Goal: Communication & Community: Answer question/provide support

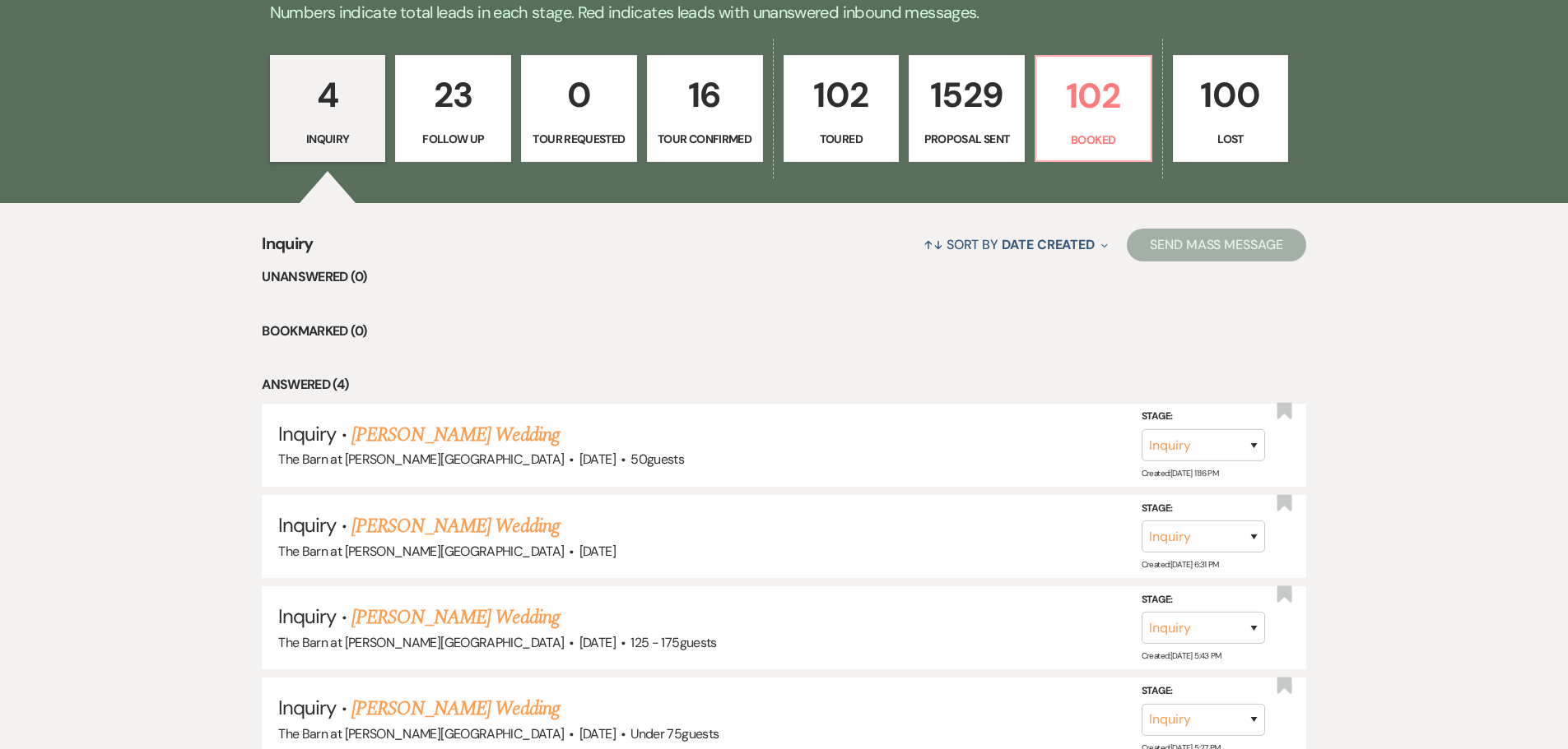
scroll to position [576, 0]
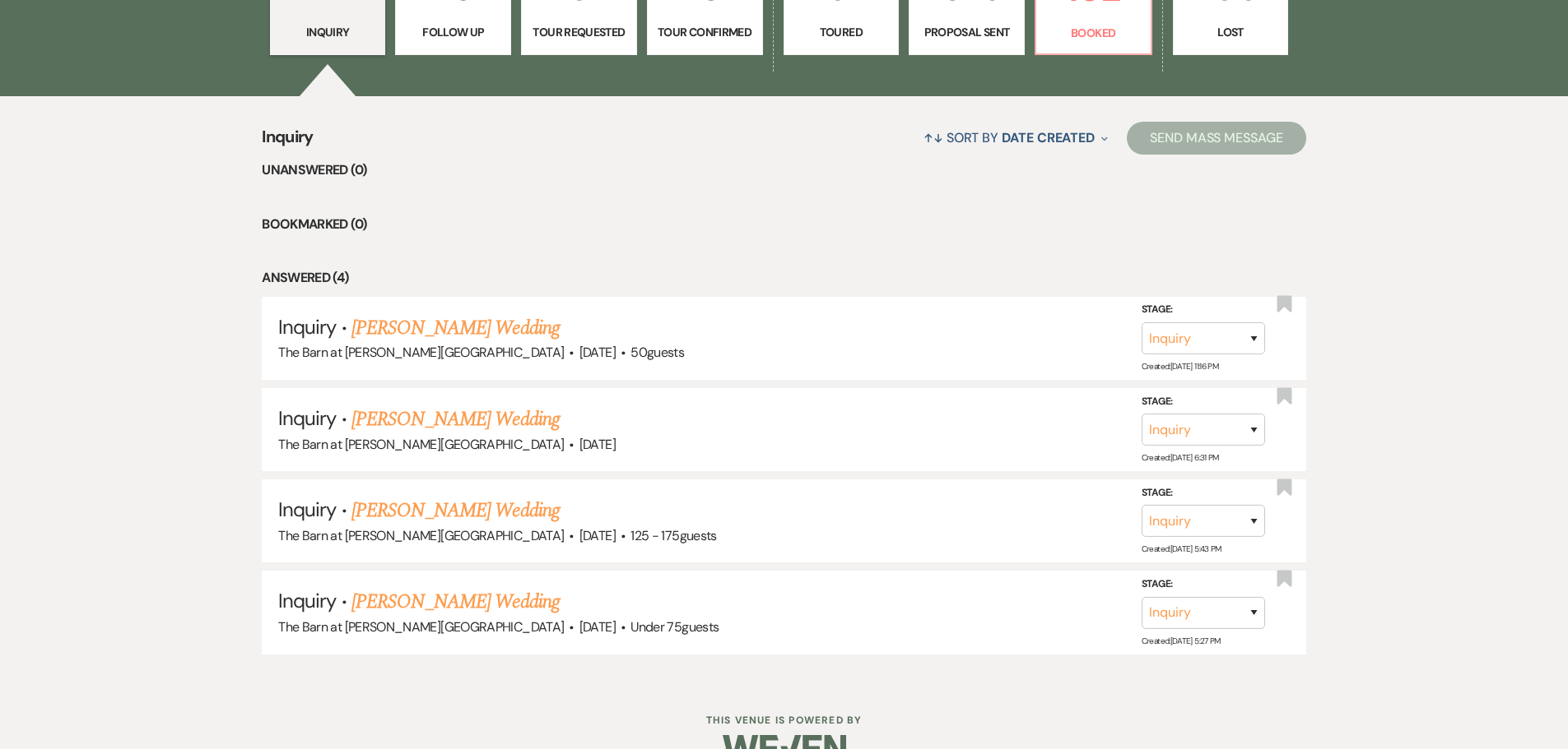
click at [381, 603] on link "[PERSON_NAME] Wedding" at bounding box center [455, 603] width 208 height 30
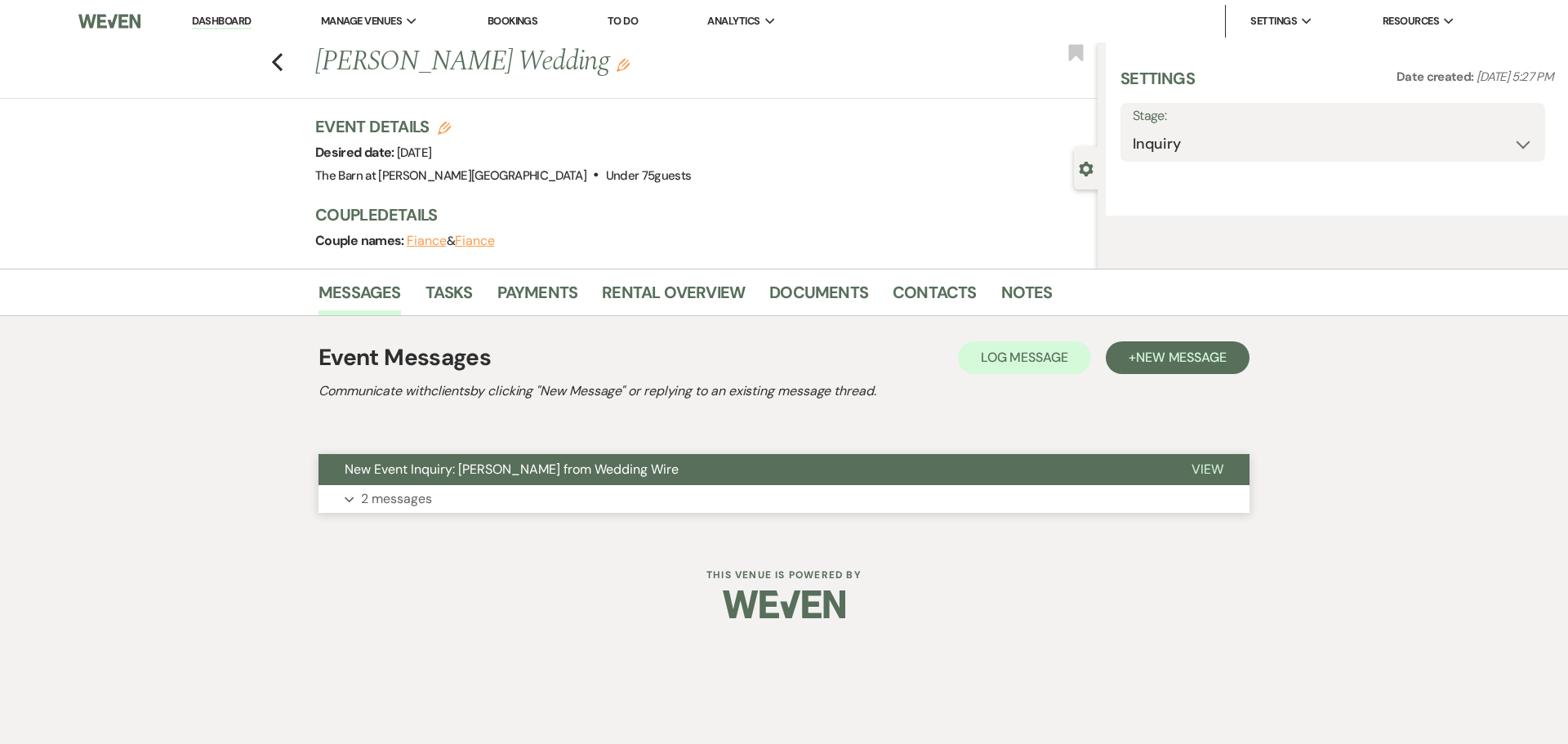
select select "3"
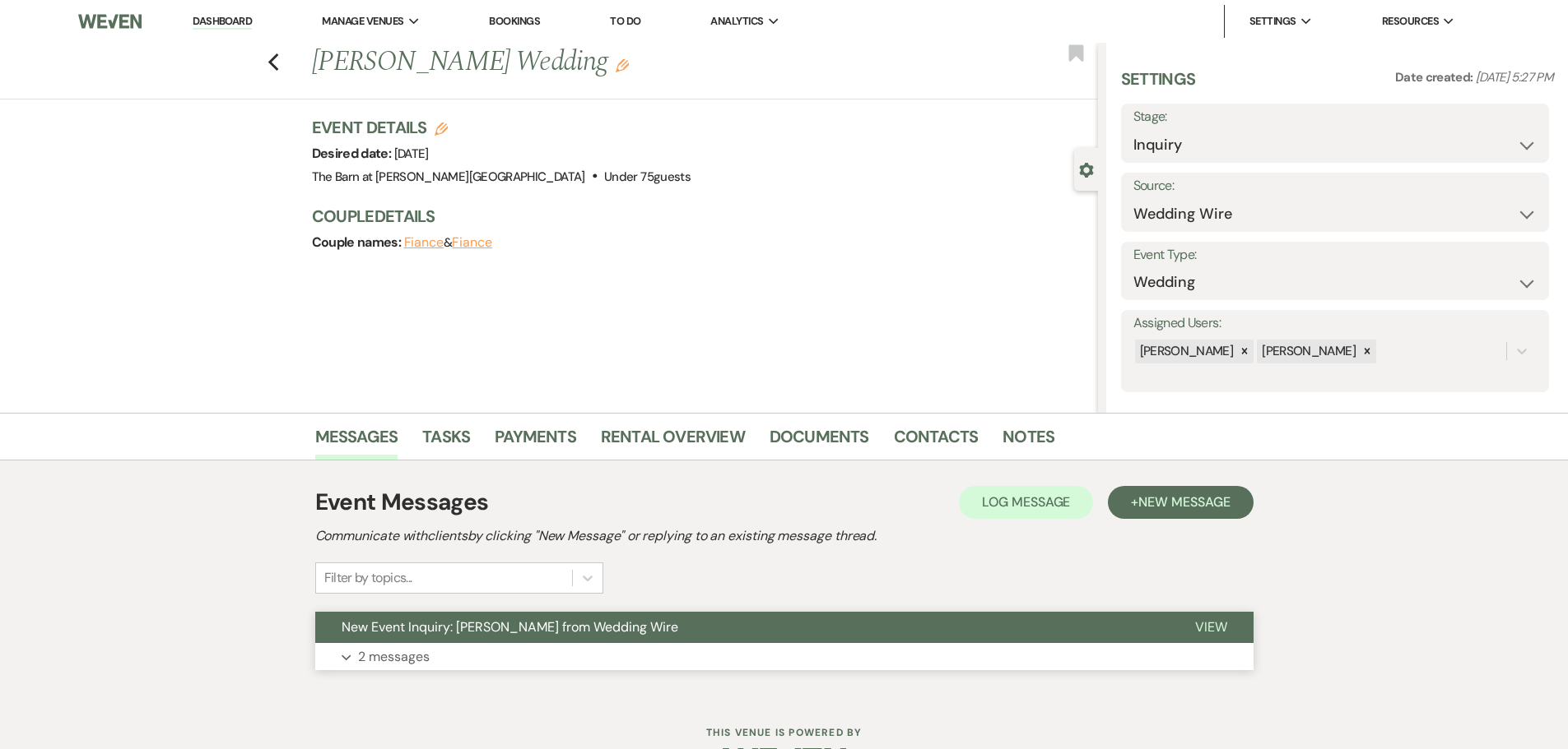
click at [400, 656] on p "2 messages" at bounding box center [394, 657] width 72 height 21
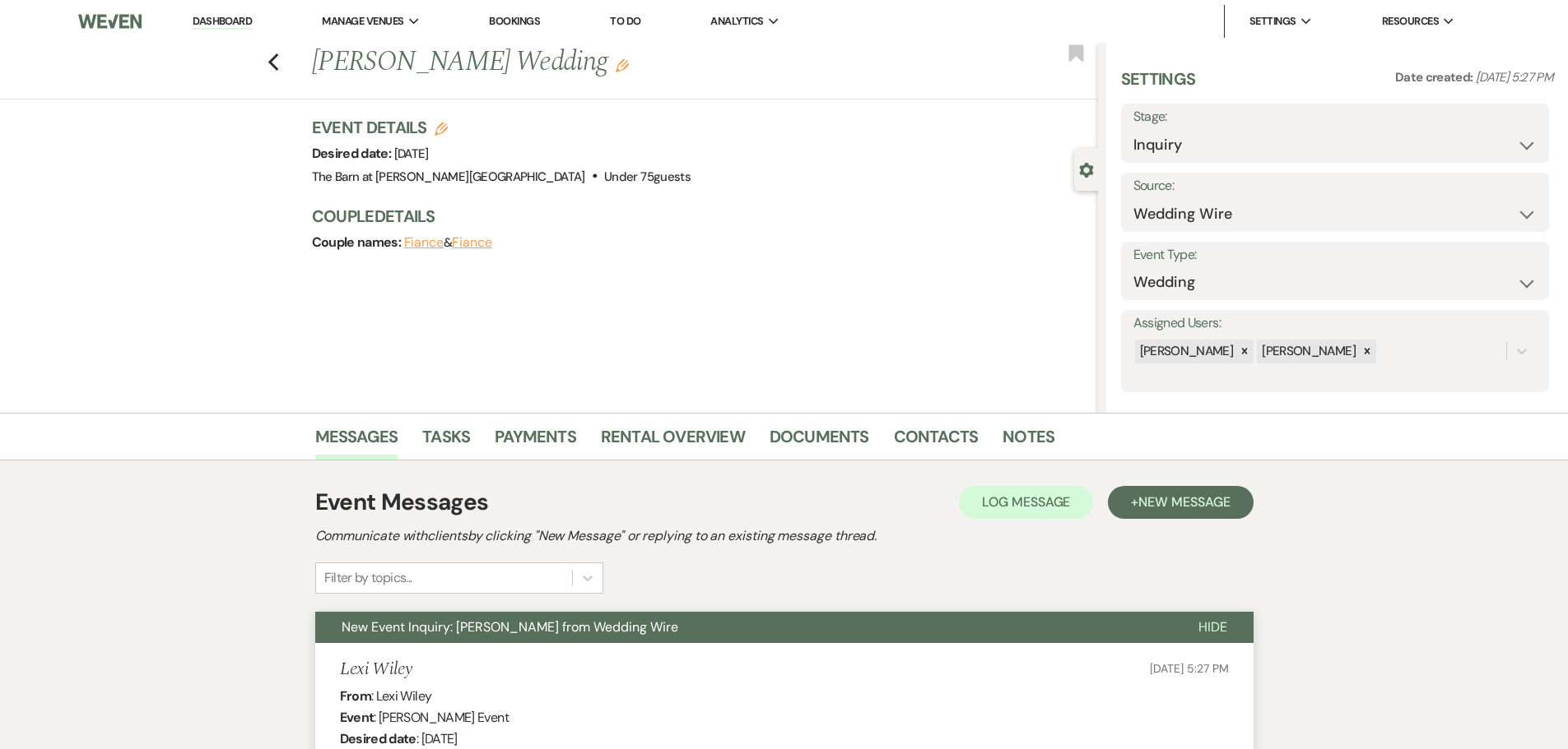
click at [272, 64] on div "Previous [PERSON_NAME] Wedding Edit Bookmark" at bounding box center [544, 71] width 1106 height 57
click at [278, 65] on use "button" at bounding box center [273, 62] width 10 height 18
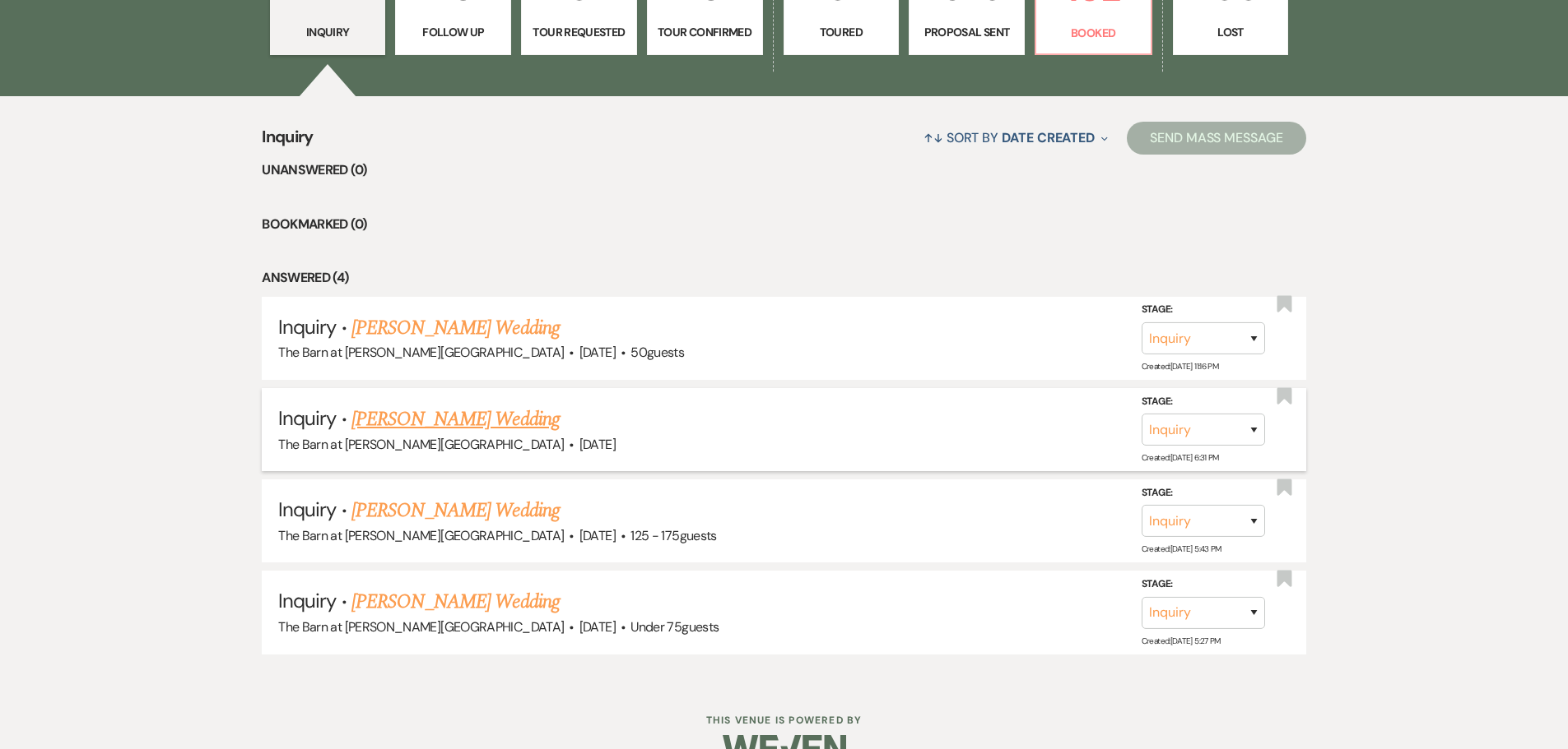
click at [380, 412] on link "[PERSON_NAME] Wedding" at bounding box center [455, 420] width 208 height 30
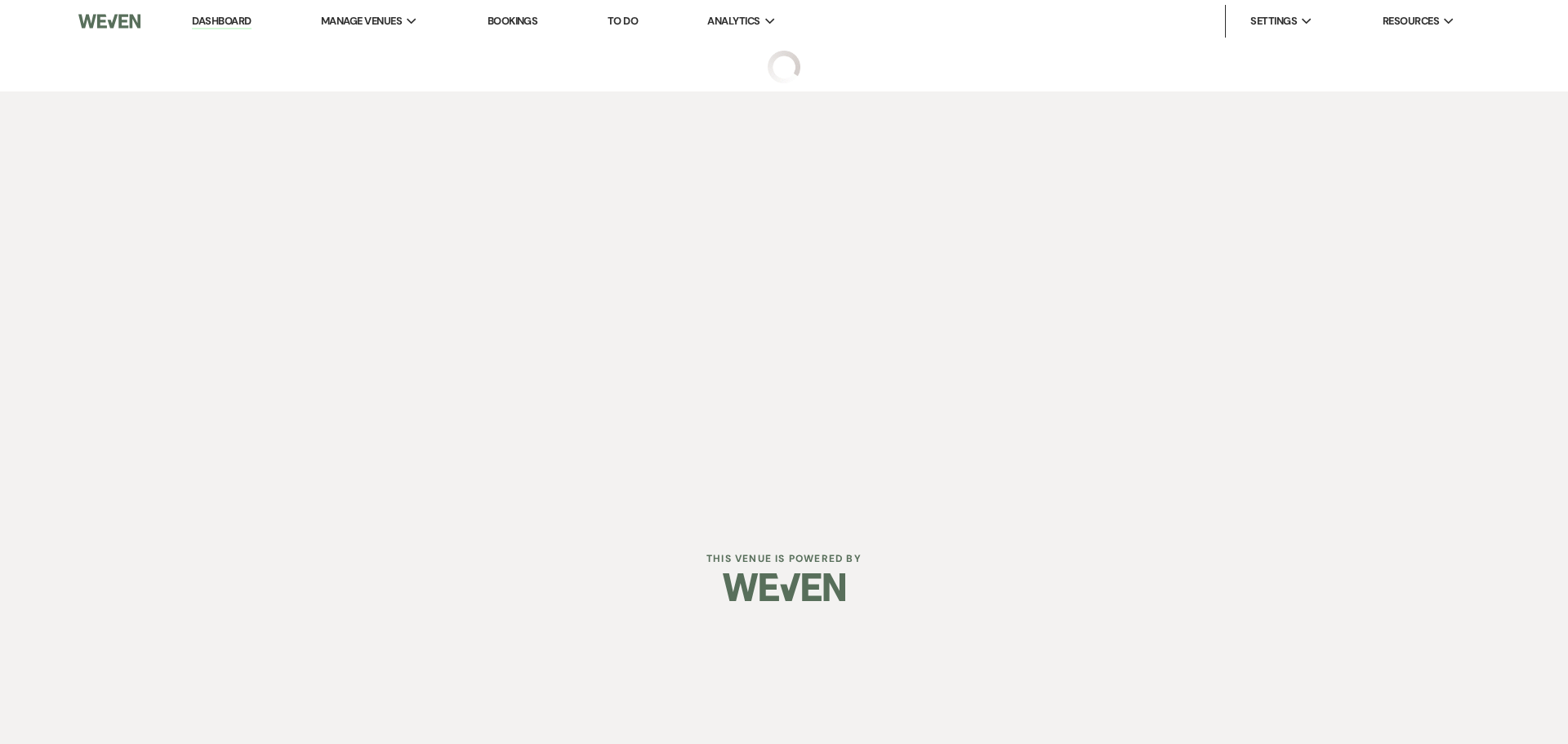
select select "2"
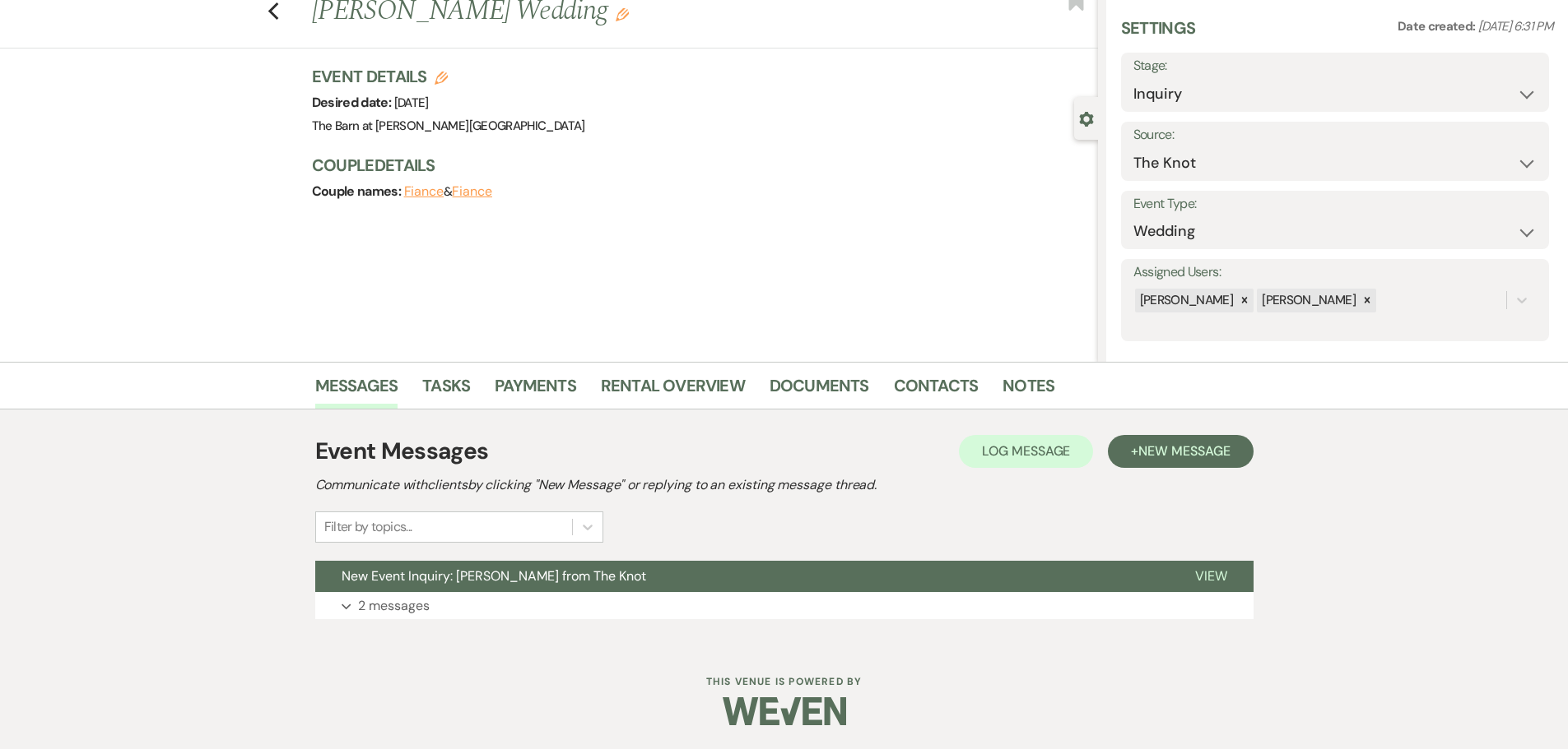
scroll to position [52, 0]
click at [397, 613] on p "2 messages" at bounding box center [394, 605] width 72 height 21
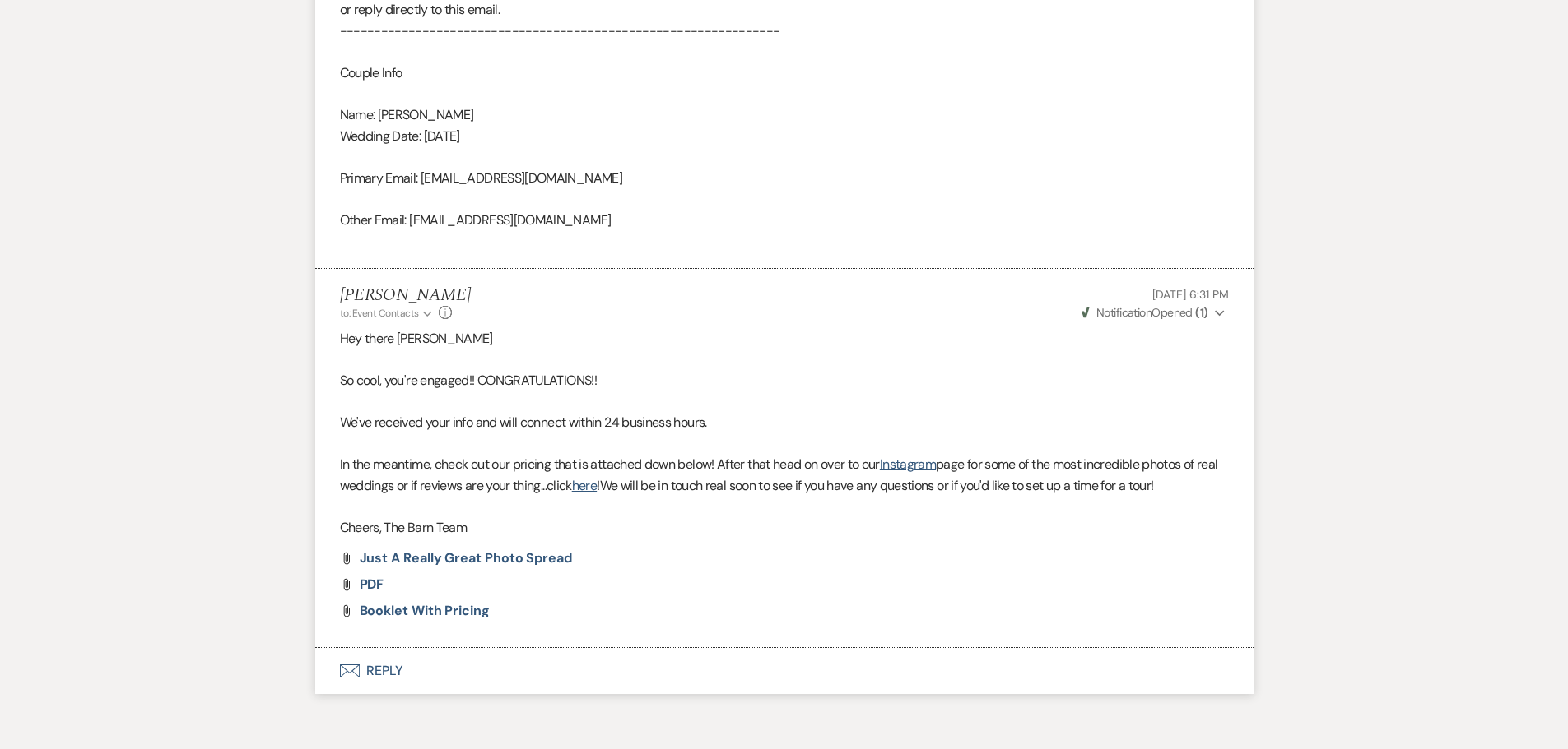
scroll to position [1183, 0]
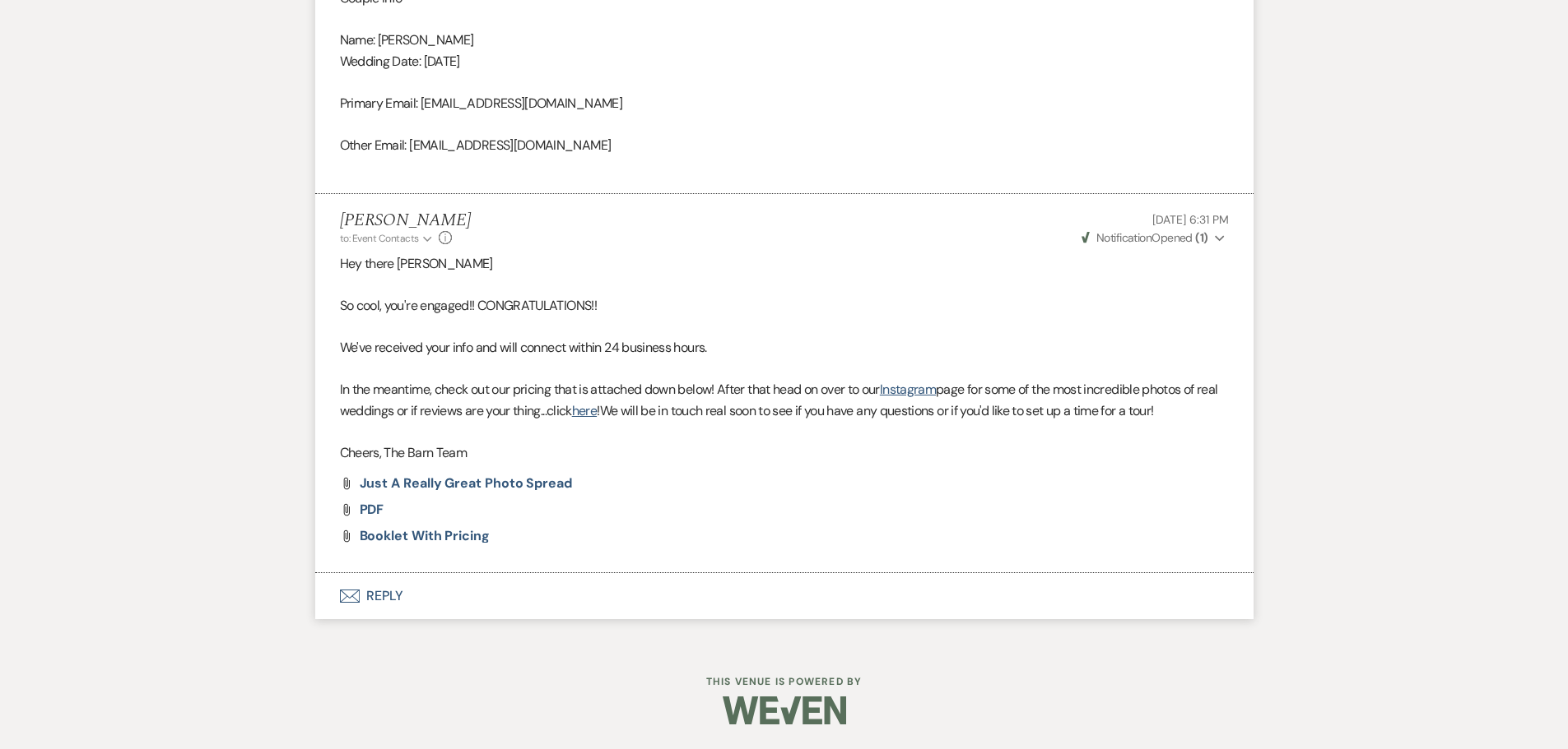
click at [388, 597] on button "Envelope Reply" at bounding box center [784, 596] width 938 height 46
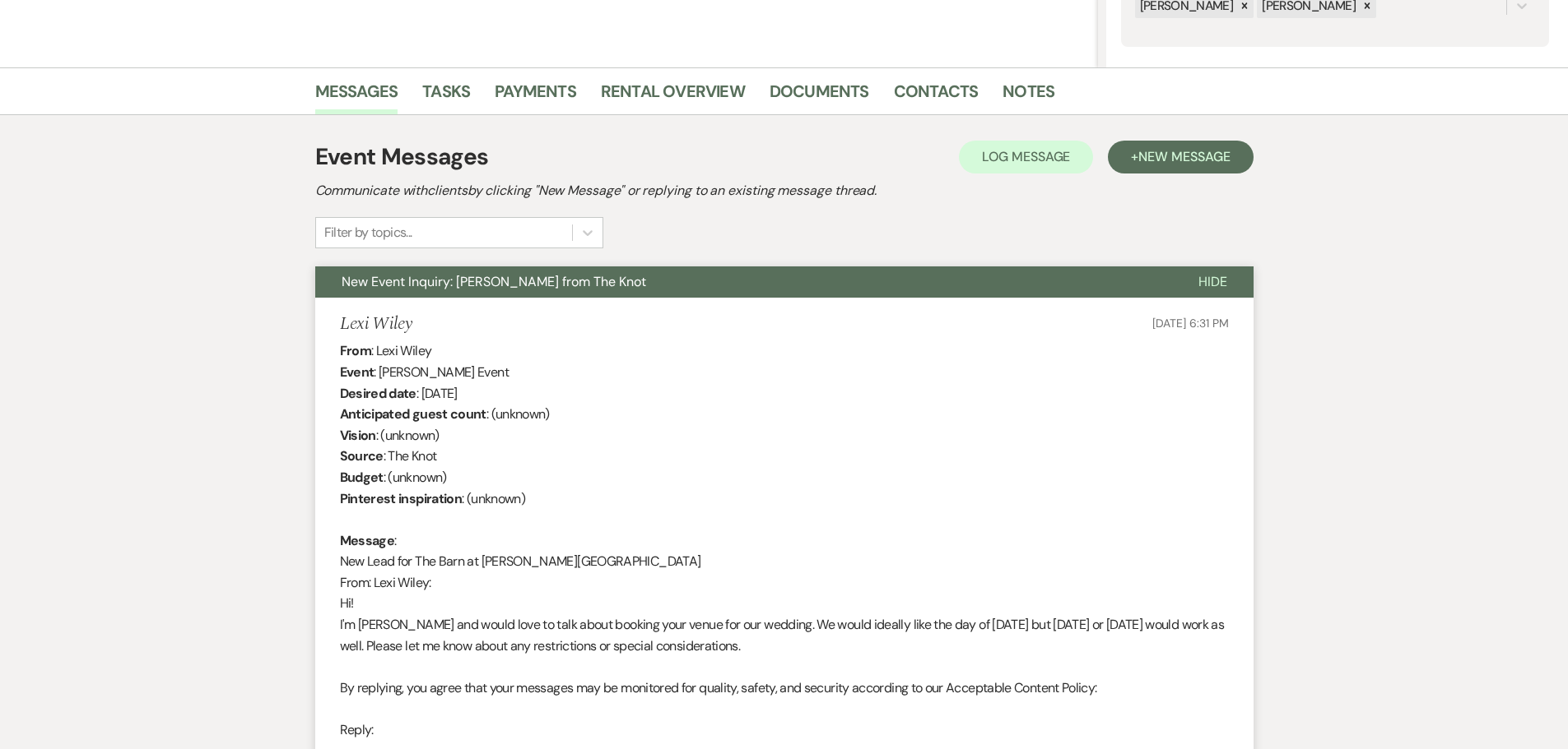
scroll to position [0, 0]
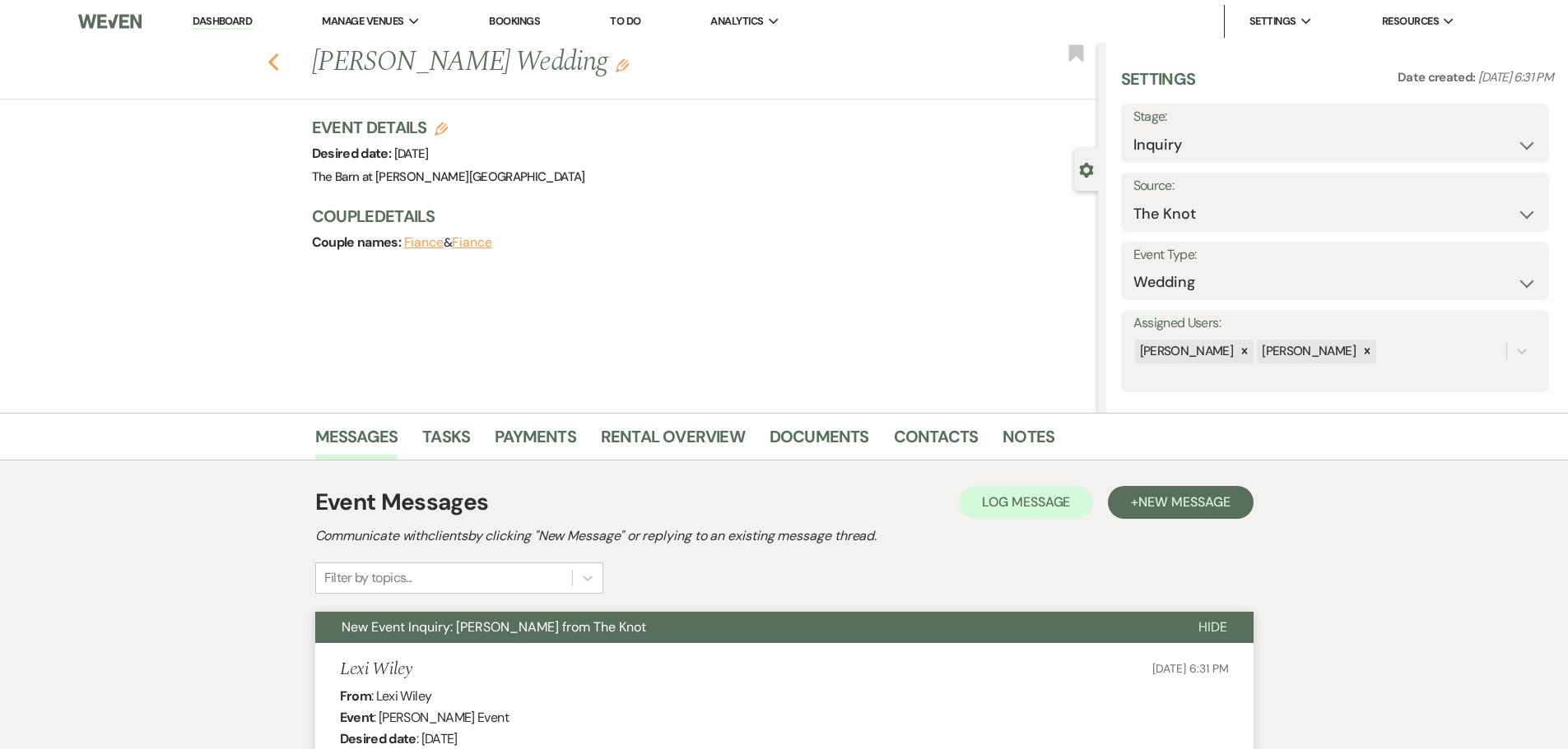
click at [277, 65] on use "button" at bounding box center [273, 62] width 10 height 18
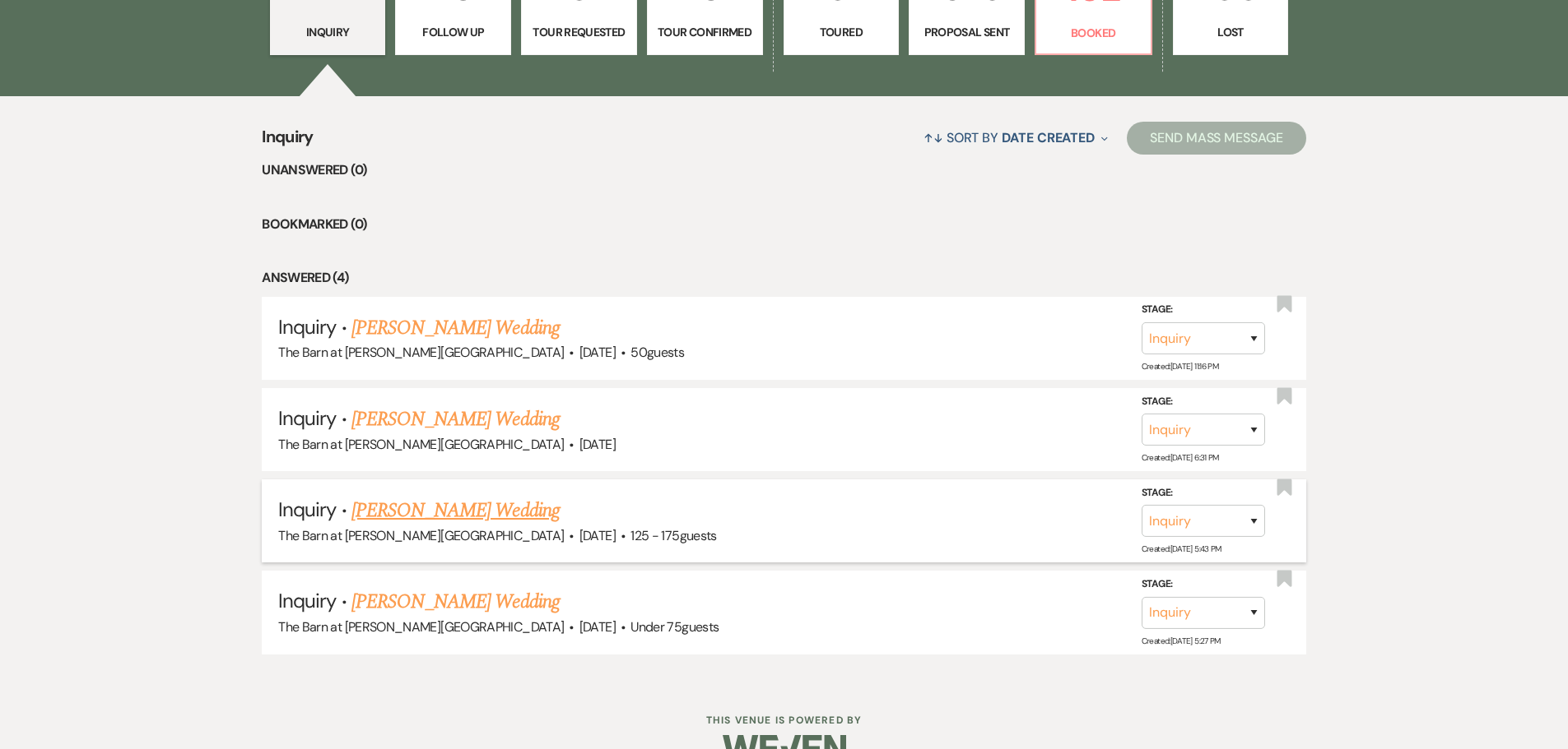
click at [413, 520] on link "[PERSON_NAME] Wedding" at bounding box center [455, 511] width 208 height 30
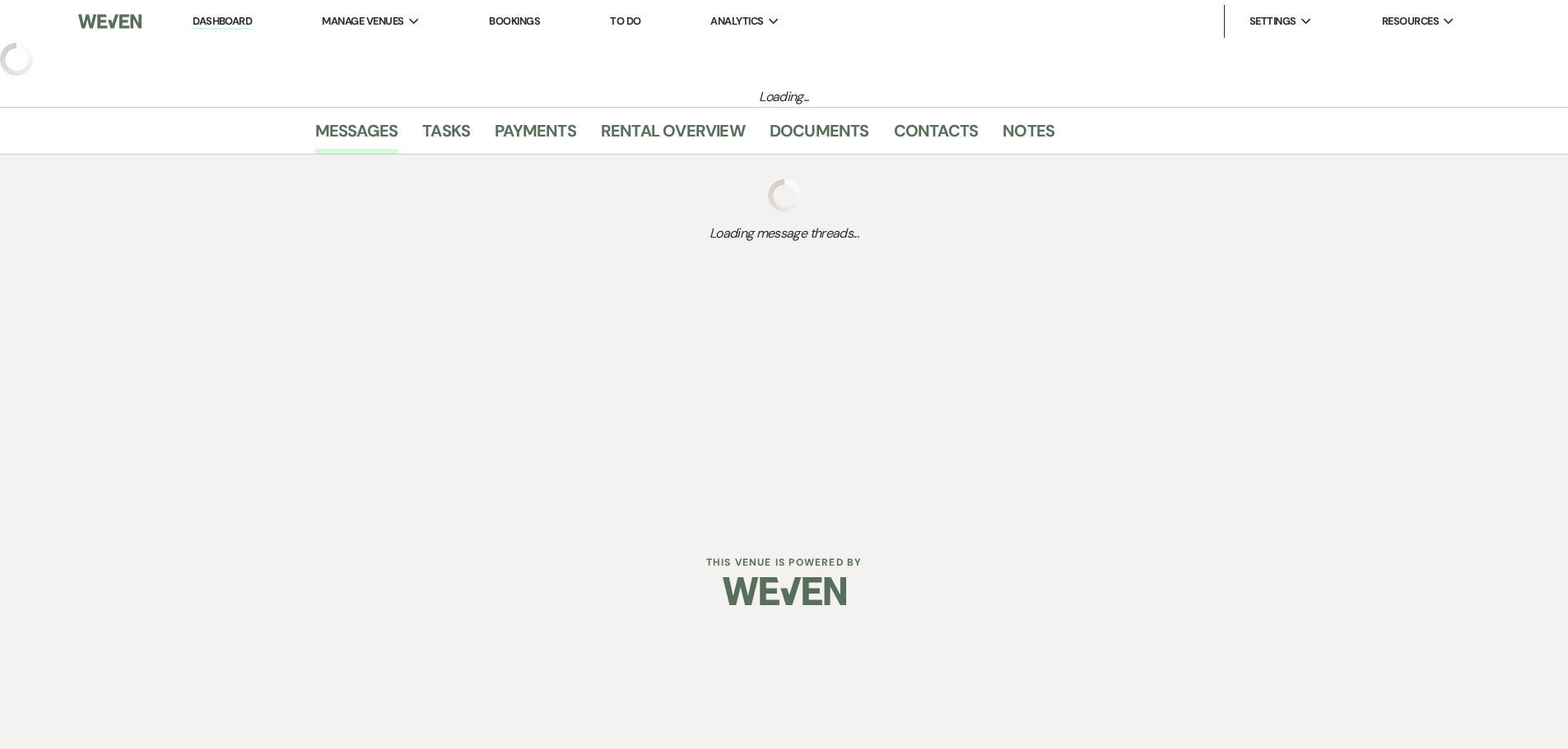
select select "3"
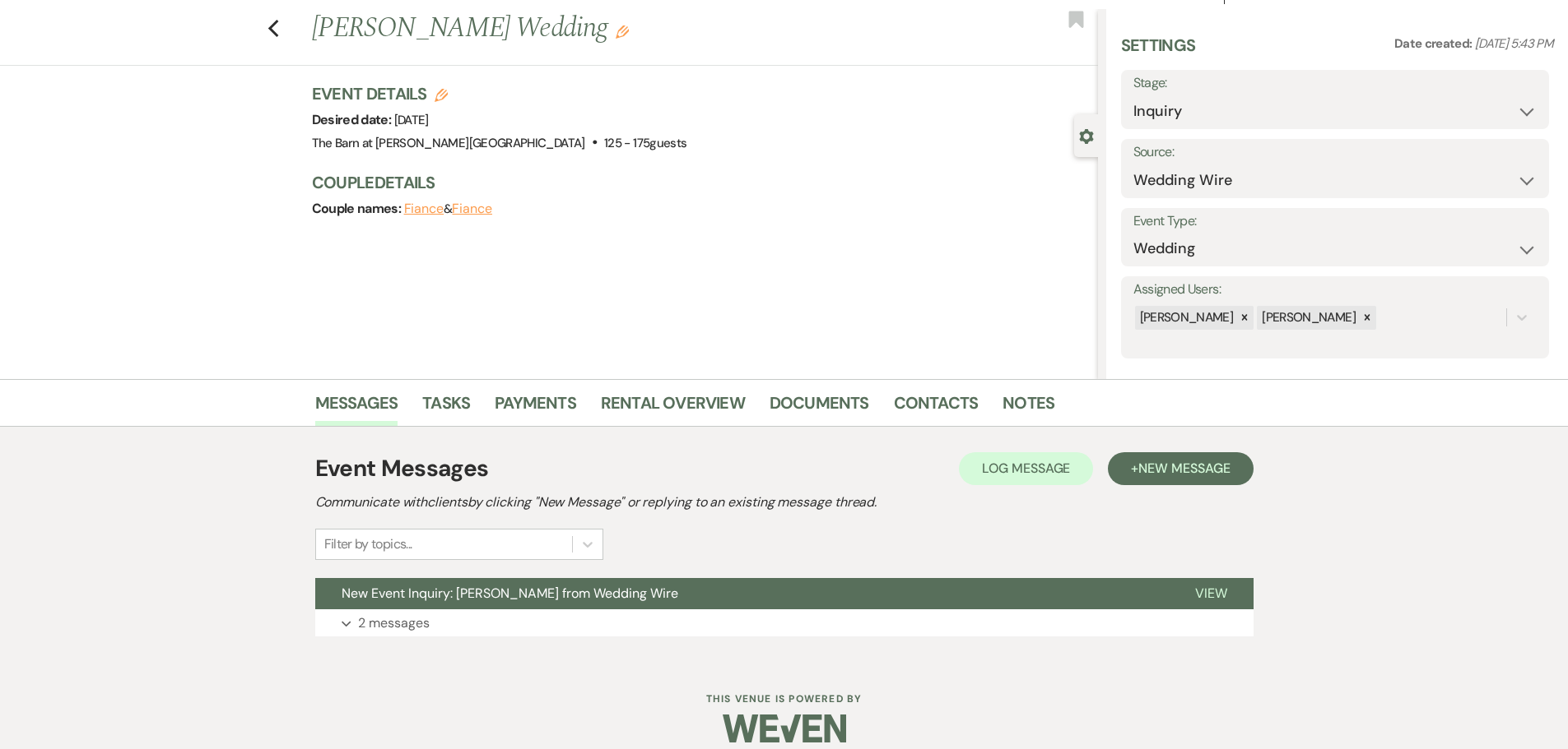
scroll to position [52, 0]
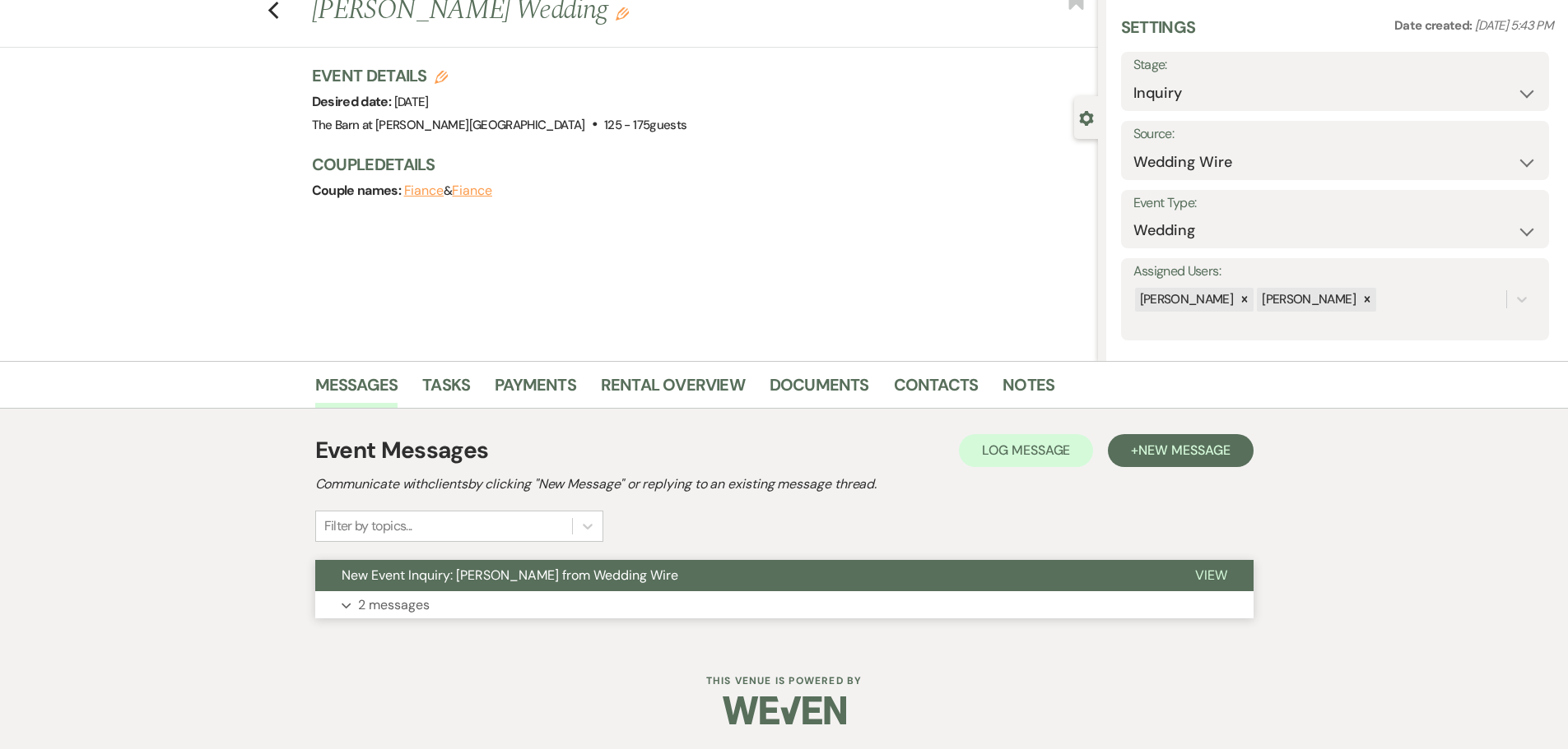
click at [399, 609] on p "2 messages" at bounding box center [394, 605] width 72 height 21
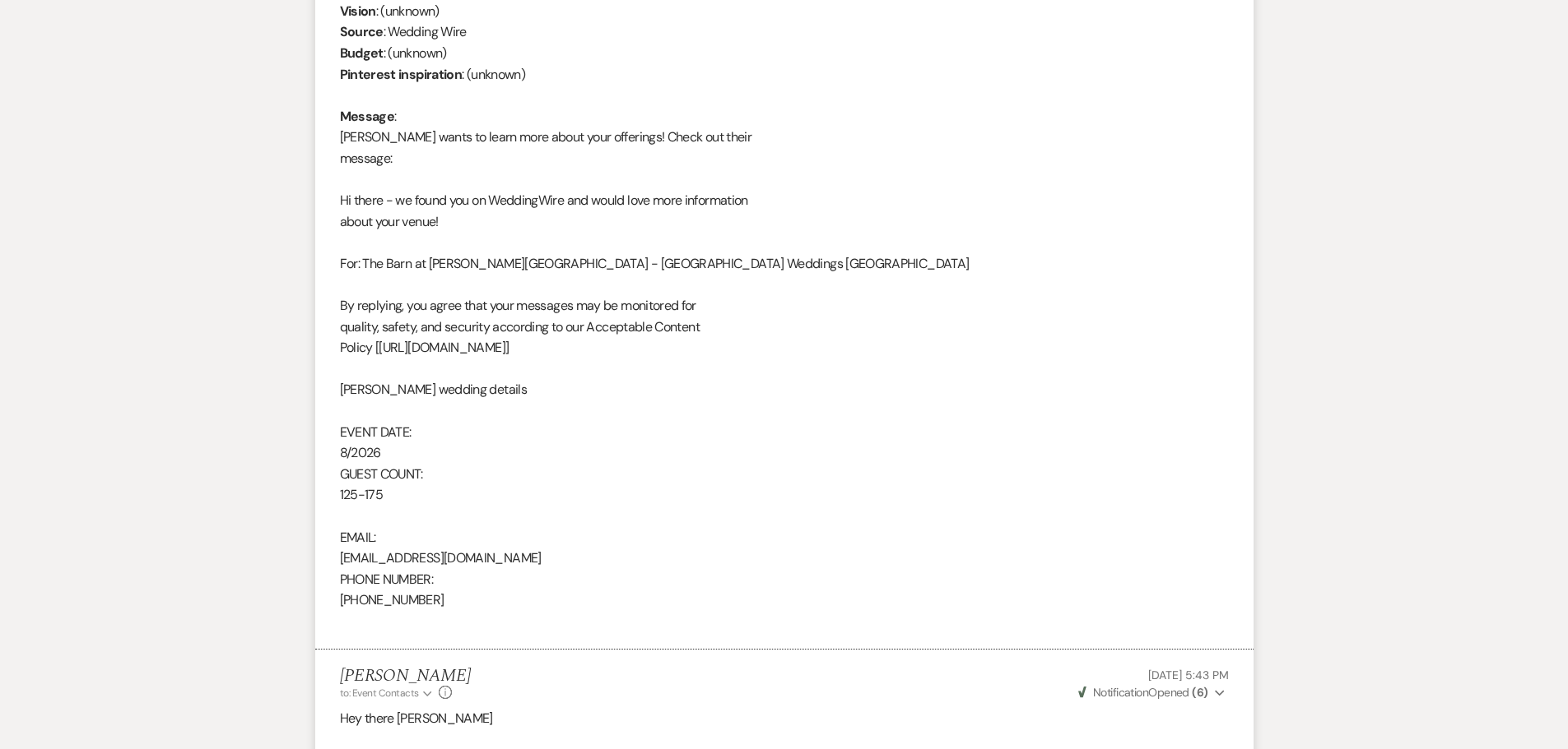
scroll to position [710, 0]
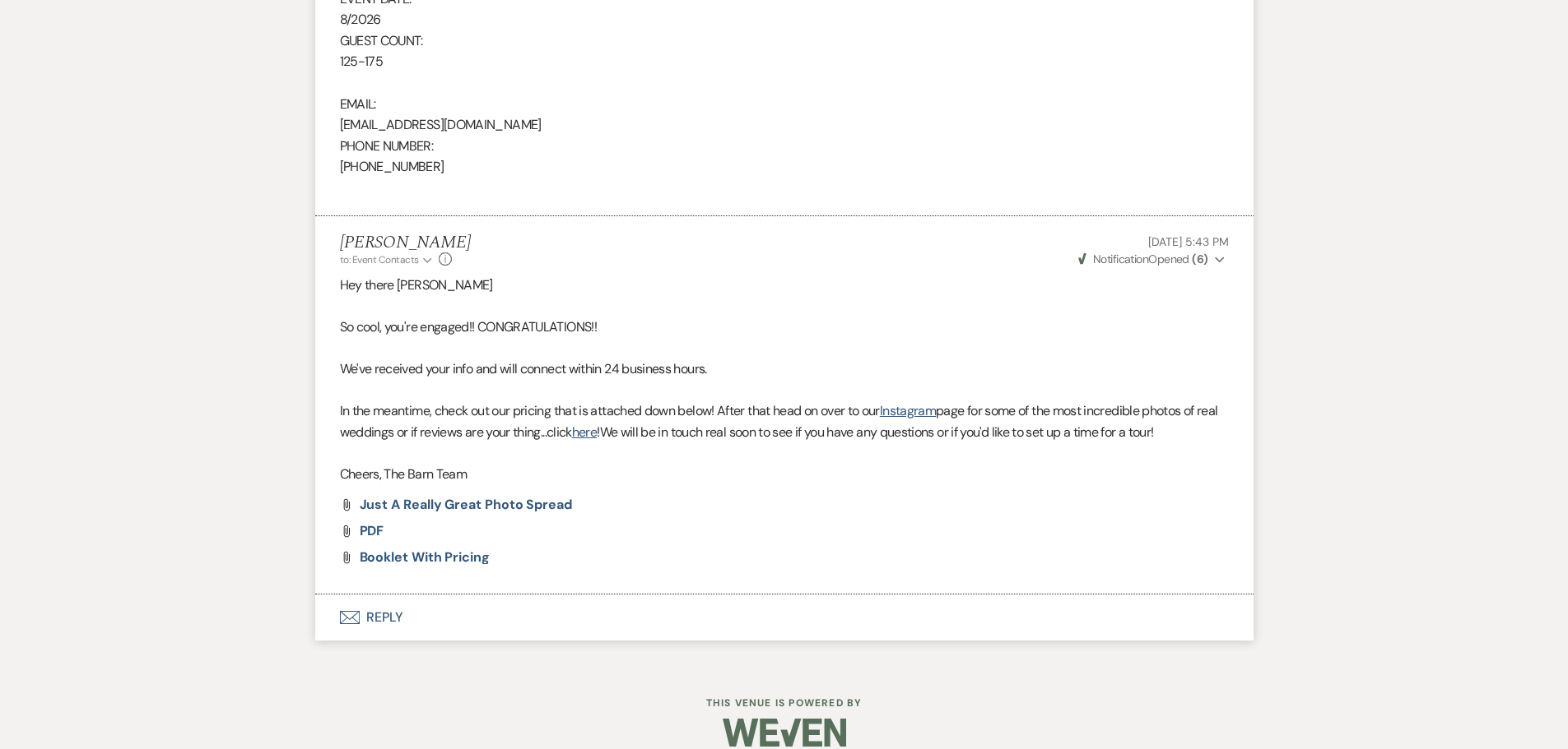
click at [393, 613] on button "Envelope Reply" at bounding box center [784, 617] width 938 height 46
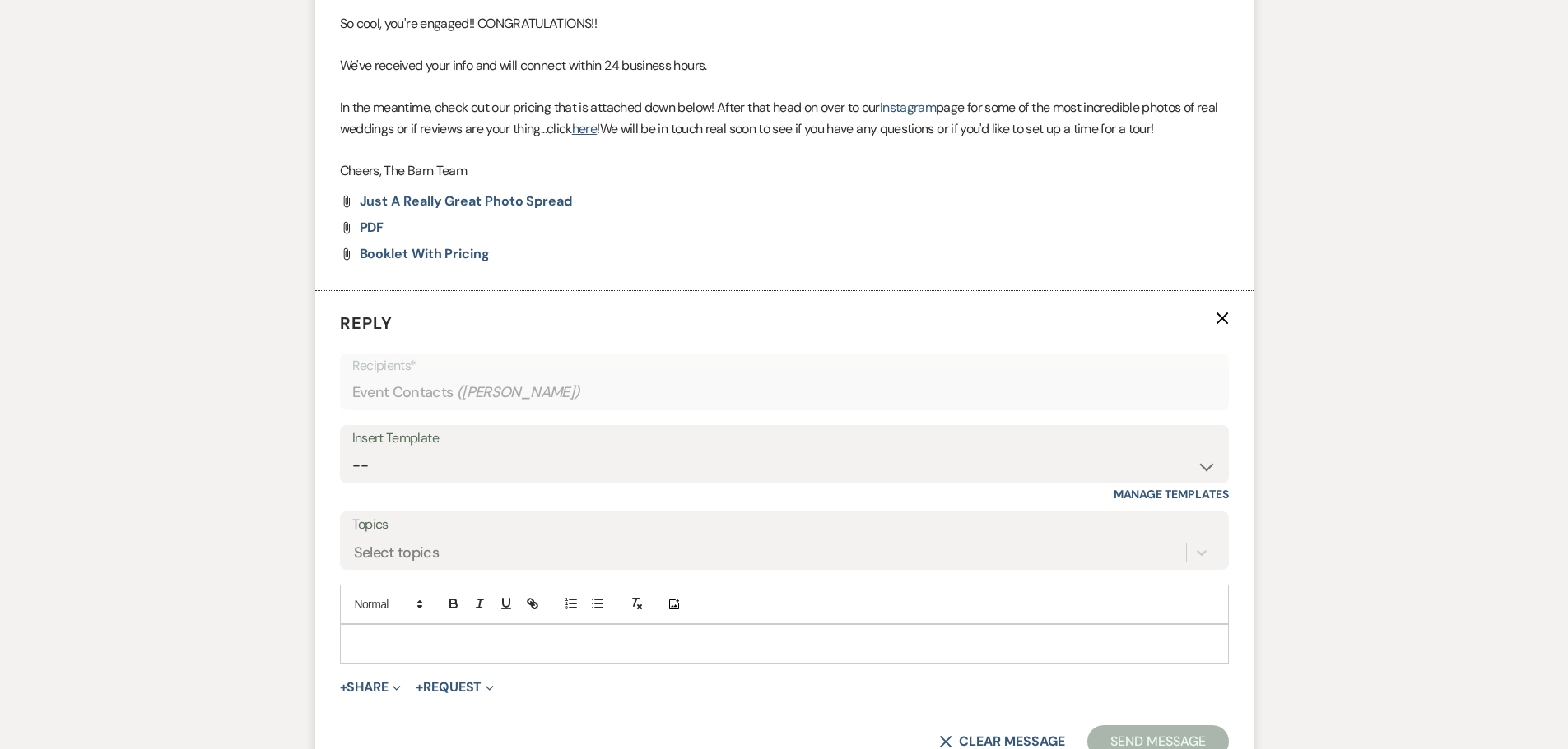
scroll to position [1668, 0]
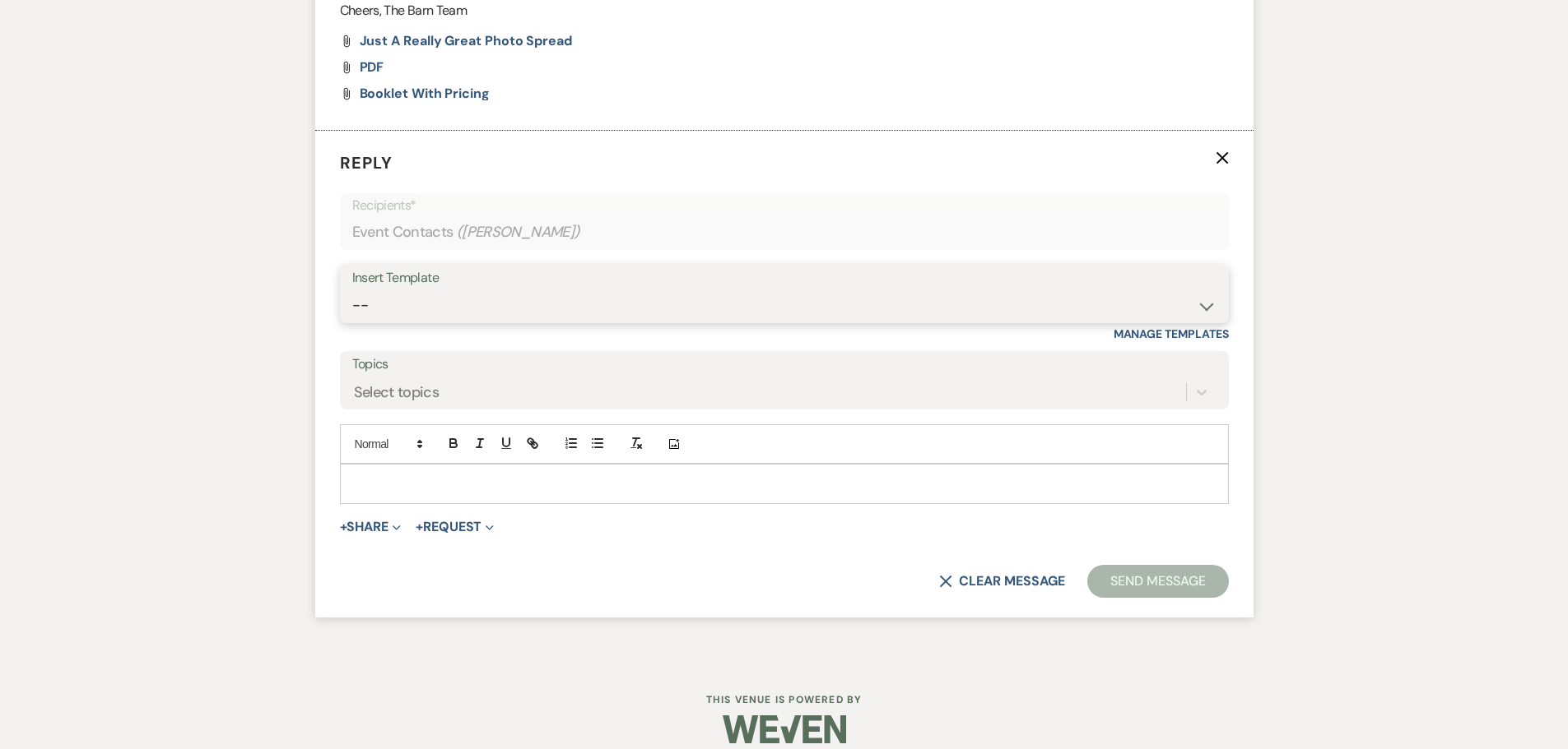
click at [381, 311] on select "-- Copy of Initial Inquiry Response [DATE] Inquiry Response [PERSON_NAME] Copy …" at bounding box center [784, 305] width 864 height 32
select select "3242"
click at [352, 289] on select "-- Copy of Initial Inquiry Response [DATE] Inquiry Response [PERSON_NAME] Copy …" at bounding box center [784, 305] width 864 height 32
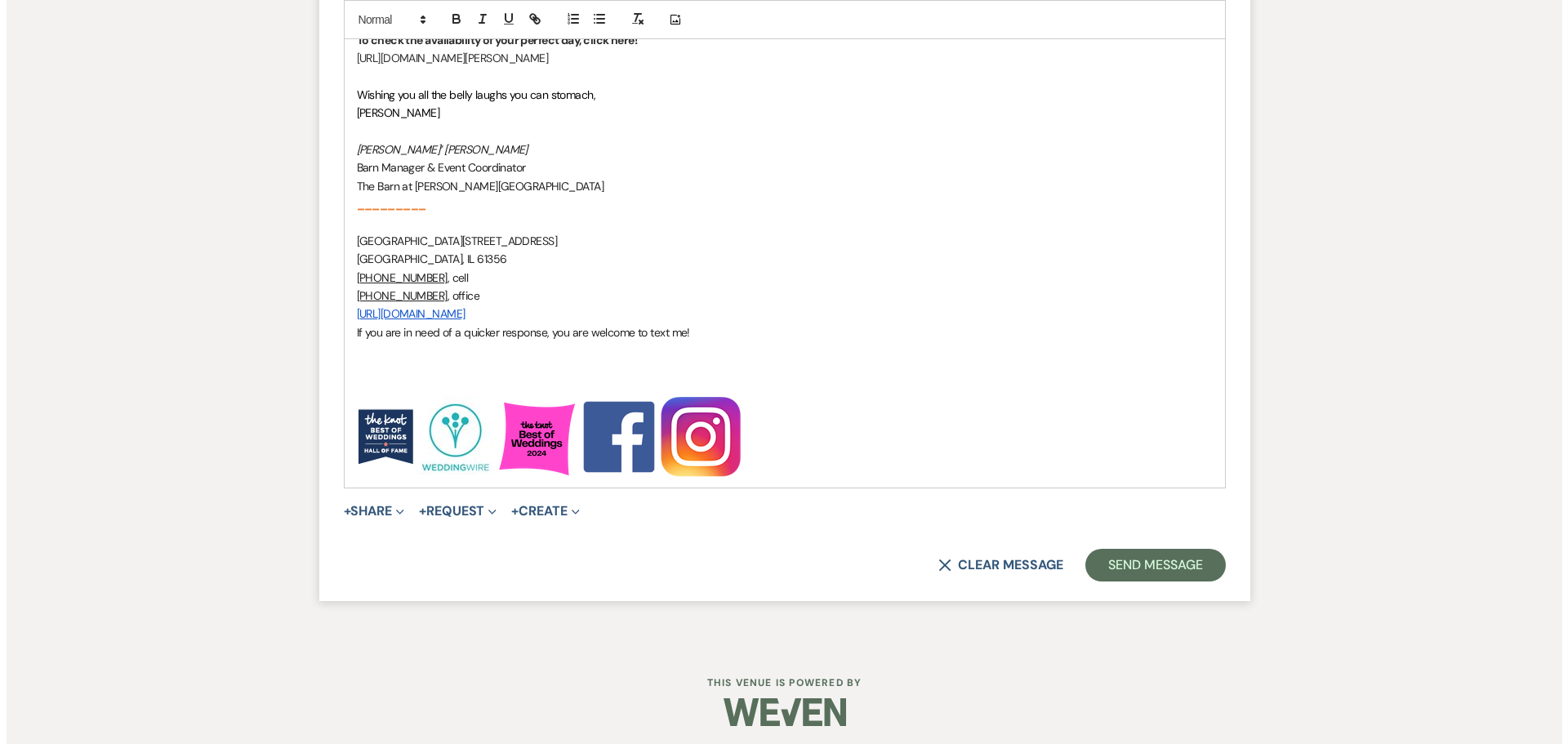
scroll to position [2391, 0]
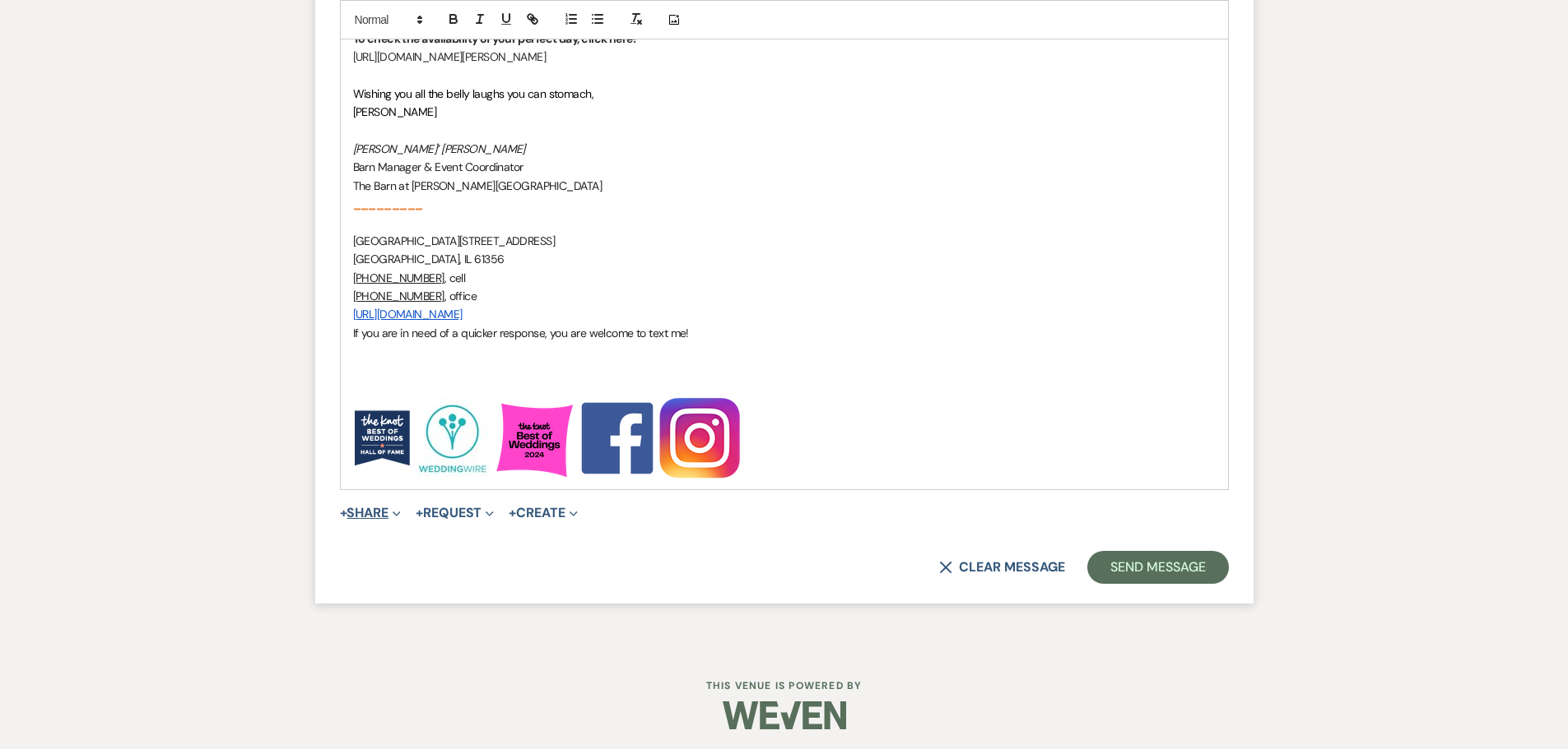
click at [352, 520] on button "+ Share Expand" at bounding box center [371, 513] width 62 height 13
click at [385, 542] on span "Doc Upload Documents" at bounding box center [406, 546] width 94 height 18
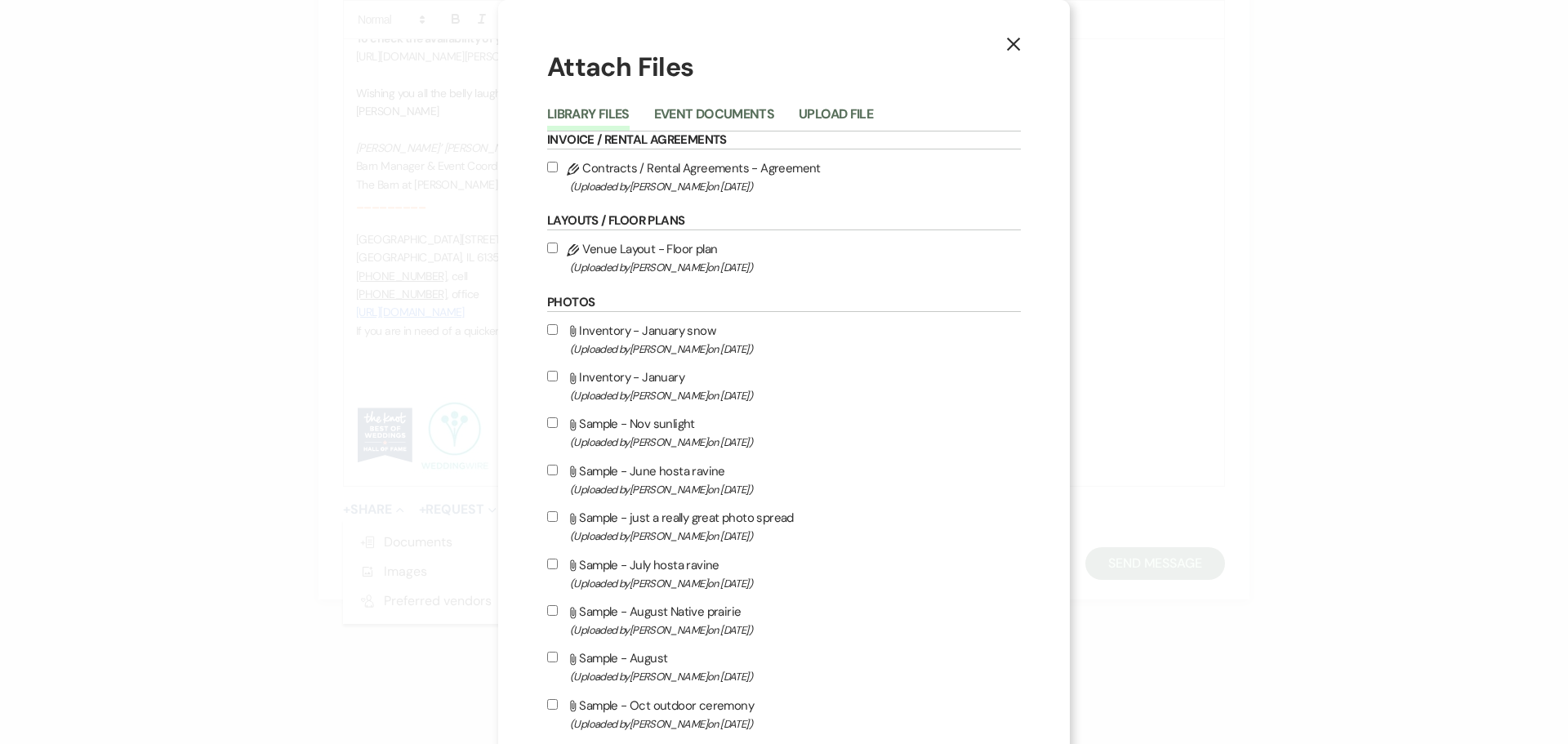
click at [550, 611] on input "Attach File Sample - August Native prairie (Uploaded by [PERSON_NAME] on [DATE]…" at bounding box center [552, 610] width 10 height 10
checkbox input "true"
click at [548, 657] on input "Attach File Sample - August (Uploaded by [PERSON_NAME] on [DATE] )" at bounding box center [552, 657] width 10 height 10
checkbox input "true"
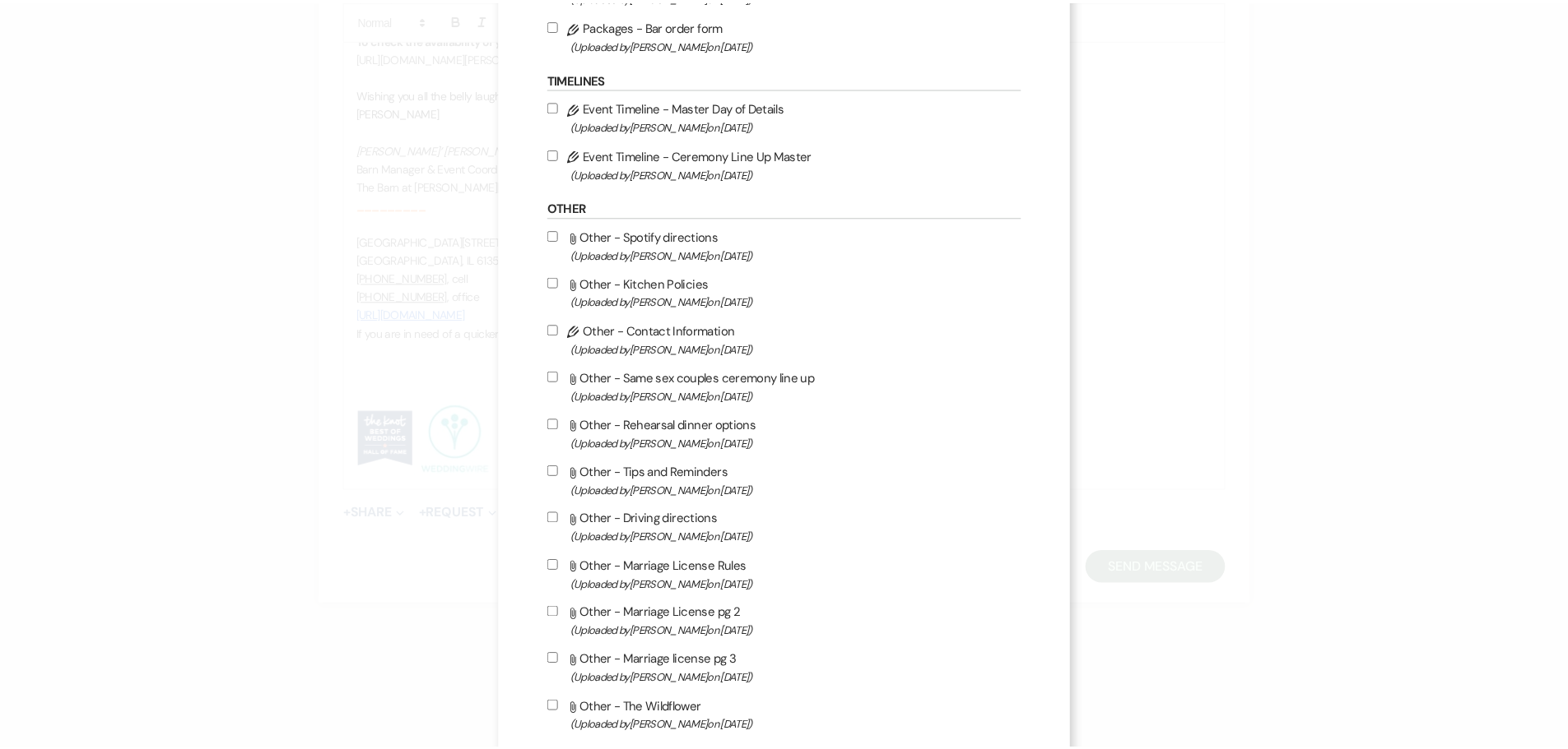
scroll to position [1501, 0]
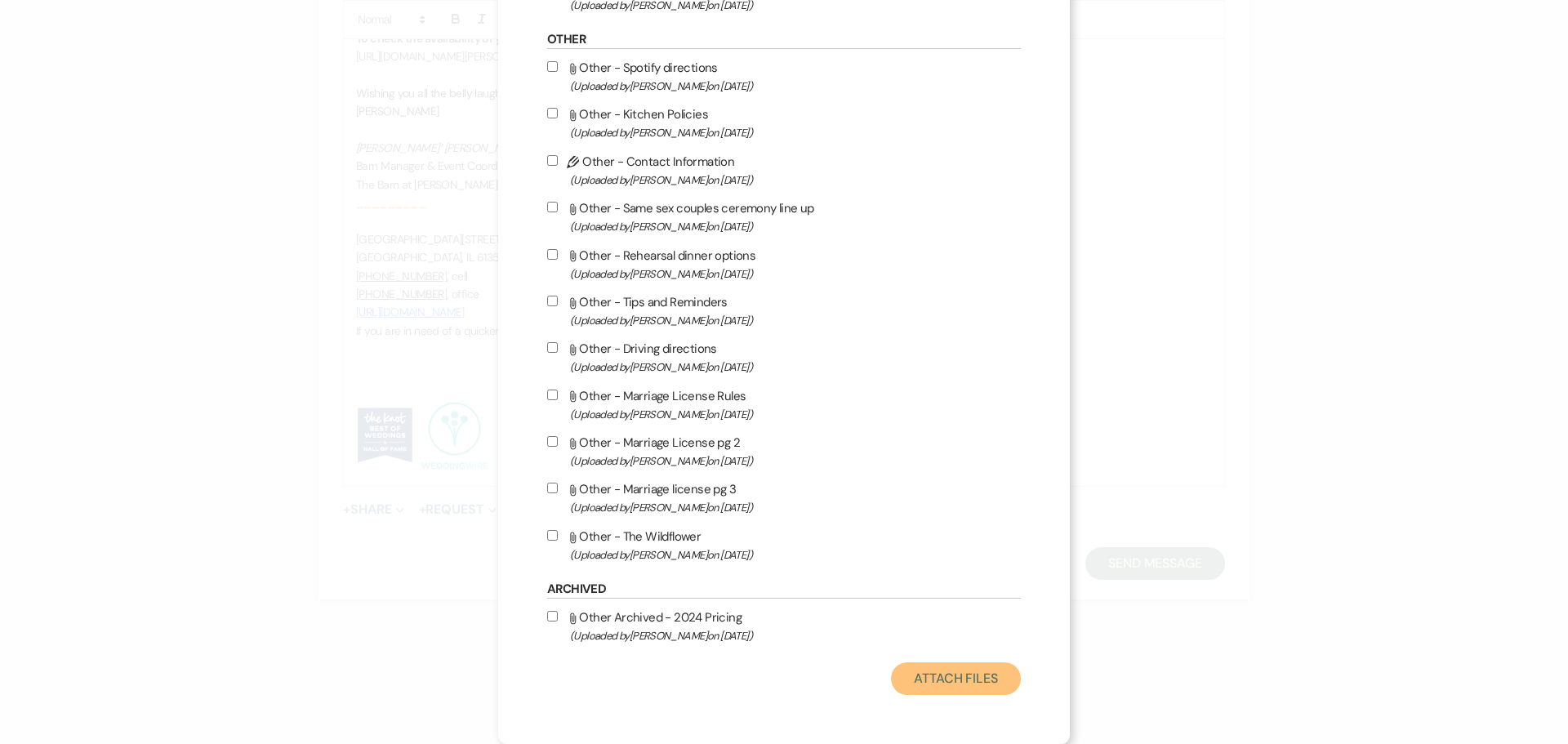
click at [936, 675] on button "Attach Files" at bounding box center [956, 678] width 130 height 32
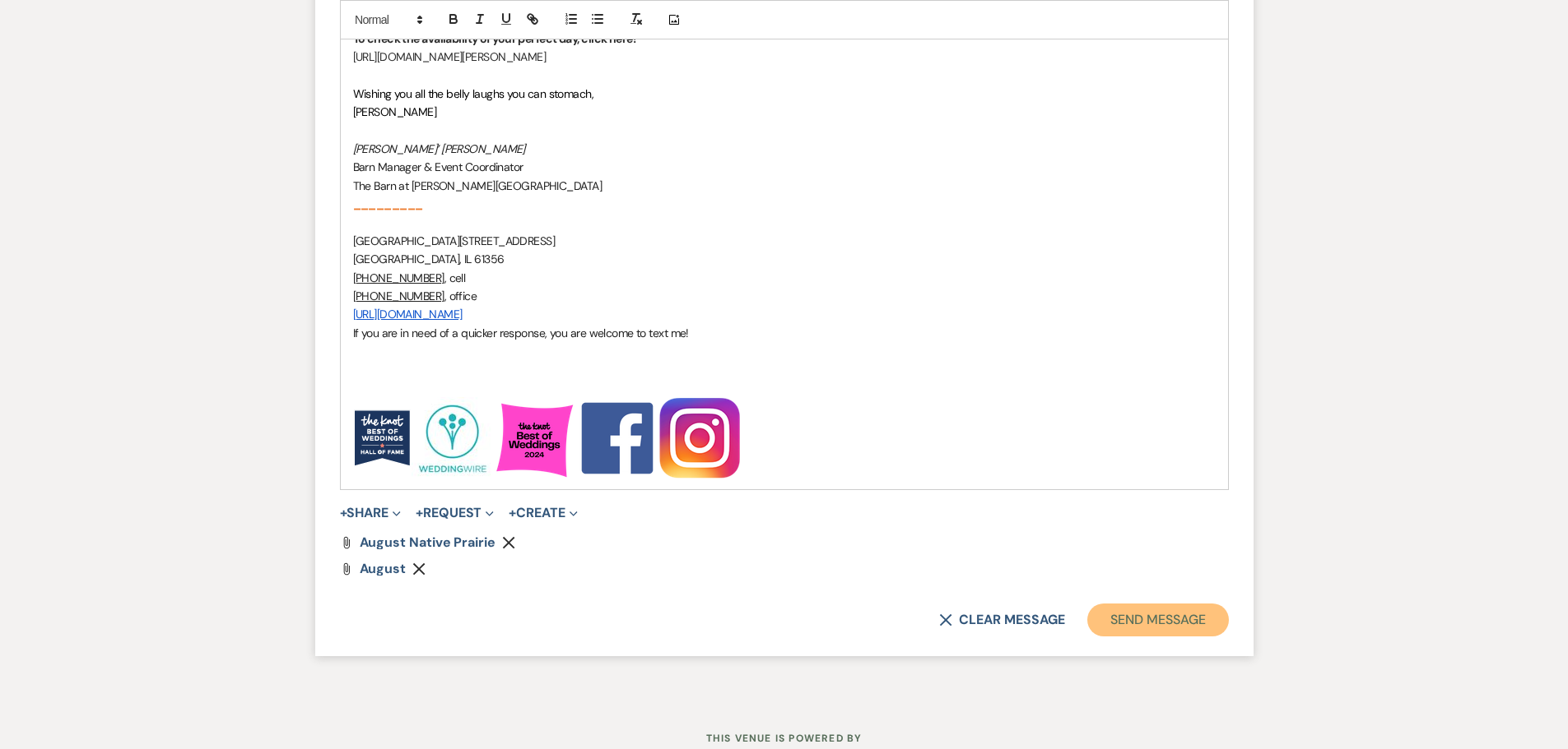
click at [1119, 629] on button "Send Message" at bounding box center [1157, 619] width 141 height 33
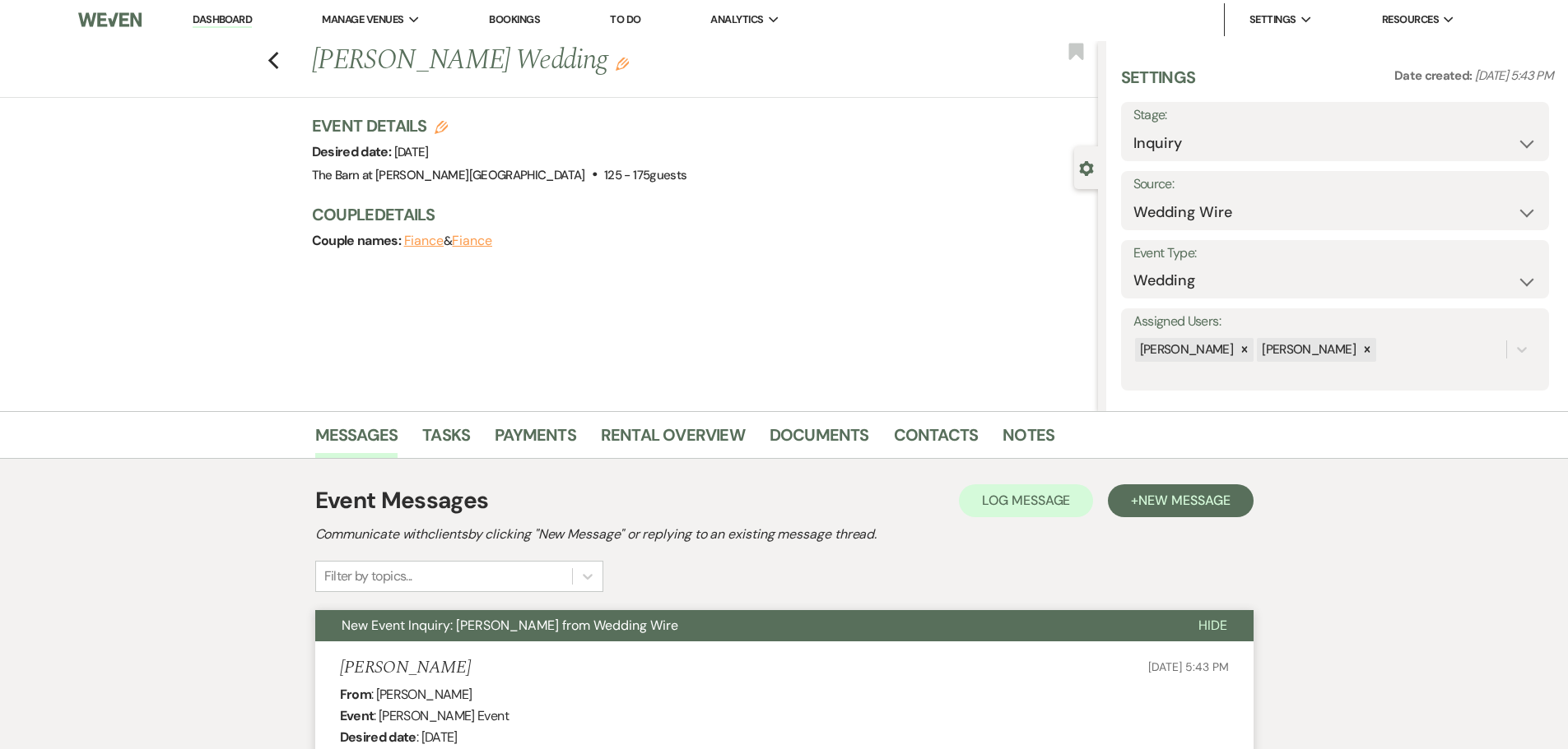
scroll to position [0, 0]
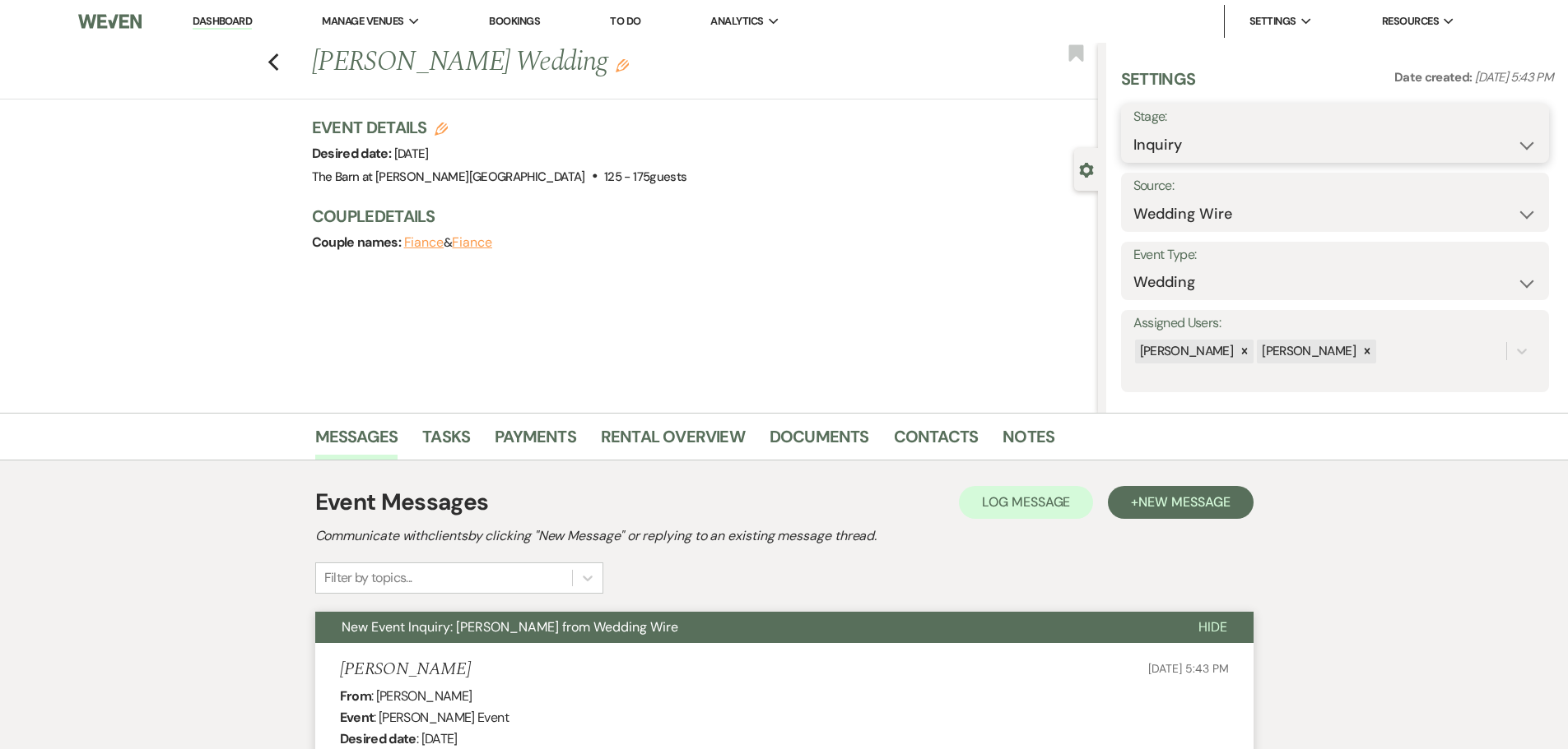
click at [1174, 147] on select "Inquiry Follow Up Tour Requested Tour Confirmed Toured Proposal Sent Booked Lost" at bounding box center [1335, 145] width 403 height 32
select select "9"
click at [1133, 129] on select "Inquiry Follow Up Tour Requested Tour Confirmed Toured Proposal Sent Booked Lost" at bounding box center [1335, 145] width 403 height 32
click at [1488, 122] on button "Save" at bounding box center [1503, 132] width 93 height 33
click at [280, 65] on icon "Previous" at bounding box center [273, 62] width 12 height 20
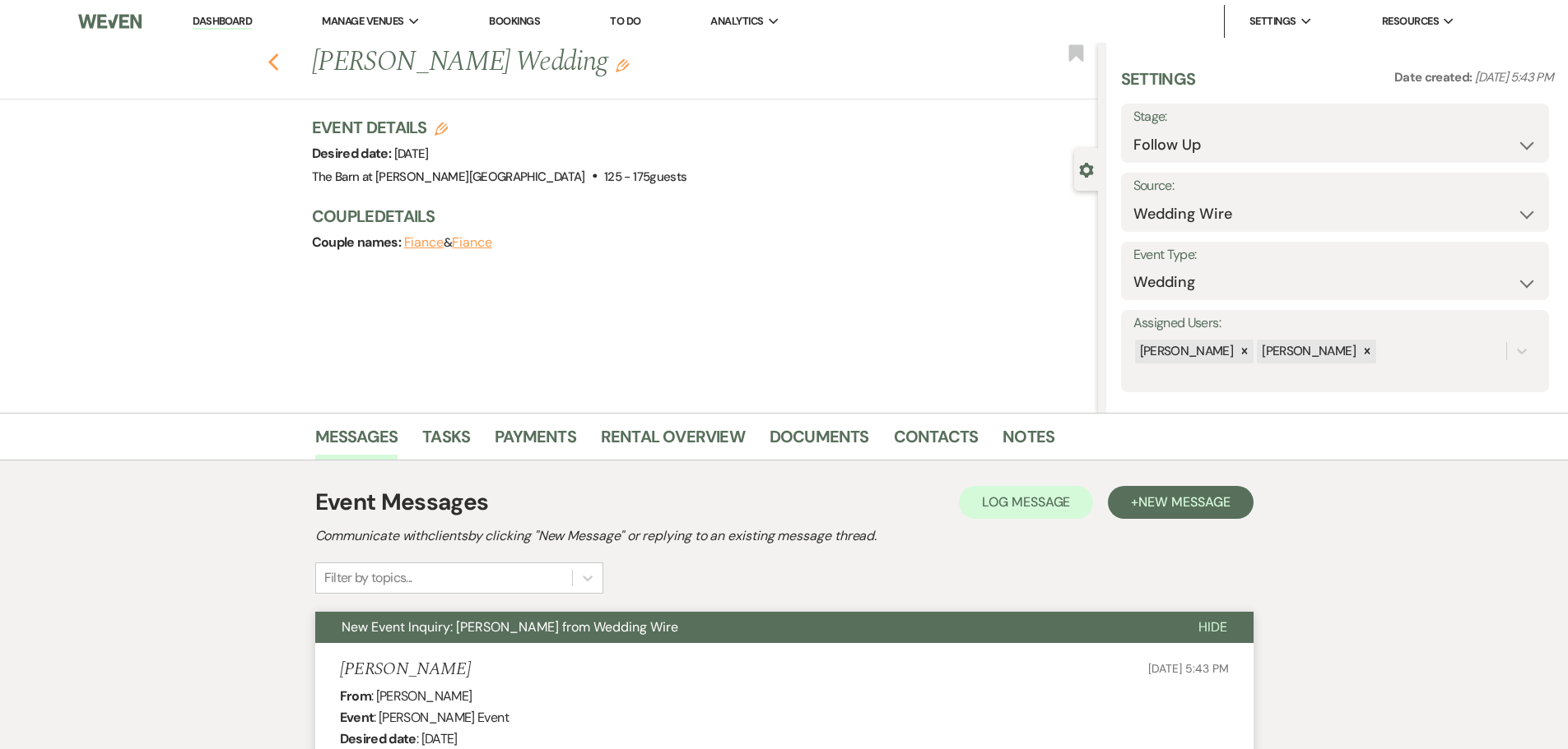
select select "9"
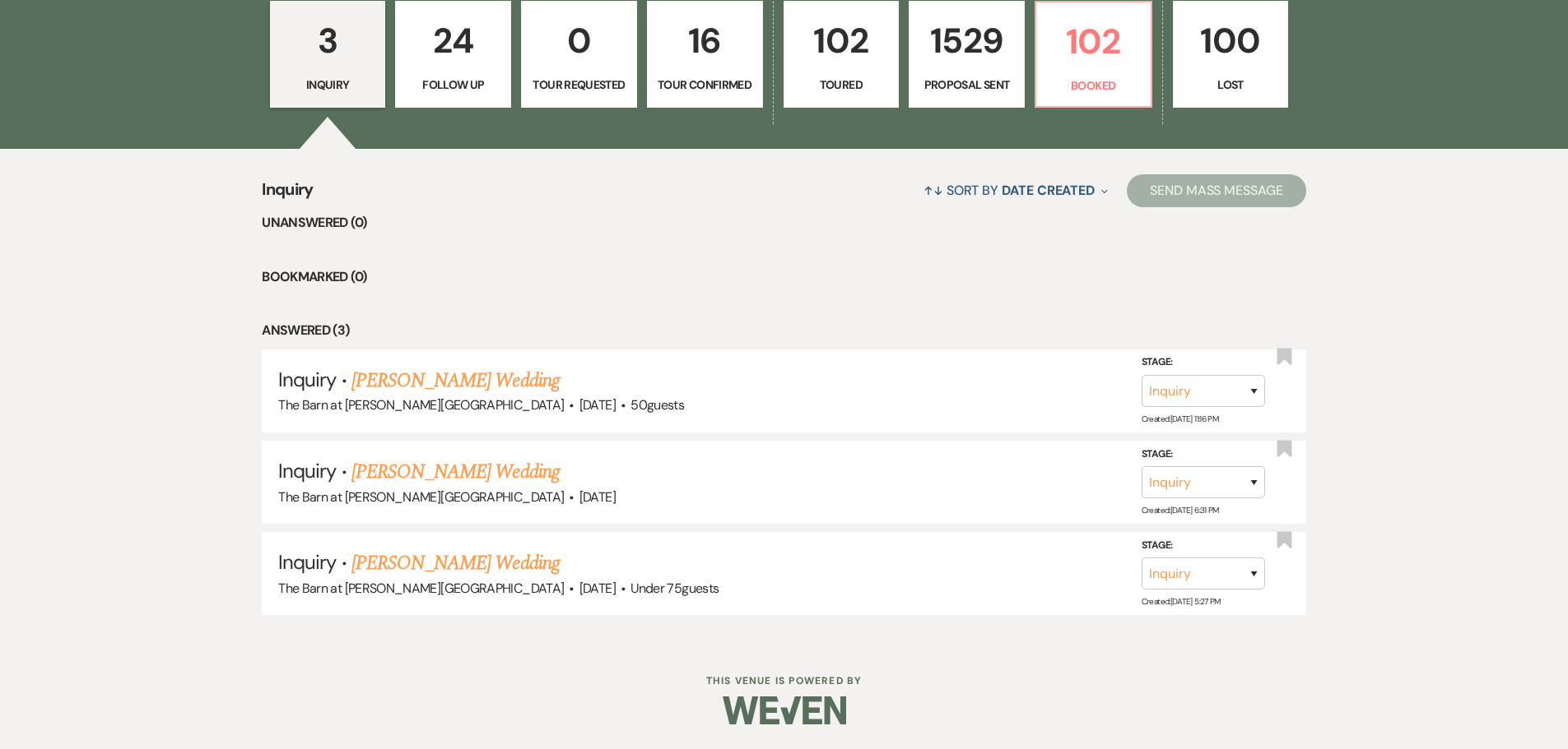
scroll to position [523, 0]
click at [411, 384] on link "[PERSON_NAME] Wedding" at bounding box center [455, 381] width 208 height 30
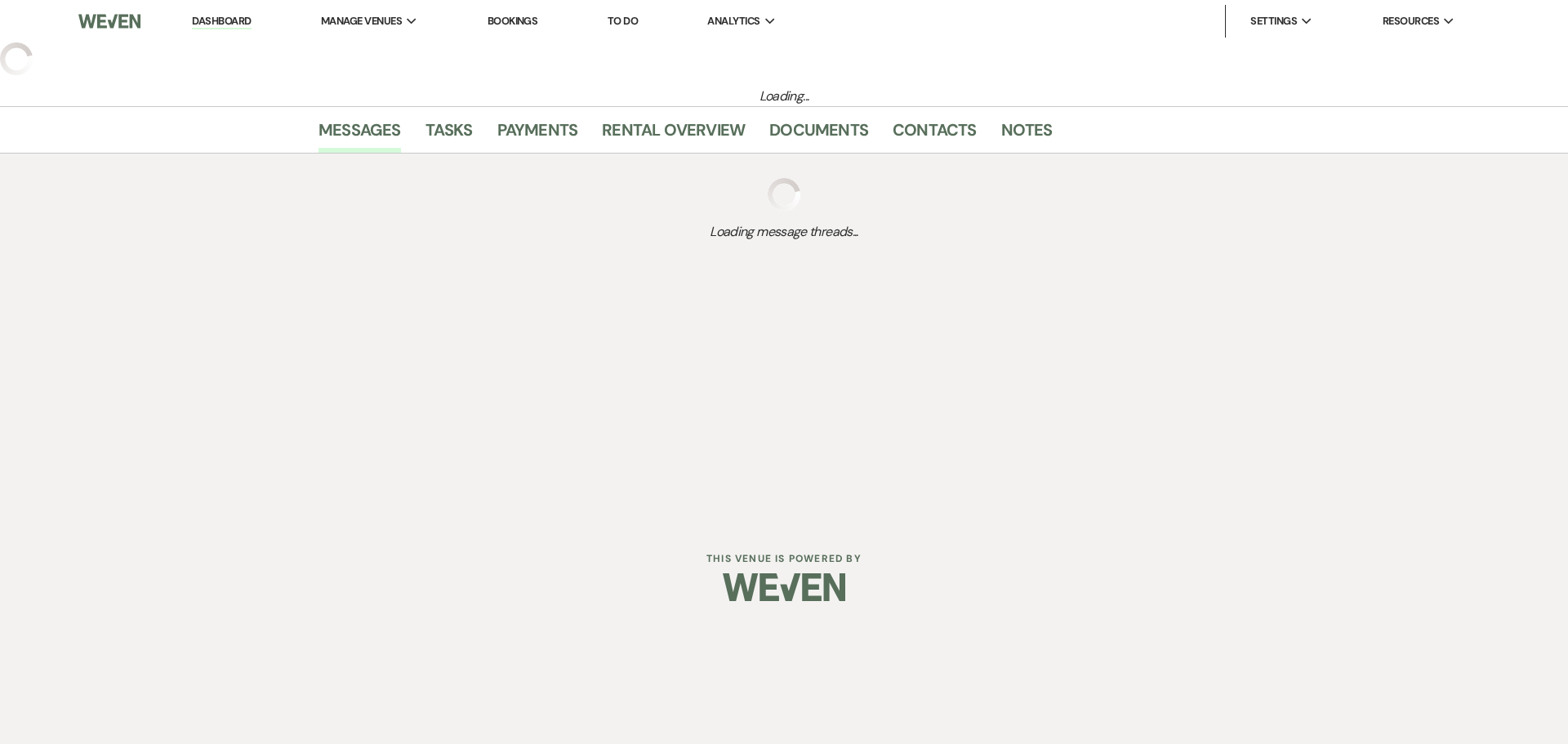
select select "3"
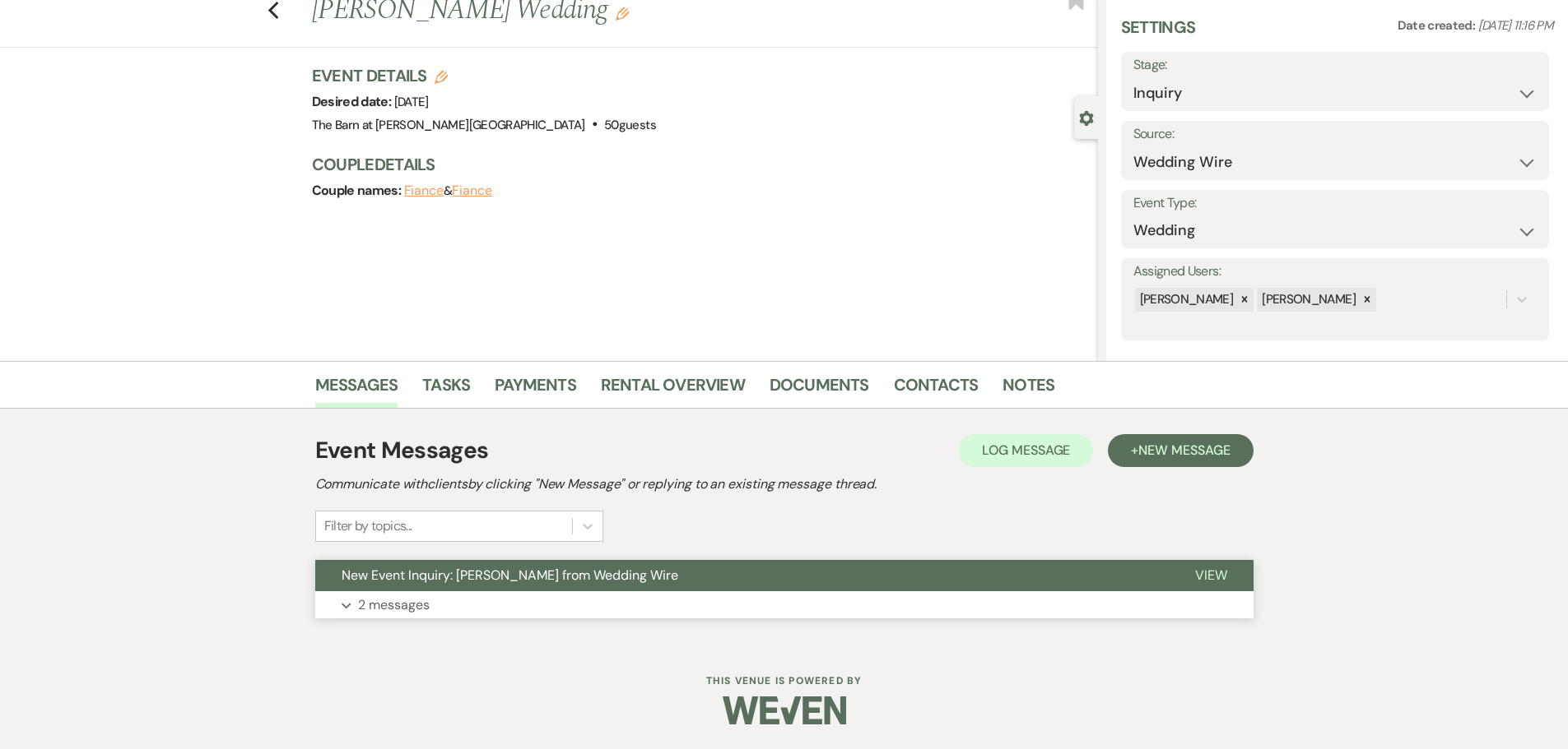
click at [408, 609] on p "2 messages" at bounding box center [394, 605] width 72 height 21
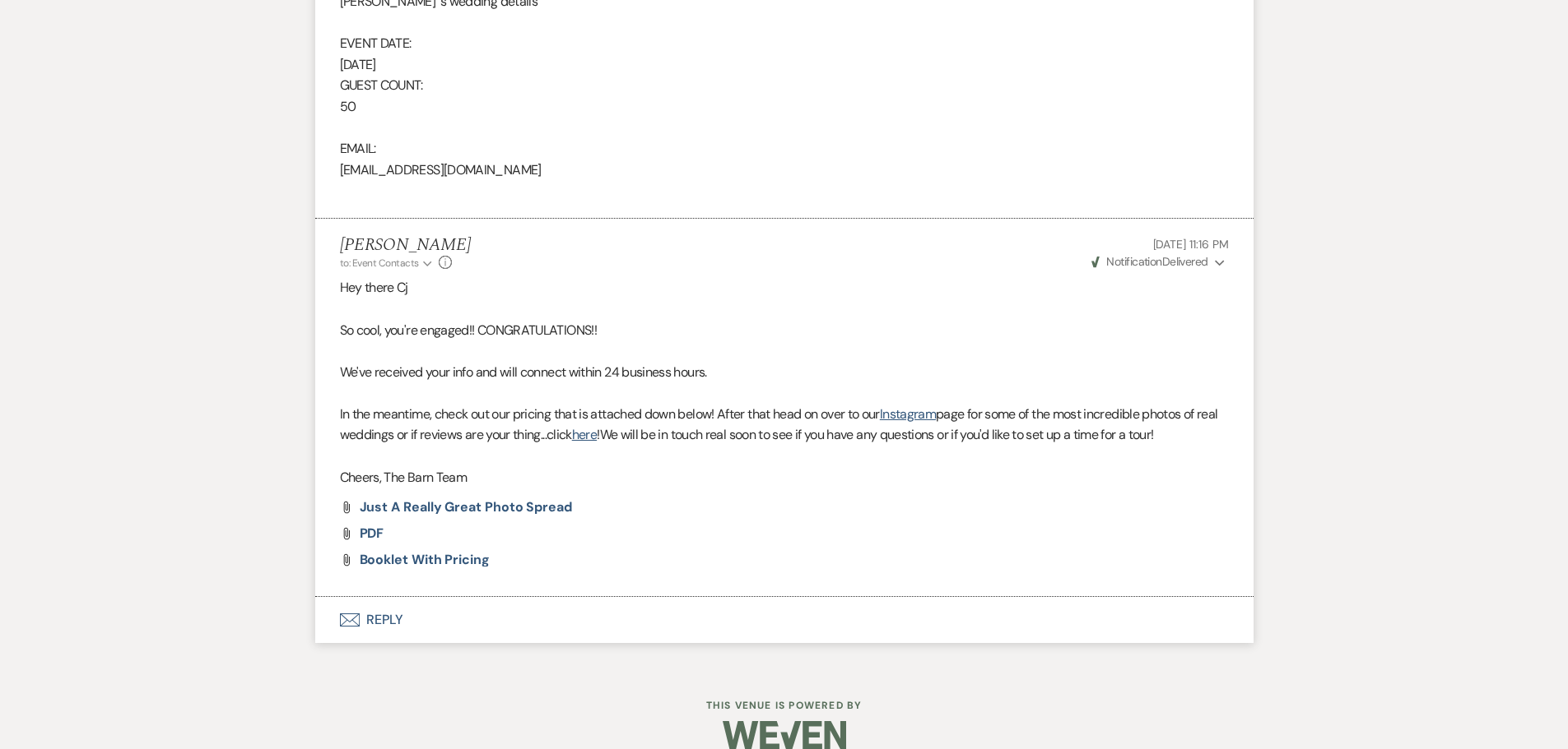
scroll to position [1204, 0]
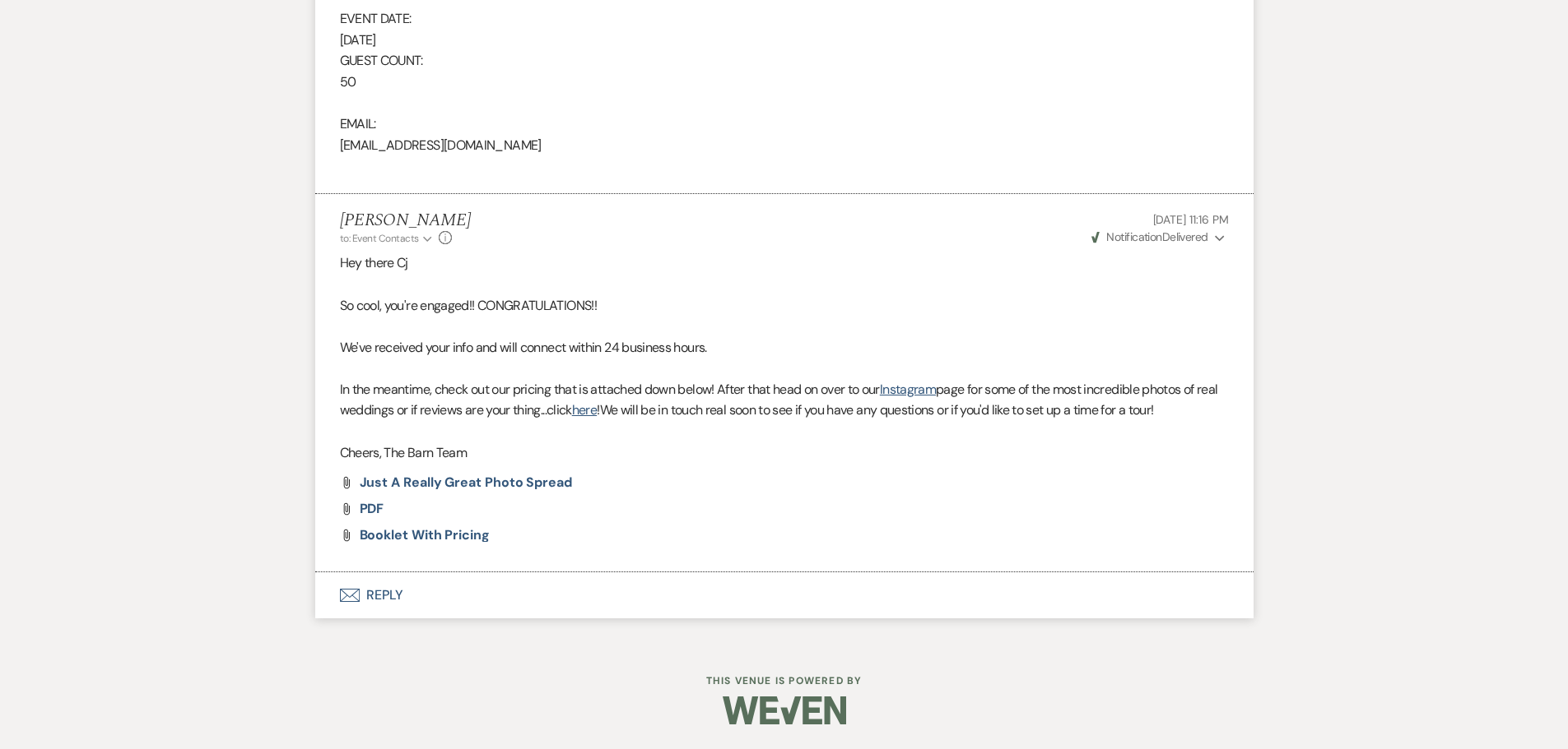
click at [386, 600] on button "Envelope Reply" at bounding box center [784, 595] width 938 height 46
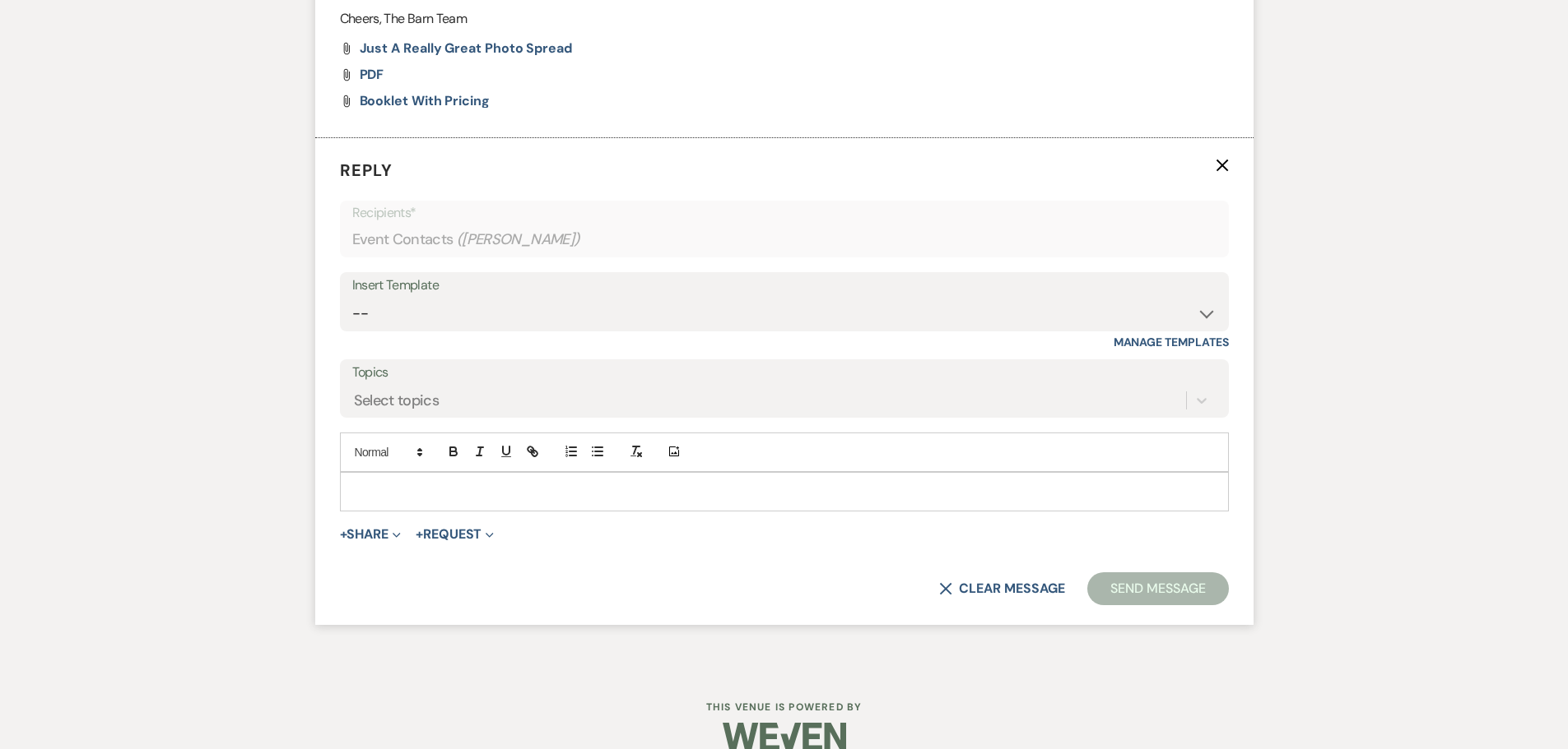
scroll to position [1646, 0]
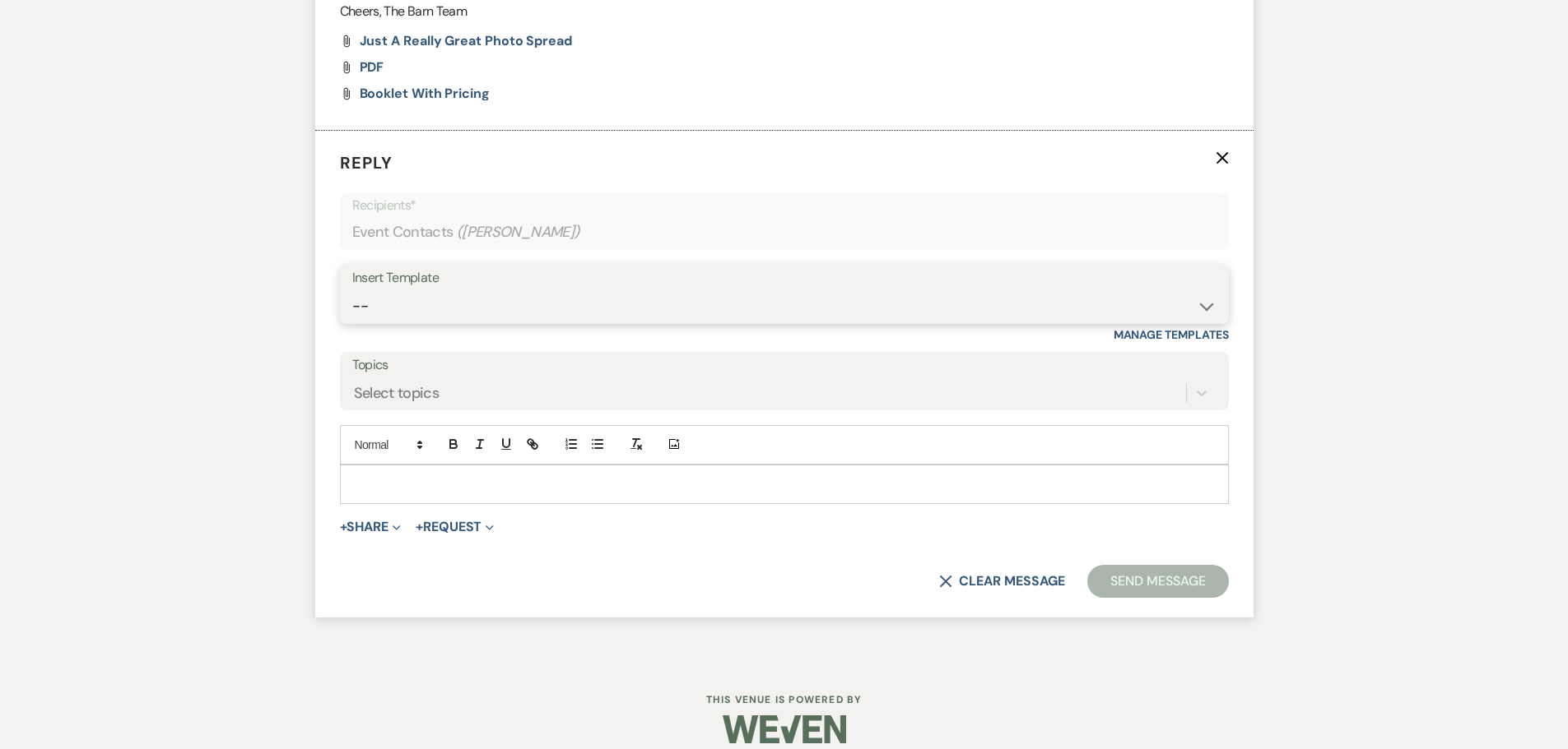
click at [389, 300] on select "-- Copy of Initial Inquiry Response [DATE] Inquiry Response [PERSON_NAME] Copy …" at bounding box center [784, 306] width 864 height 32
select select "3242"
click at [352, 290] on select "-- Copy of Initial Inquiry Response [DATE] Inquiry Response [PERSON_NAME] Copy …" at bounding box center [784, 306] width 864 height 32
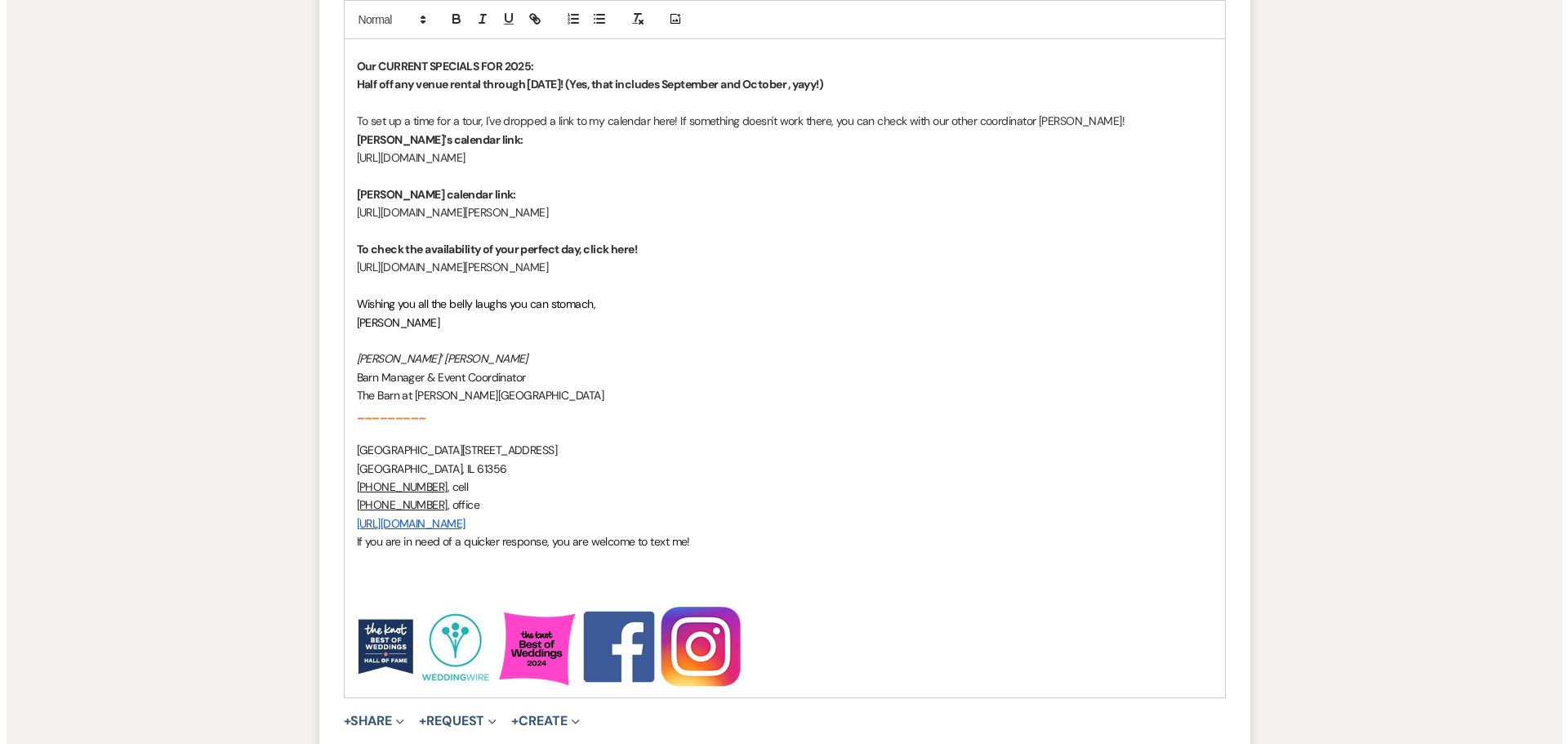
scroll to position [2289, 0]
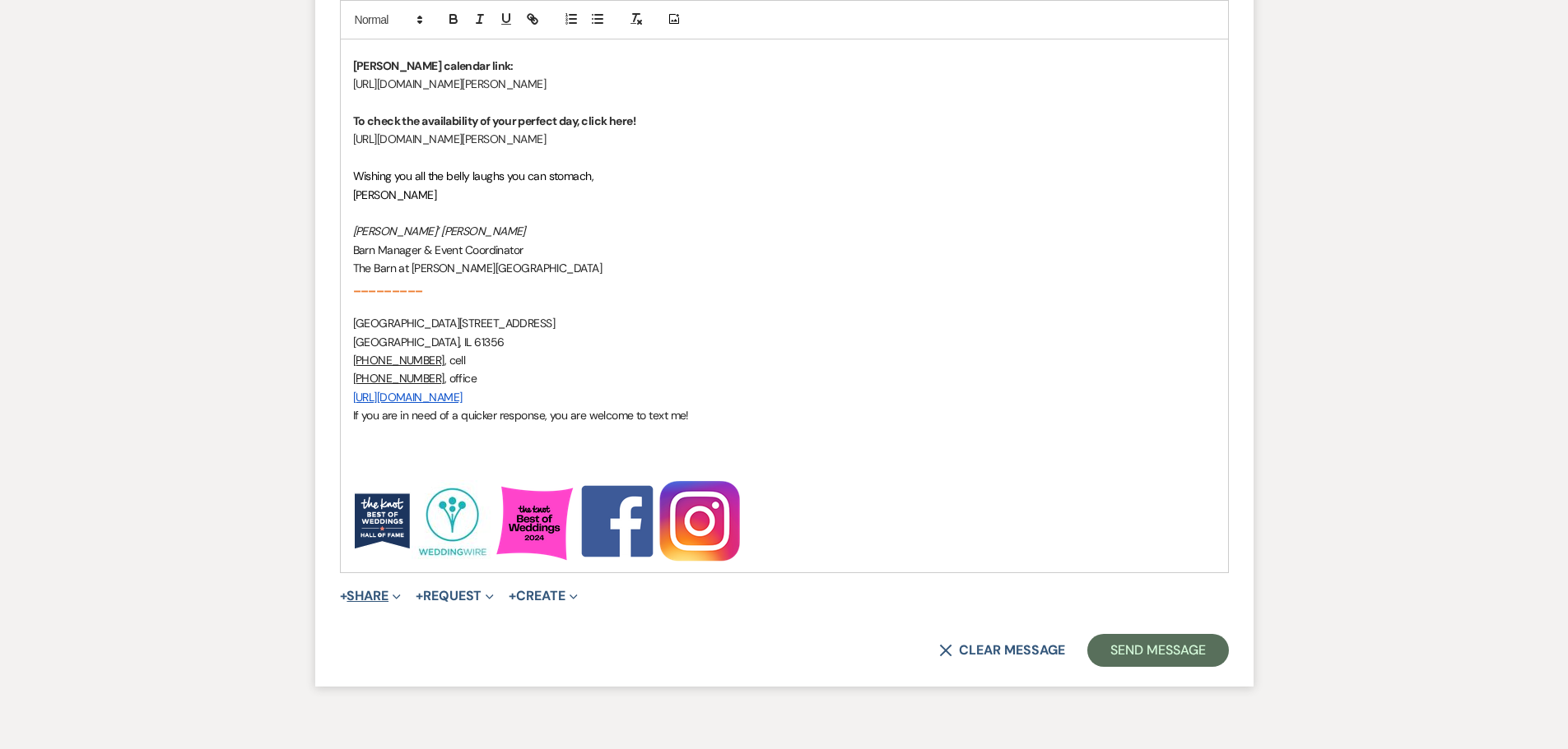
click at [366, 600] on button "+ Share Expand" at bounding box center [371, 596] width 62 height 13
click at [378, 619] on button "Doc Upload Documents" at bounding box center [455, 630] width 231 height 30
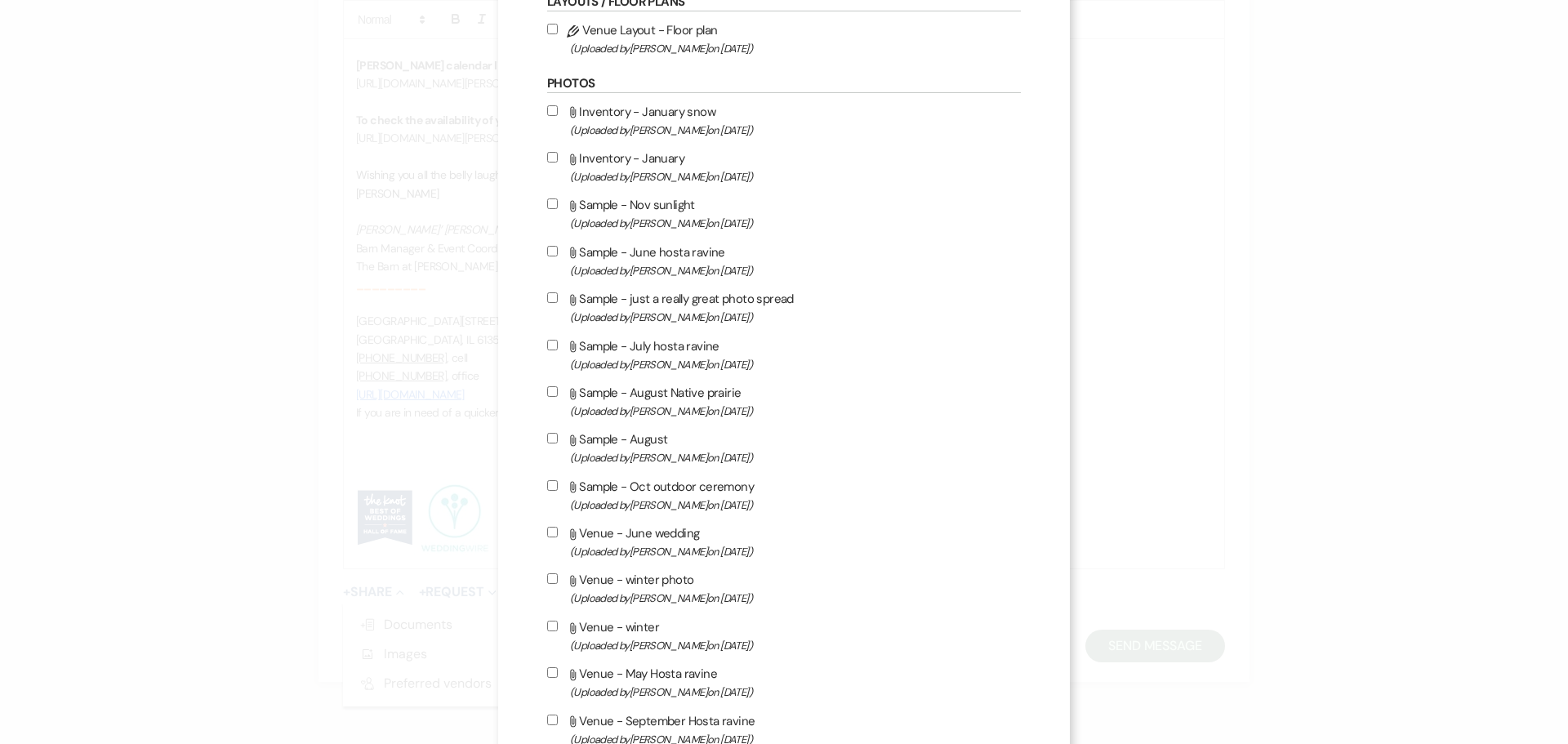
scroll to position [246, 0]
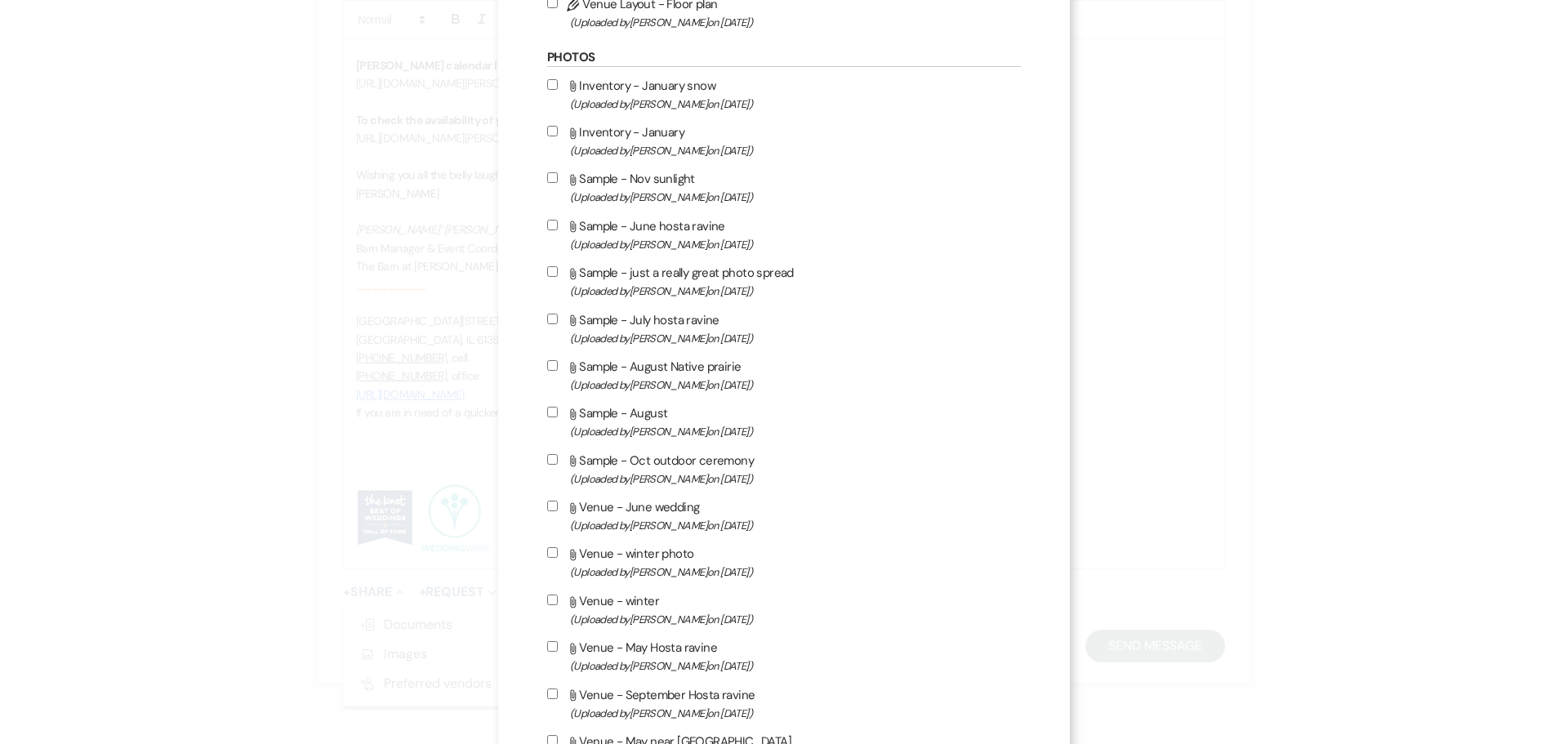
click at [547, 647] on input "Attach File Venue - May Hosta ravine (Uploaded by [PERSON_NAME] on [DATE] )" at bounding box center [552, 646] width 10 height 10
checkbox input "true"
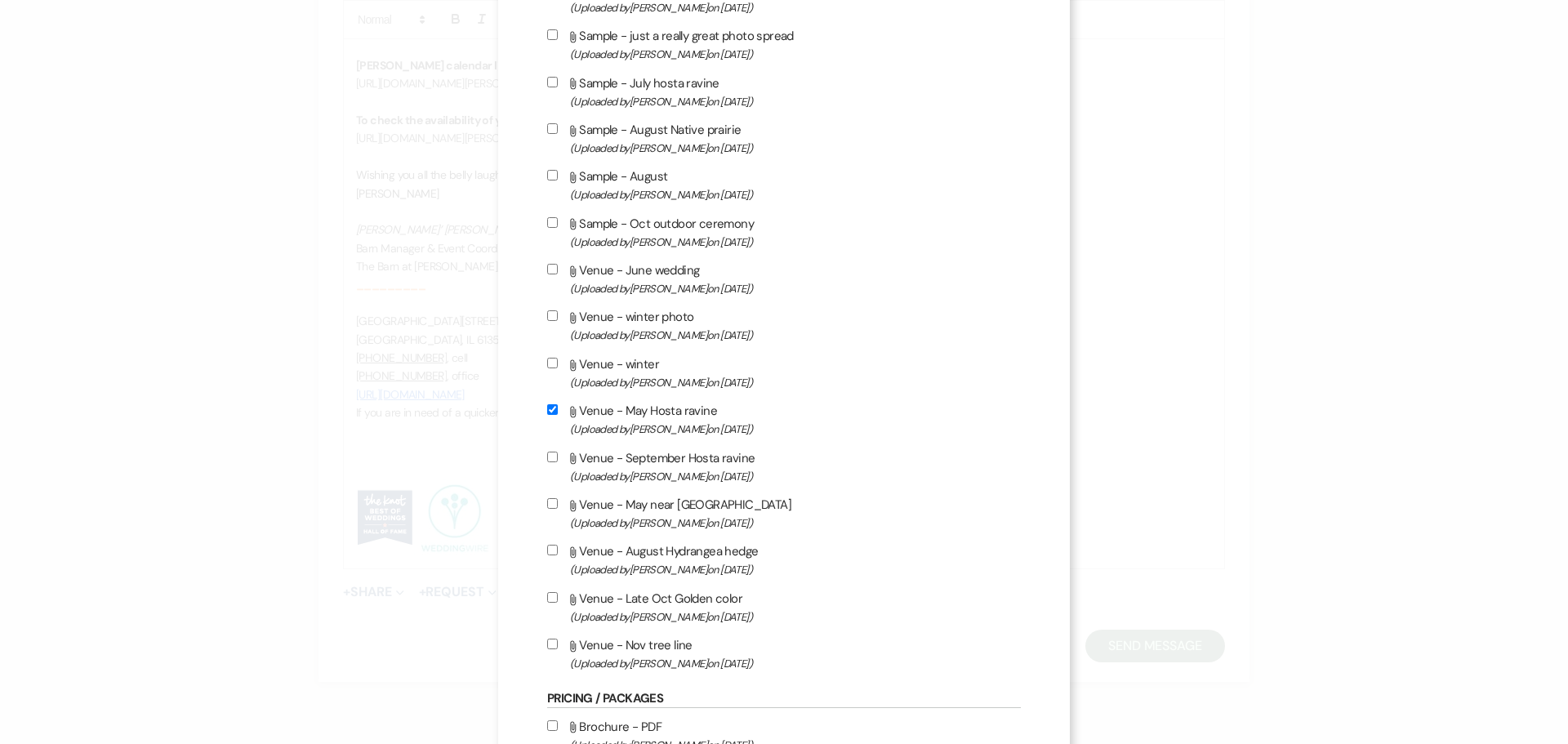
scroll to position [572, 0]
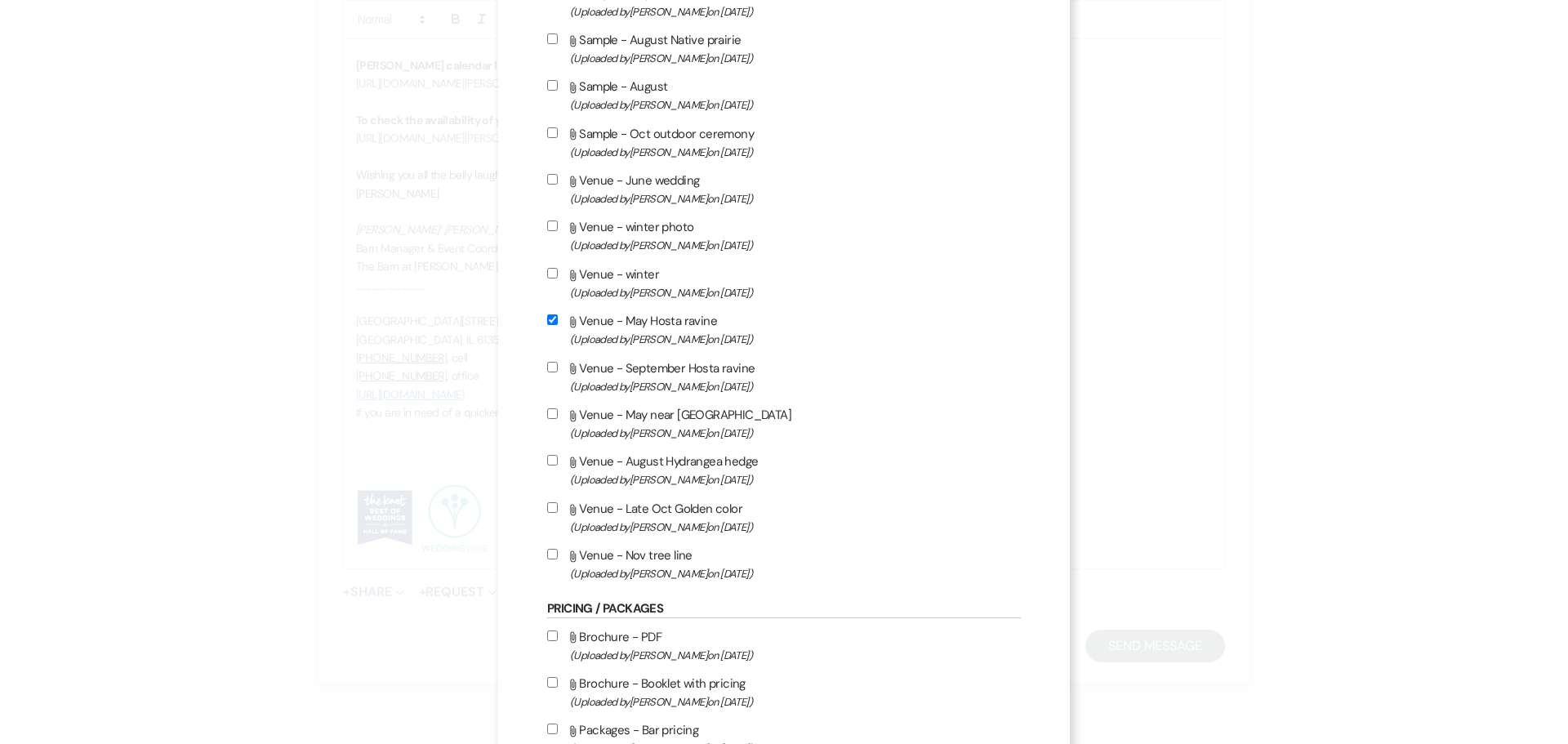
click at [547, 416] on input "Attach File Venue - May near [GEOGRAPHIC_DATA] (Uploaded by [PERSON_NAME] on [D…" at bounding box center [552, 413] width 10 height 10
checkbox input "true"
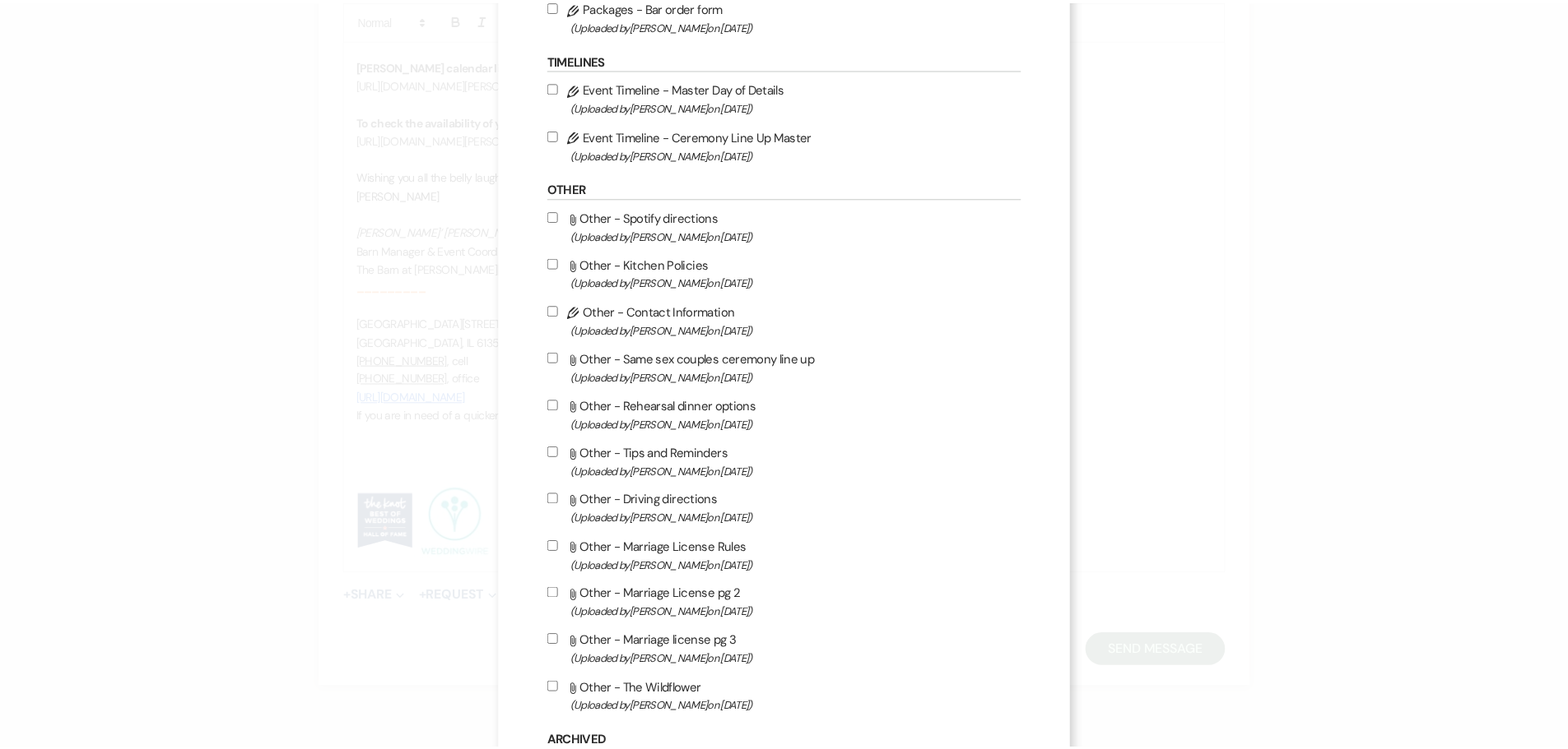
scroll to position [1501, 0]
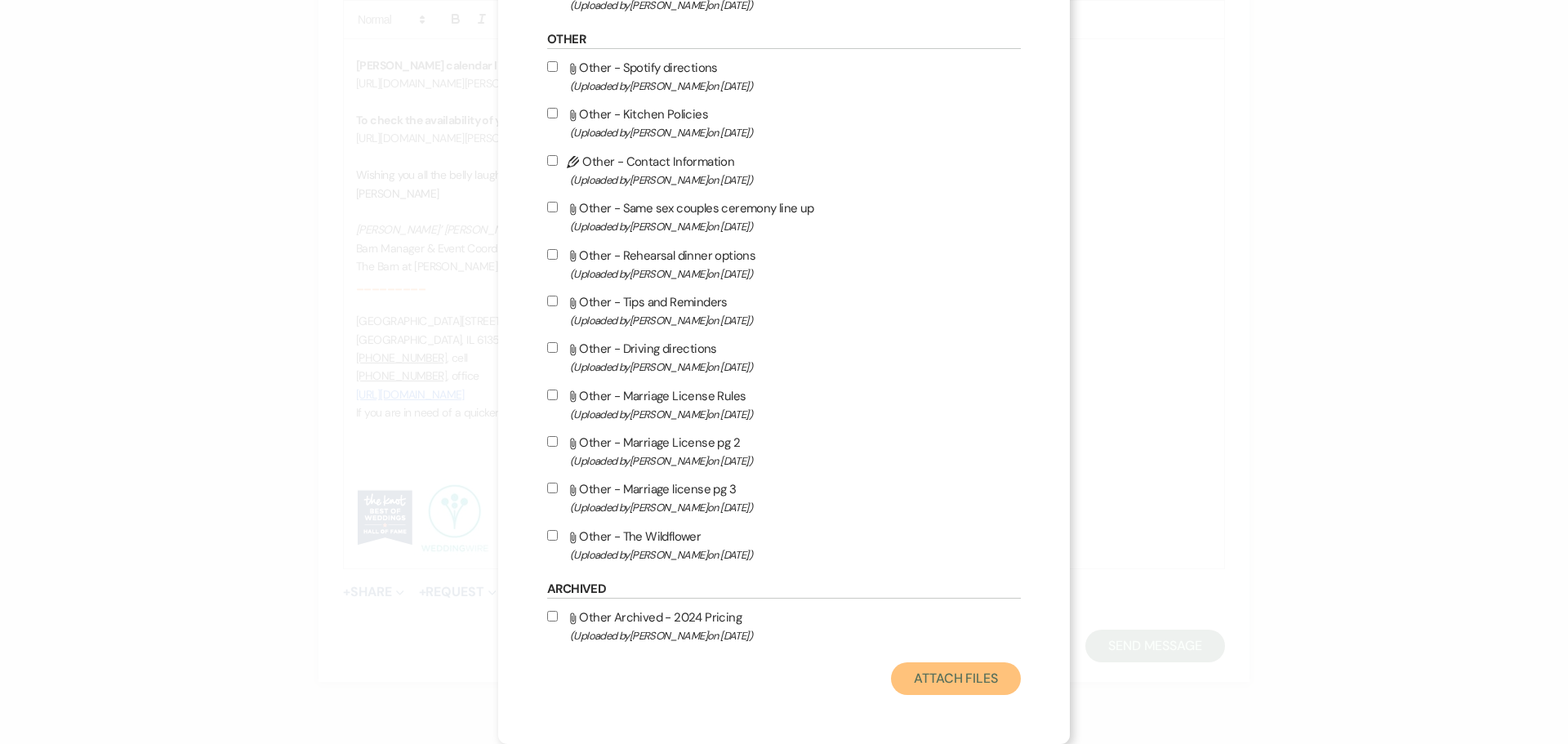
click at [945, 674] on button "Attach Files" at bounding box center [956, 678] width 130 height 32
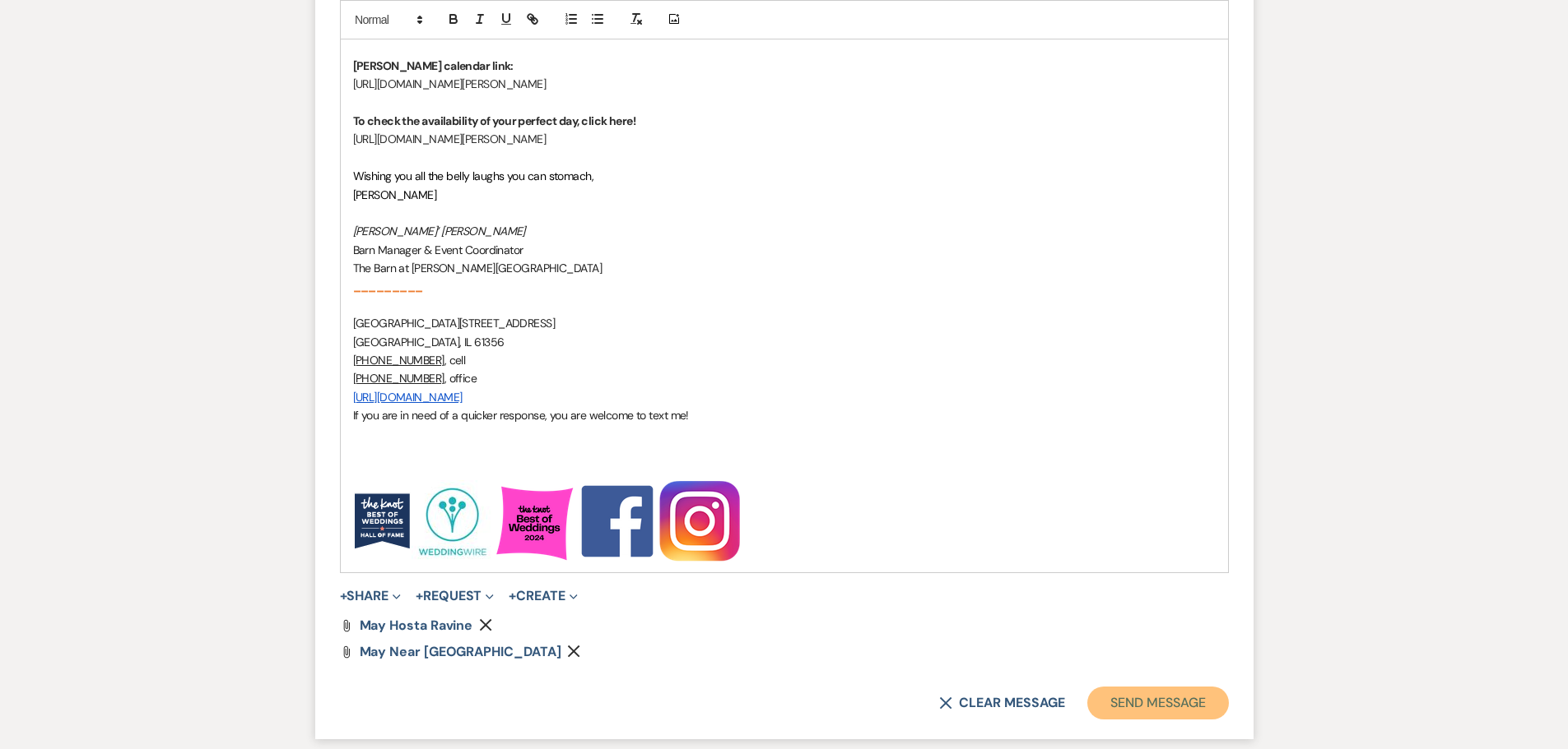
click at [1146, 702] on button "Send Message" at bounding box center [1157, 702] width 141 height 33
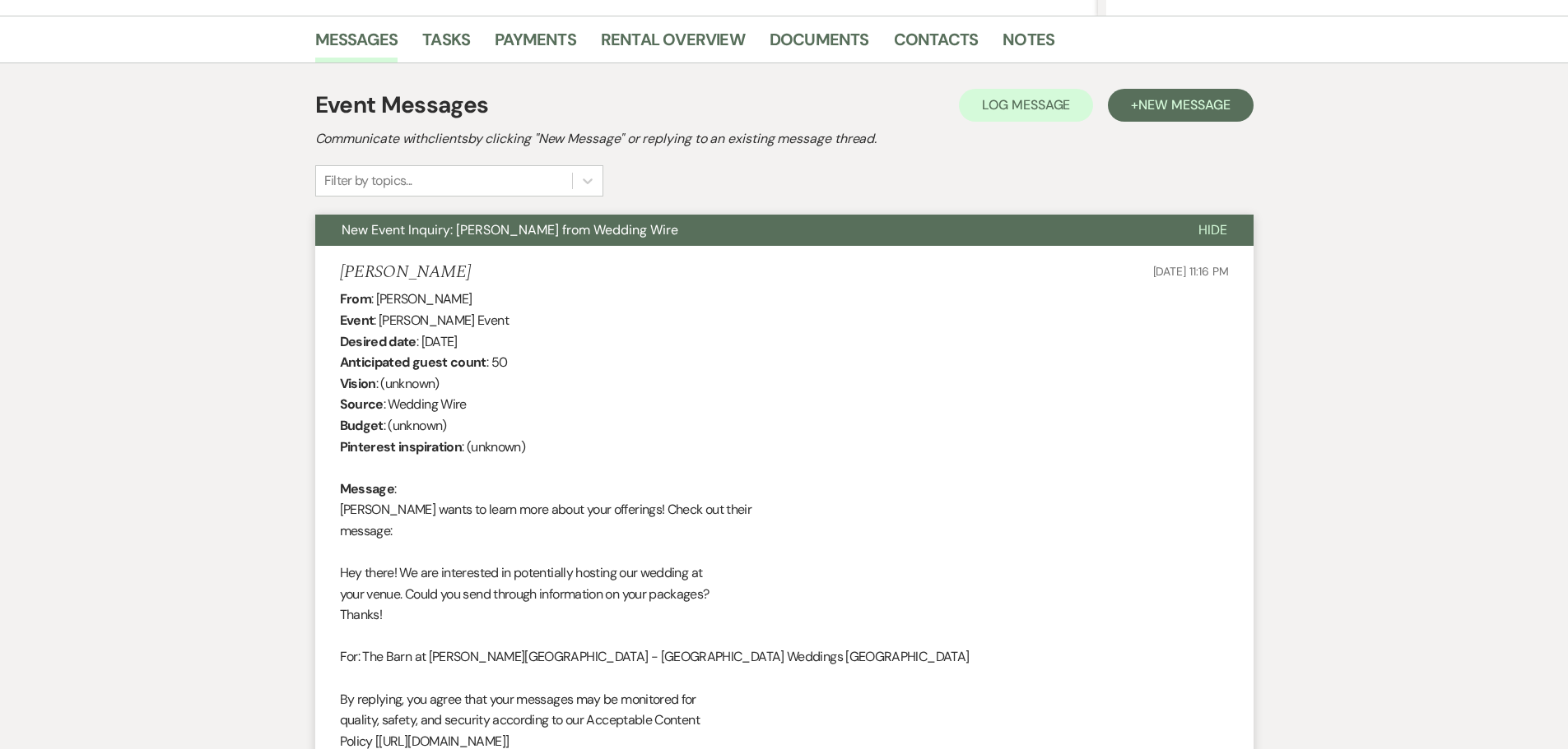
scroll to position [0, 0]
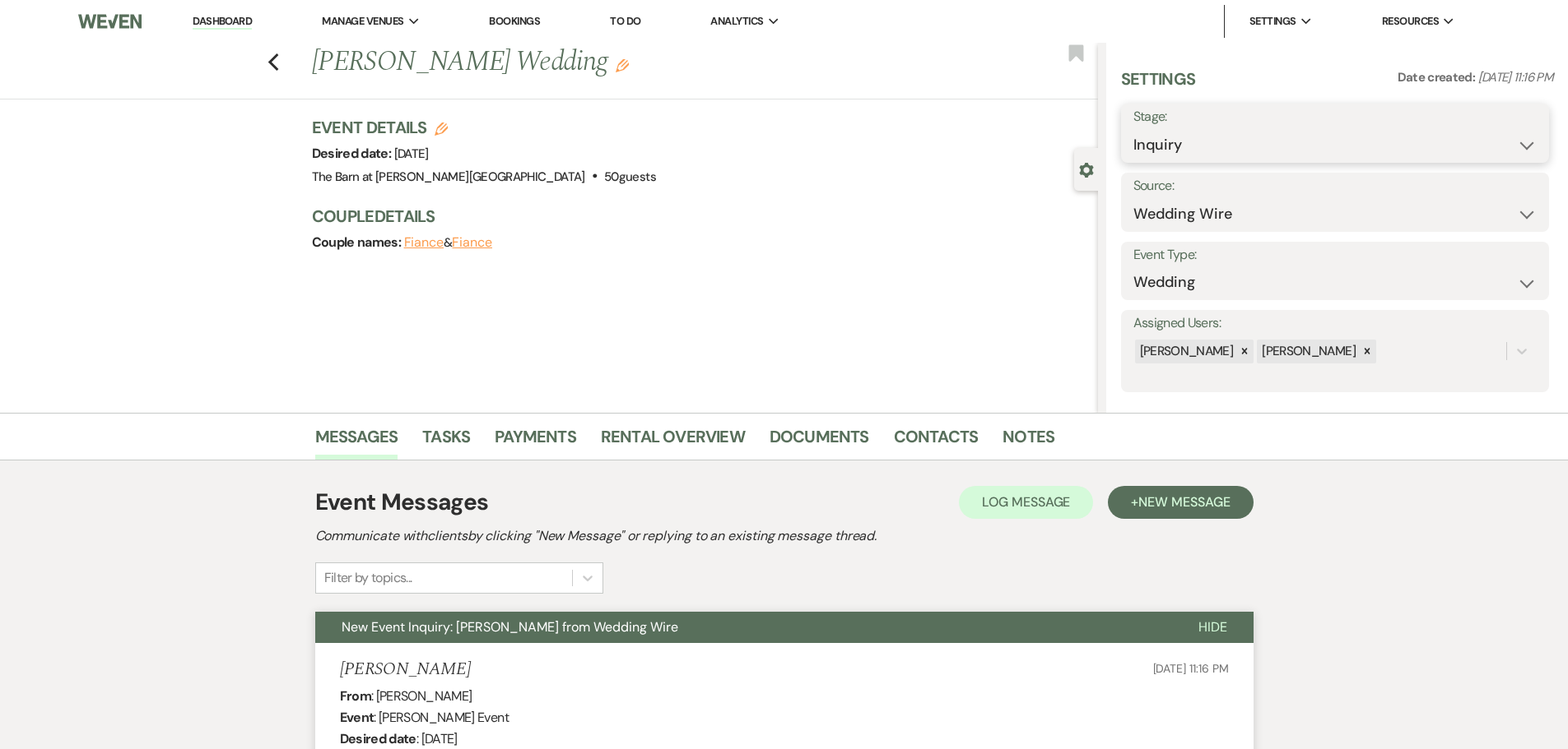
click at [1171, 142] on select "Inquiry Follow Up Tour Requested Tour Confirmed Toured Proposal Sent Booked Lost" at bounding box center [1335, 145] width 403 height 32
select select "9"
click at [1133, 129] on select "Inquiry Follow Up Tour Requested Tour Confirmed Toured Proposal Sent Booked Lost" at bounding box center [1335, 145] width 403 height 32
click at [1484, 132] on button "Save" at bounding box center [1503, 132] width 93 height 33
click at [274, 67] on icon "Previous" at bounding box center [273, 62] width 12 height 20
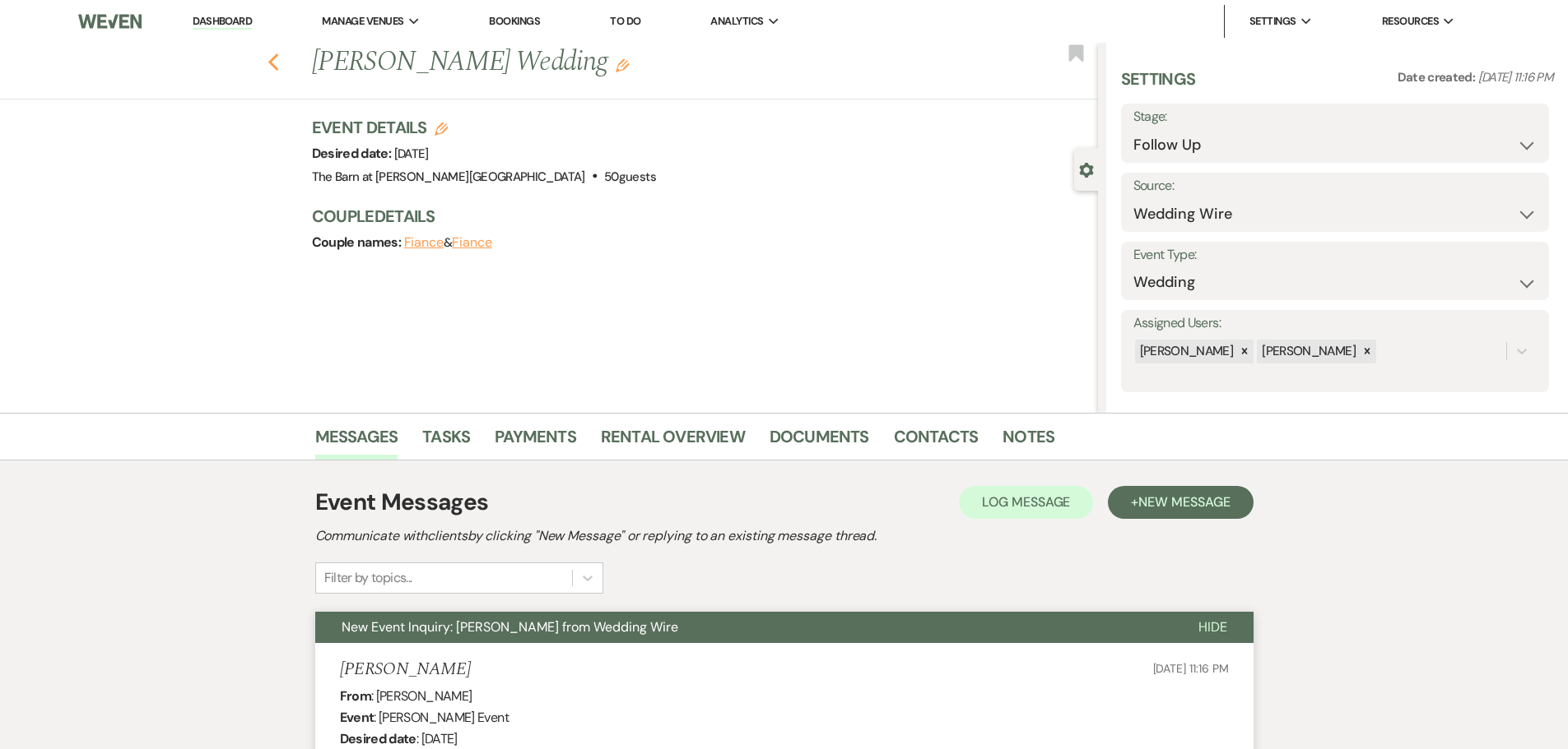
select select "9"
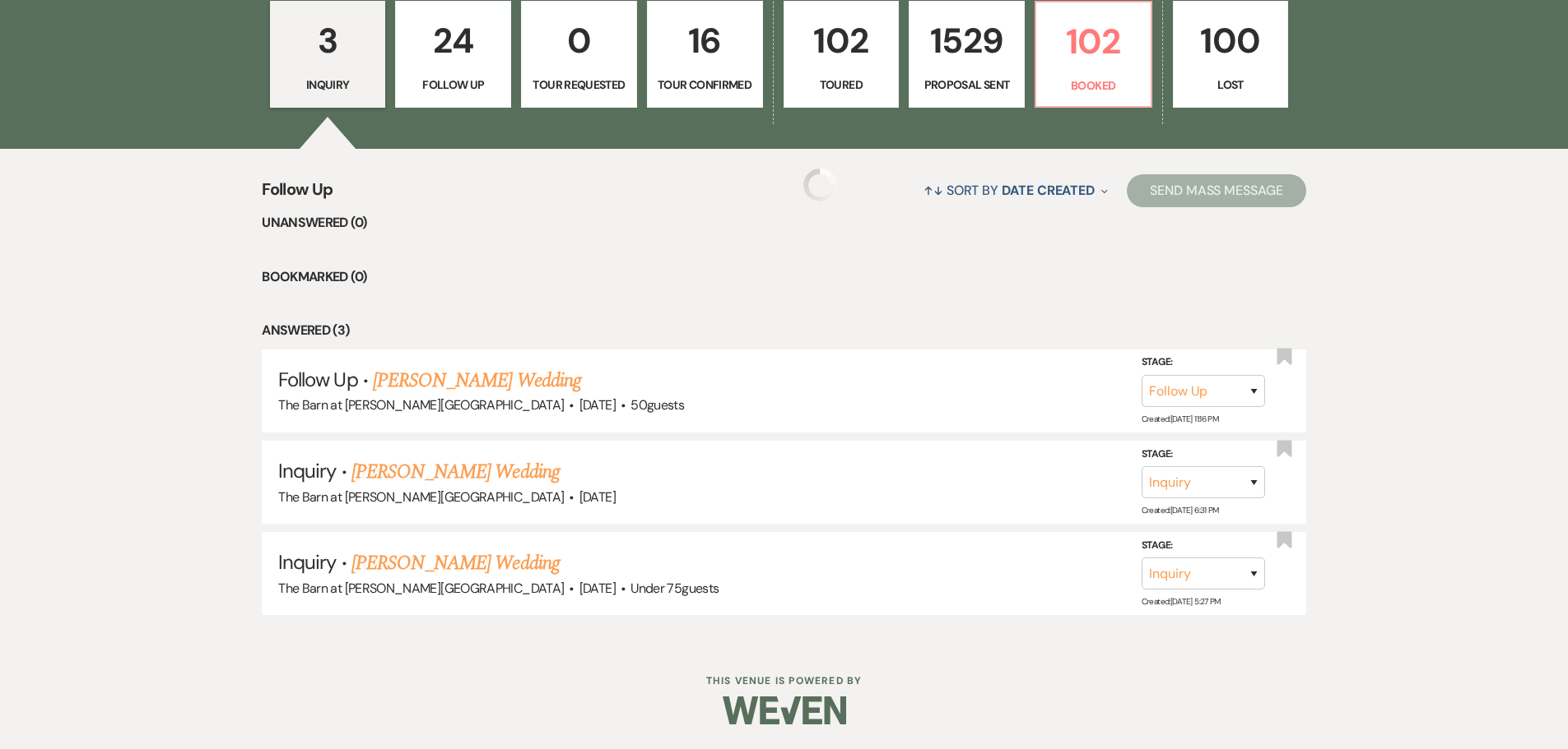
scroll to position [432, 0]
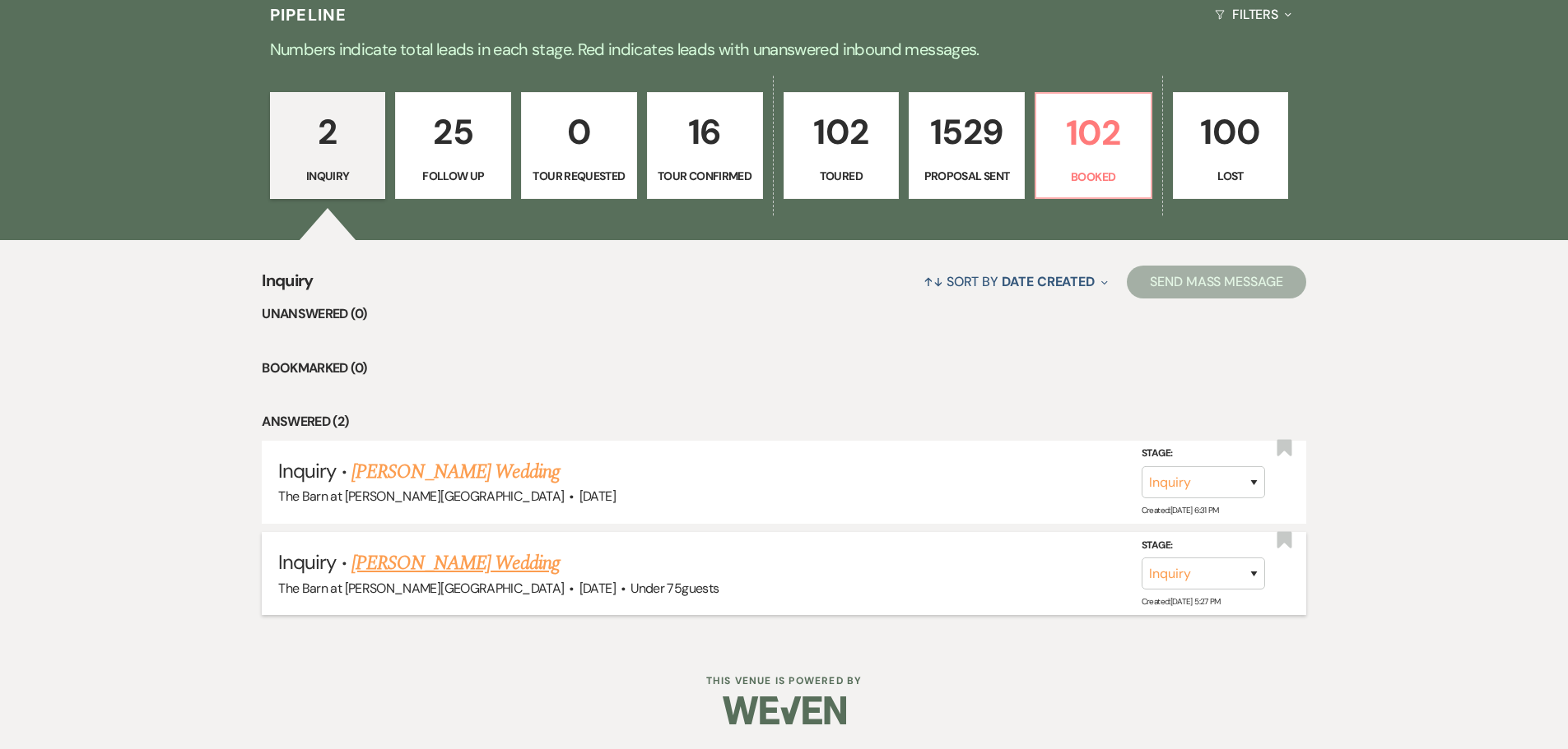
click at [432, 564] on link "[PERSON_NAME] Wedding" at bounding box center [455, 563] width 208 height 30
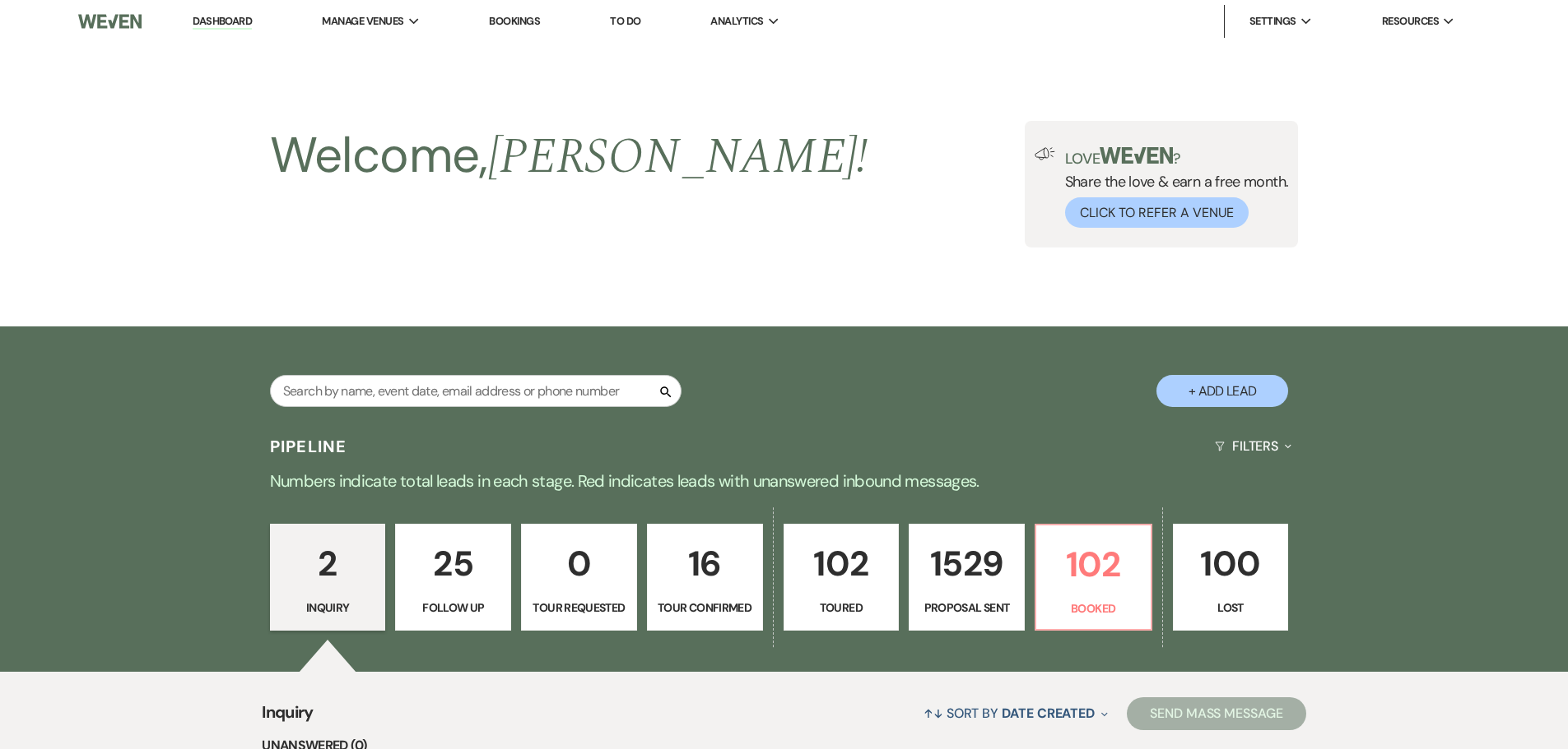
select select "3"
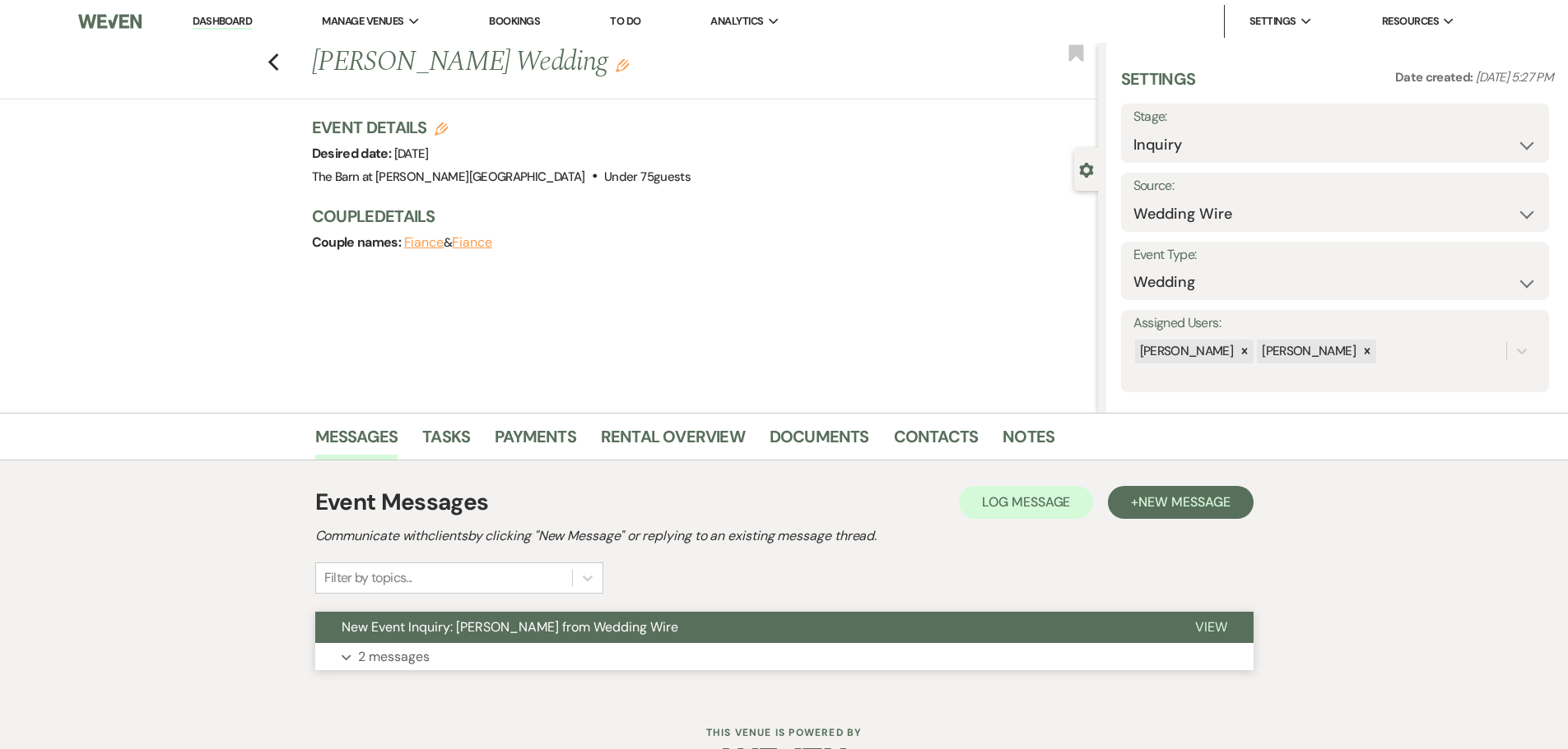
click at [397, 649] on p "2 messages" at bounding box center [394, 657] width 72 height 21
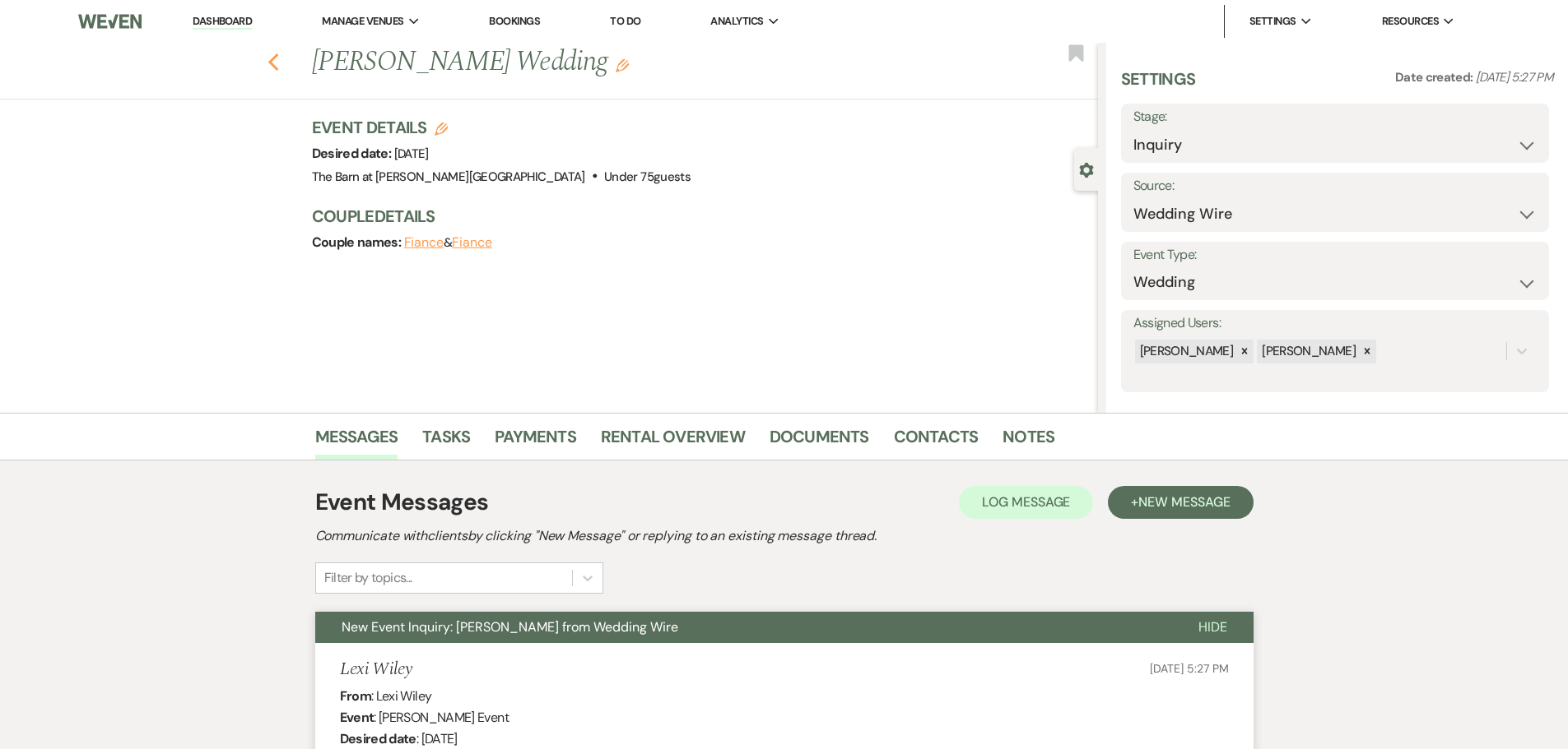
click at [274, 62] on icon "Previous" at bounding box center [273, 62] width 12 height 20
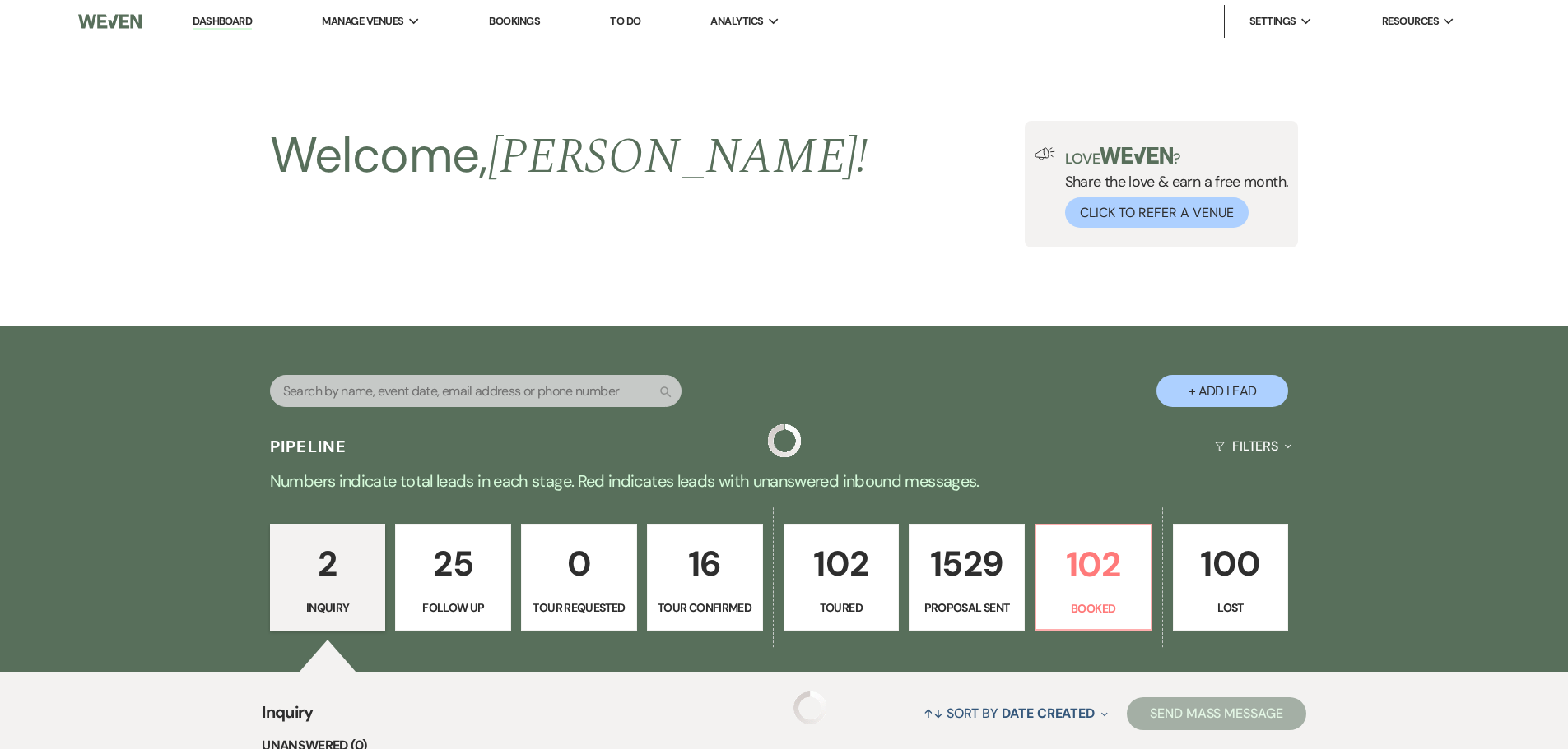
scroll to position [432, 0]
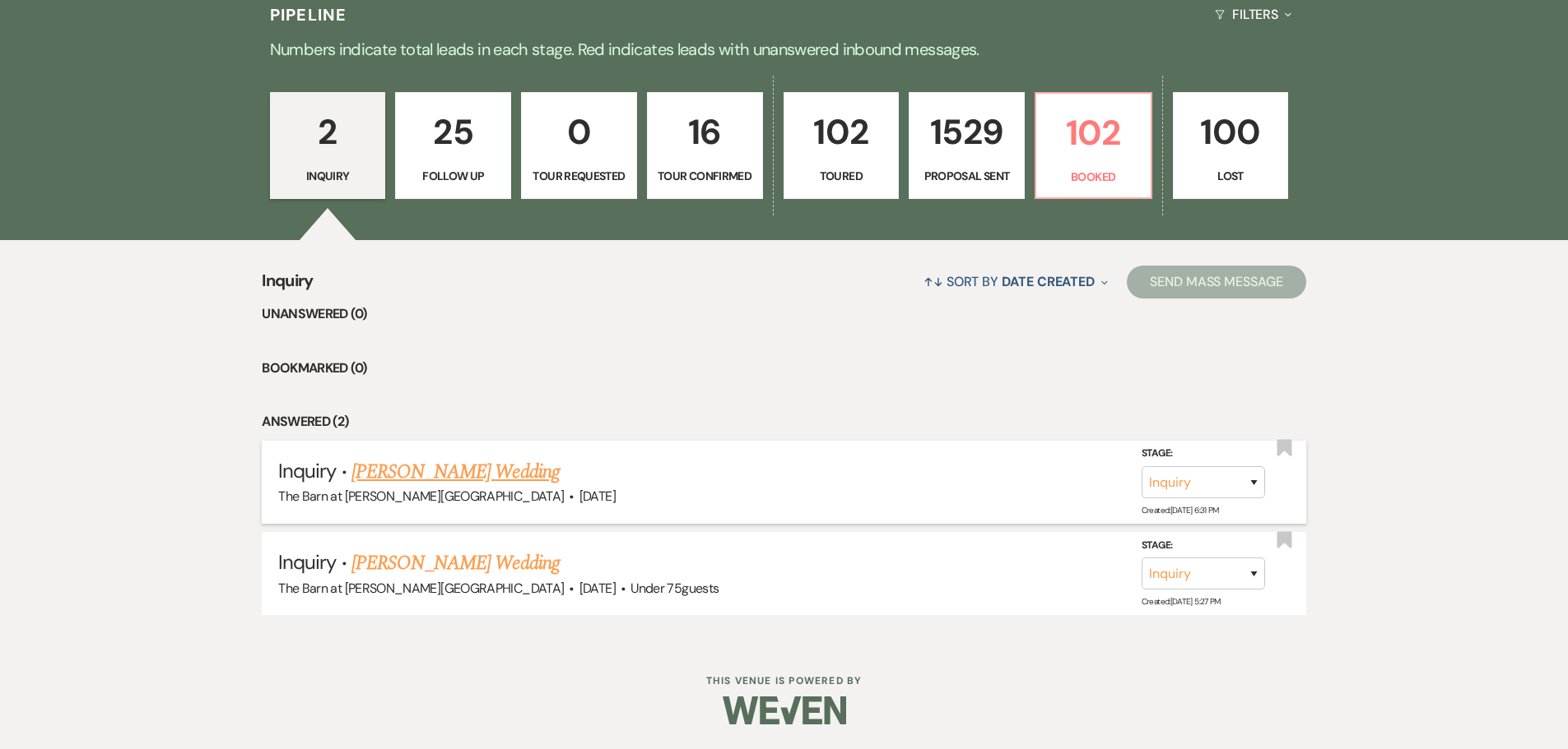
click at [432, 471] on link "[PERSON_NAME] Wedding" at bounding box center [455, 472] width 208 height 30
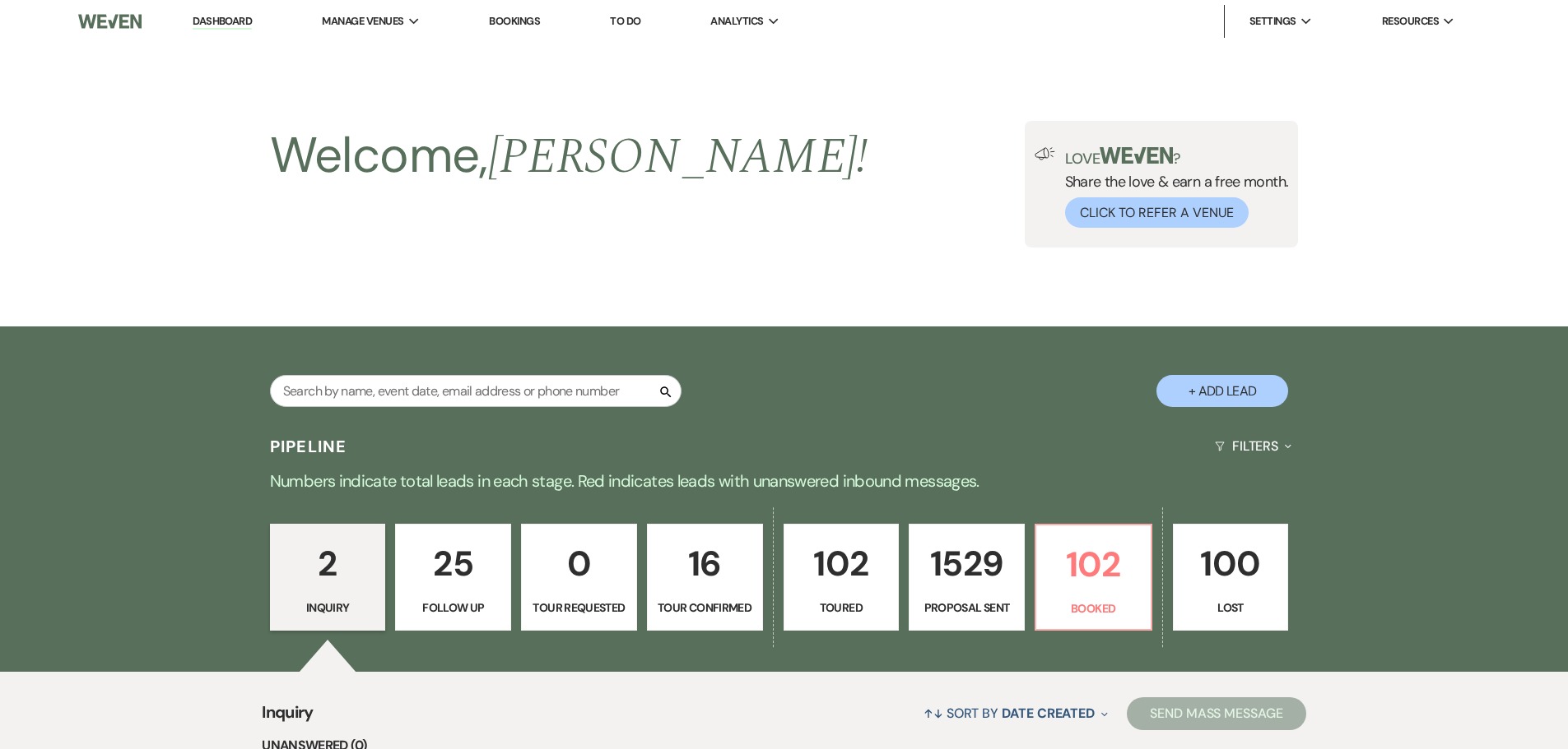
select select "2"
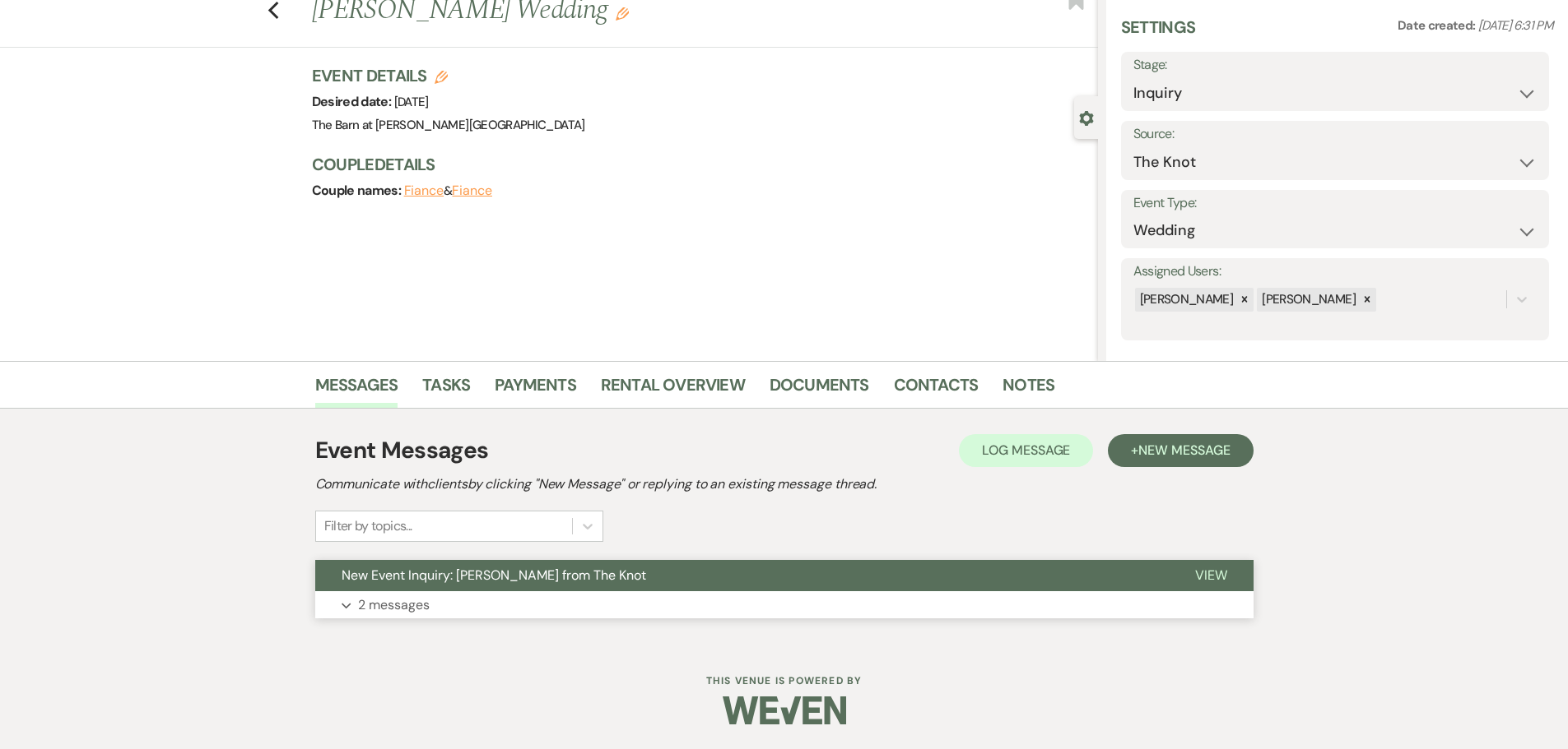
click at [393, 607] on p "2 messages" at bounding box center [394, 605] width 72 height 21
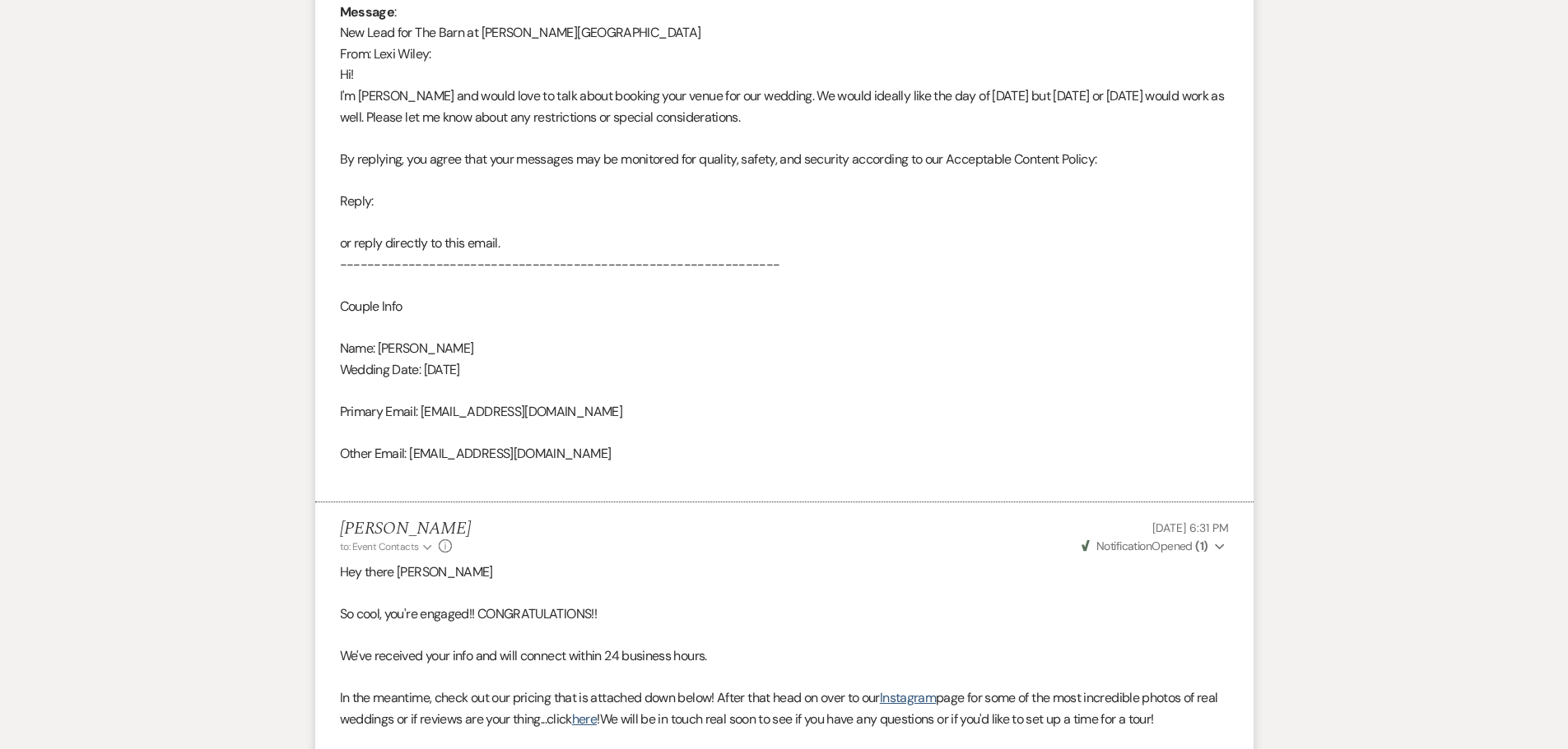
scroll to position [1183, 0]
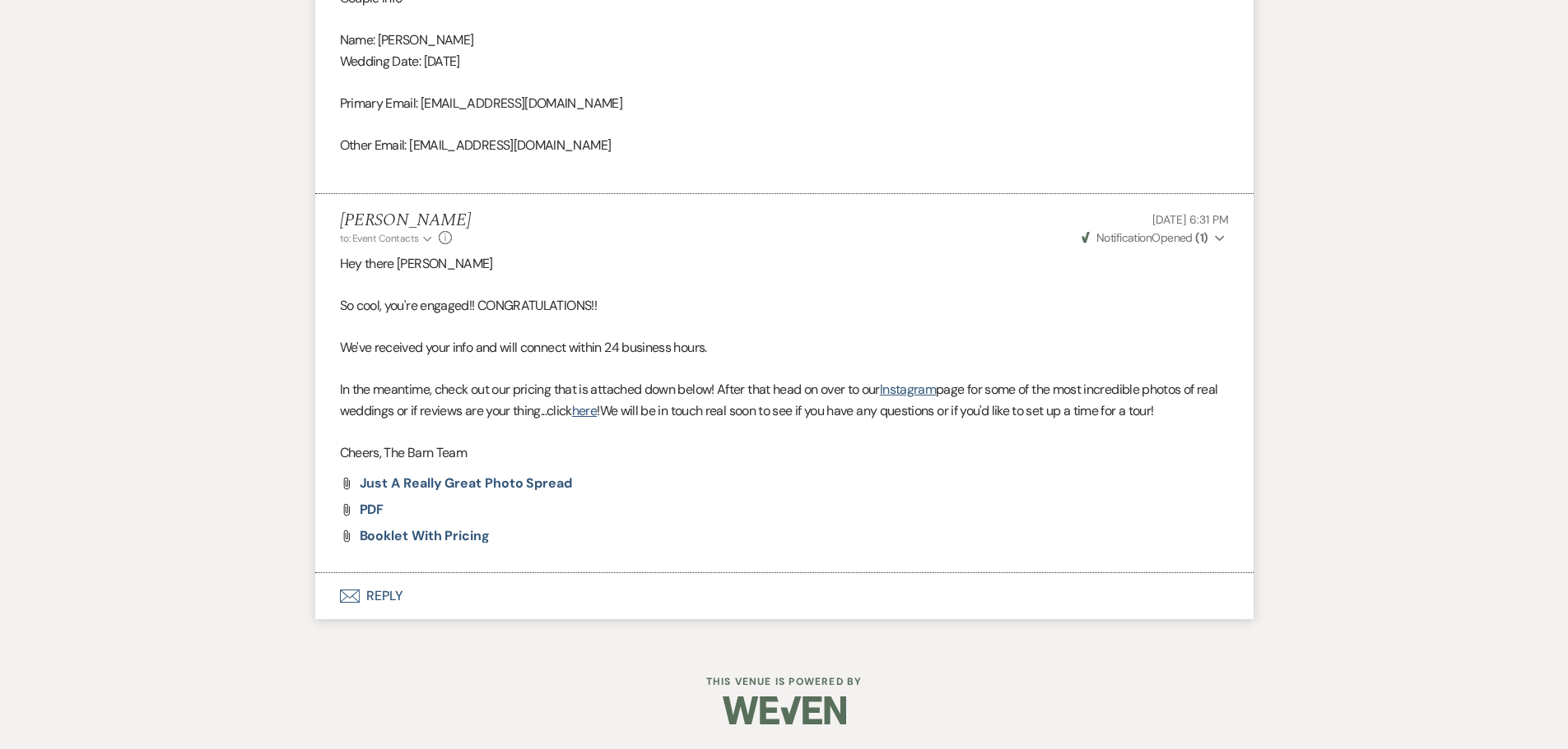
click at [382, 595] on button "Envelope Reply" at bounding box center [784, 596] width 938 height 46
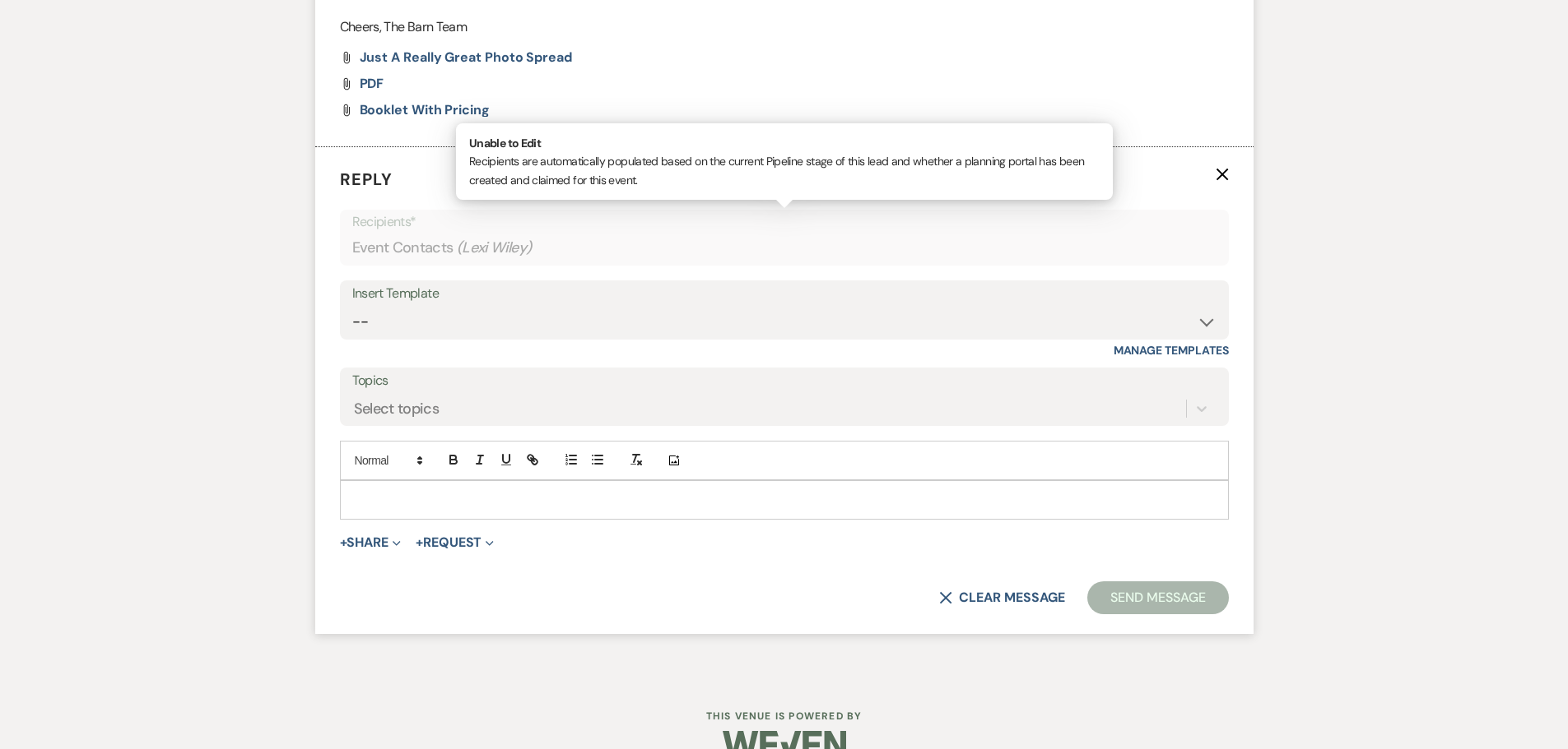
scroll to position [1626, 0]
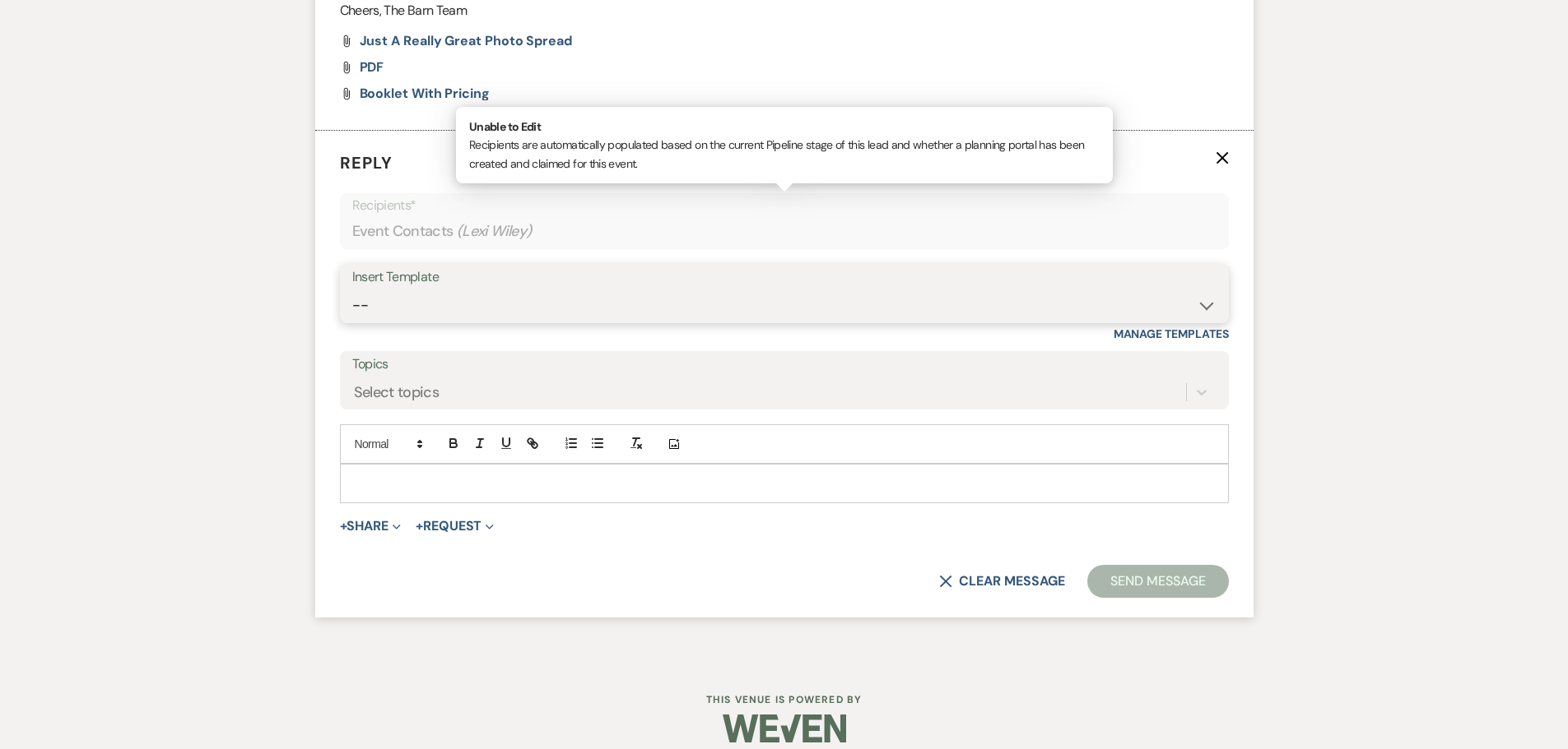
click at [357, 312] on select "-- Copy of Initial Inquiry Response [DATE] Inquiry Response [PERSON_NAME] Copy …" at bounding box center [784, 305] width 864 height 32
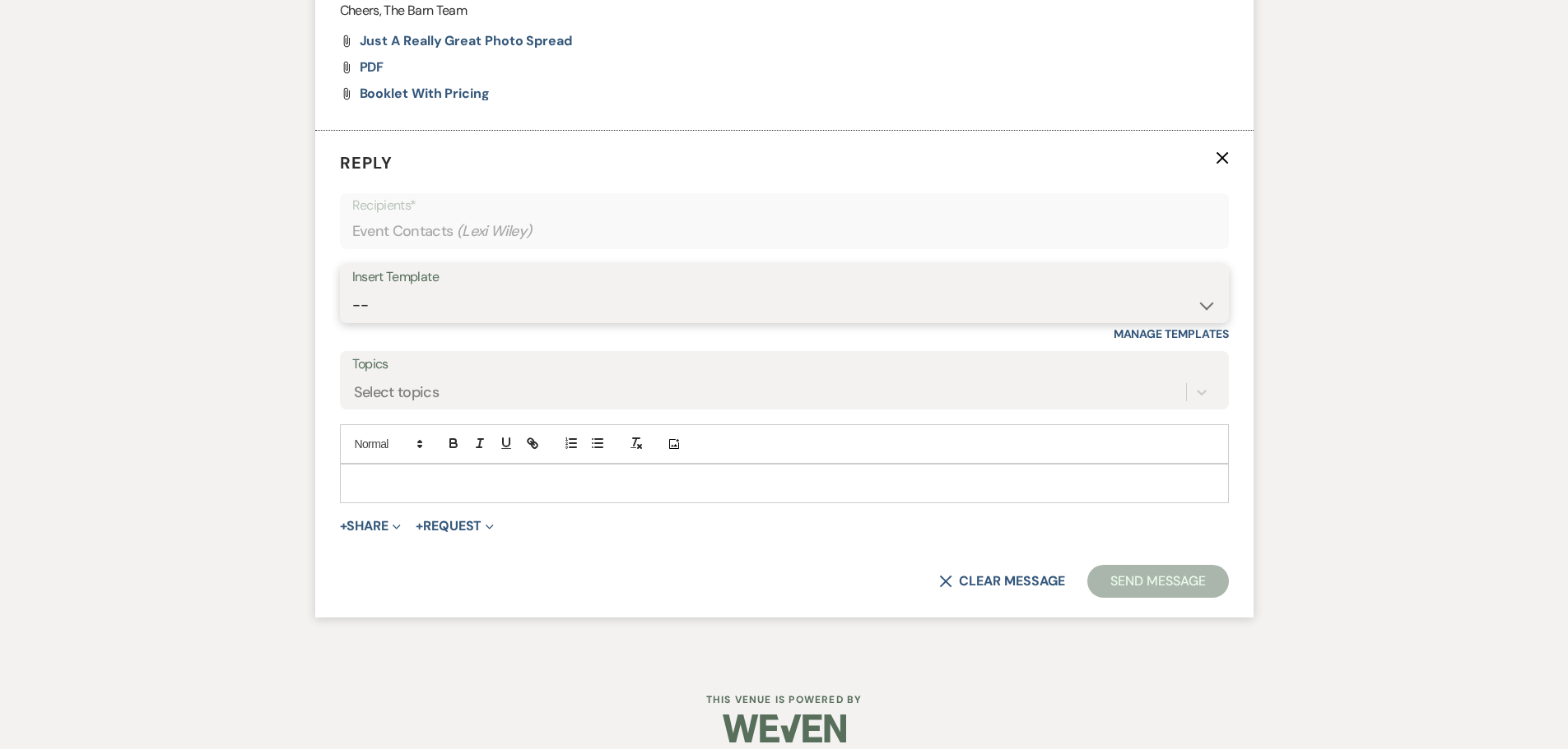
select select "3242"
click at [352, 289] on select "-- Copy of Initial Inquiry Response [DATE] Inquiry Response [PERSON_NAME] Copy …" at bounding box center [784, 305] width 864 height 32
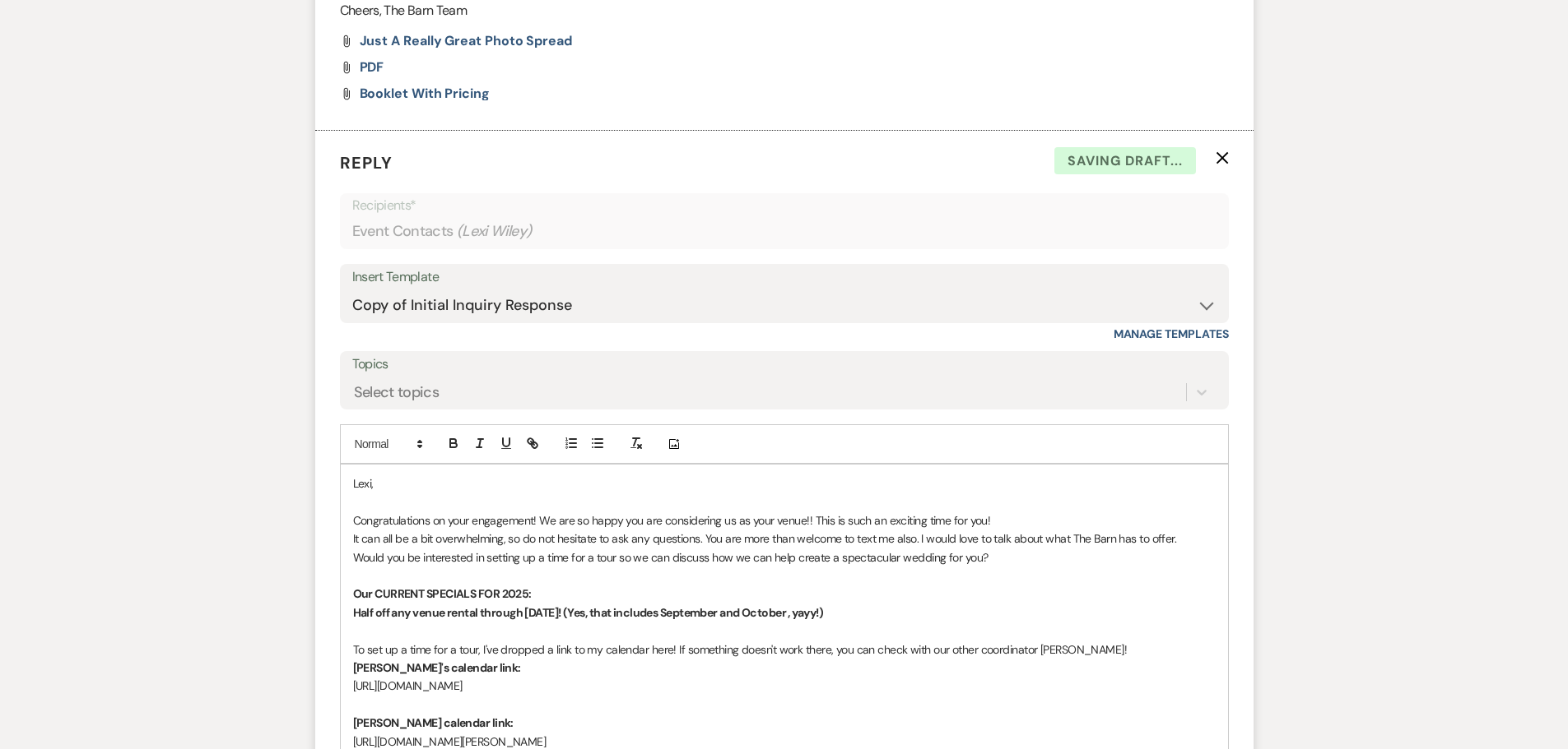
click at [1012, 518] on p "Congratulations on your engagement! We are so happy you are considering us as y…" at bounding box center [784, 520] width 862 height 18
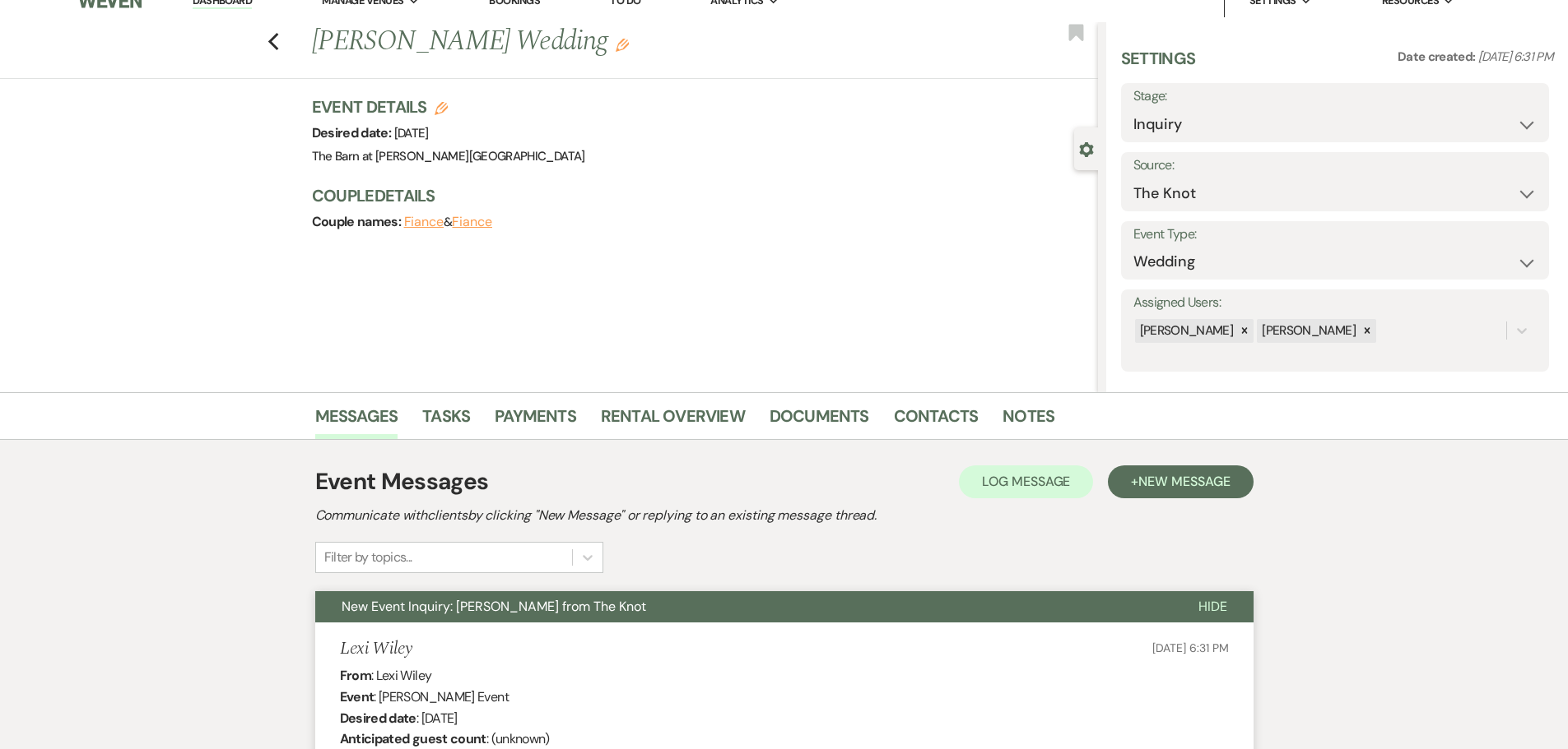
scroll to position [0, 0]
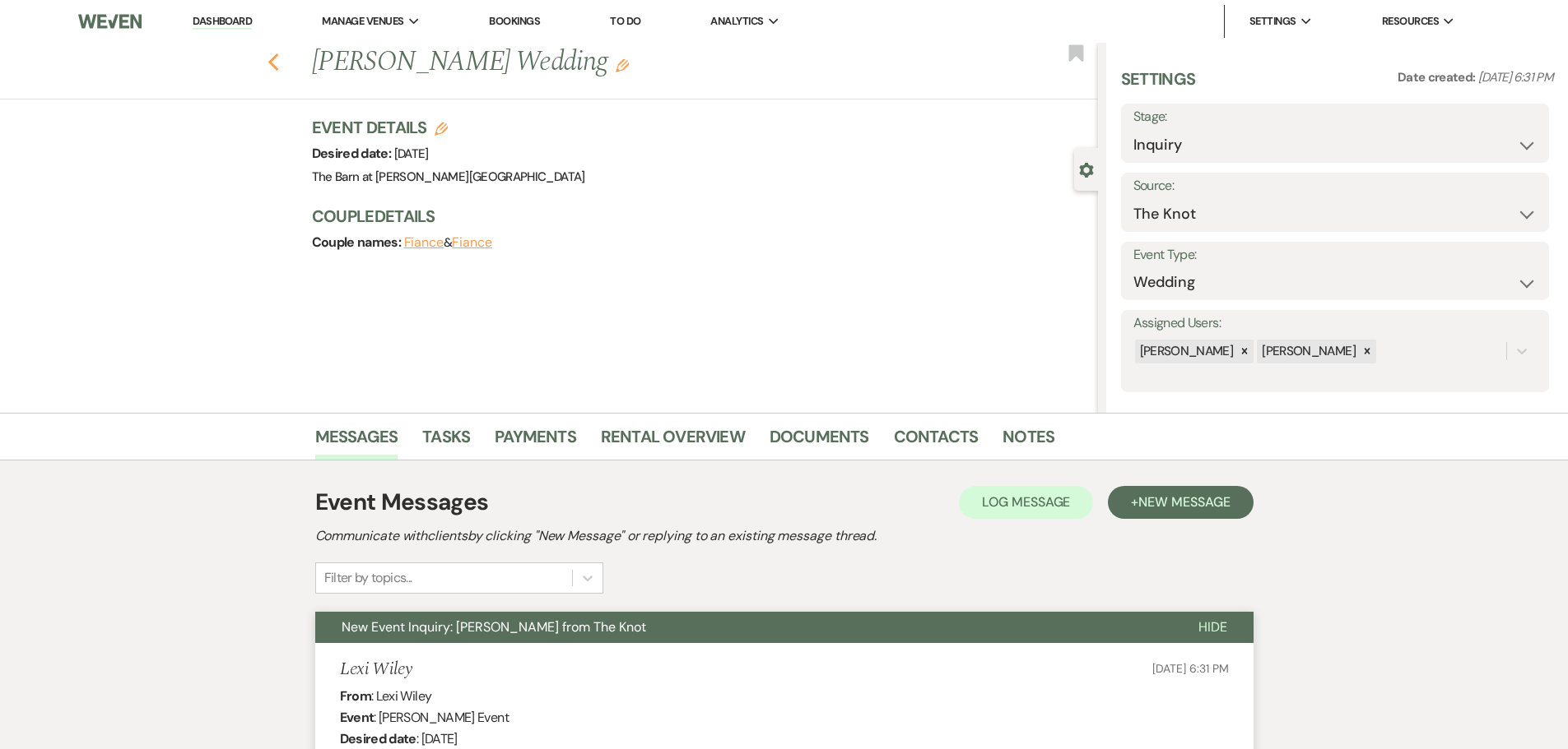
click at [279, 57] on icon "Previous" at bounding box center [273, 62] width 12 height 20
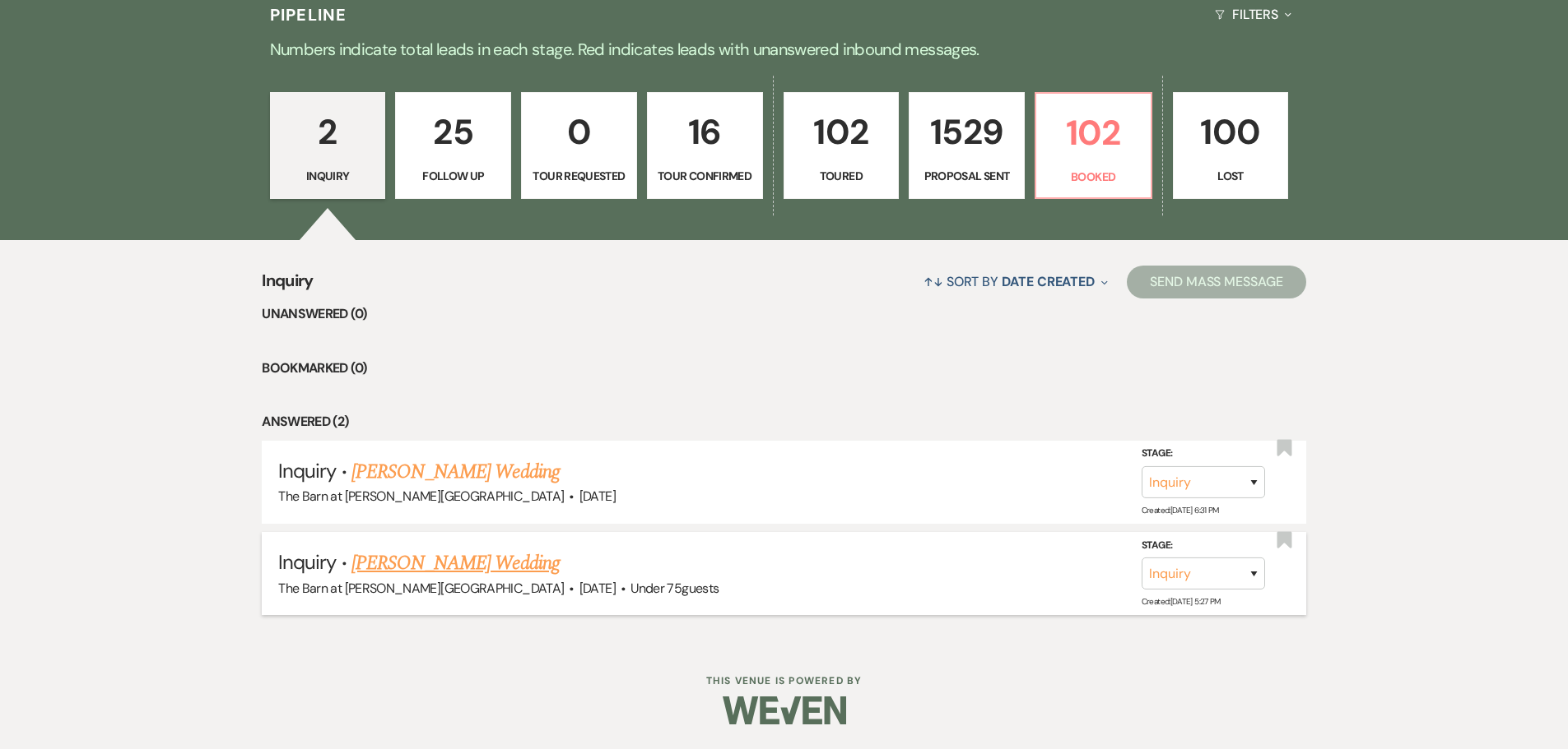
click at [391, 560] on link "[PERSON_NAME] Wedding" at bounding box center [455, 563] width 208 height 30
select select "3"
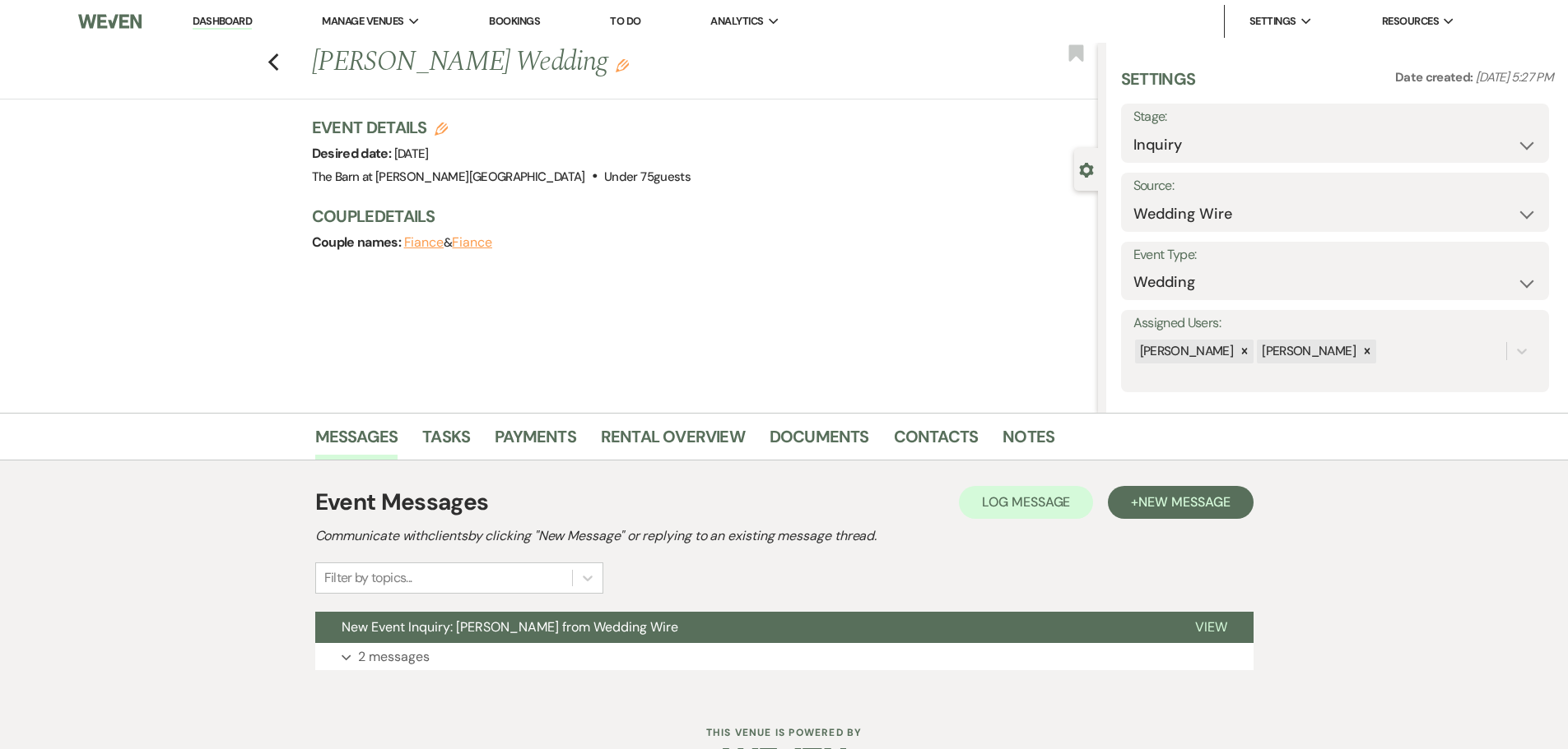
scroll to position [52, 0]
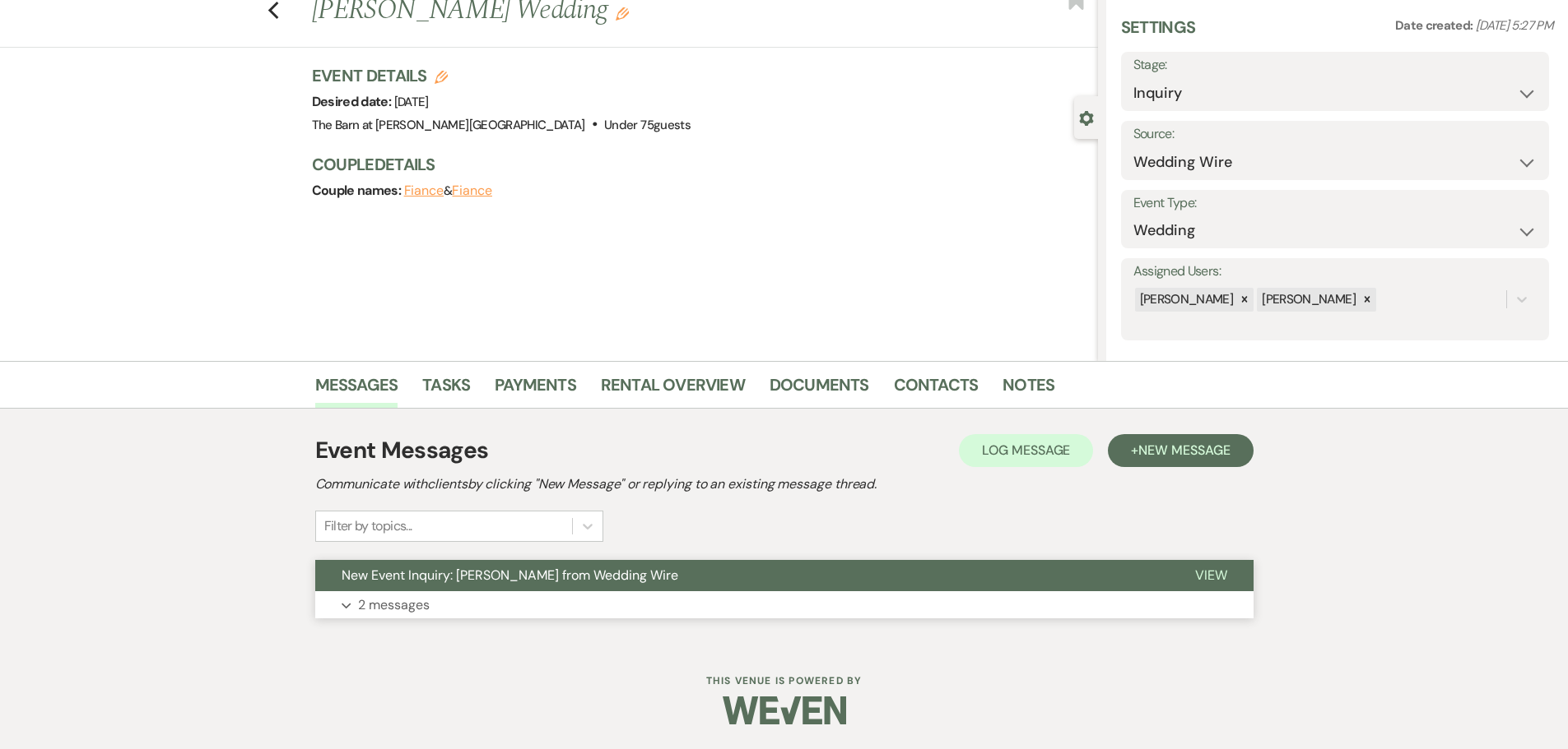
click at [382, 612] on p "2 messages" at bounding box center [394, 605] width 72 height 21
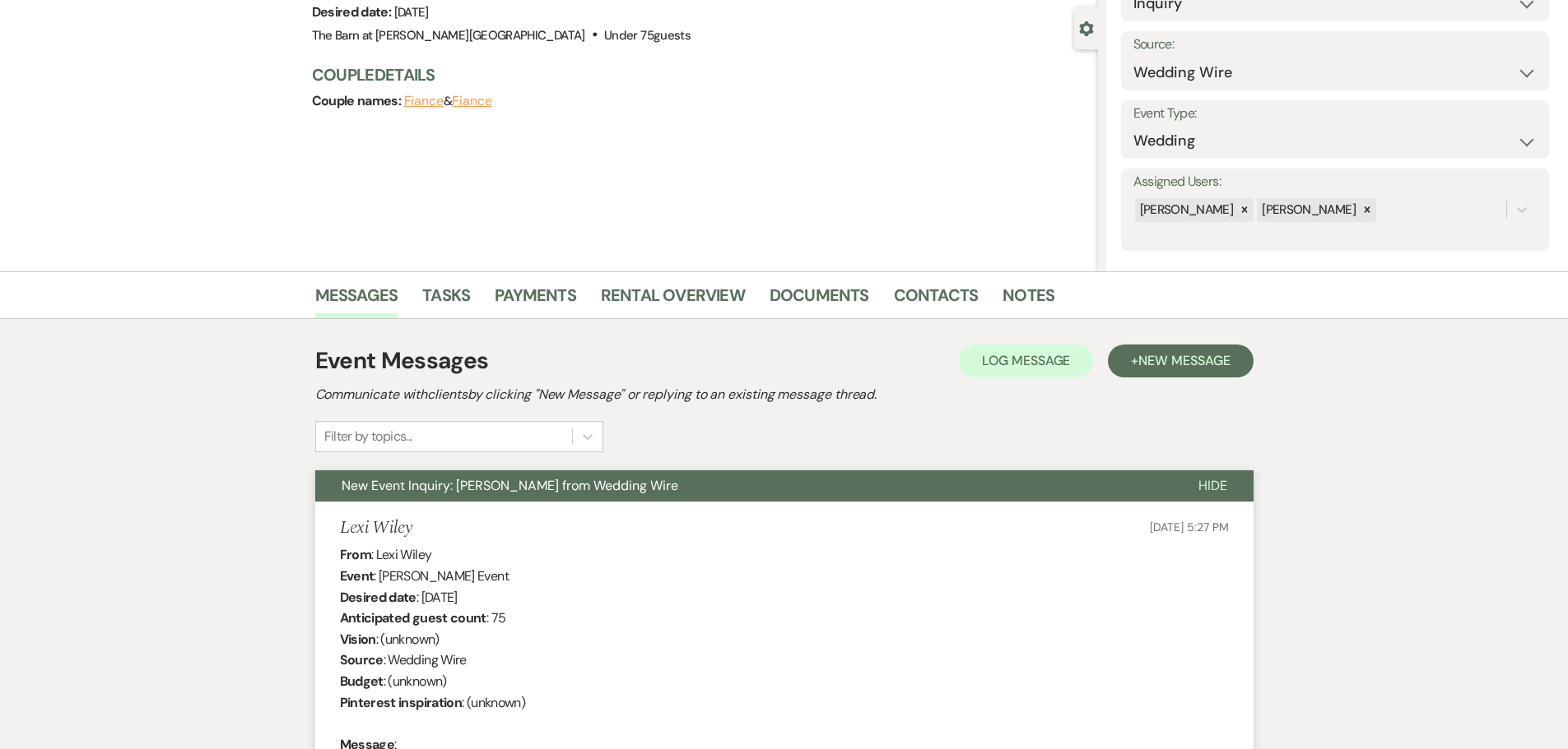
scroll to position [134, 0]
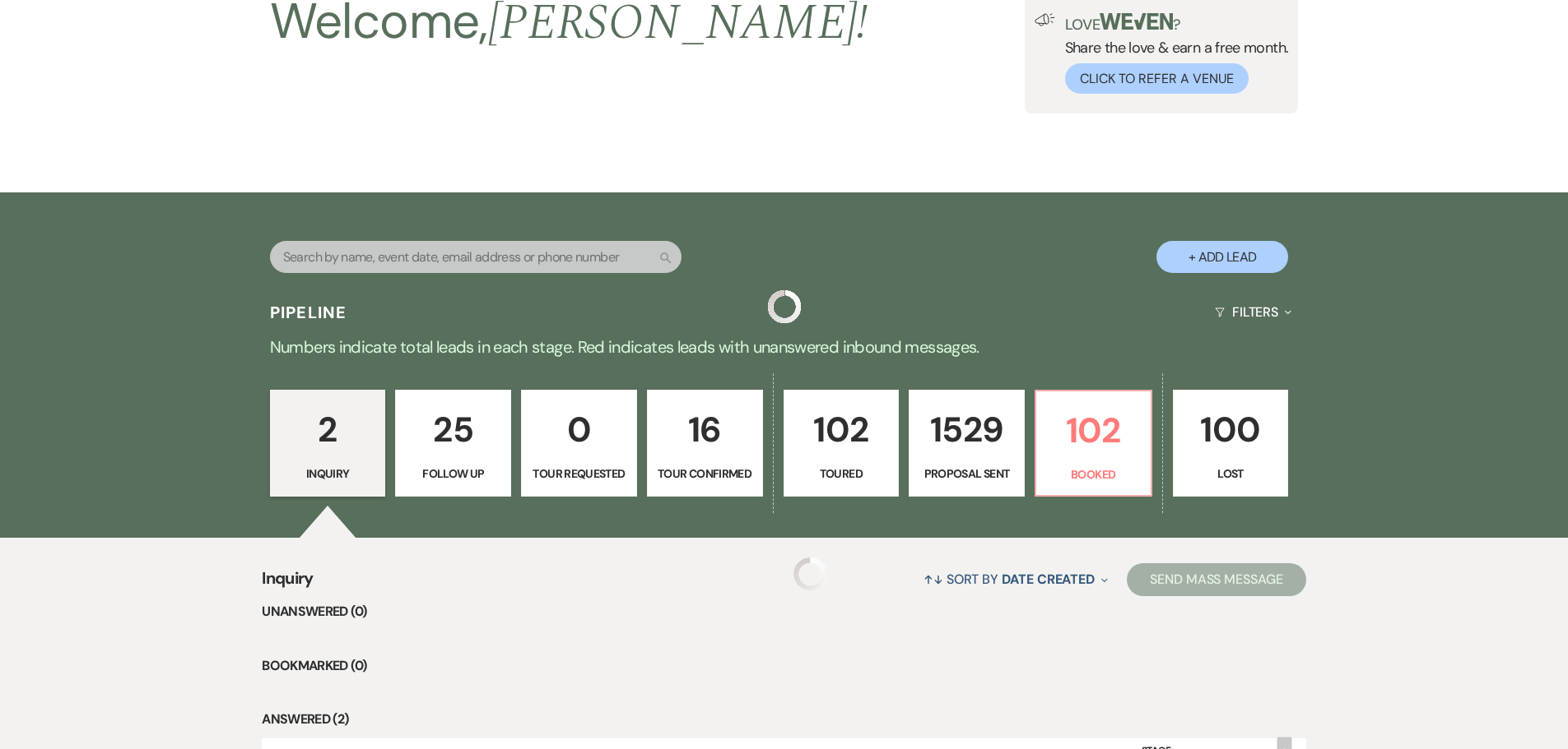
scroll to position [432, 0]
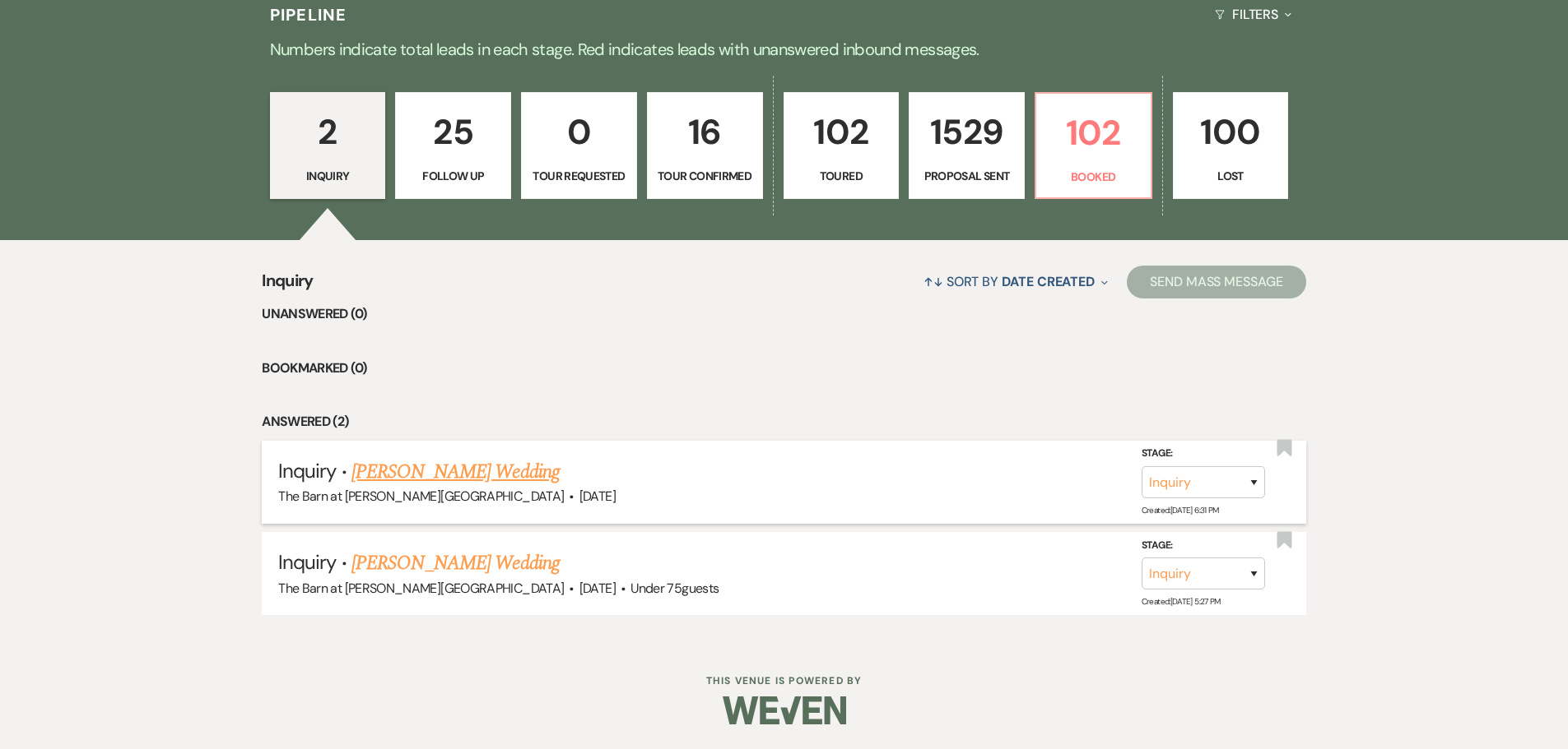
click at [412, 477] on link "[PERSON_NAME] Wedding" at bounding box center [455, 472] width 208 height 30
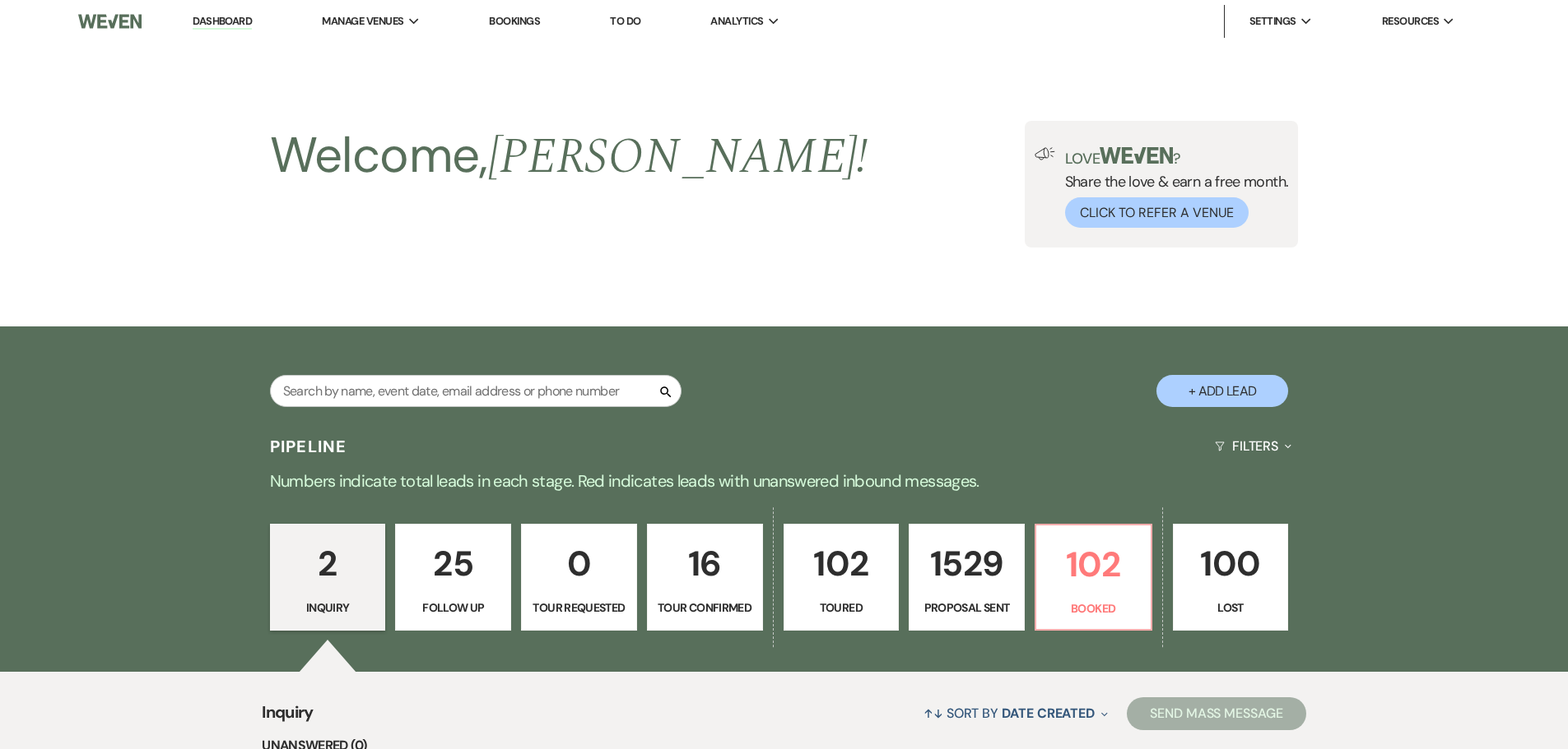
select select "2"
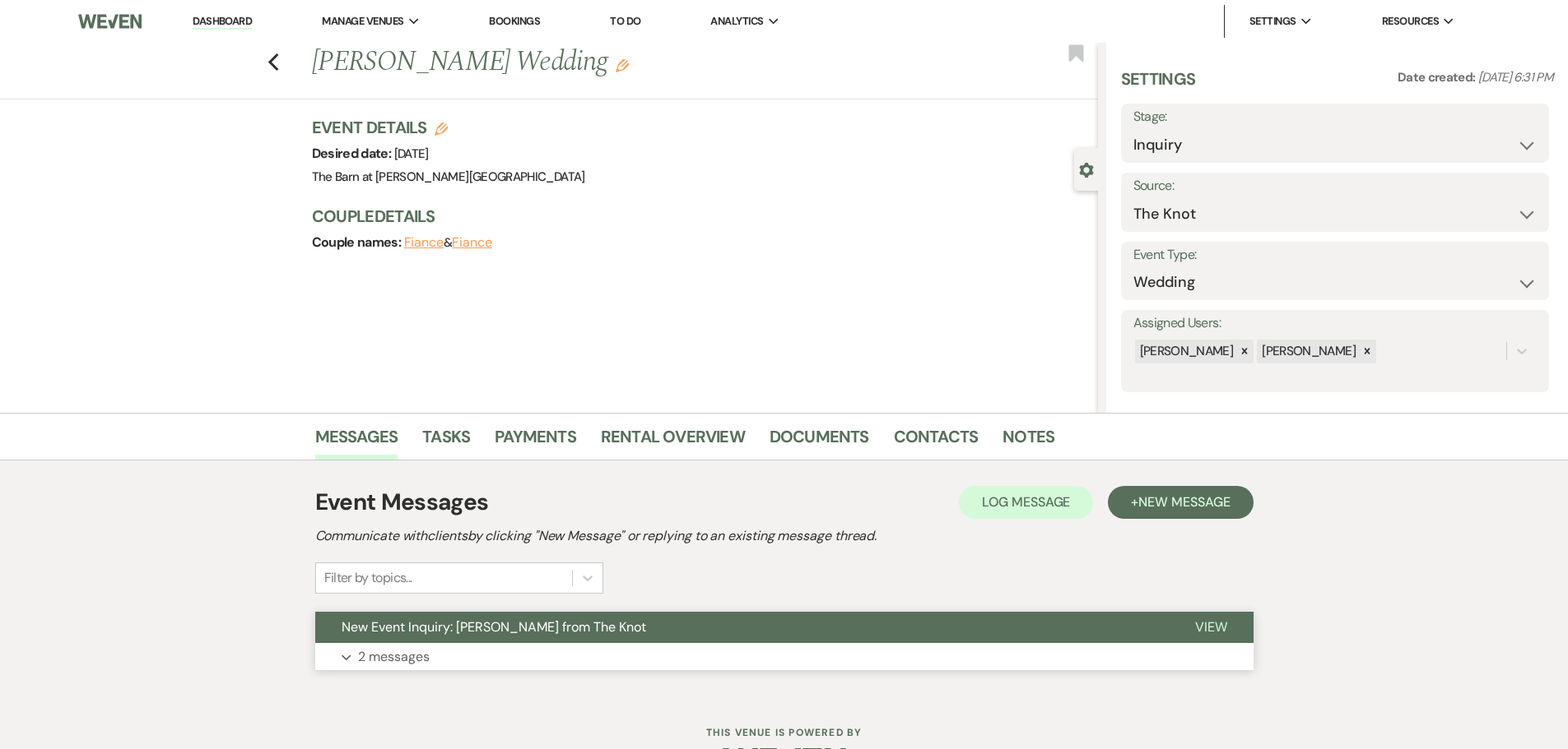
click at [413, 652] on p "2 messages" at bounding box center [394, 657] width 72 height 21
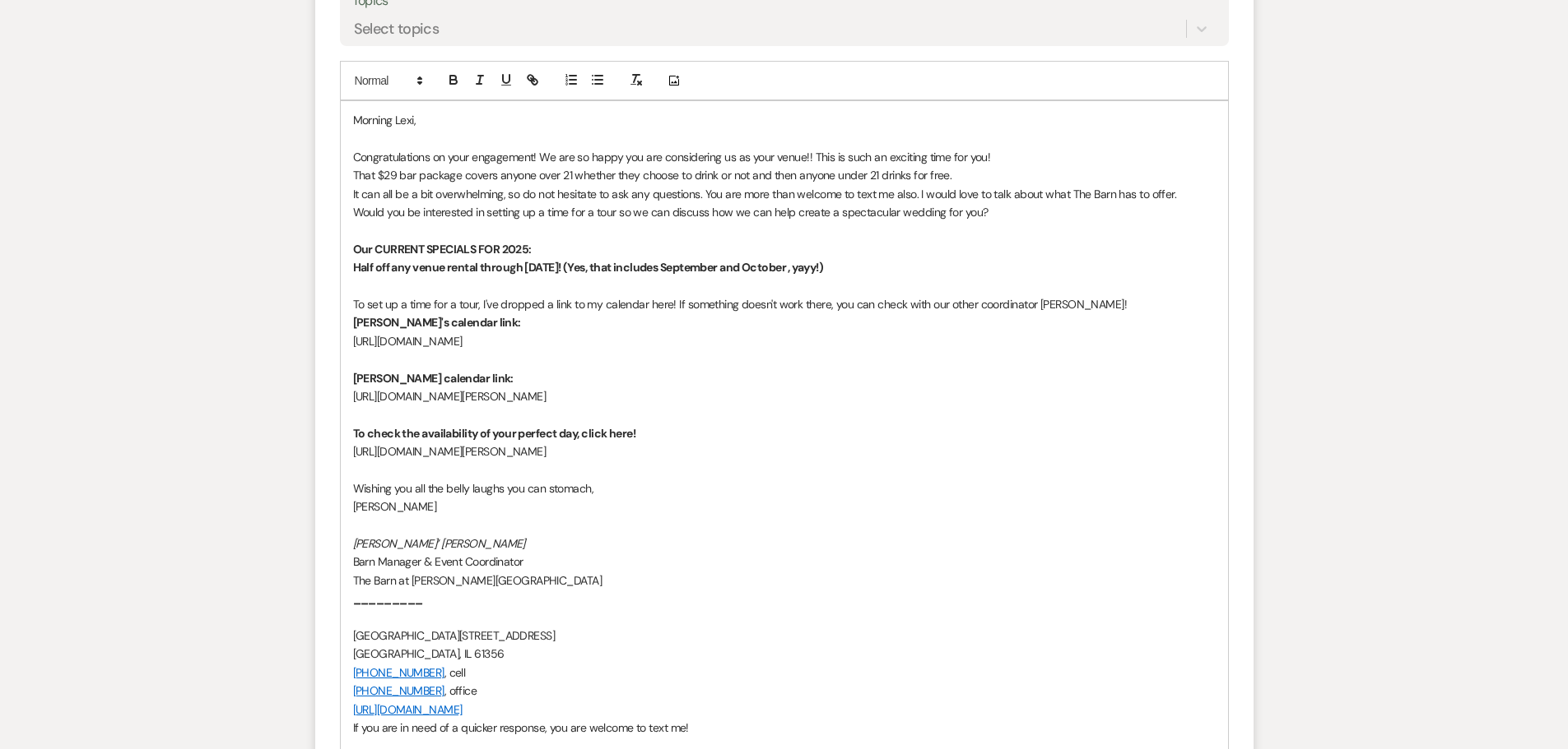
scroll to position [1997, 0]
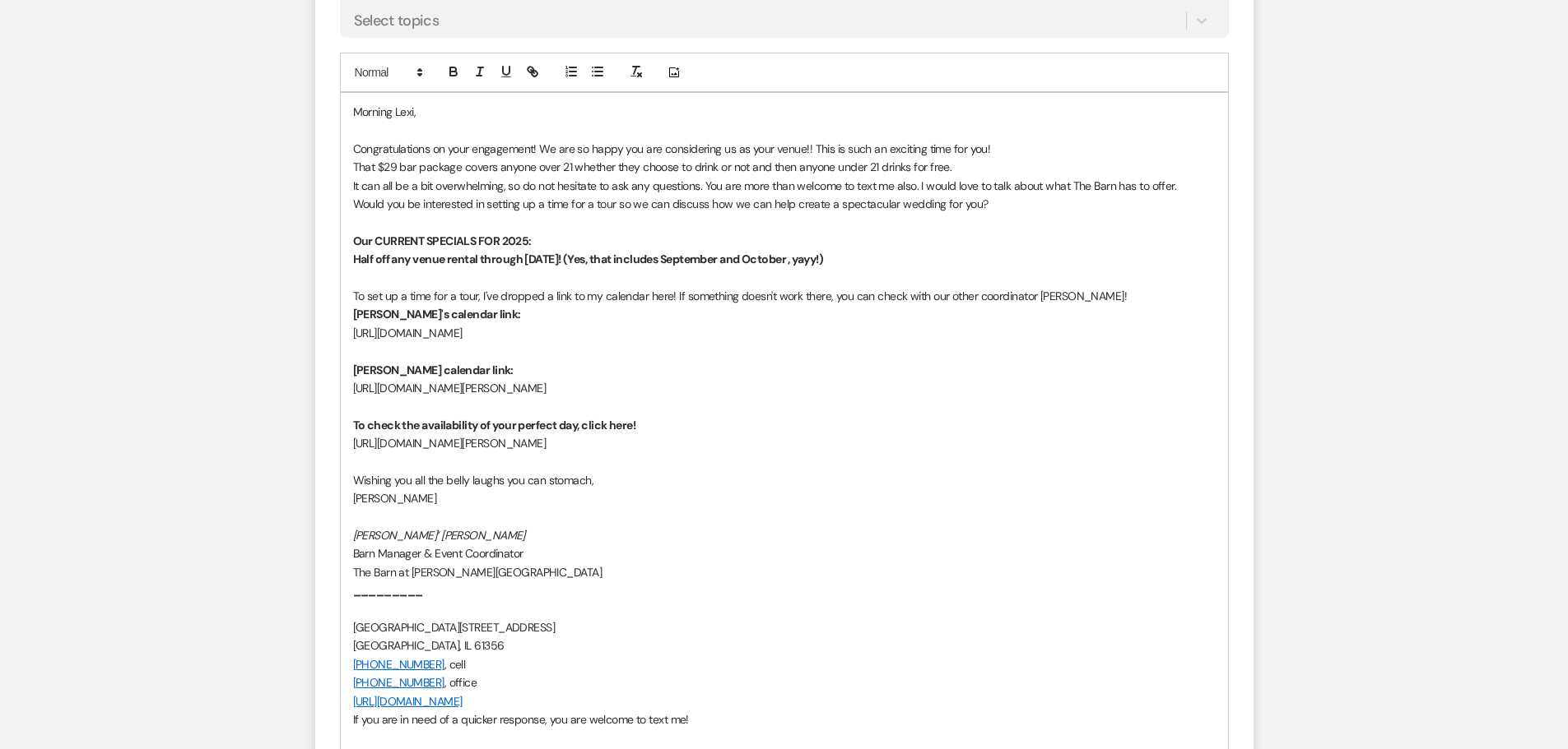
click at [977, 165] on p "That $29 bar package covers anyone over 21 whether they choose to drink or not …" at bounding box center [784, 166] width 862 height 18
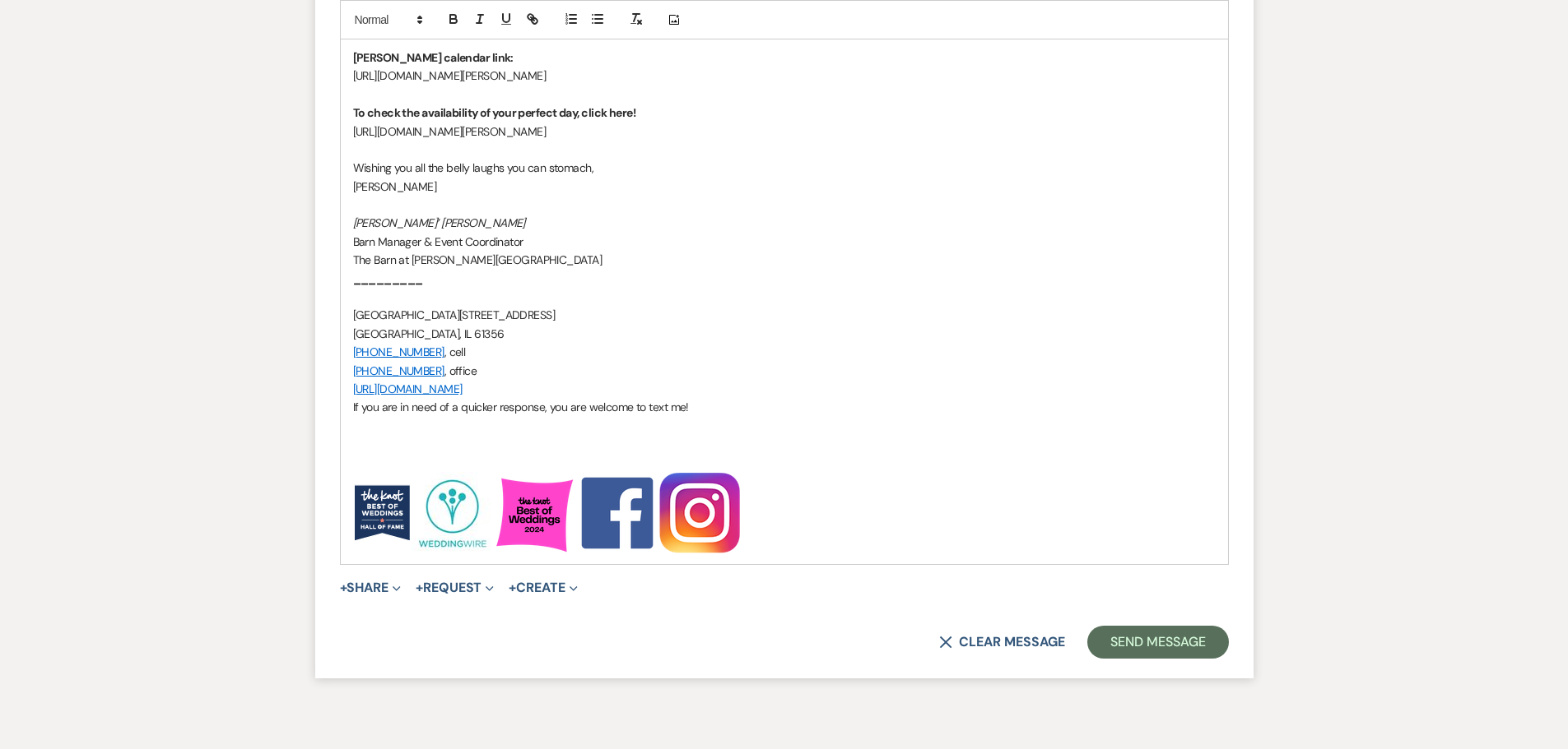
scroll to position [2407, 0]
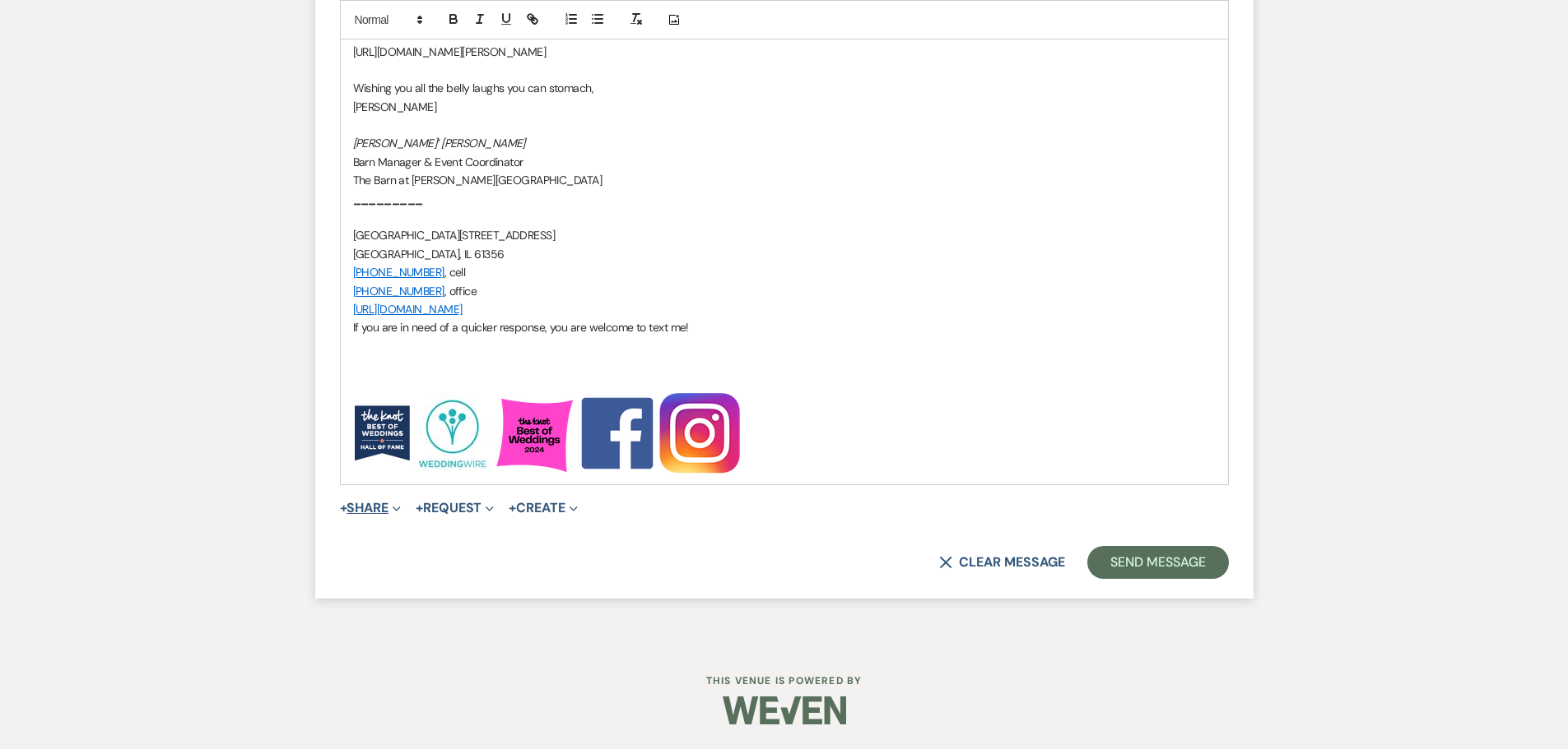
click at [372, 510] on button "+ Share Expand" at bounding box center [371, 508] width 62 height 13
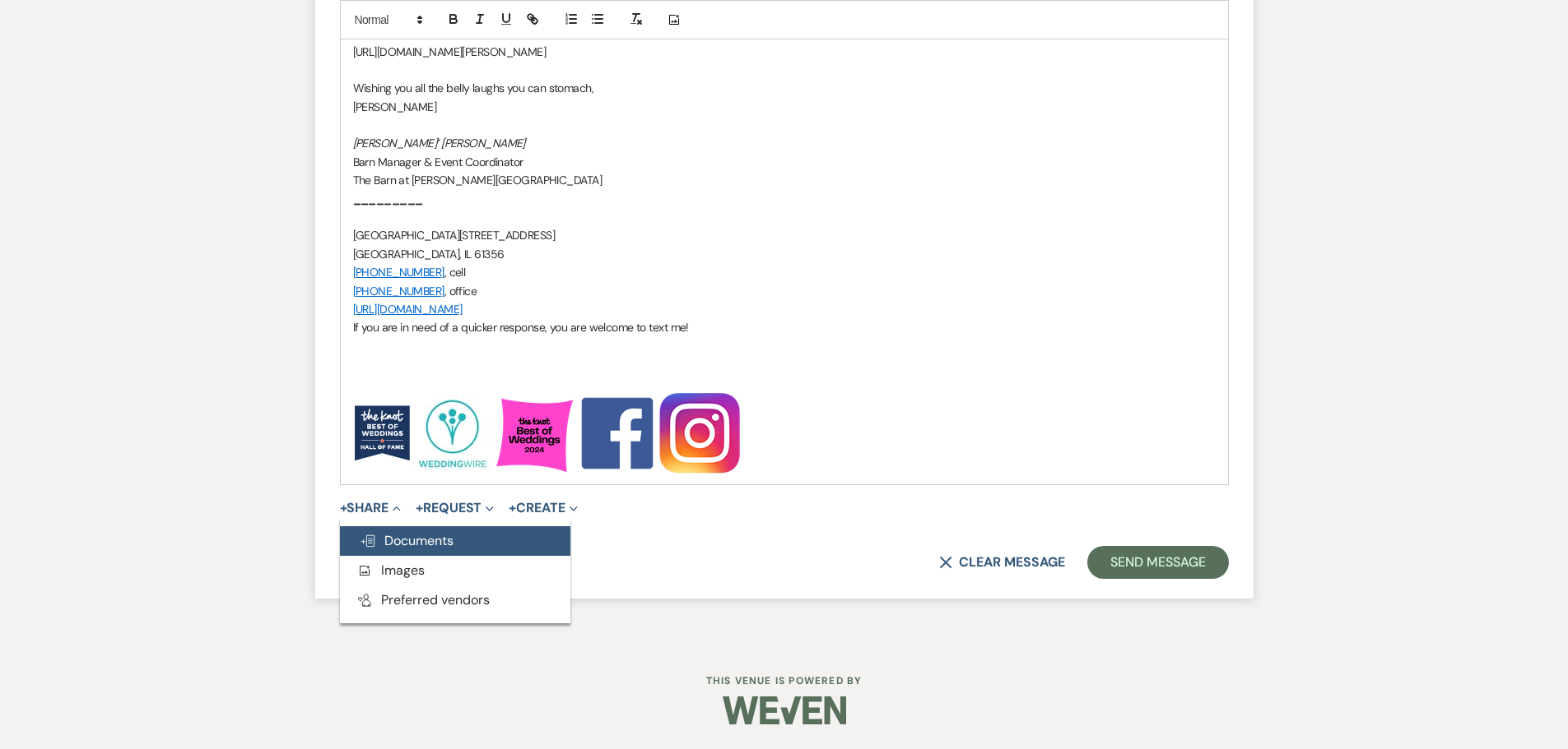
click at [387, 541] on span "Doc Upload Documents" at bounding box center [406, 541] width 94 height 18
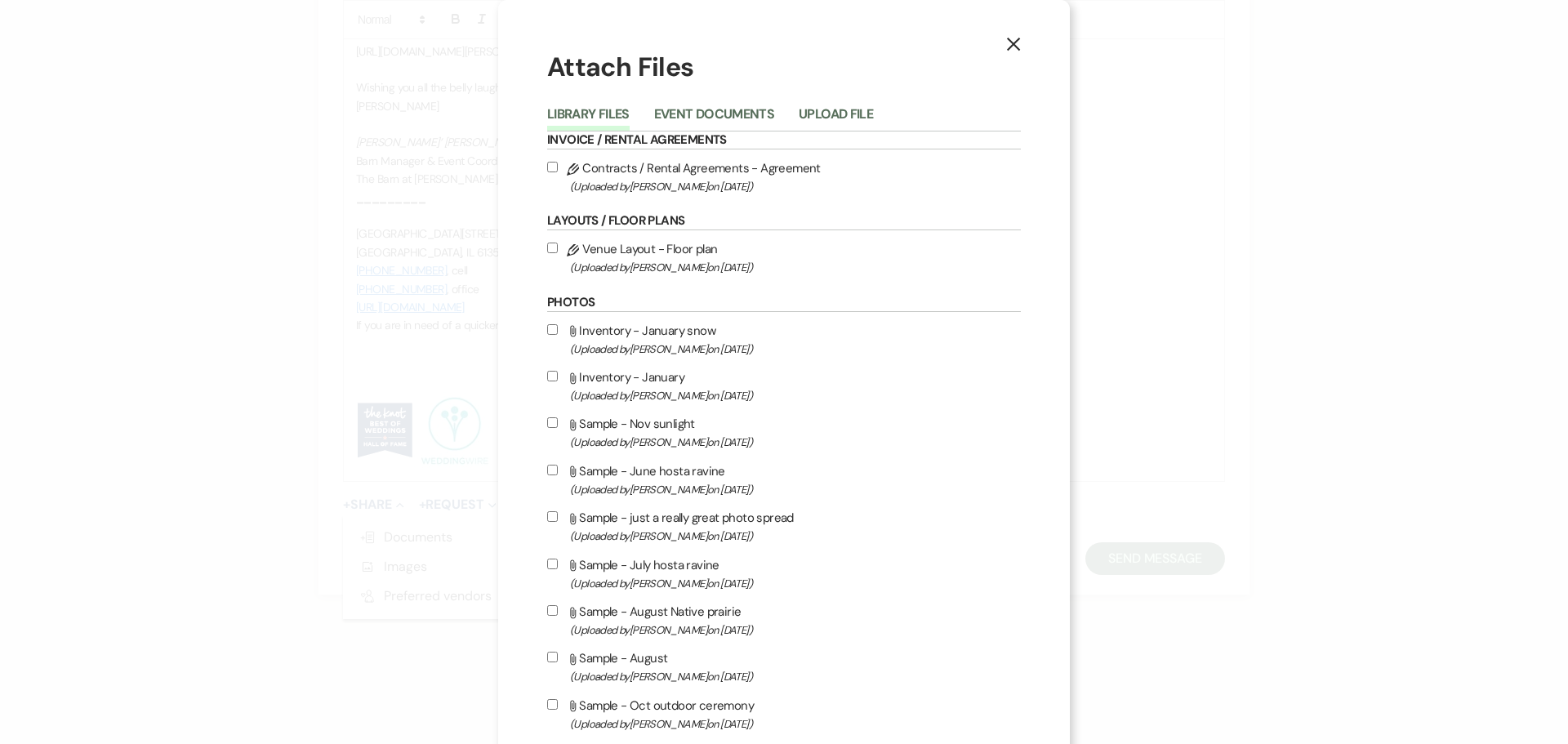
click at [1009, 44] on use "button" at bounding box center [1013, 44] width 13 height 13
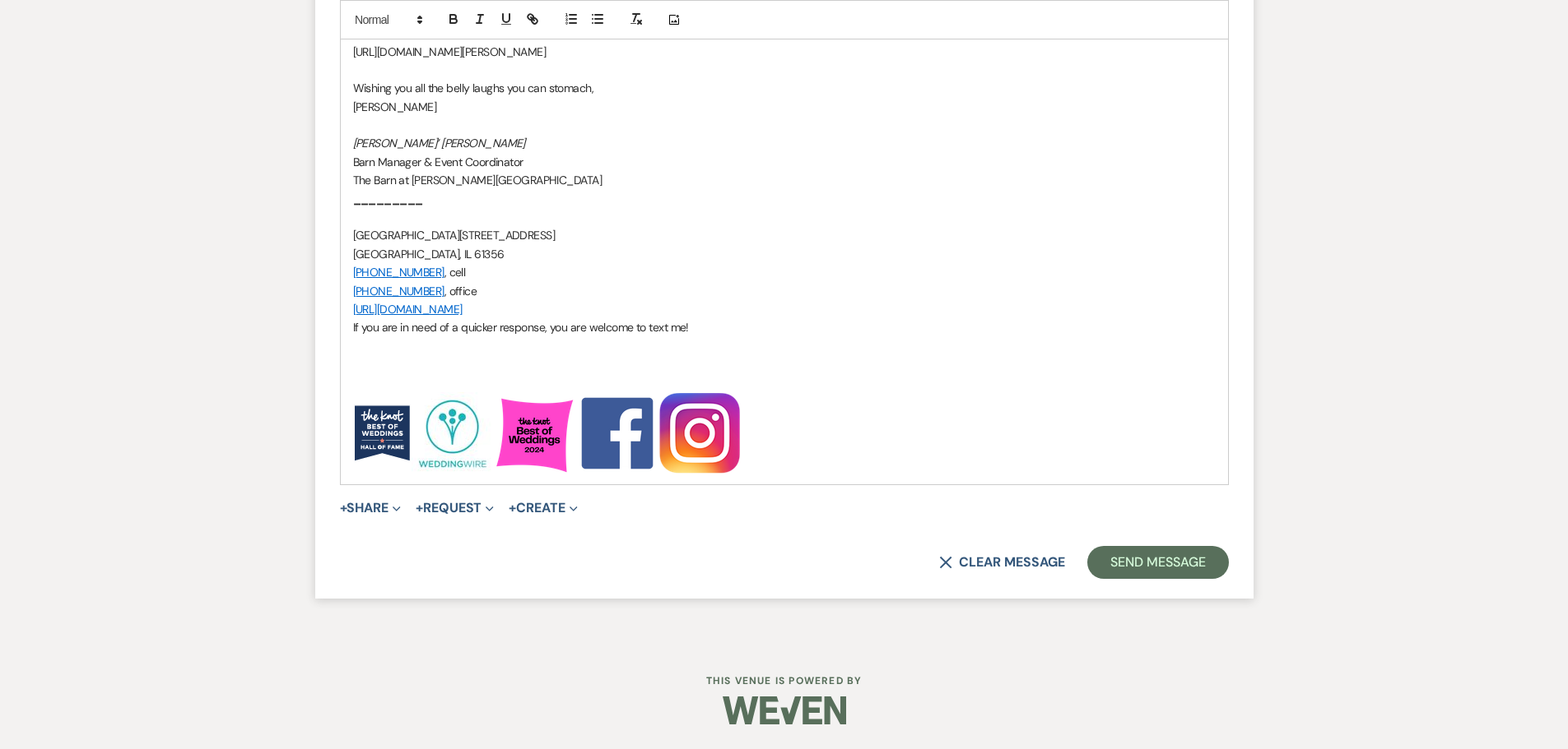
scroll to position [2325, 0]
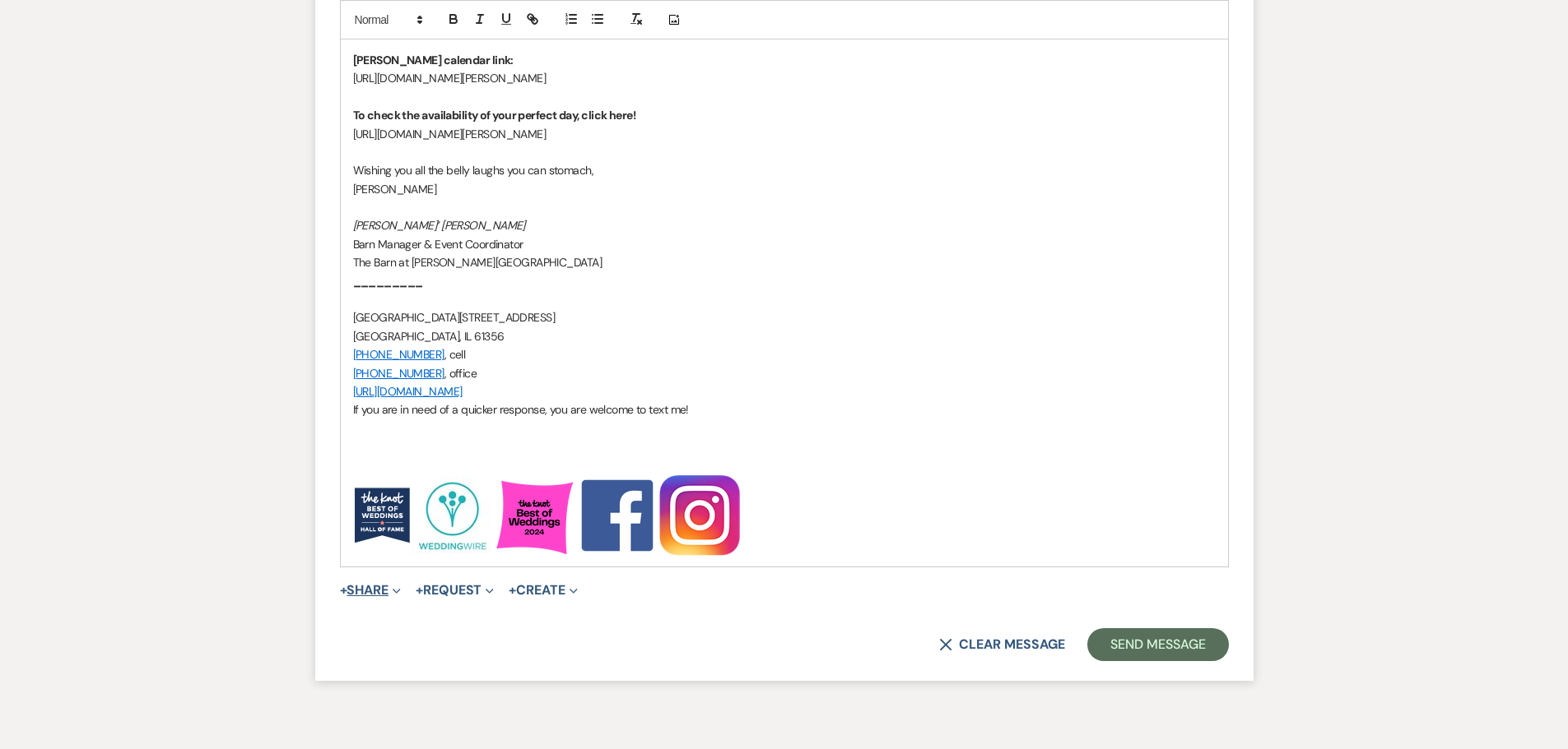
click at [369, 589] on button "+ Share Expand" at bounding box center [371, 590] width 62 height 13
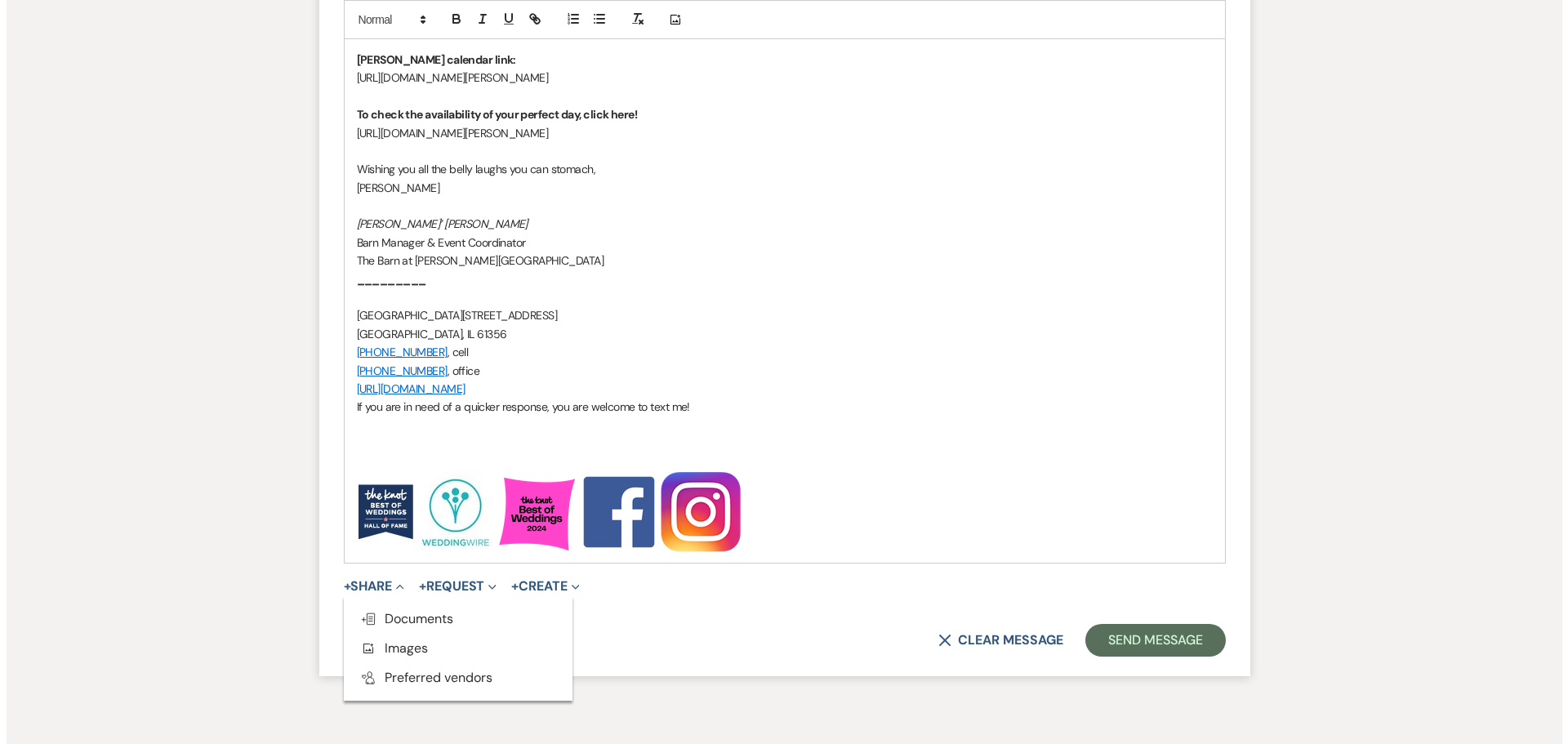
scroll to position [2391, 0]
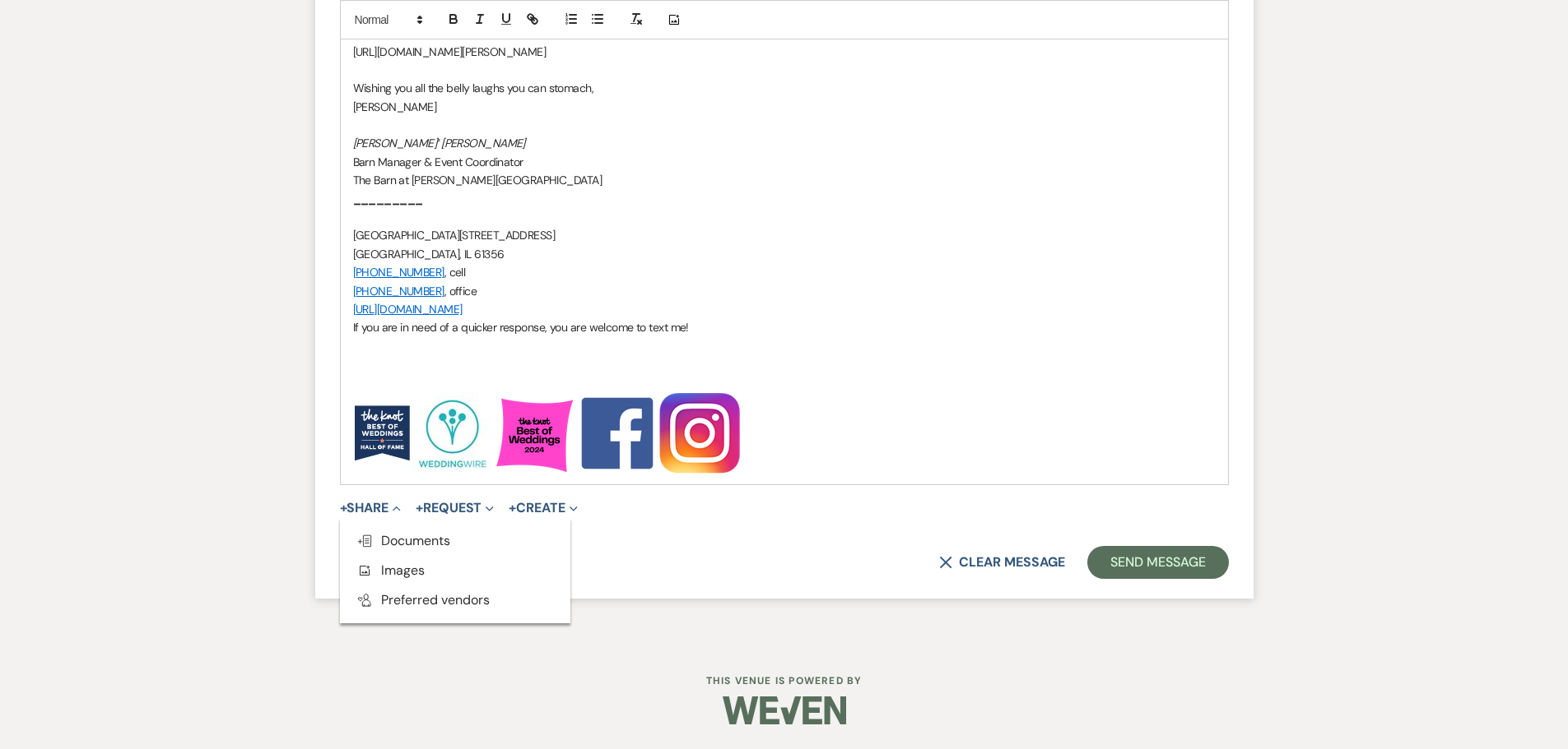
click at [428, 554] on button "Doc Upload Documents" at bounding box center [455, 541] width 231 height 30
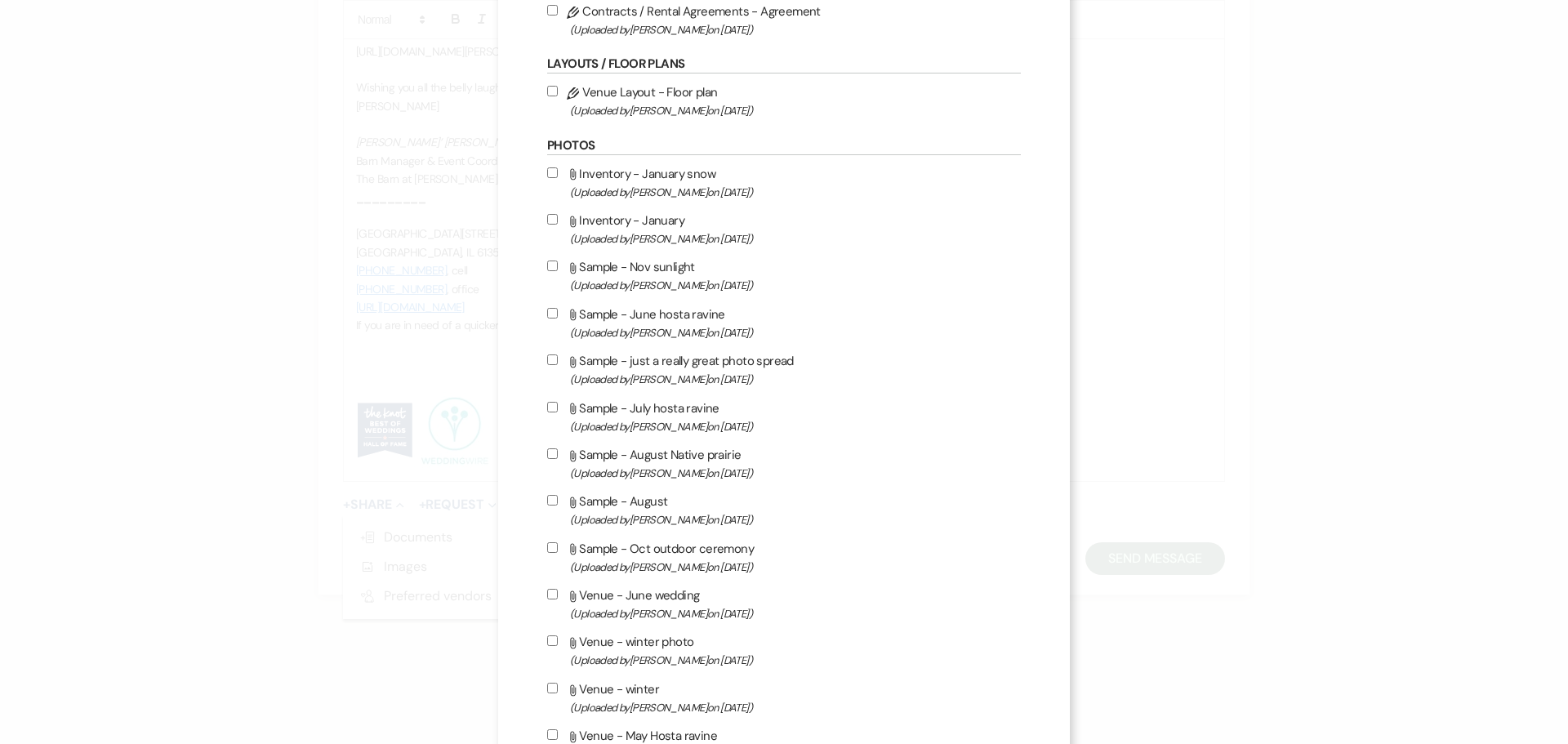
scroll to position [163, 0]
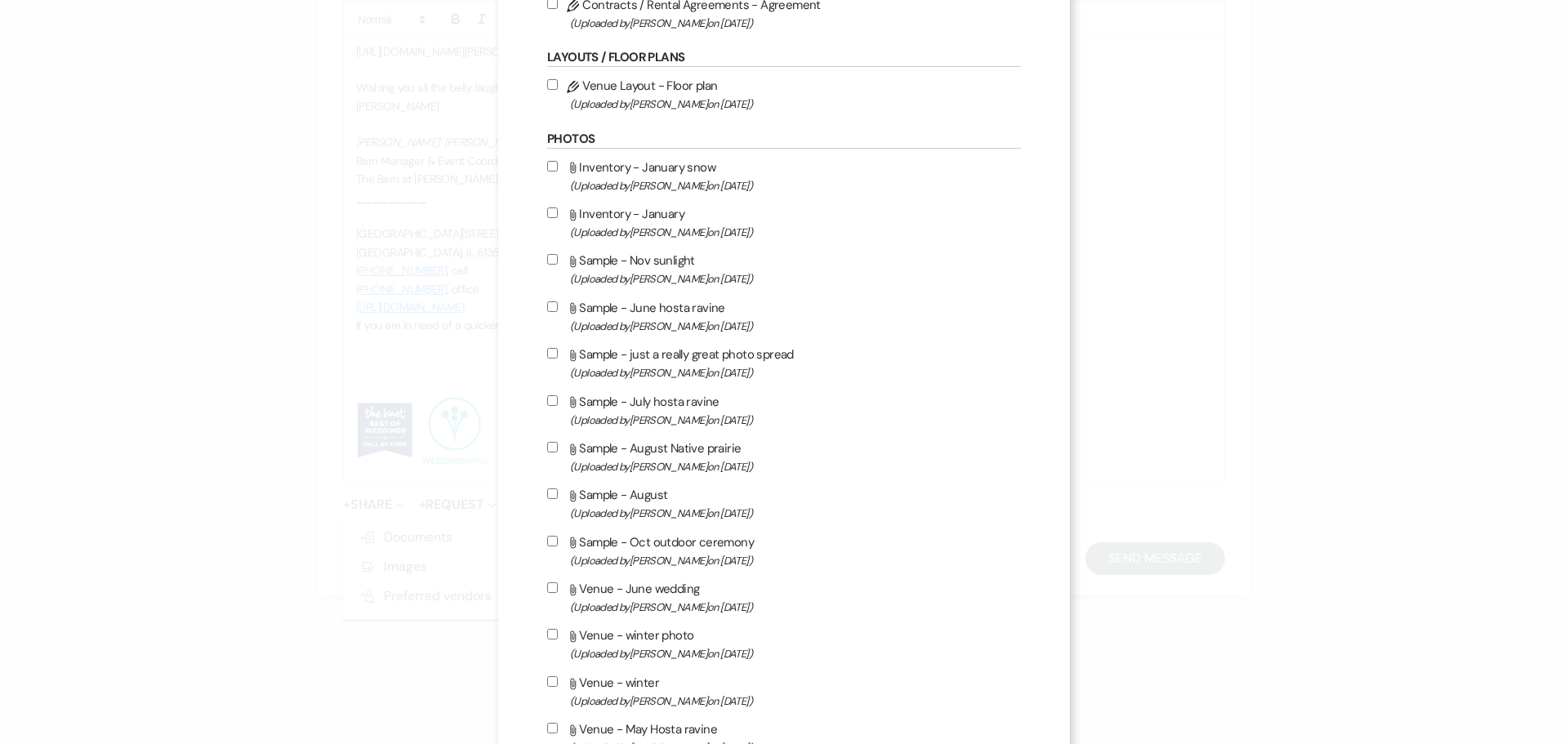
click at [547, 541] on input "Attach File Sample - Oct outdoor ceremony (Uploaded by [PERSON_NAME] on [DATE] )" at bounding box center [552, 541] width 10 height 10
checkbox input "true"
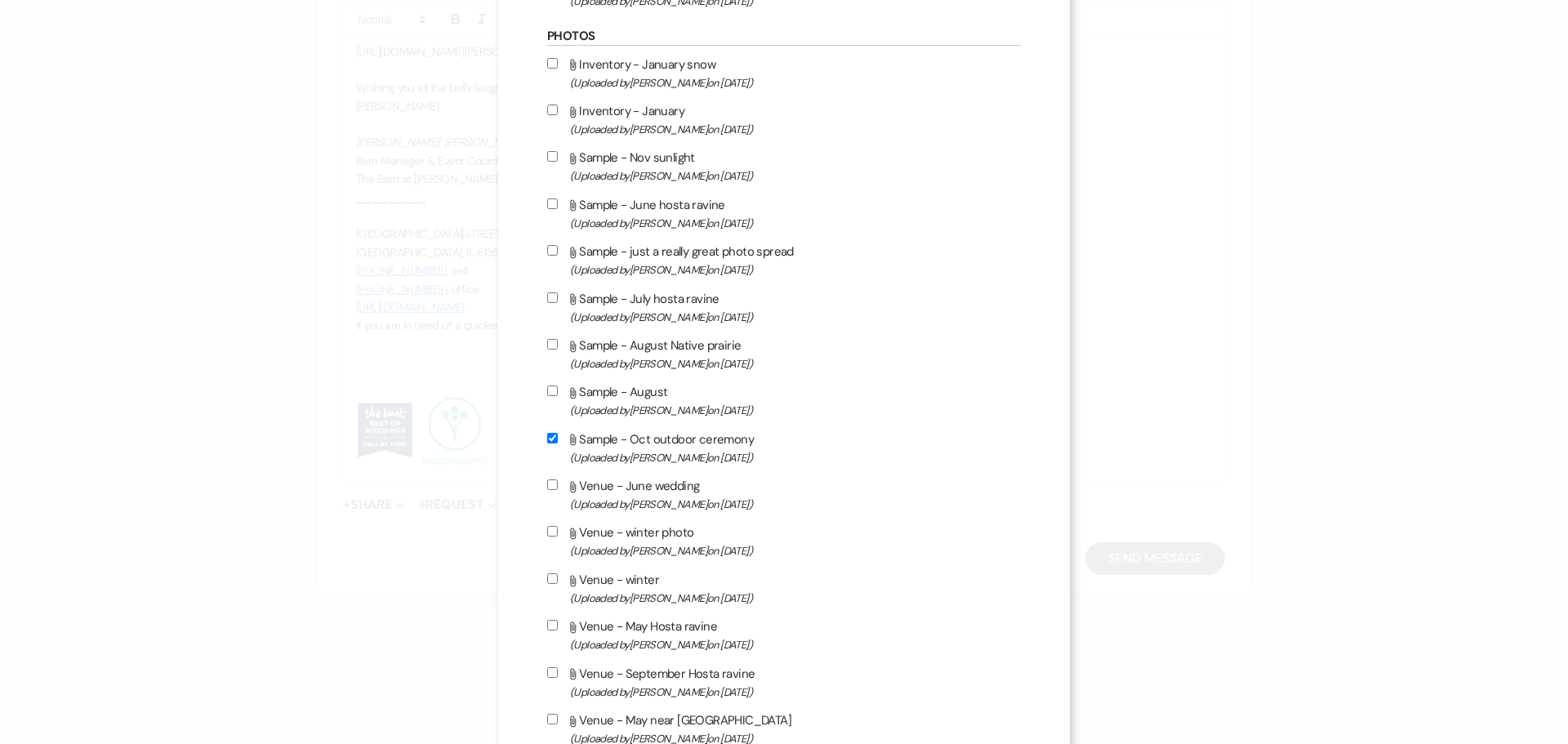
scroll to position [327, 0]
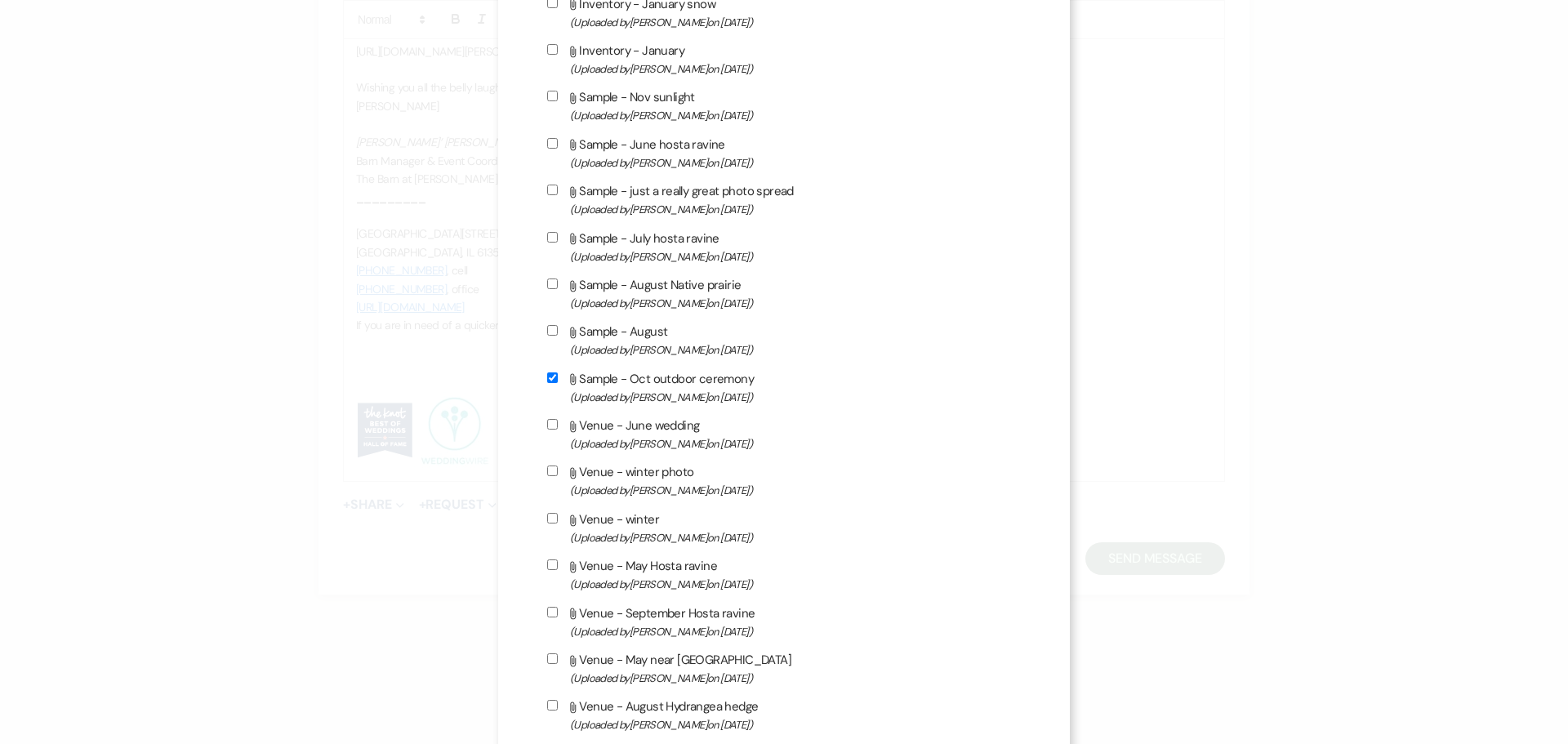
click at [548, 612] on input "Attach File Venue - September Hosta ravine (Uploaded by [PERSON_NAME] on [DATE]…" at bounding box center [552, 612] width 10 height 10
checkbox input "true"
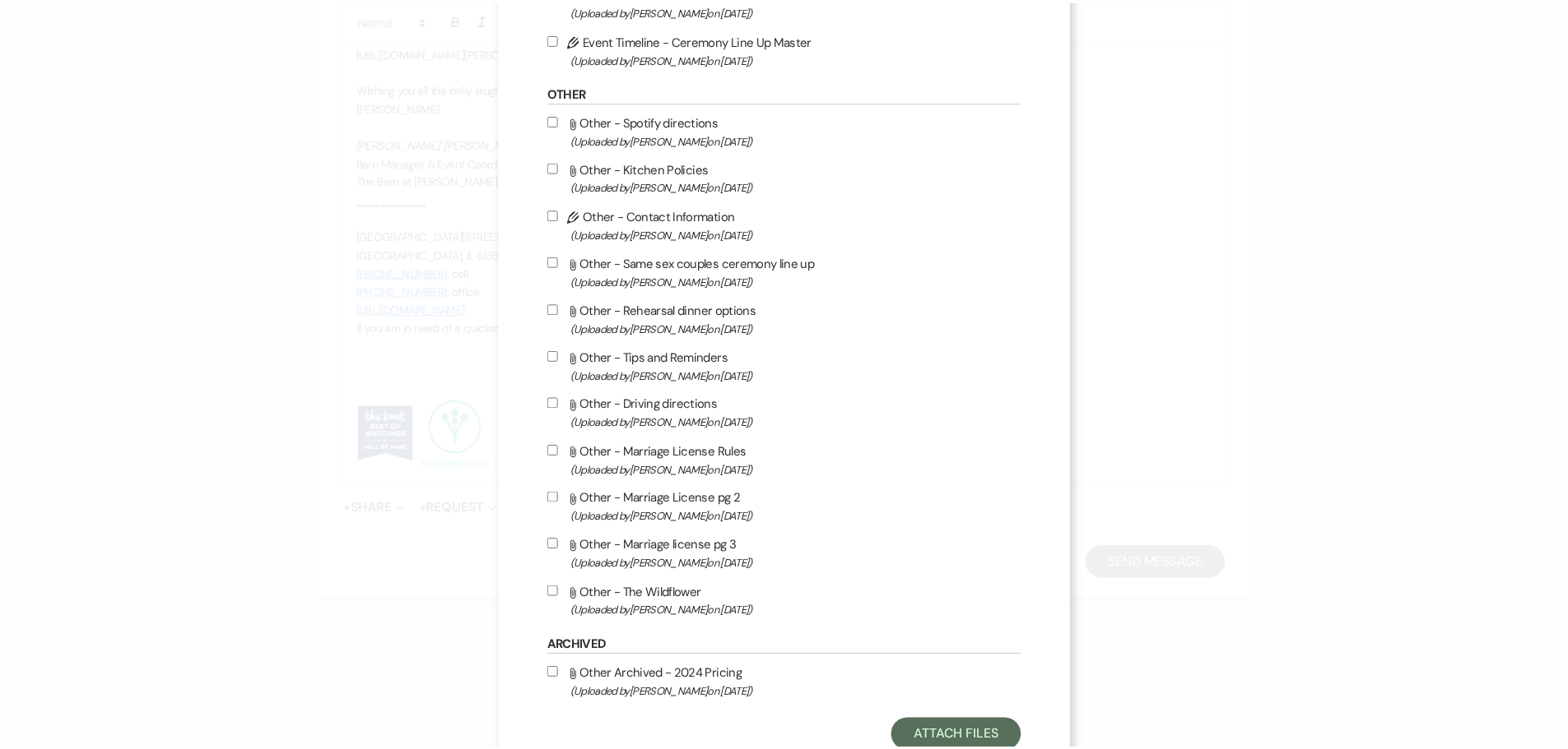
scroll to position [1501, 0]
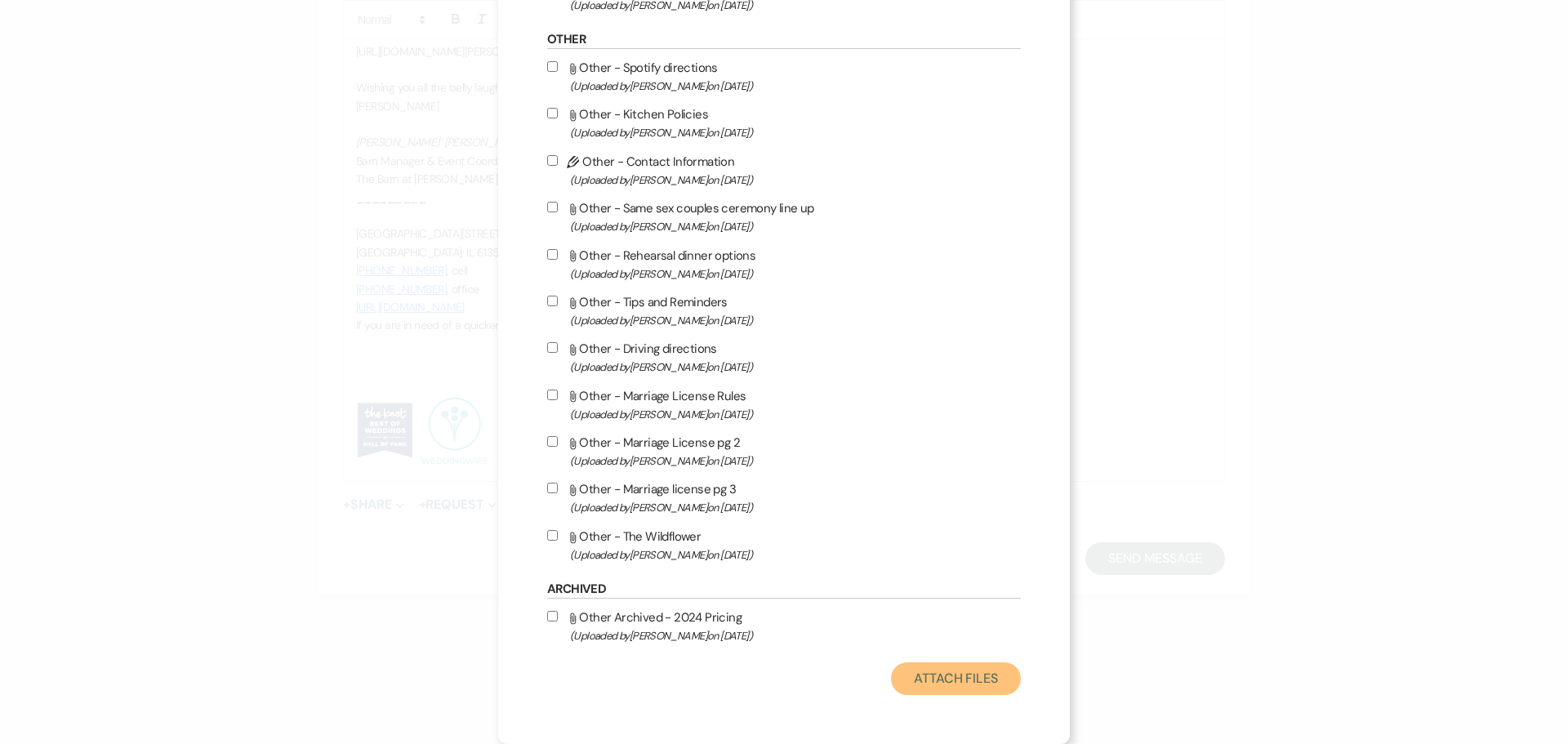
click at [982, 678] on button "Attach Files" at bounding box center [956, 678] width 130 height 32
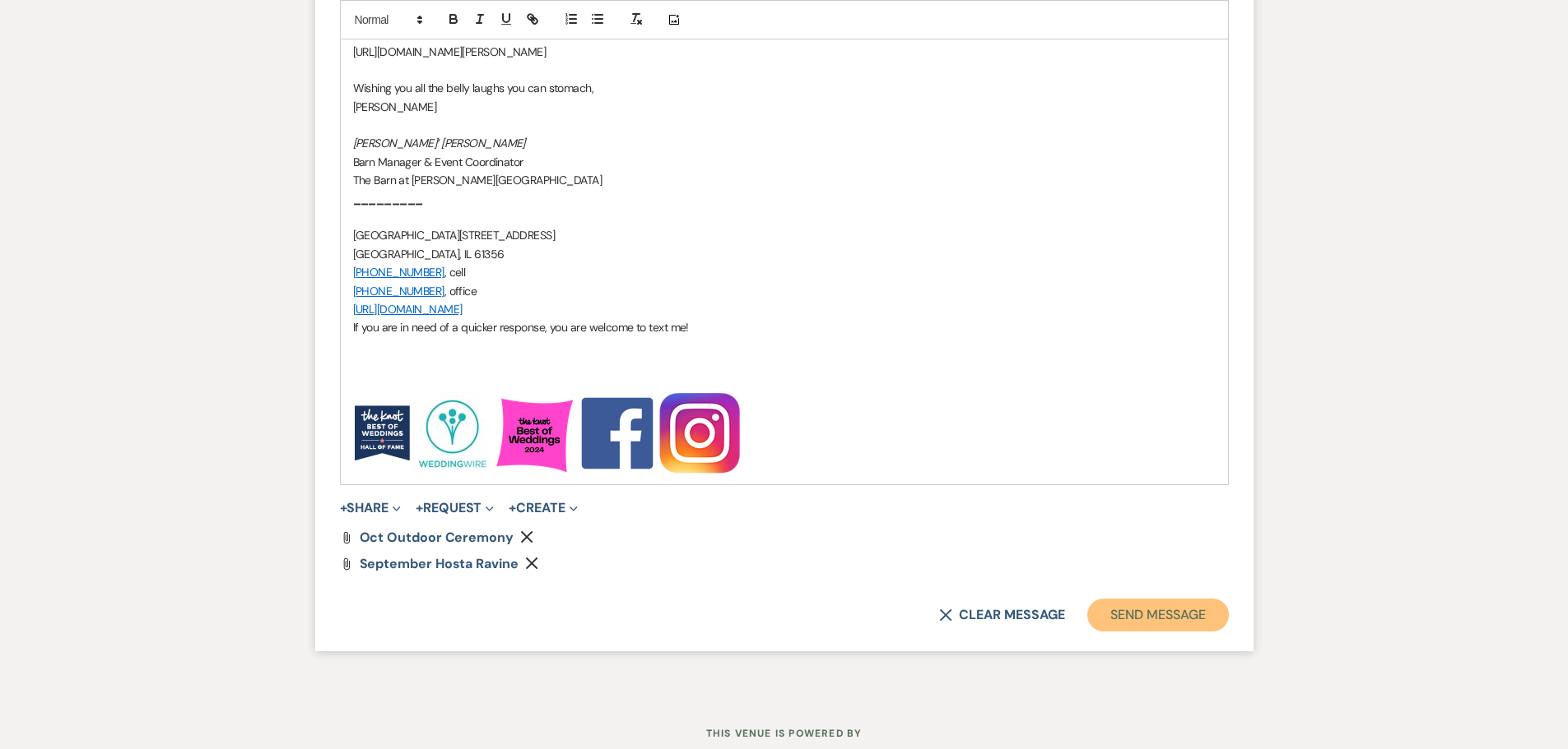
click at [1128, 616] on button "Send Message" at bounding box center [1157, 615] width 141 height 33
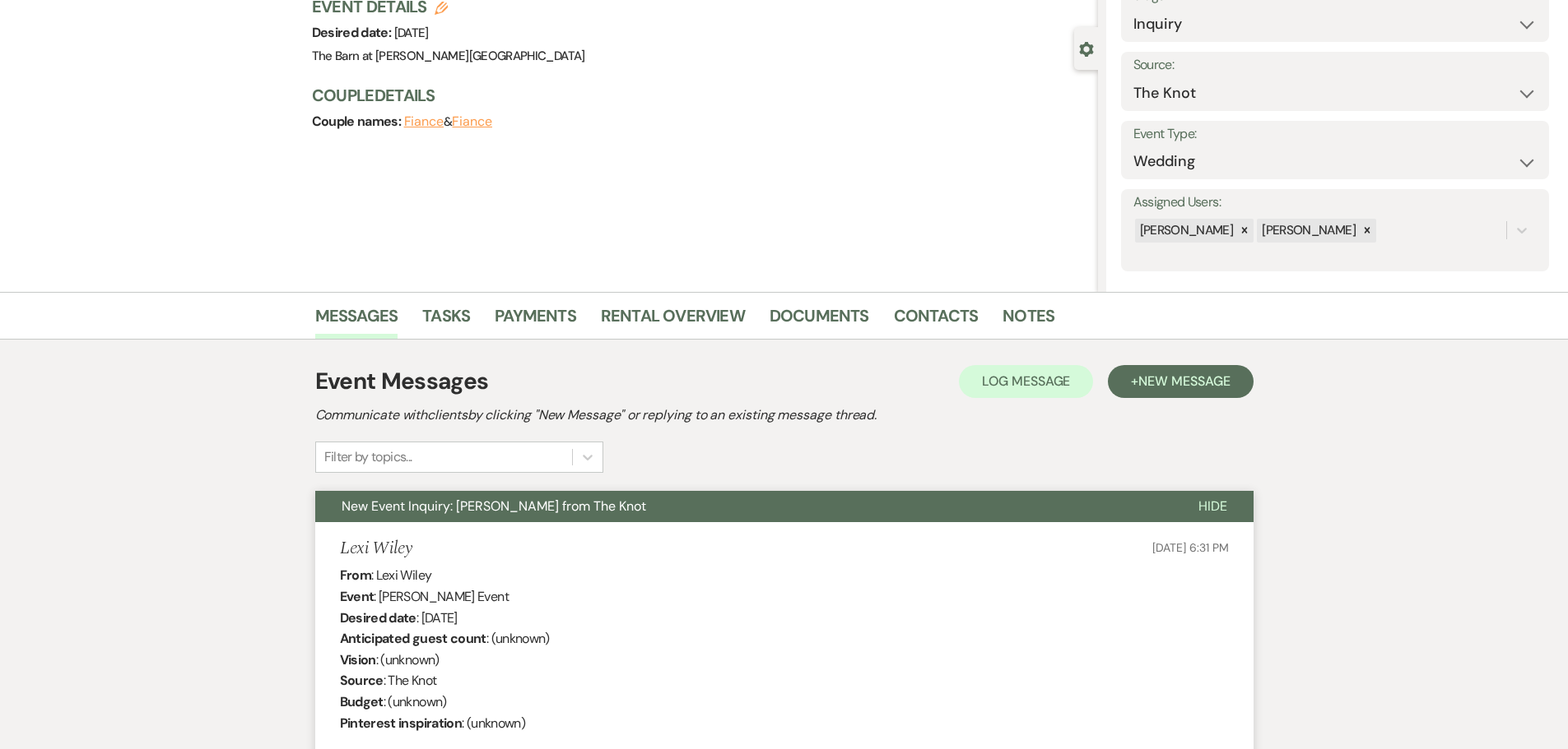
scroll to position [0, 0]
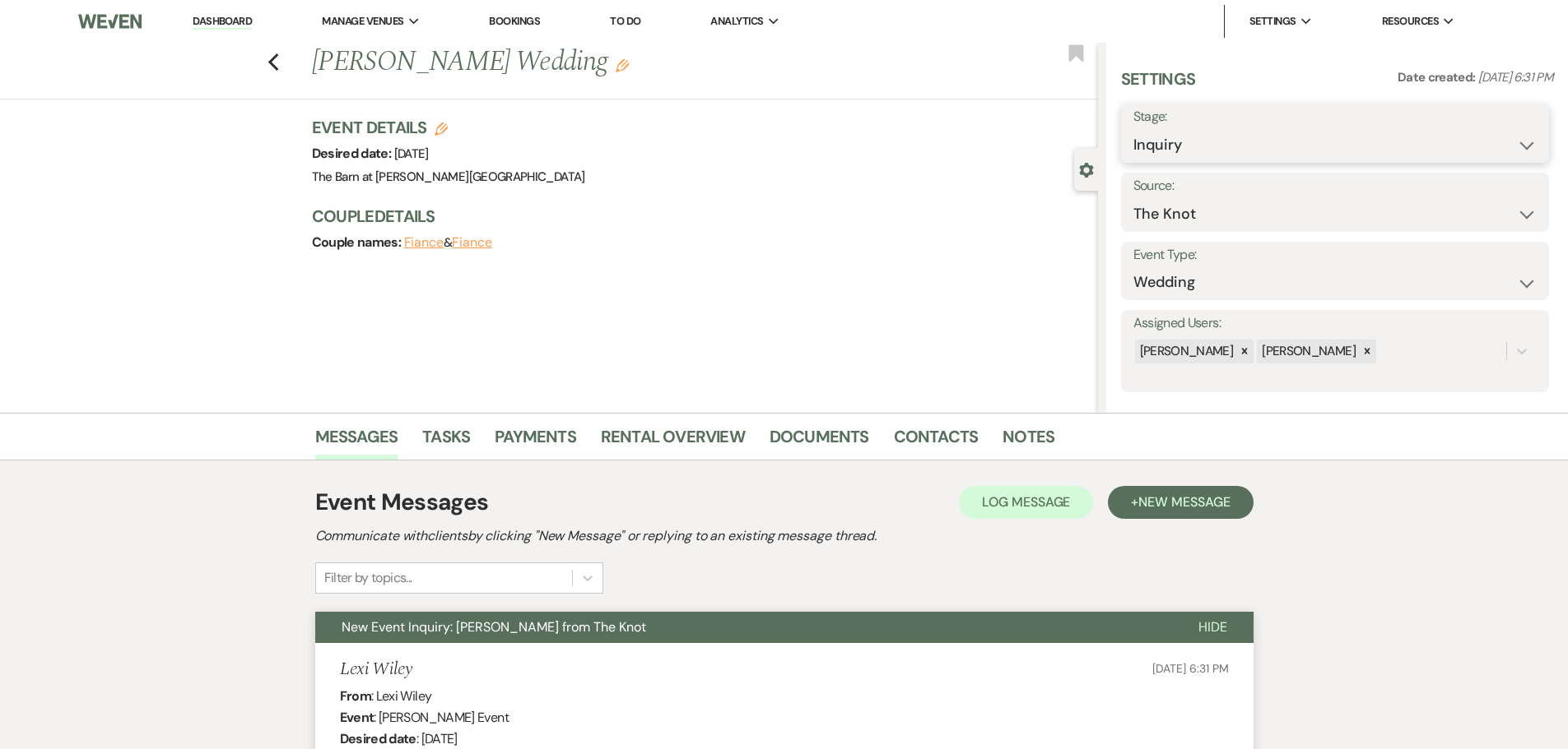
click at [1173, 149] on select "Inquiry Follow Up Tour Requested Tour Confirmed Toured Proposal Sent Booked Lost" at bounding box center [1335, 145] width 403 height 32
select select "9"
click at [1133, 129] on select "Inquiry Follow Up Tour Requested Tour Confirmed Toured Proposal Sent Booked Lost" at bounding box center [1335, 145] width 403 height 32
click at [1474, 134] on button "Save" at bounding box center [1503, 132] width 93 height 33
click at [278, 66] on use "button" at bounding box center [273, 62] width 10 height 18
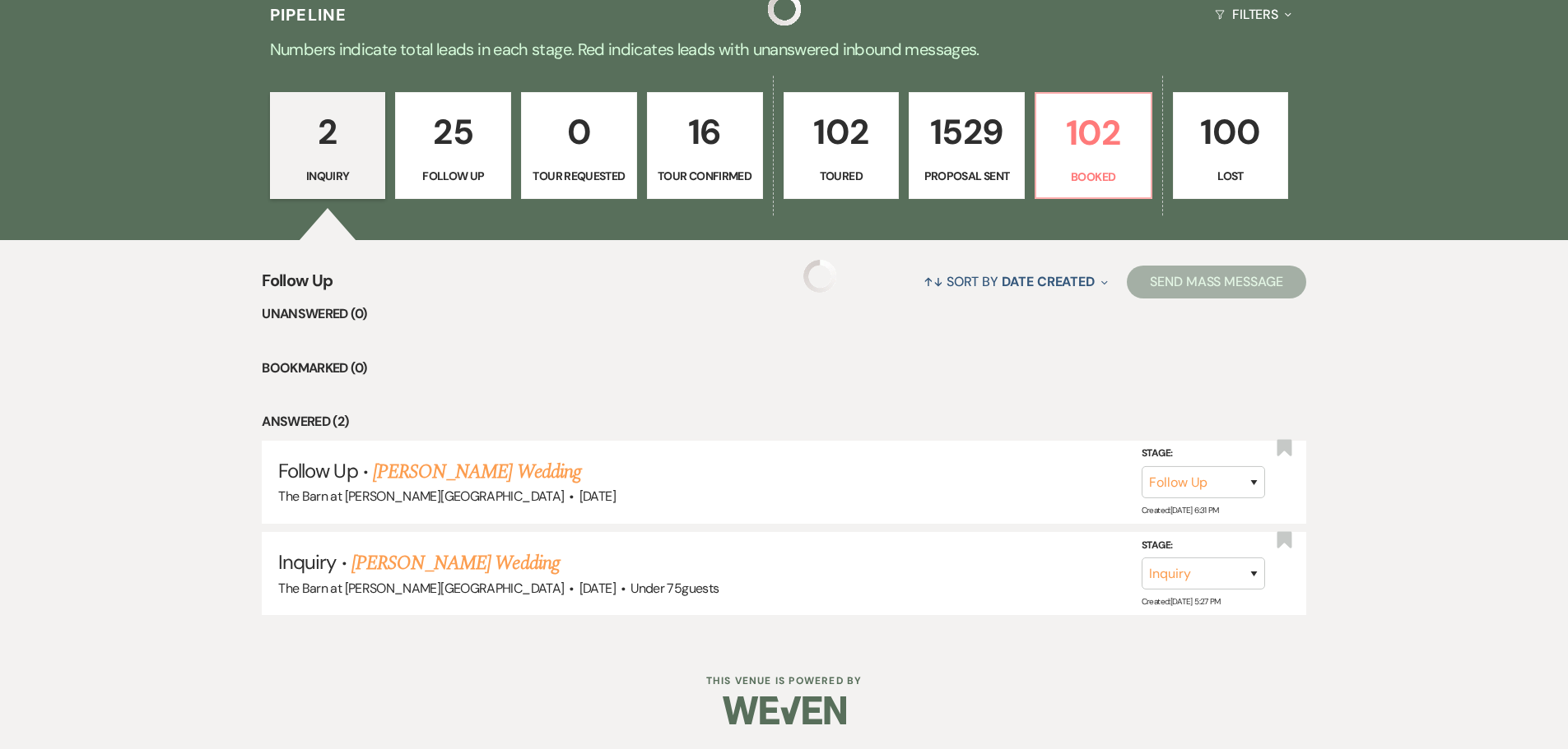
scroll to position [340, 0]
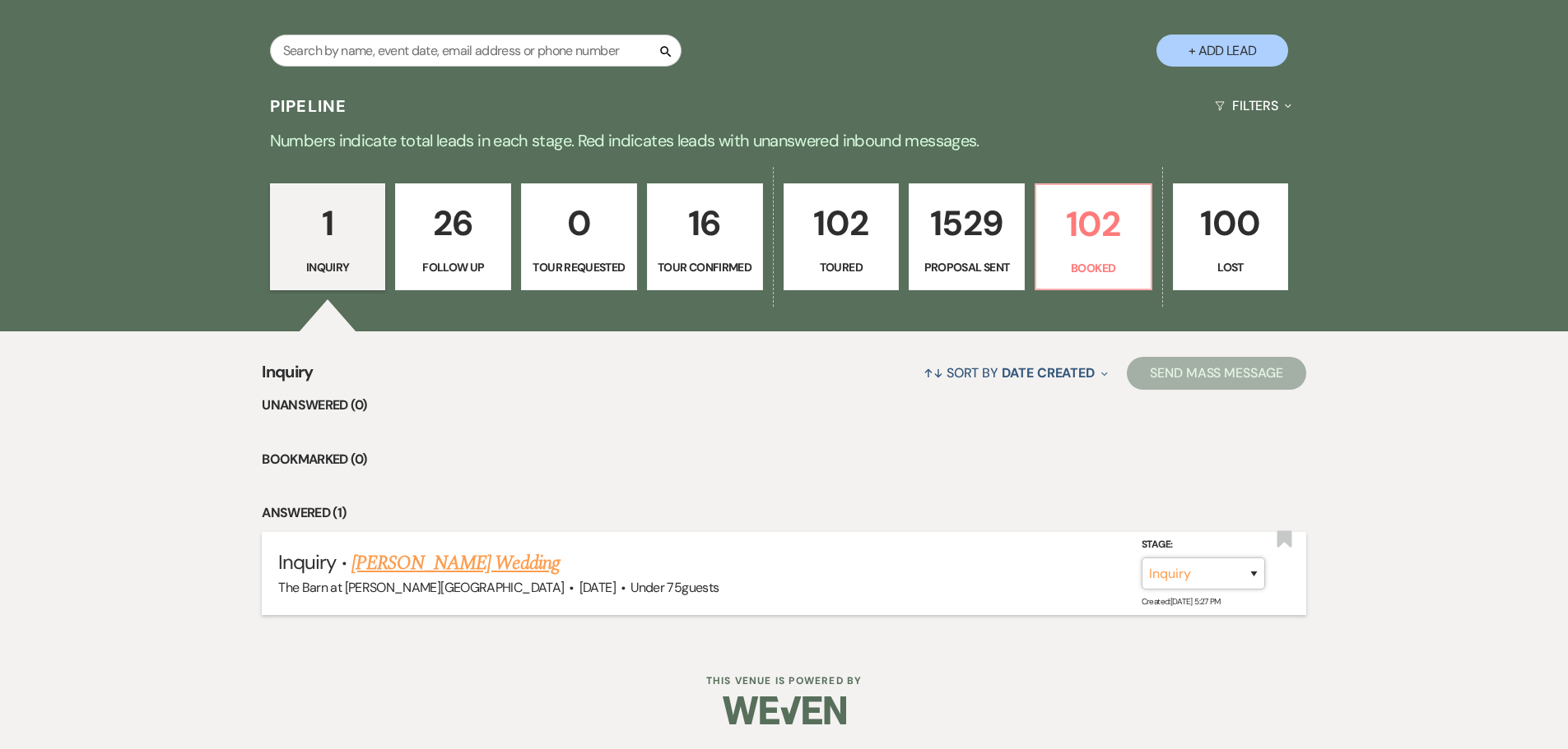
click at [1181, 564] on select "Inquiry Follow Up Tour Requested Tour Confirmed Toured Proposal Sent Booked Lost" at bounding box center [1203, 574] width 123 height 32
select select "8"
click at [1141, 558] on select "Inquiry Follow Up Tour Requested Tour Confirmed Toured Proposal Sent Booked Lost" at bounding box center [1203, 574] width 123 height 32
click at [987, 577] on select "Booked Elsewhere Budget Date Unavailable No Response Not a Good Match Capacity …" at bounding box center [973, 574] width 142 height 32
select select "4"
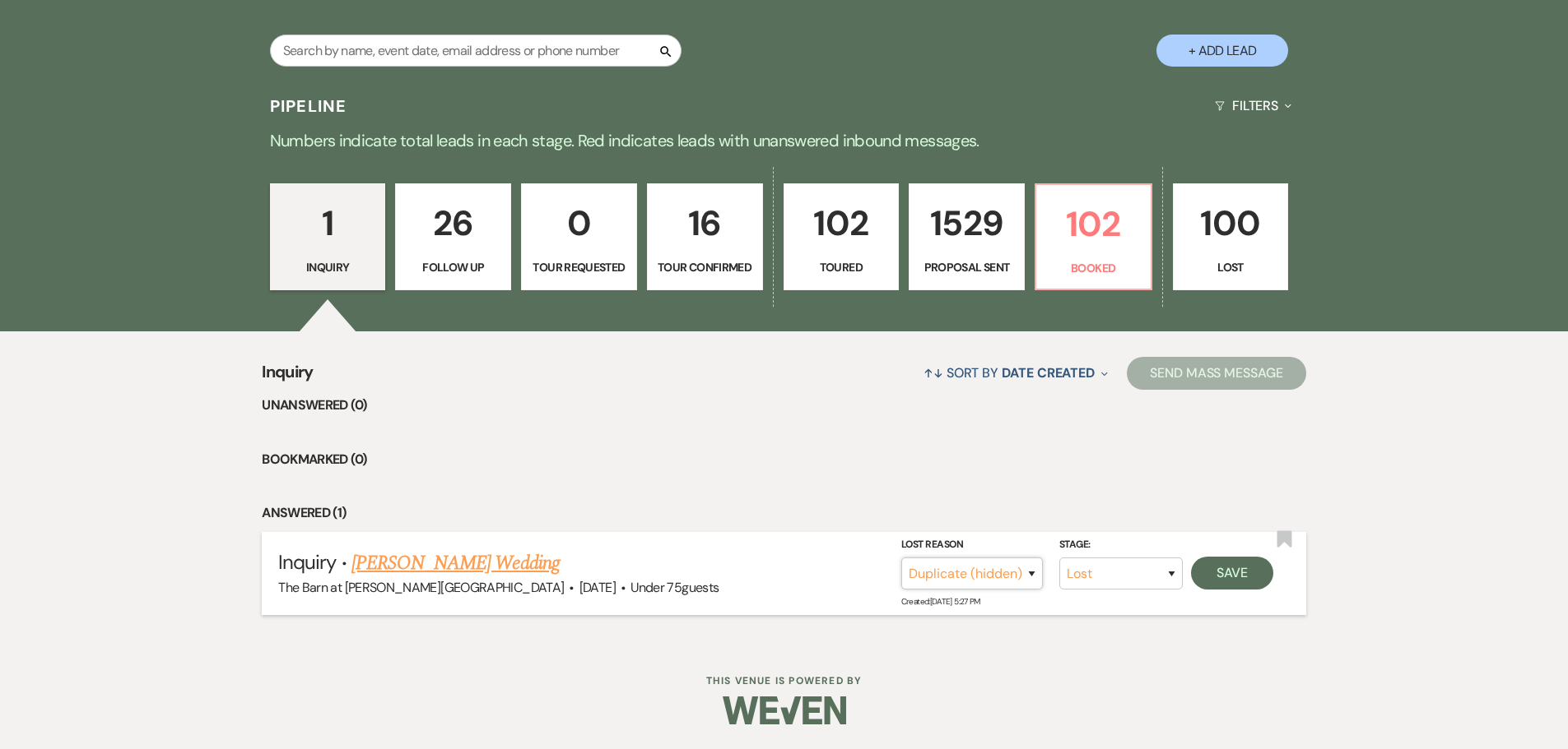
click at [902, 558] on select "Booked Elsewhere Budget Date Unavailable No Response Not a Good Match Capacity …" at bounding box center [973, 574] width 142 height 32
click at [1226, 567] on button "Save" at bounding box center [1232, 573] width 82 height 33
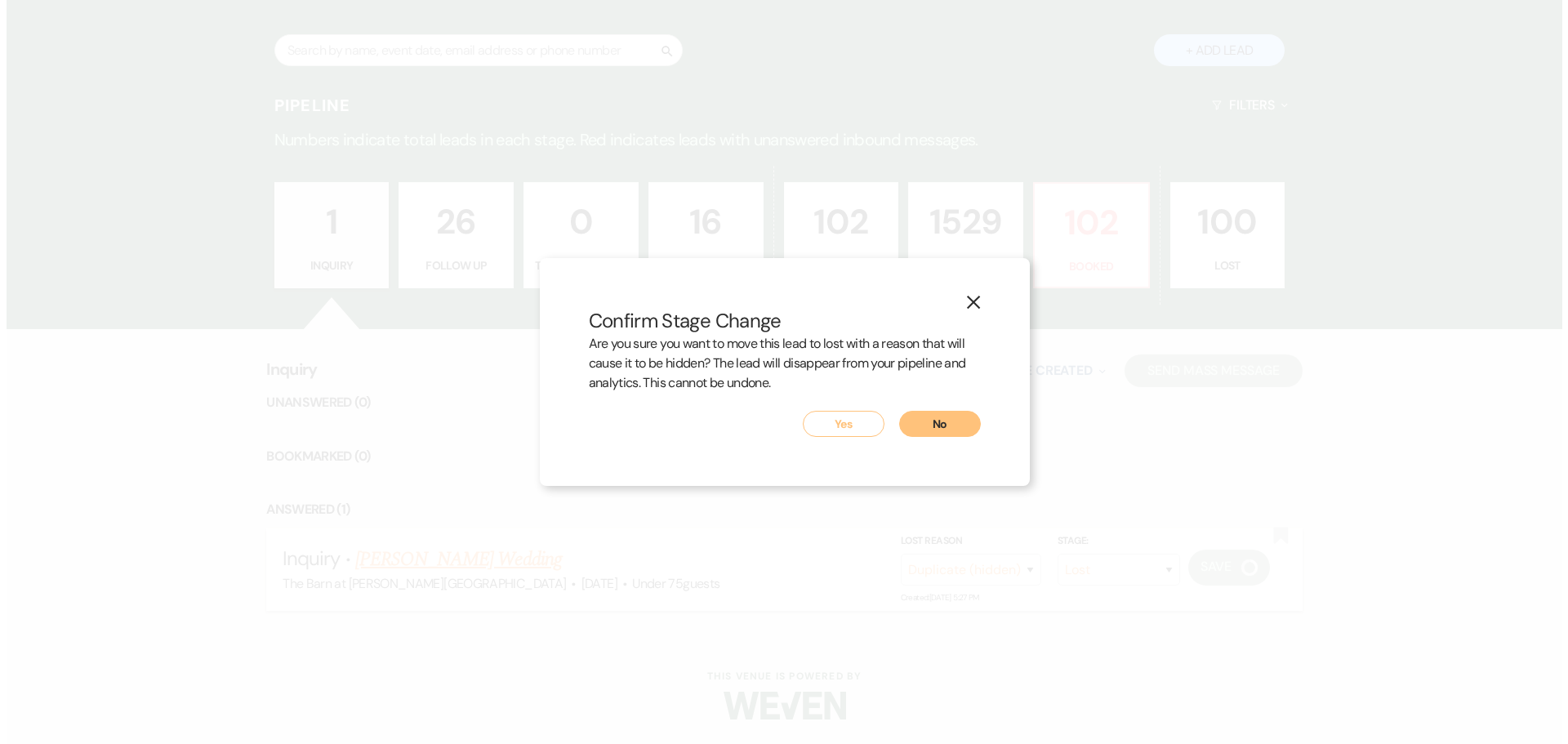
scroll to position [339, 0]
click at [861, 424] on button "Yes" at bounding box center [843, 424] width 82 height 26
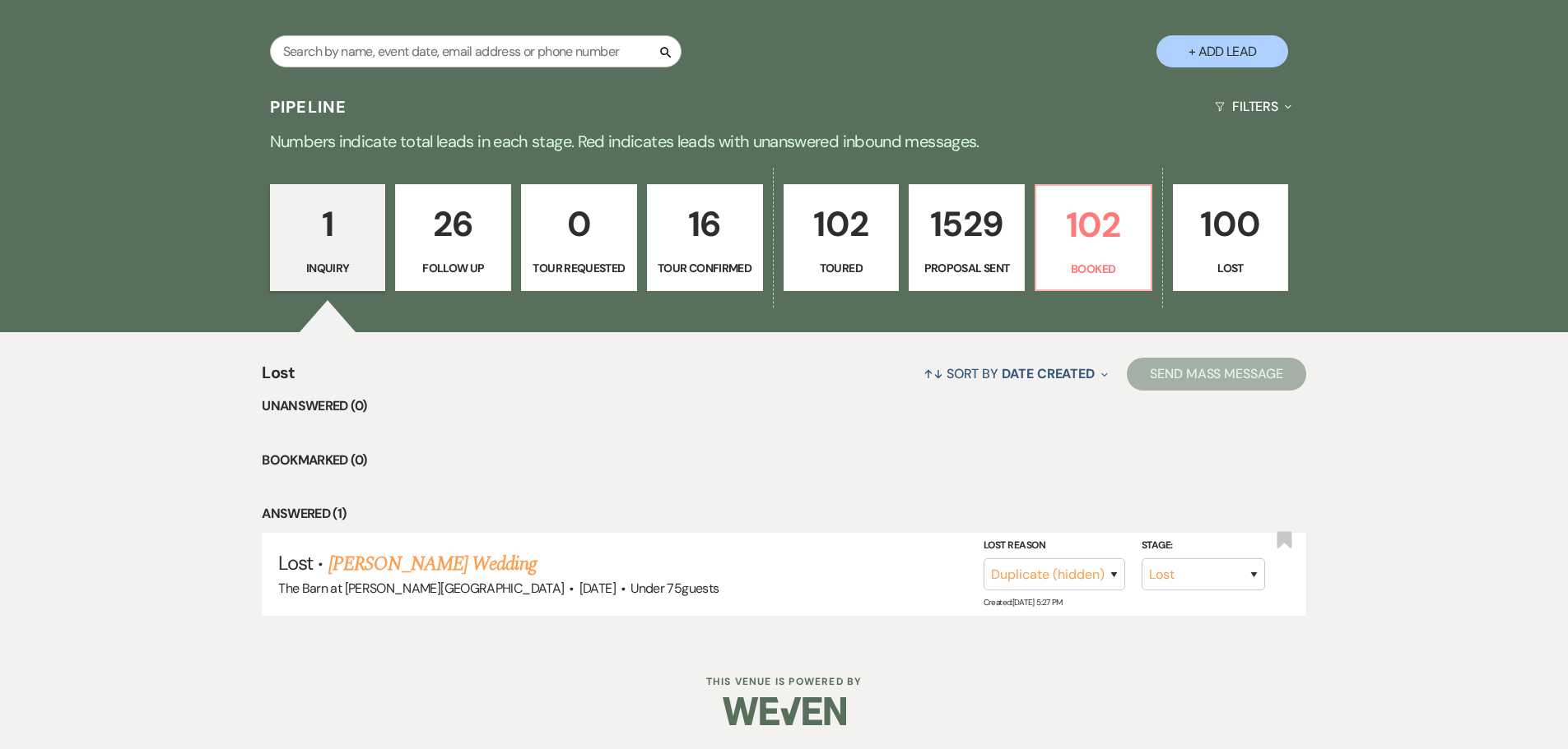
scroll to position [165, 0]
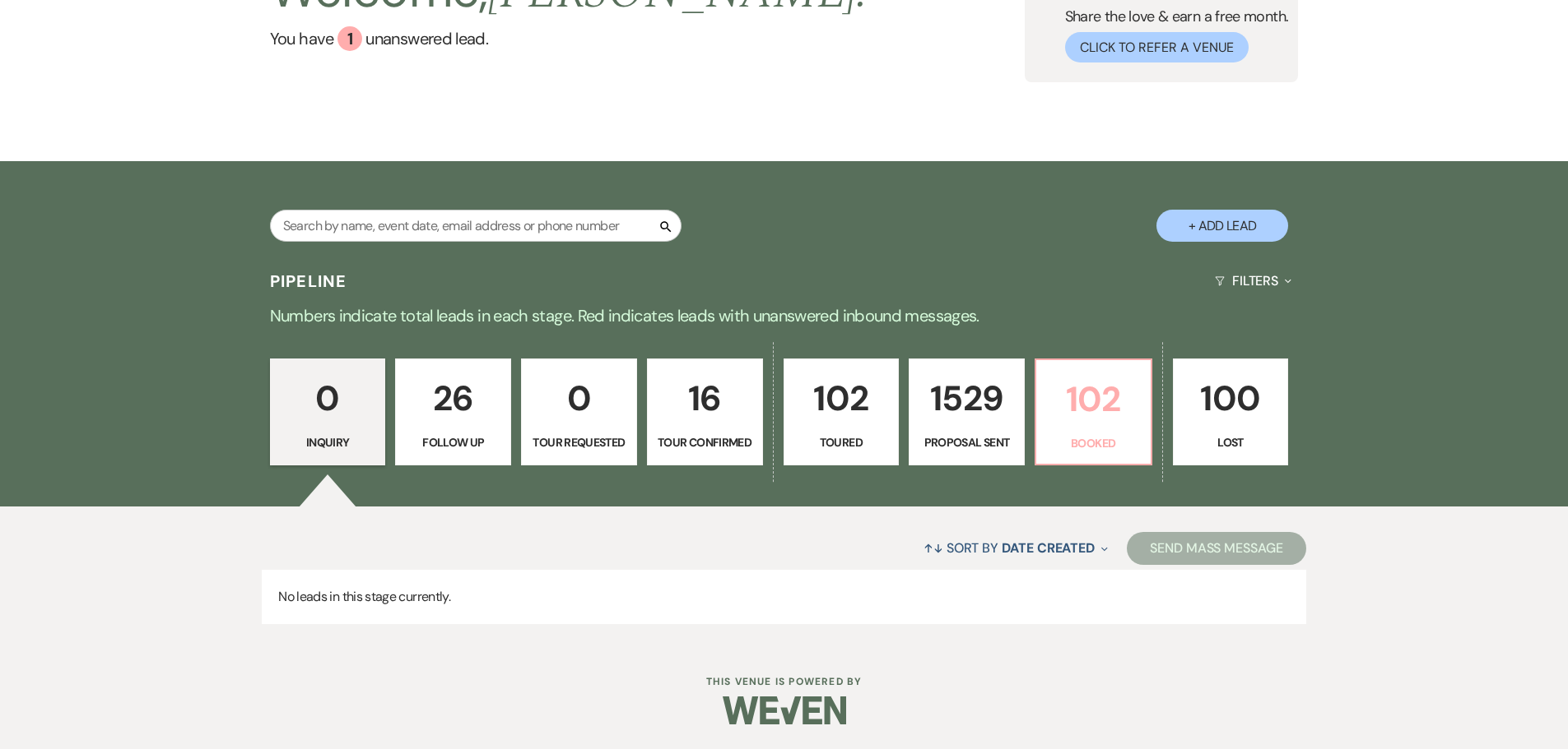
click at [1085, 425] on p "102" at bounding box center [1093, 399] width 94 height 55
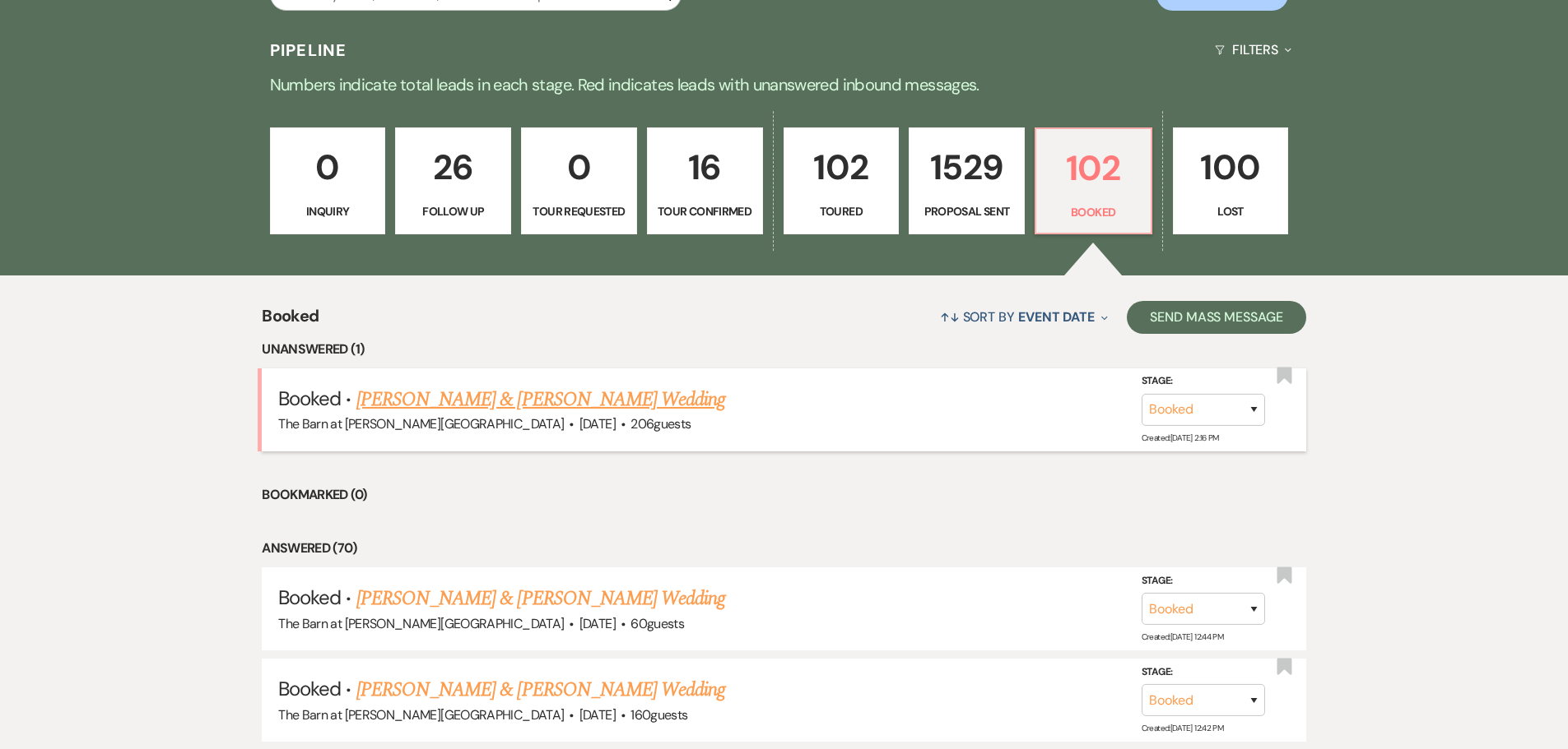
scroll to position [412, 0]
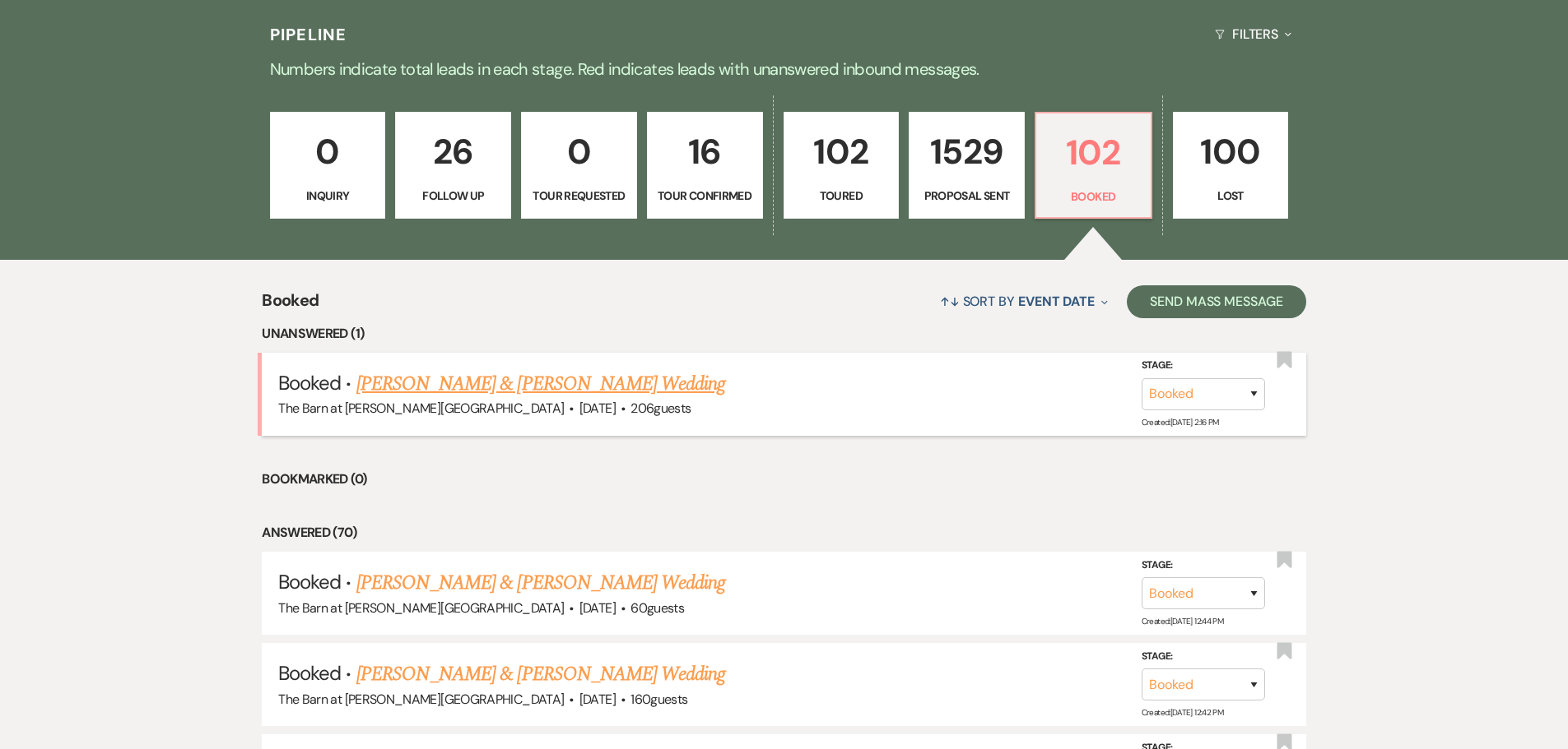
click at [594, 381] on link "[PERSON_NAME] & [PERSON_NAME] Wedding" at bounding box center [540, 384] width 369 height 30
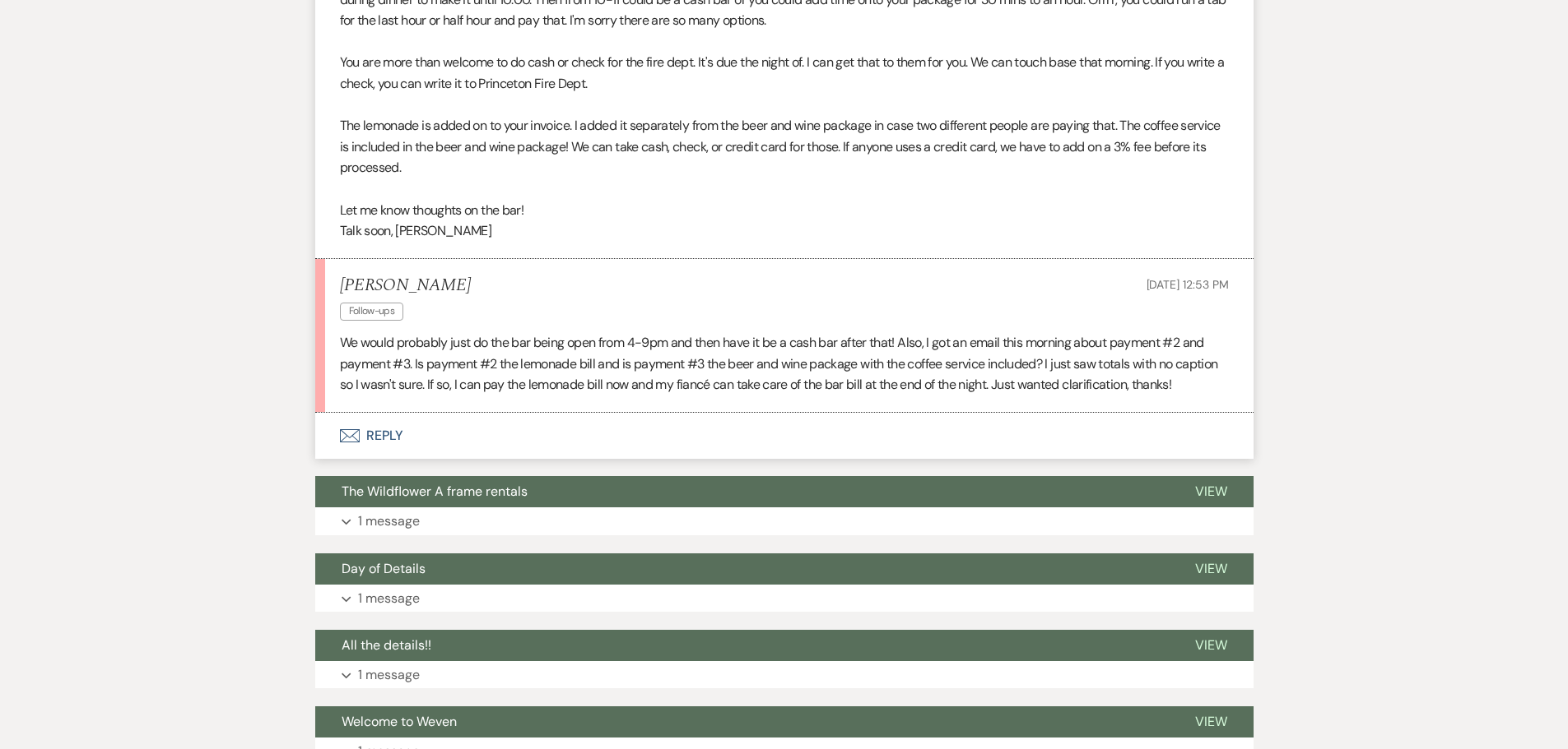
scroll to position [2569, 0]
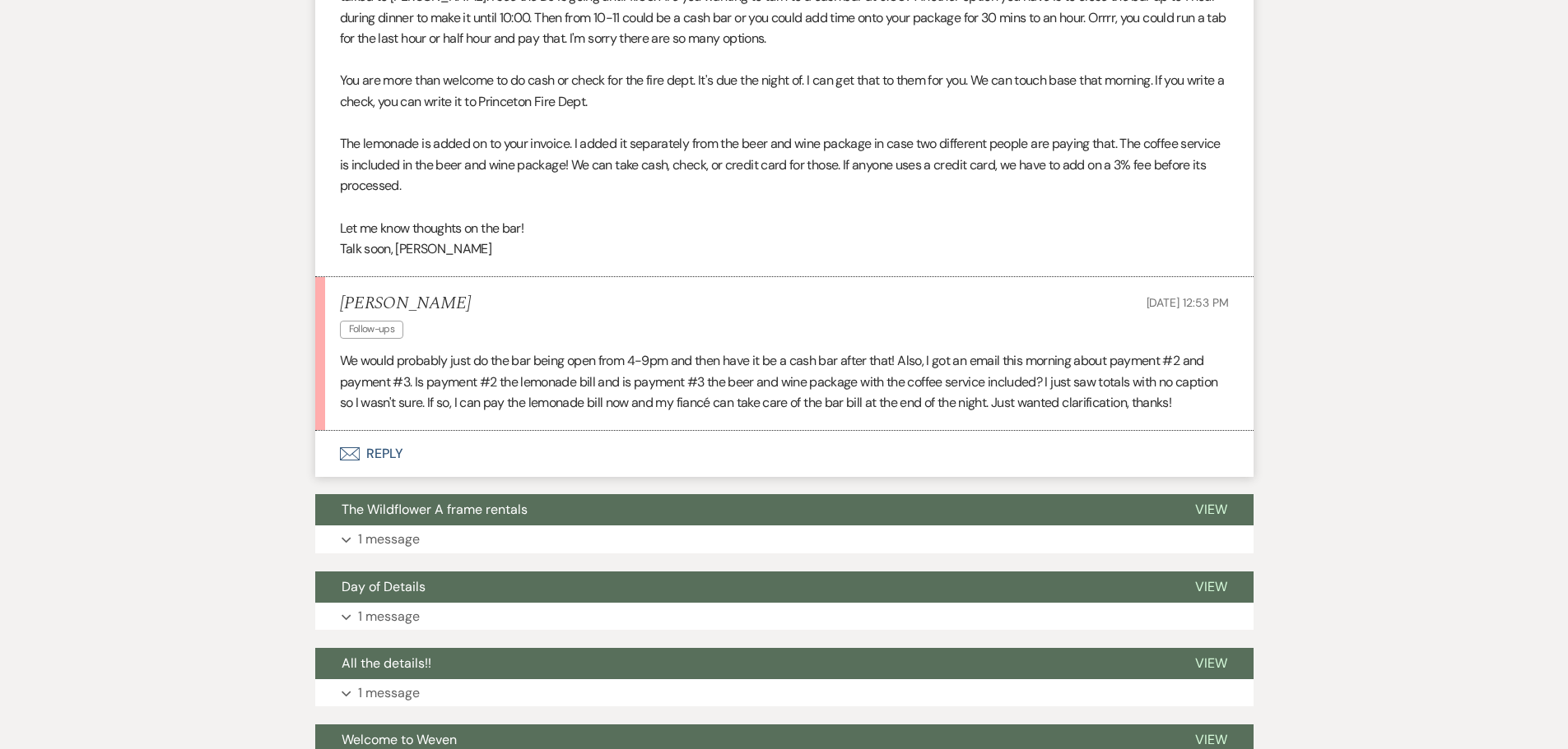
click at [382, 455] on button "Envelope Reply" at bounding box center [784, 453] width 938 height 46
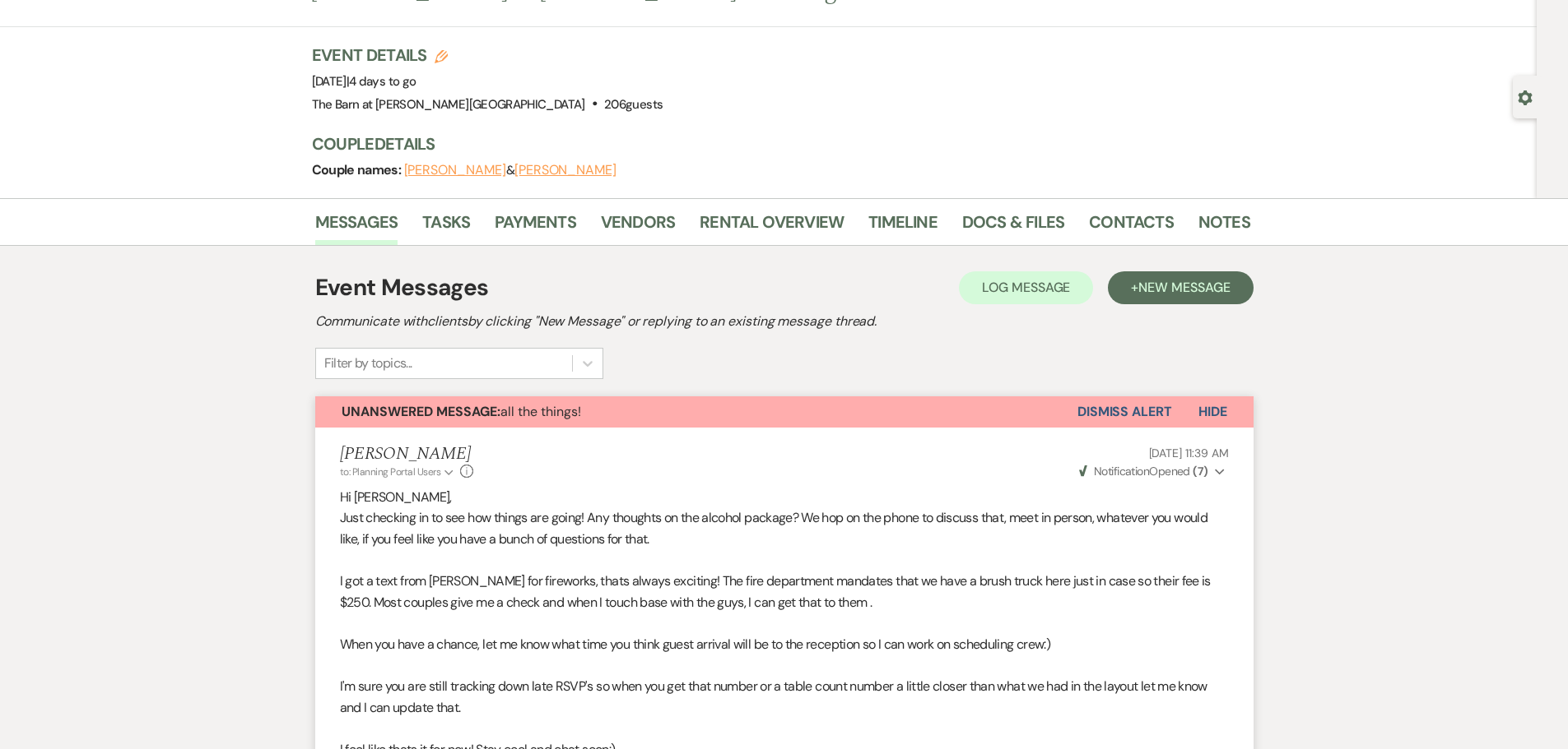
scroll to position [0, 0]
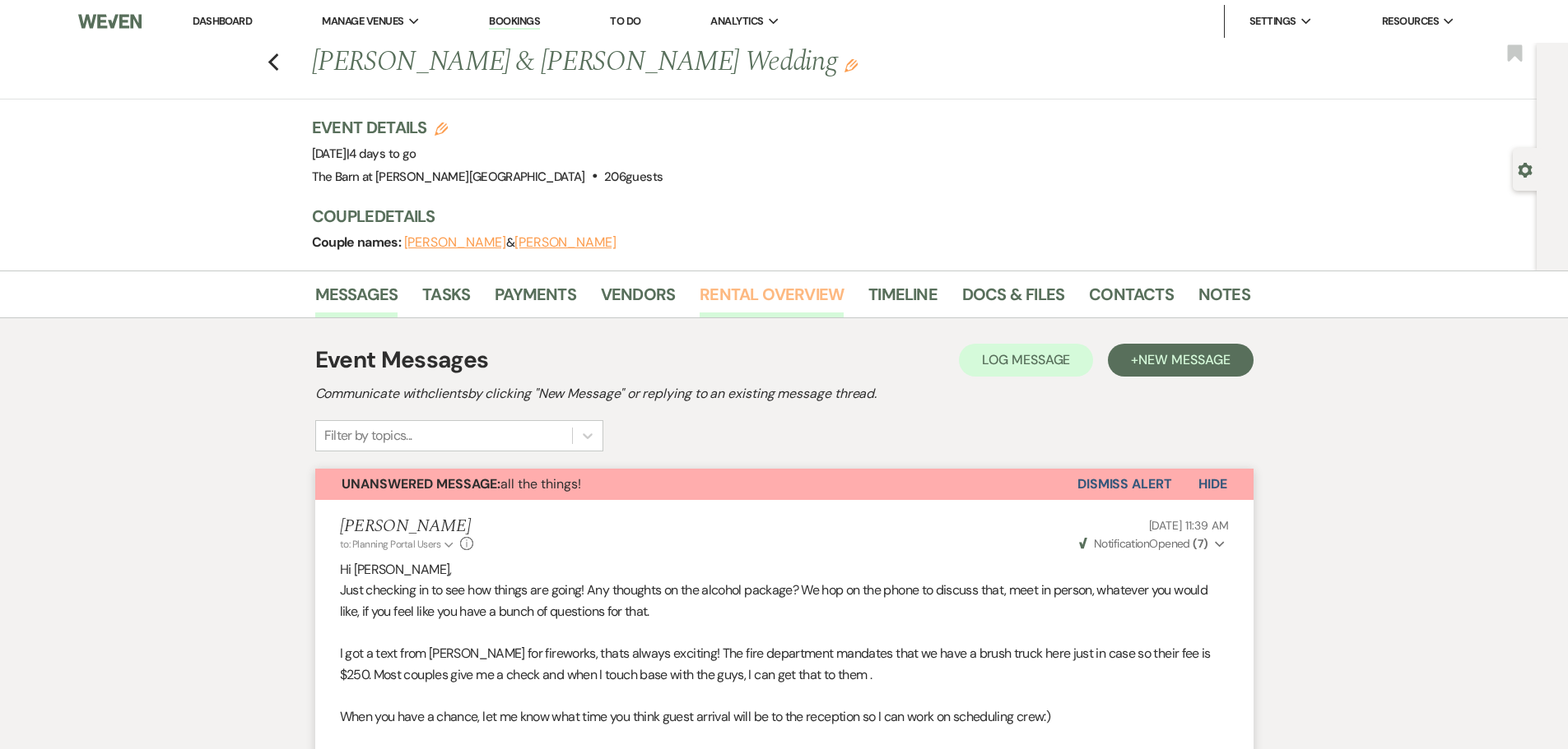
click at [748, 293] on link "Rental Overview" at bounding box center [772, 299] width 144 height 36
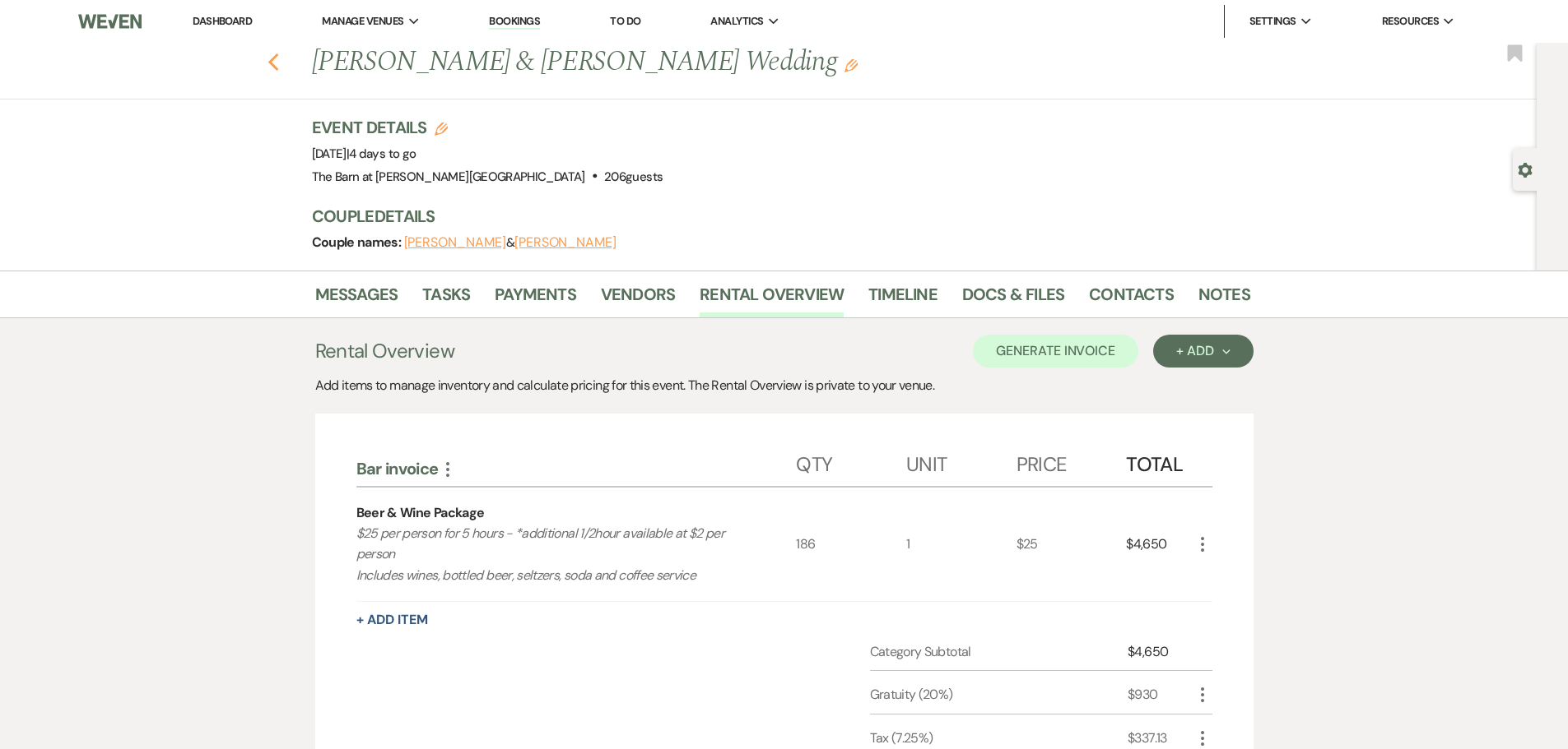
click at [278, 64] on use "button" at bounding box center [273, 62] width 10 height 18
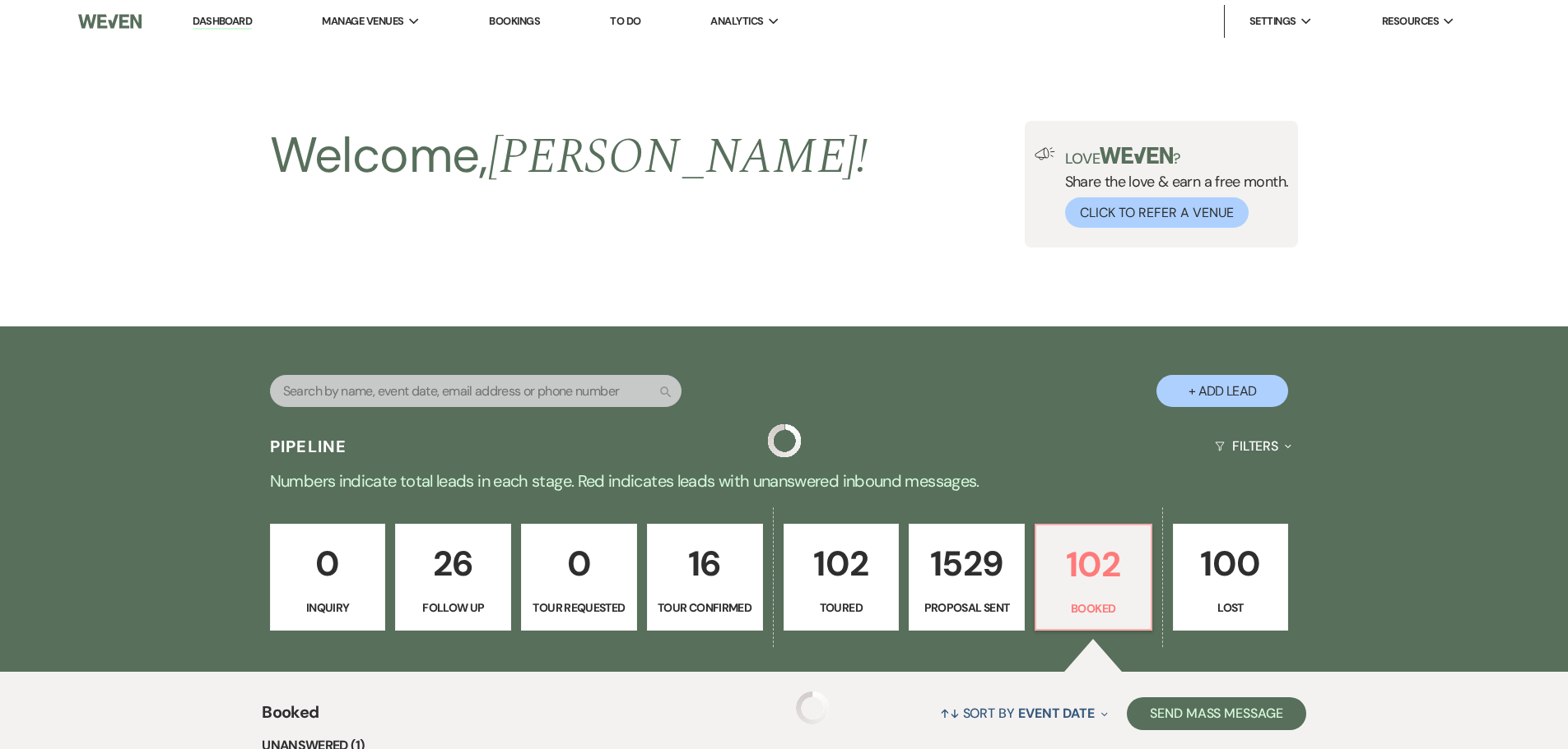
scroll to position [412, 0]
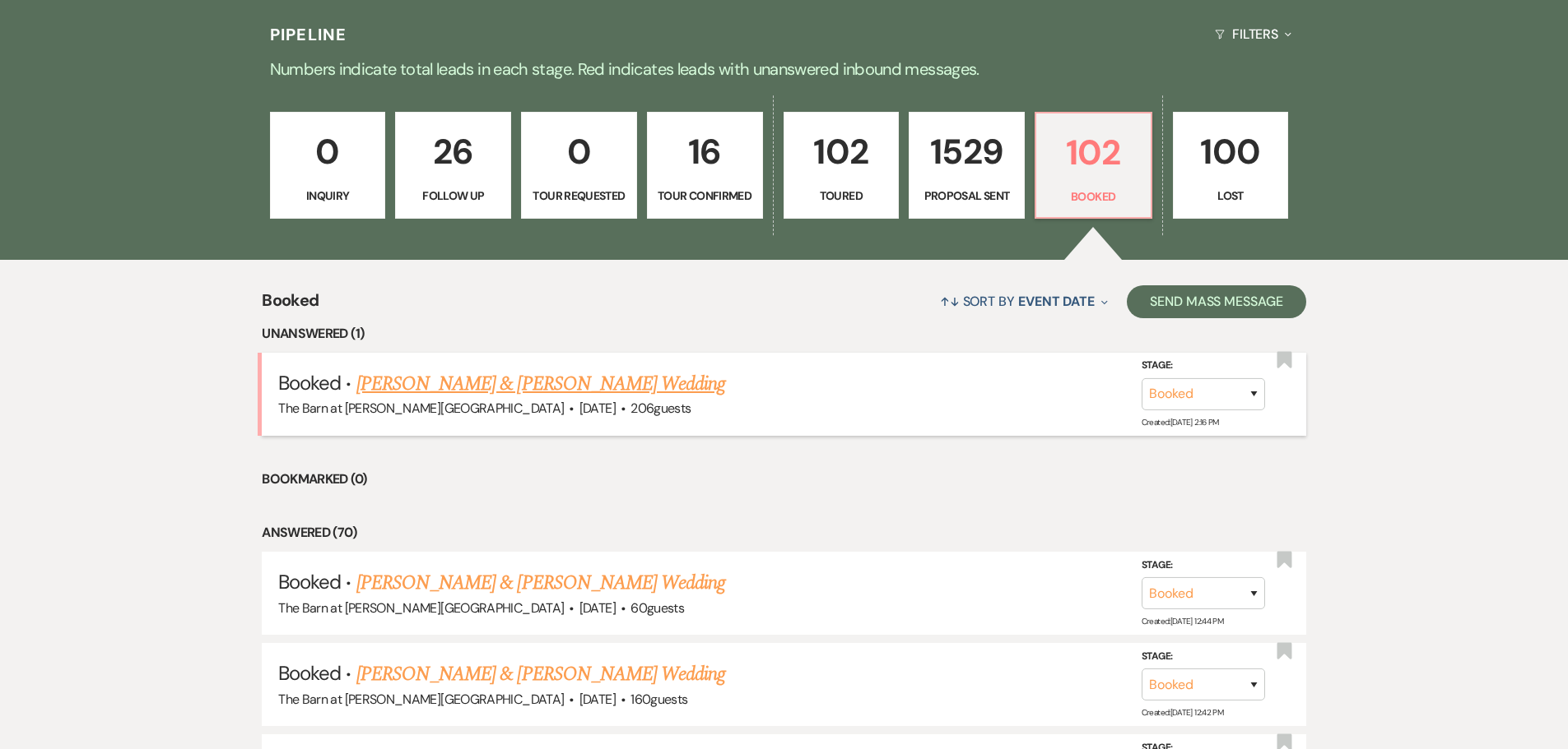
click at [512, 388] on link "[PERSON_NAME] & [PERSON_NAME] Wedding" at bounding box center [540, 384] width 369 height 30
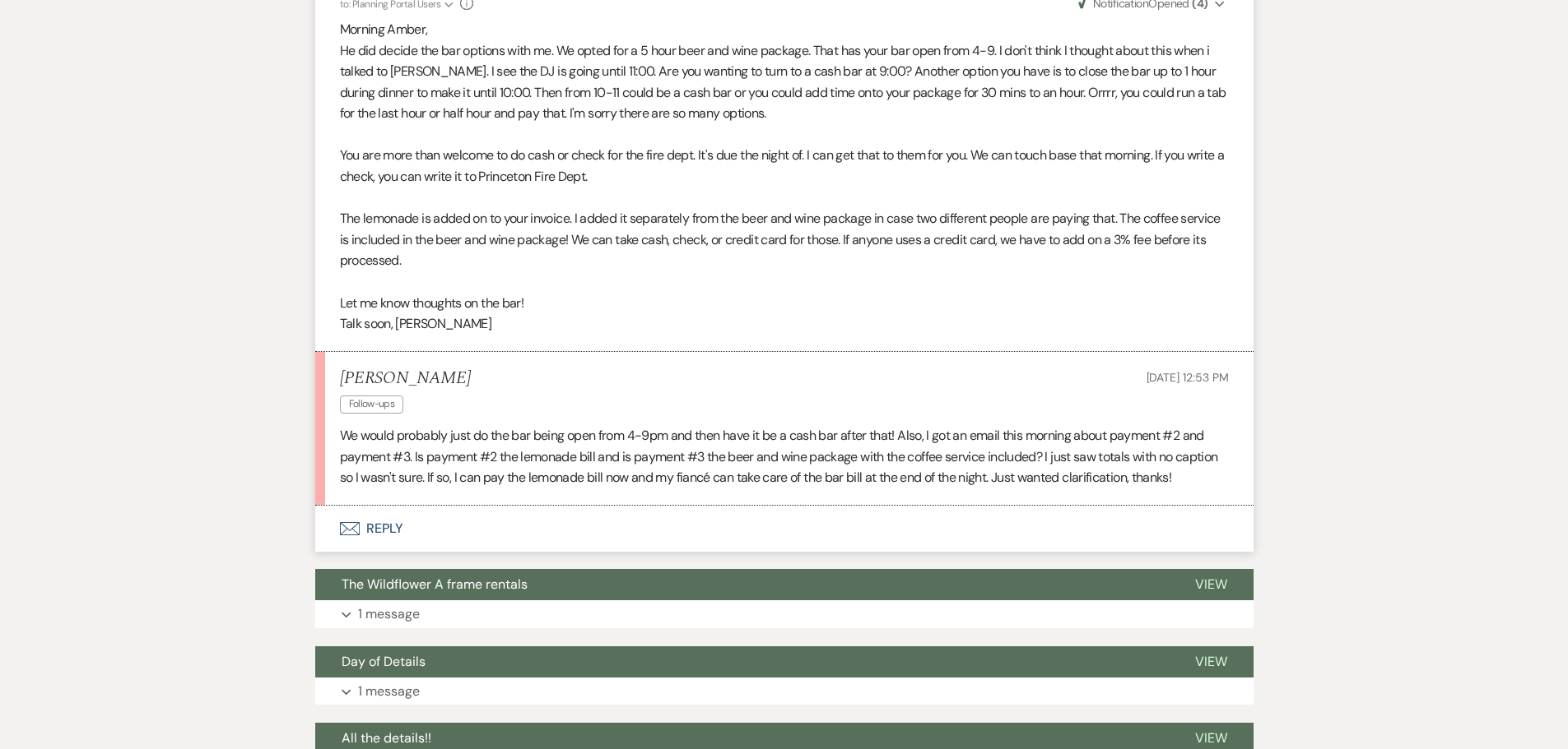
scroll to position [2734, 0]
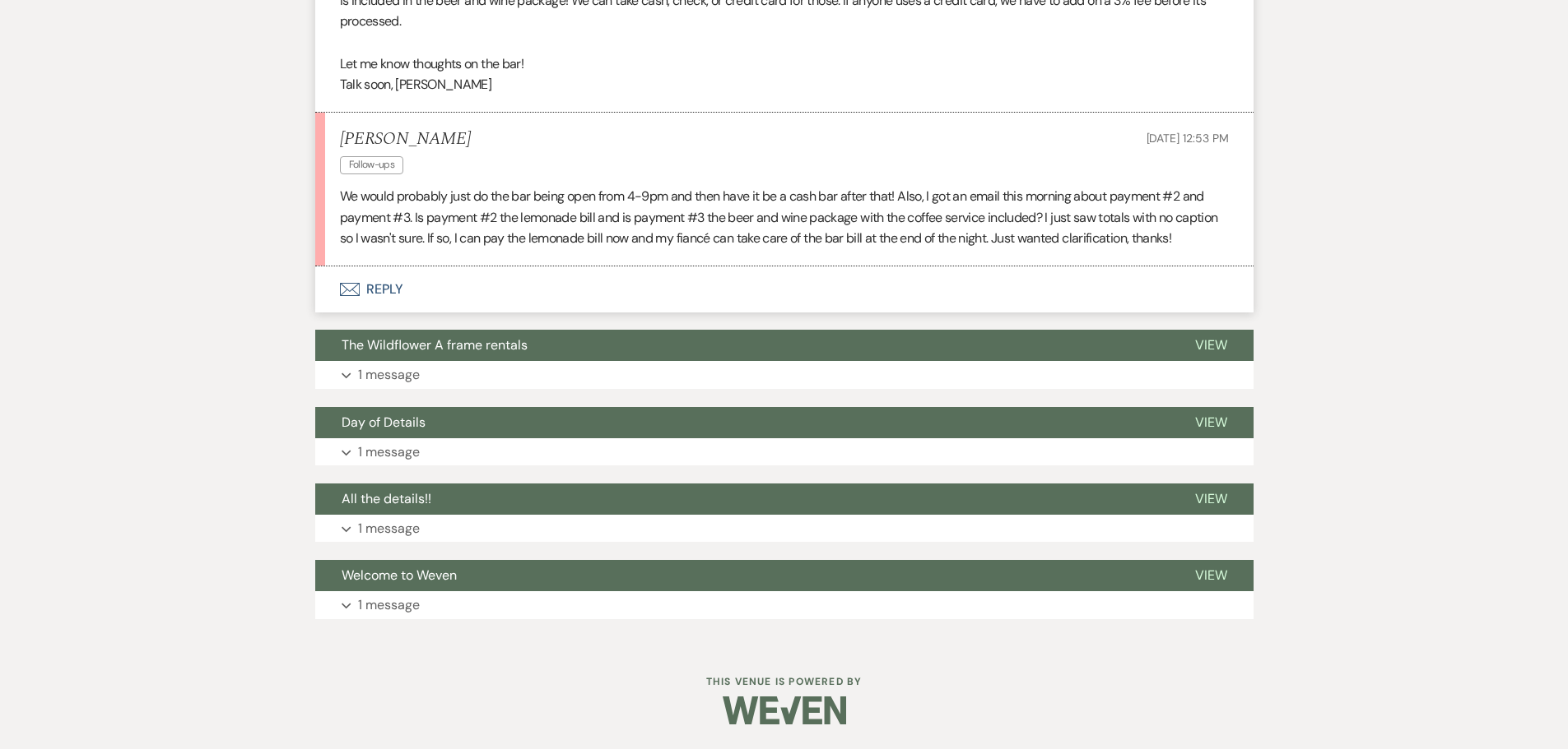
click at [379, 289] on button "Envelope Reply" at bounding box center [784, 289] width 938 height 46
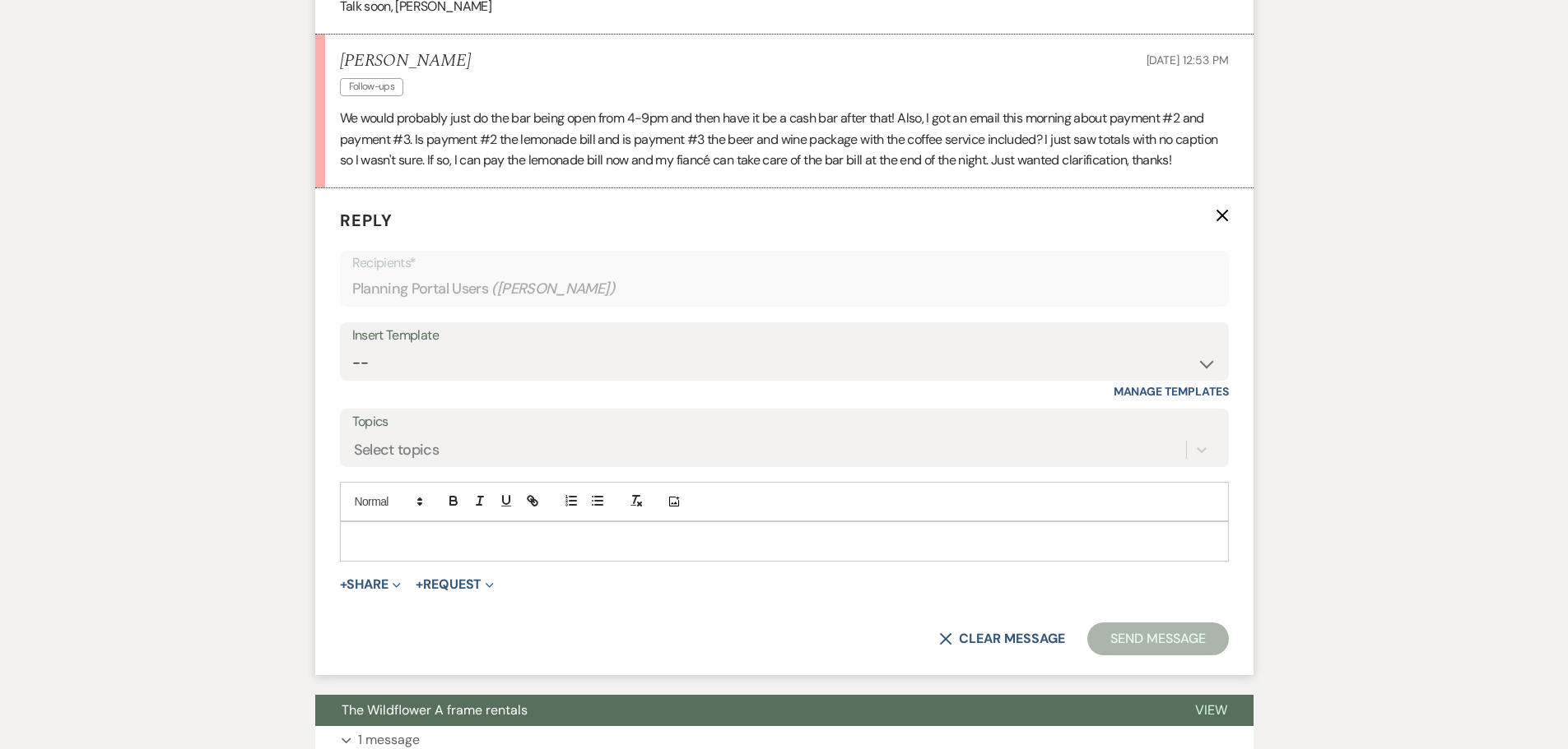
scroll to position [2869, 0]
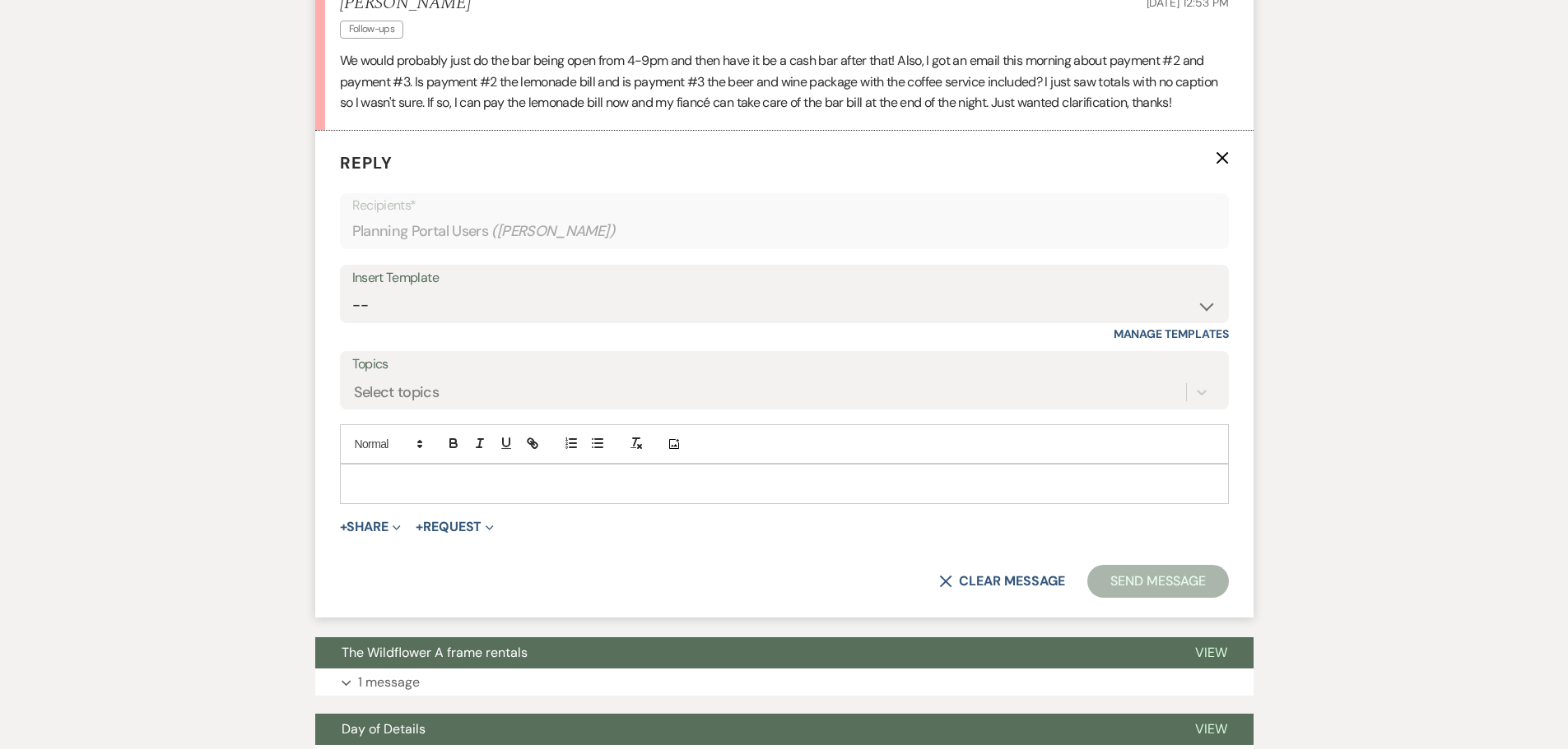
click at [364, 475] on p at bounding box center [784, 483] width 862 height 18
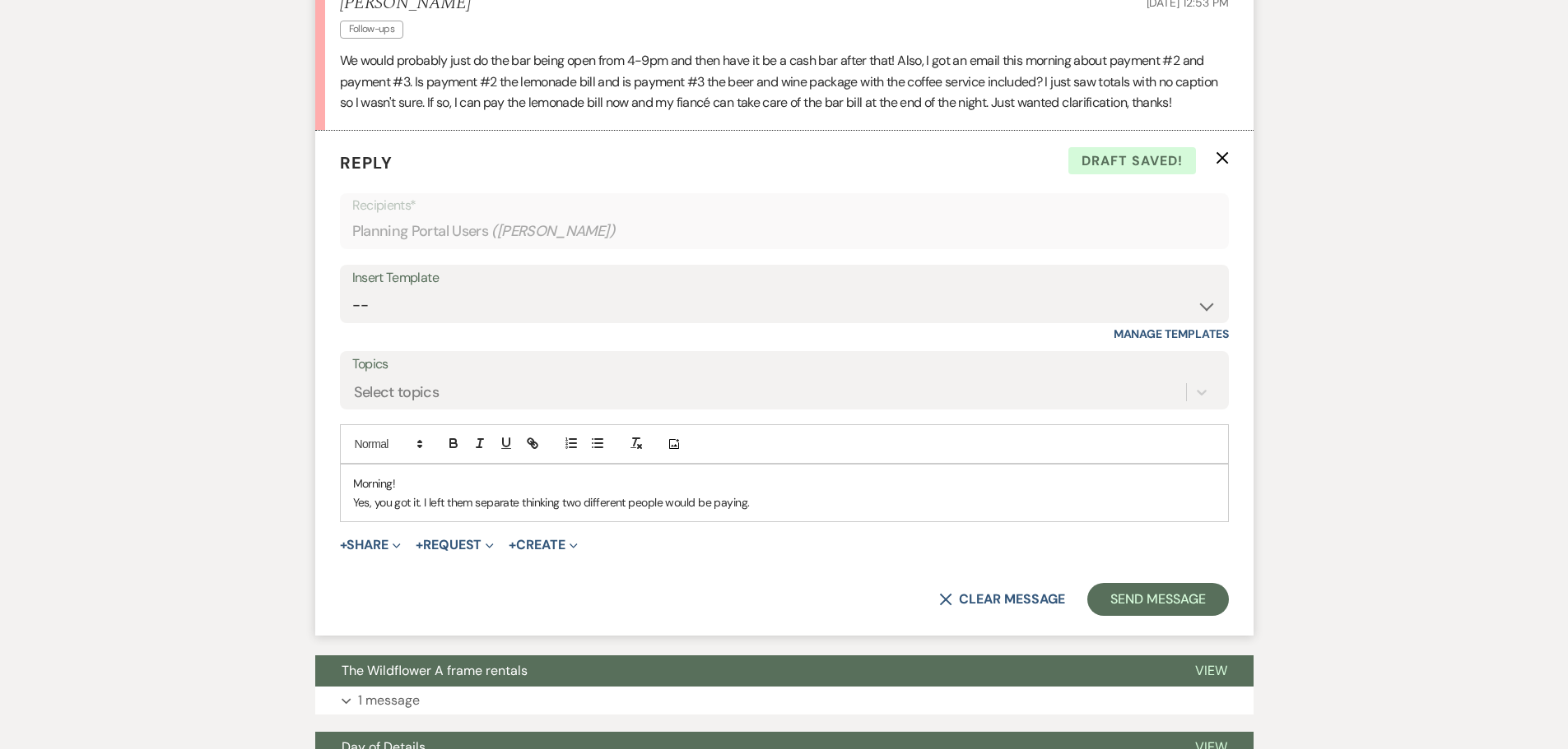
click at [354, 498] on p "Yes, you got it. I left them separate thinking two different people would be pa…" at bounding box center [784, 502] width 862 height 18
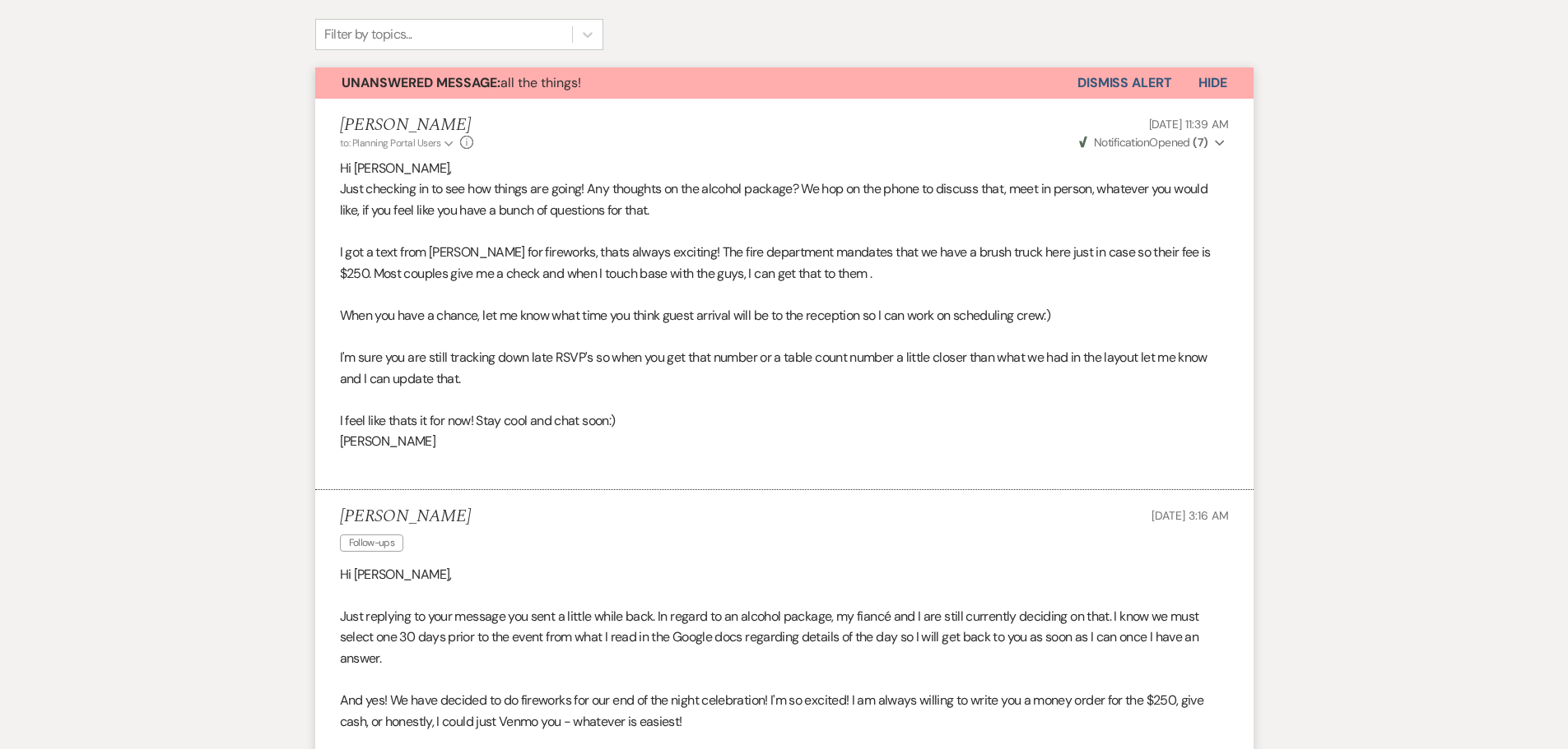
scroll to position [0, 0]
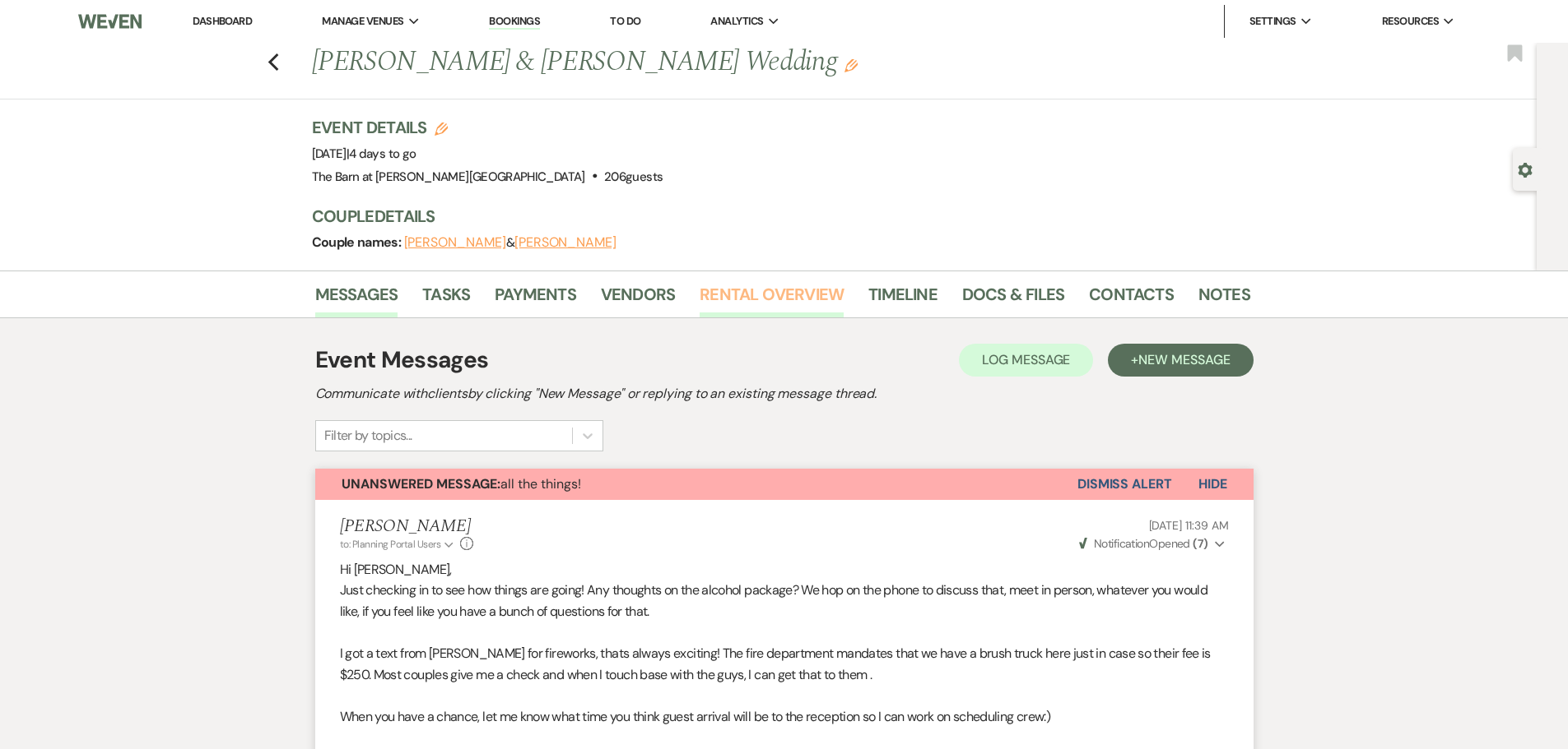
click at [755, 287] on link "Rental Overview" at bounding box center [772, 299] width 144 height 36
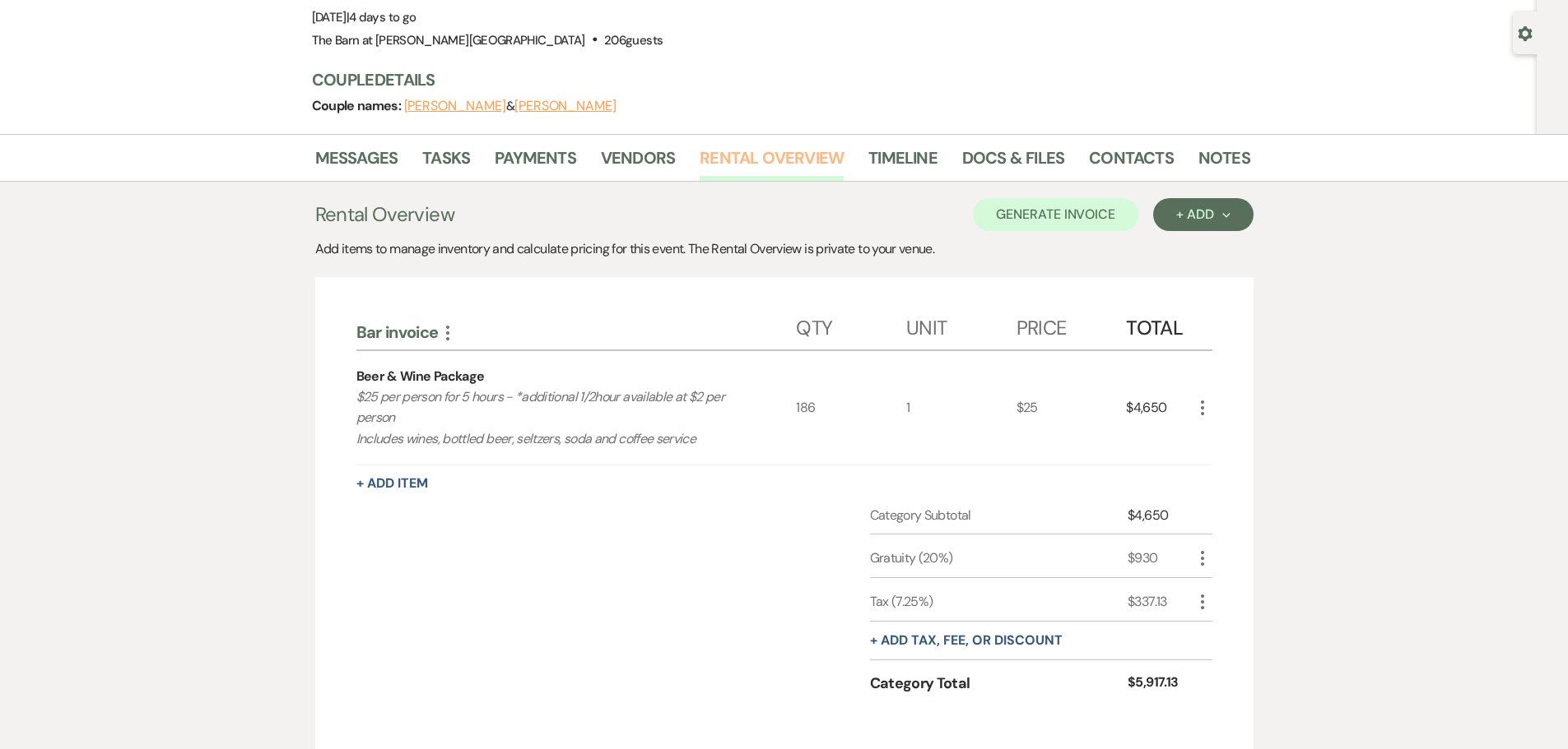
scroll to position [247, 0]
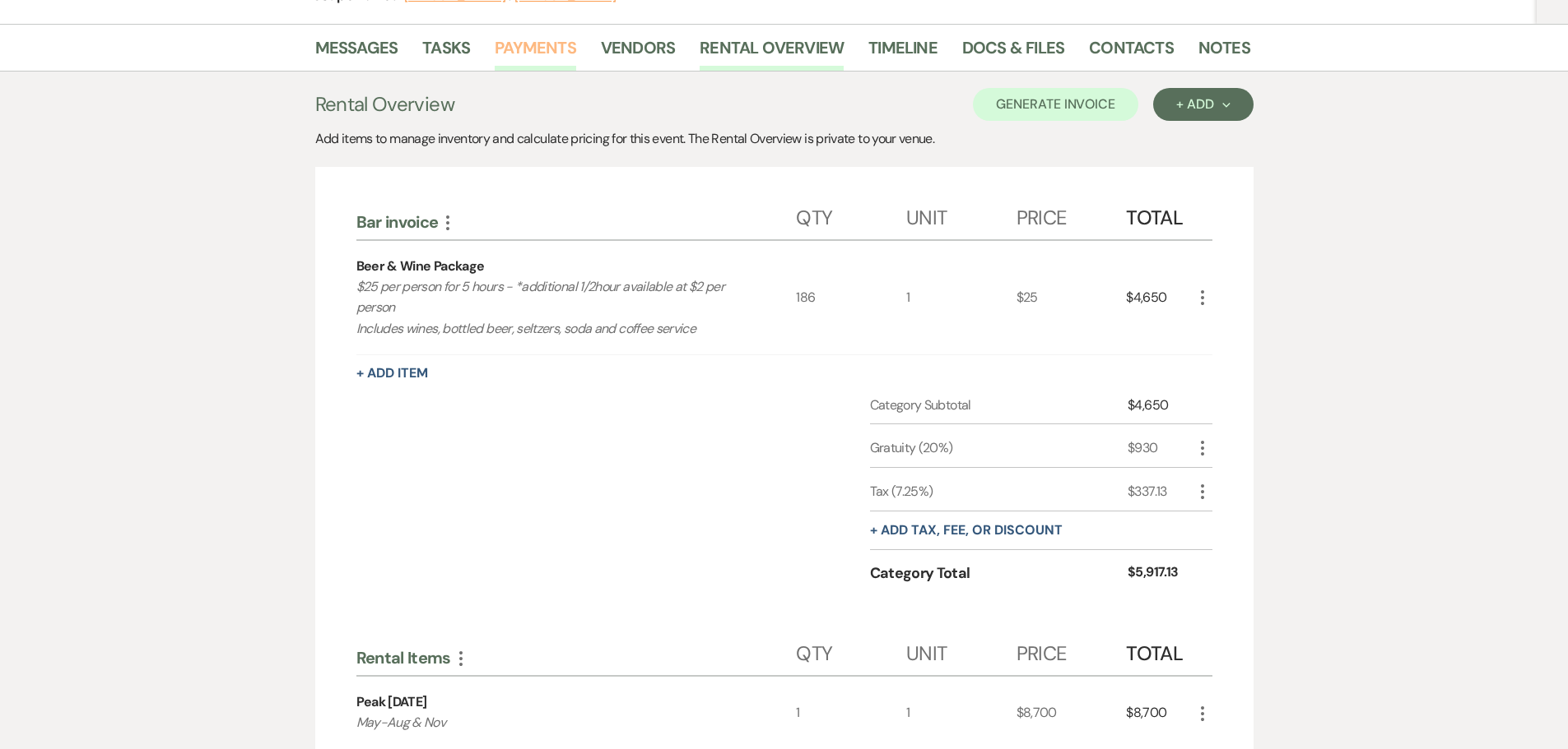
click at [509, 49] on link "Payments" at bounding box center [535, 52] width 81 height 36
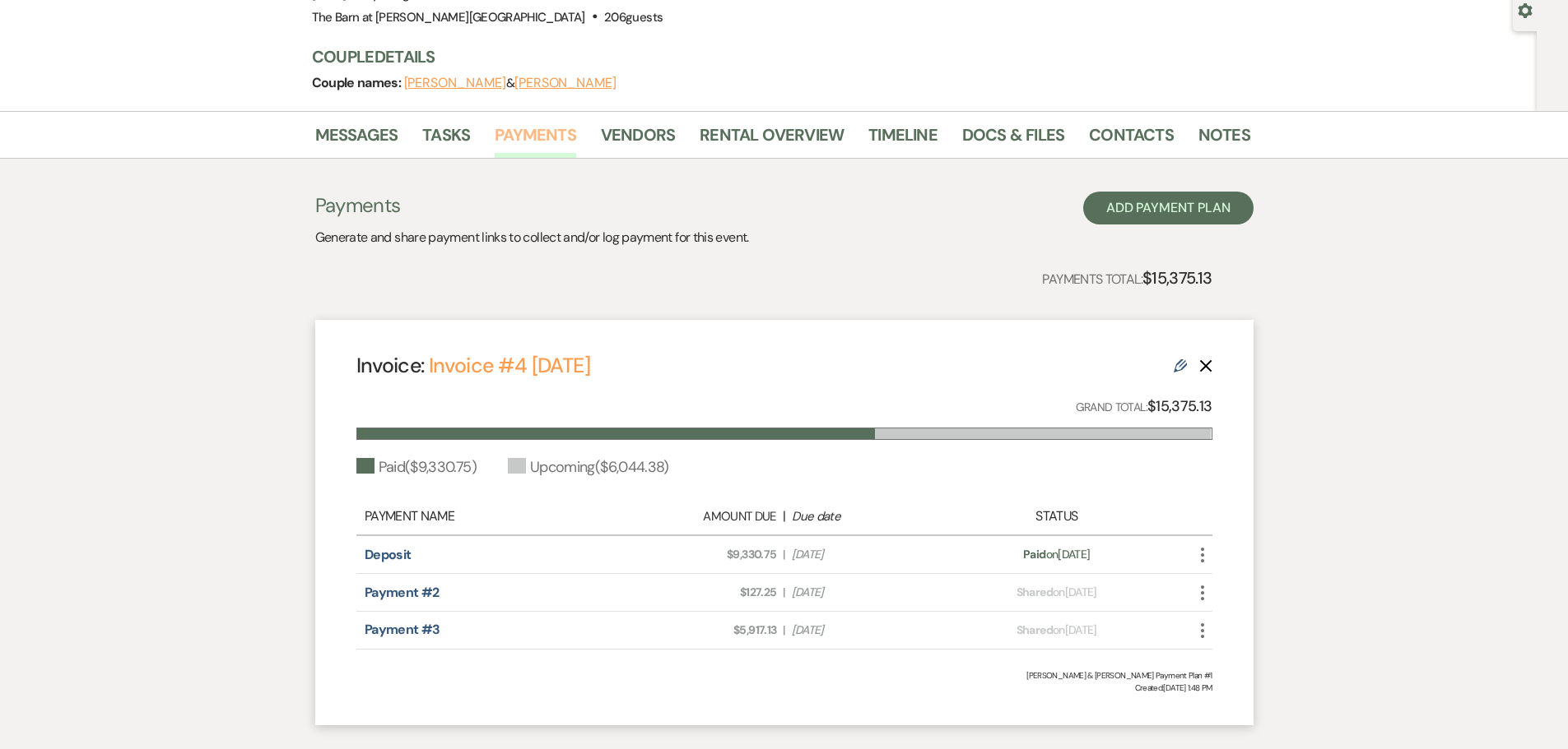
scroll to position [164, 0]
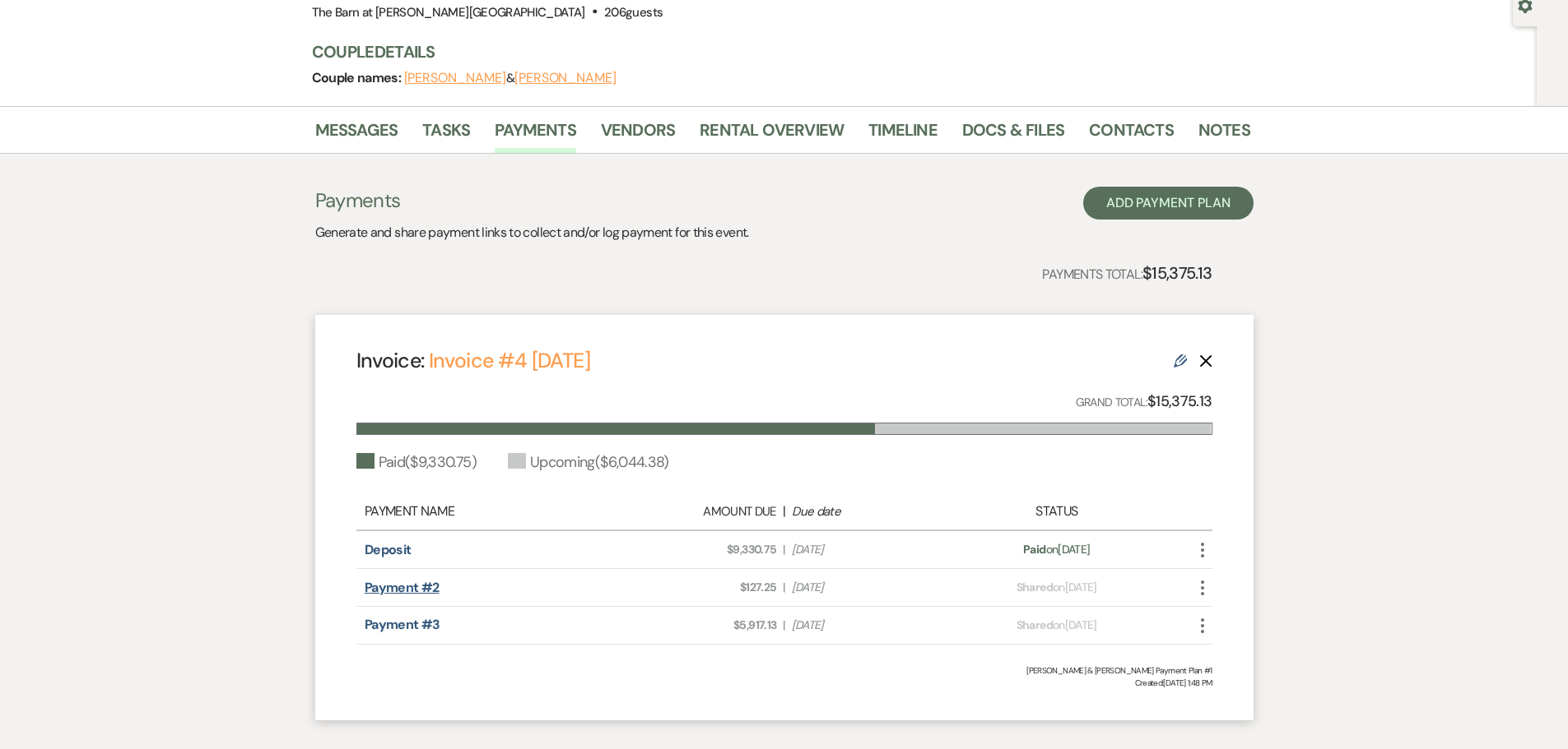
click at [413, 591] on link "Payment #2" at bounding box center [402, 588] width 75 height 18
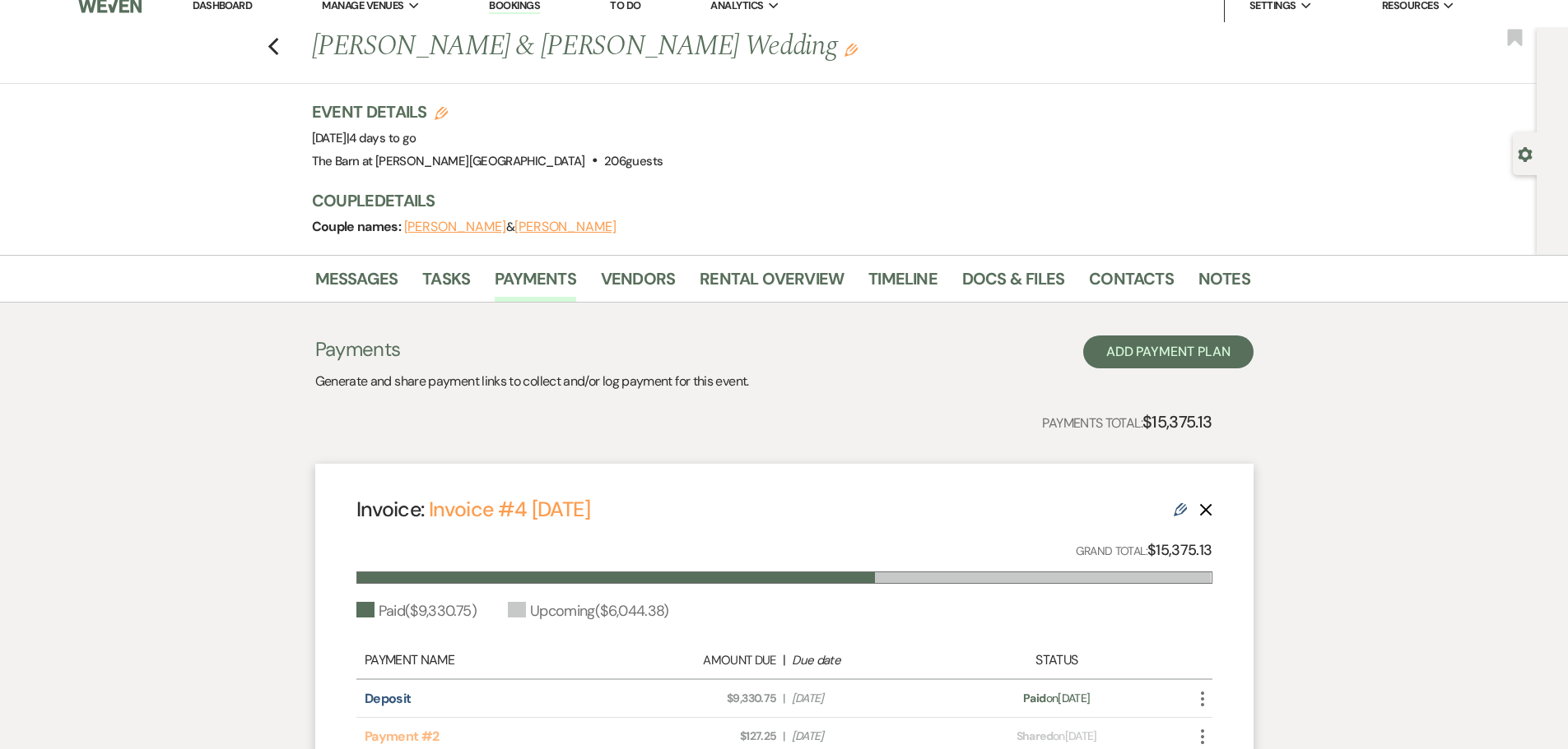
scroll to position [0, 0]
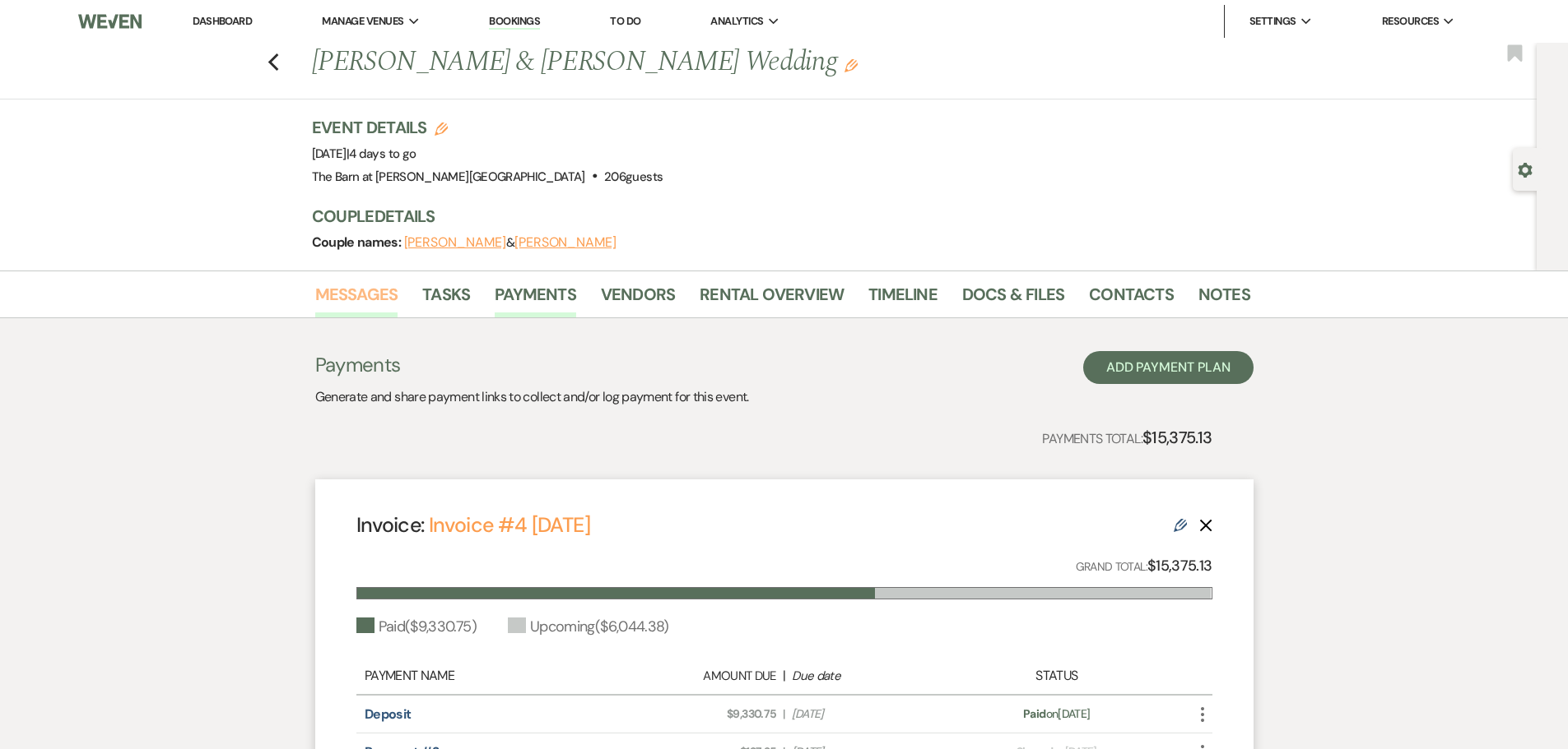
click at [364, 295] on link "Messages" at bounding box center [357, 299] width 83 height 36
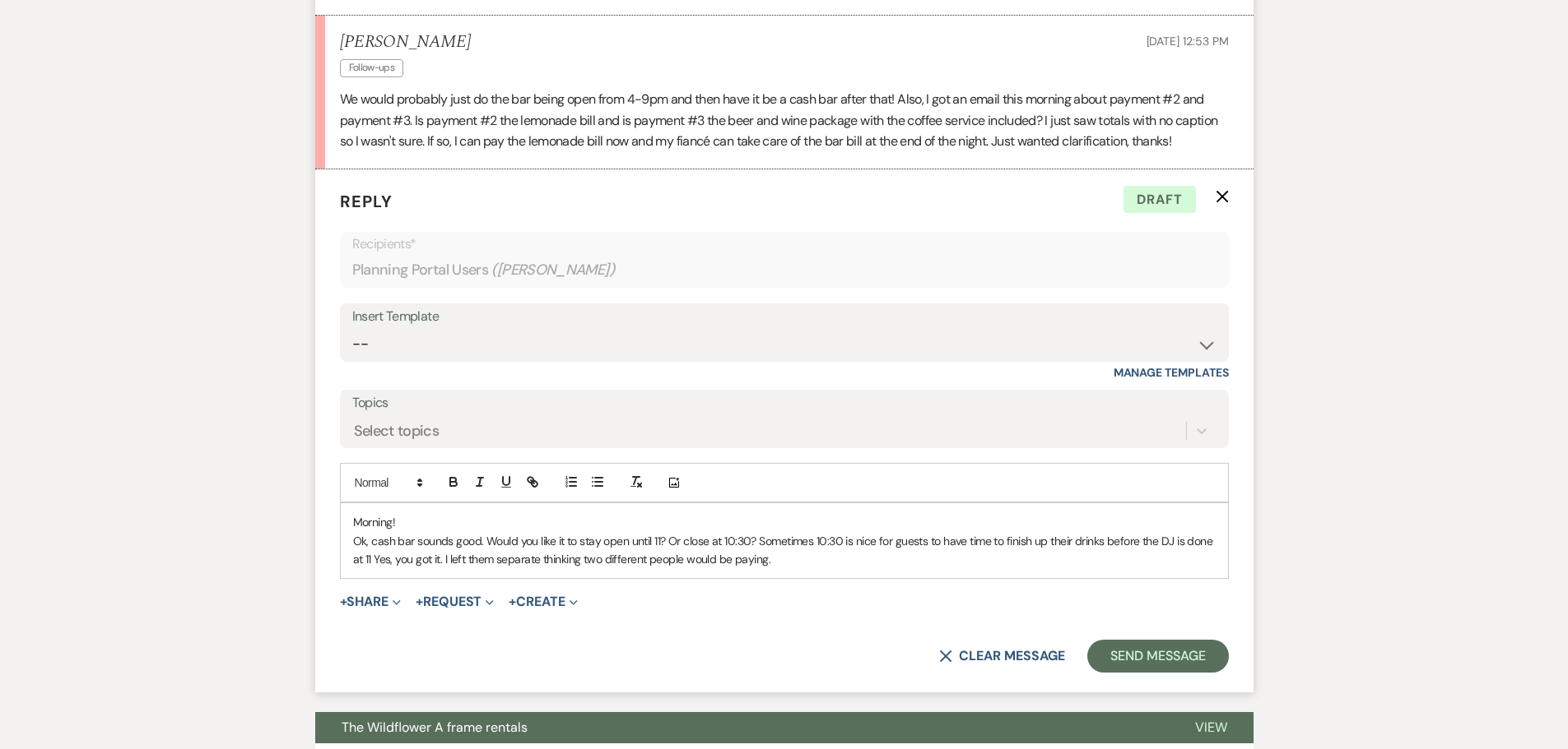
scroll to position [2796, 0]
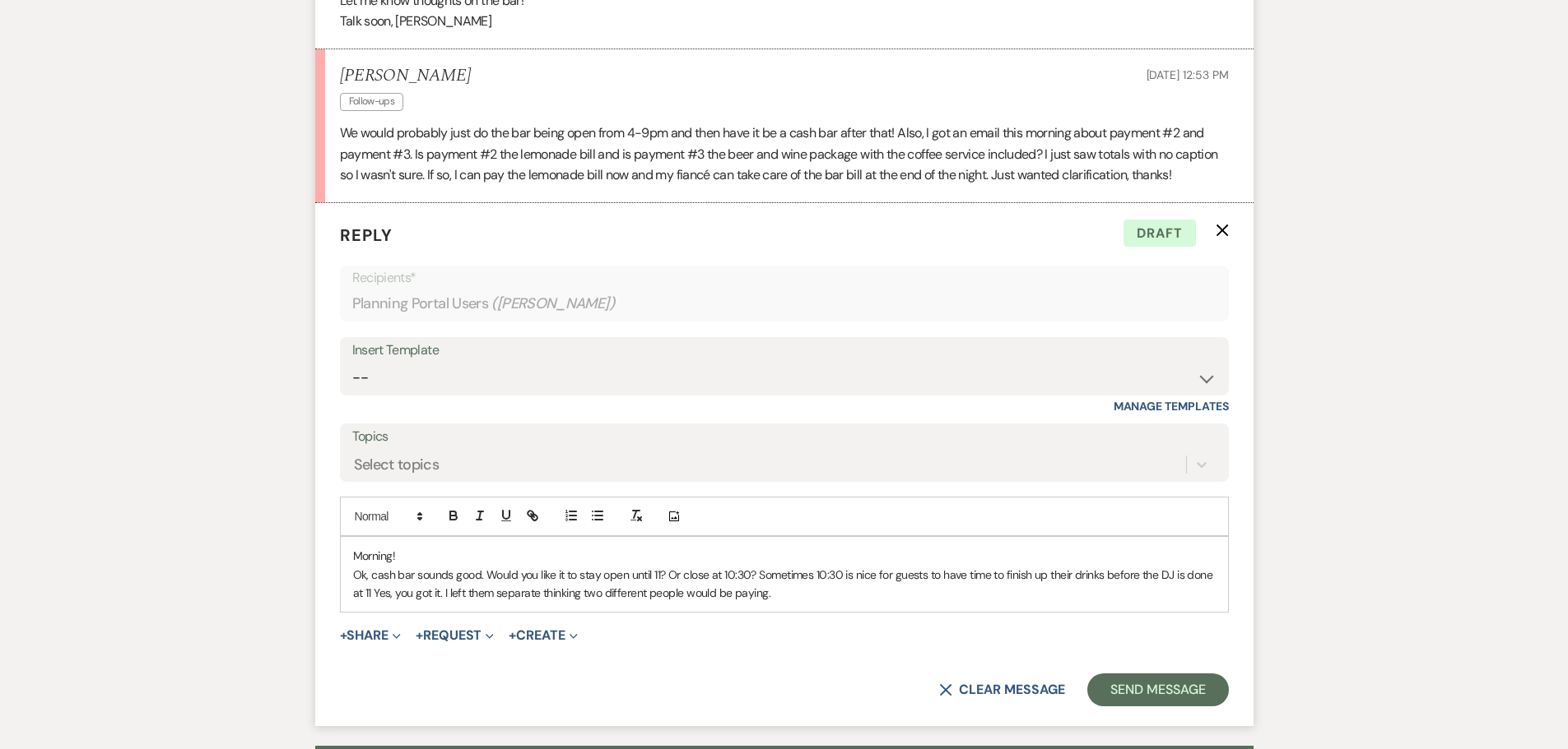
click at [442, 595] on p "Ok, cash bar sounds good. Would you like it to stay open until 11? Or close at …" at bounding box center [784, 585] width 862 height 37
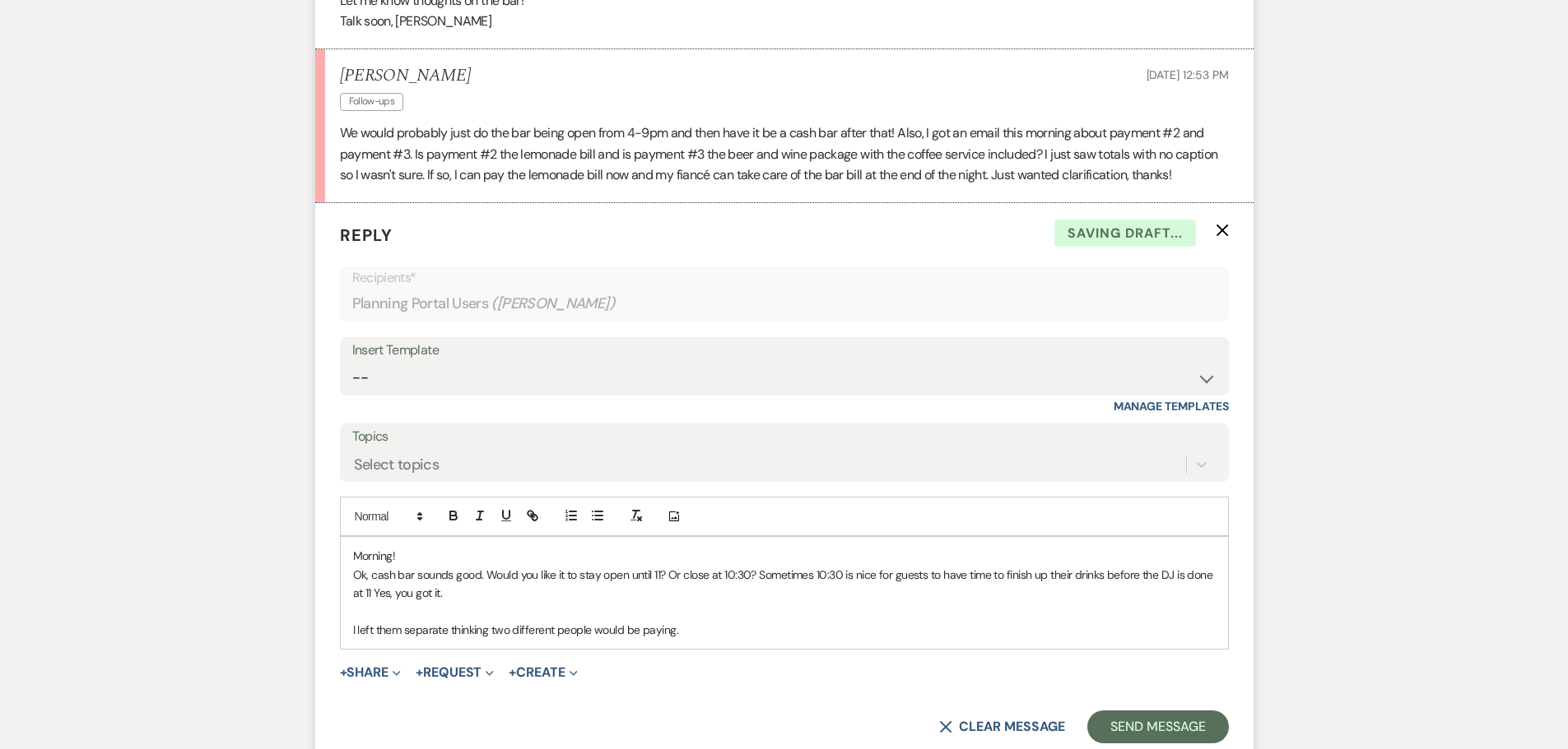
click at [456, 595] on p "Ok, cash bar sounds good. Would you like it to stay open until 11? Or close at …" at bounding box center [784, 585] width 862 height 37
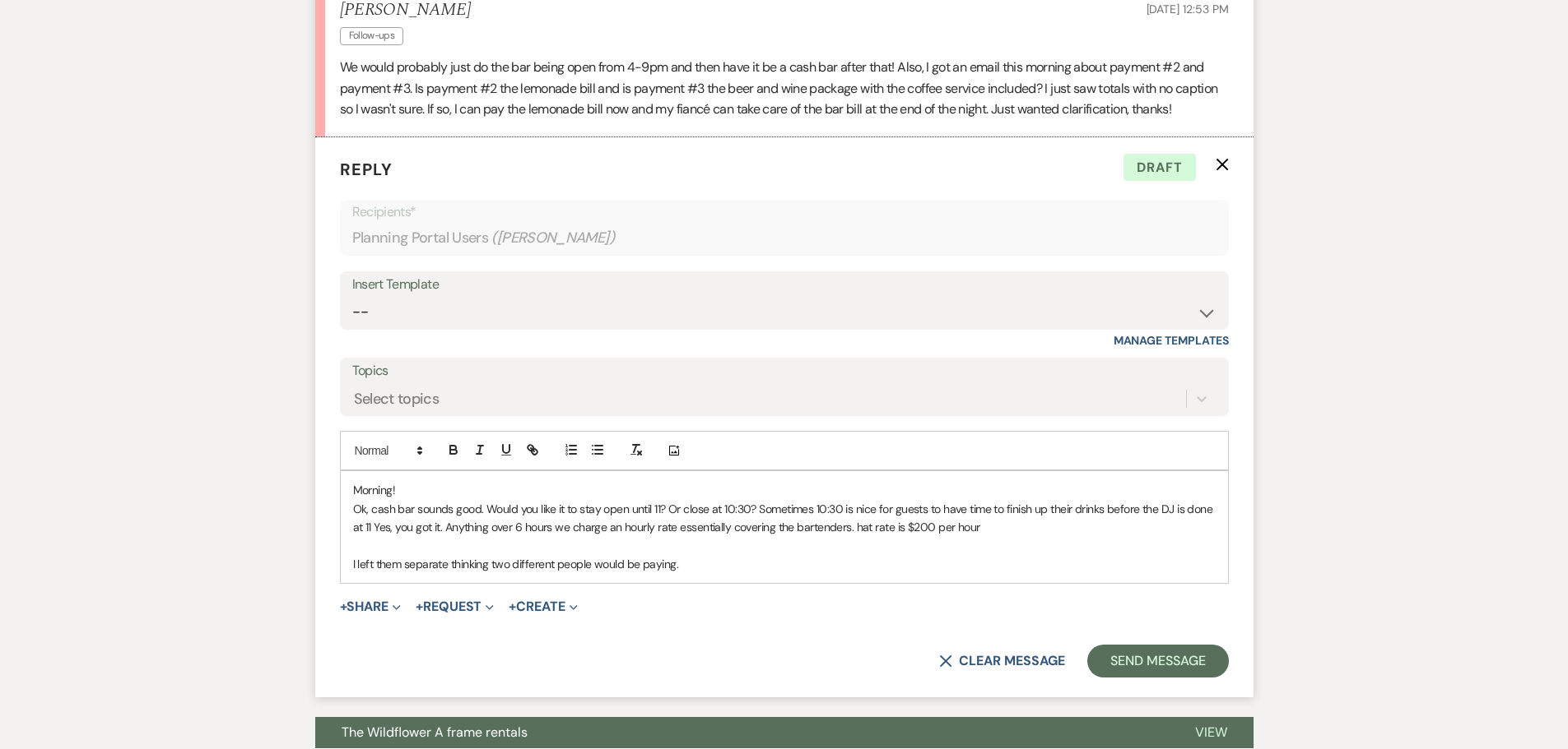
scroll to position [2879, 0]
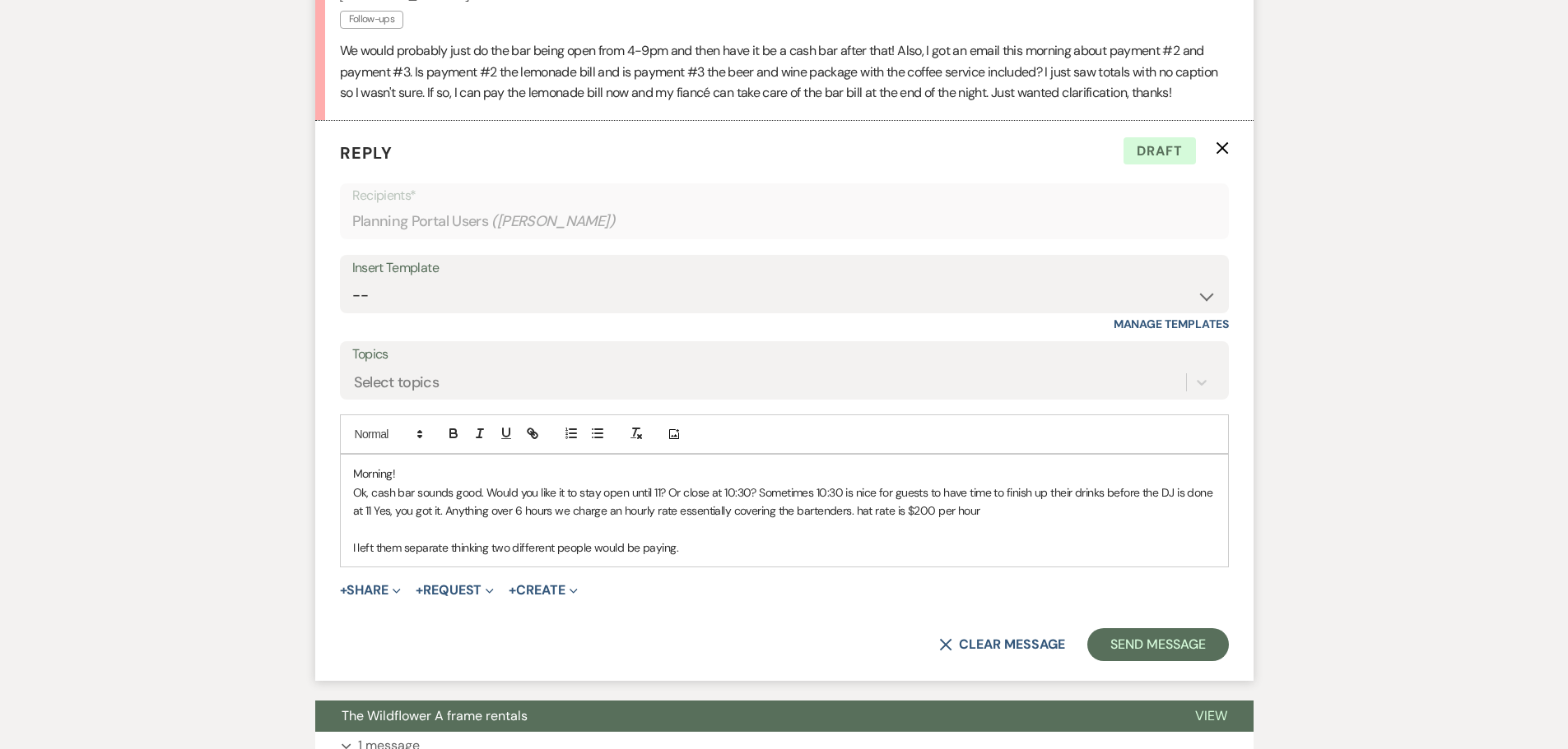
click at [928, 513] on p "Ok, cash bar sounds good. Would you like it to stay open until 11? Or close at …" at bounding box center [784, 503] width 862 height 37
click at [524, 511] on p "Ok, cash bar sounds good. Would you like it to stay open until 11? Or close at …" at bounding box center [784, 503] width 862 height 37
click at [726, 515] on p "Ok, cash bar sounds good. Would you like it to stay open until 11? Or close at …" at bounding box center [784, 503] width 862 height 37
click at [798, 513] on p "Ok, cash bar sounds good. Would you like it to stay open until 11? Or close at …" at bounding box center [784, 503] width 862 height 37
click at [923, 513] on p "Ok, cash bar sounds good. Would you like it to stay open until 11? Or close at …" at bounding box center [784, 503] width 862 height 37
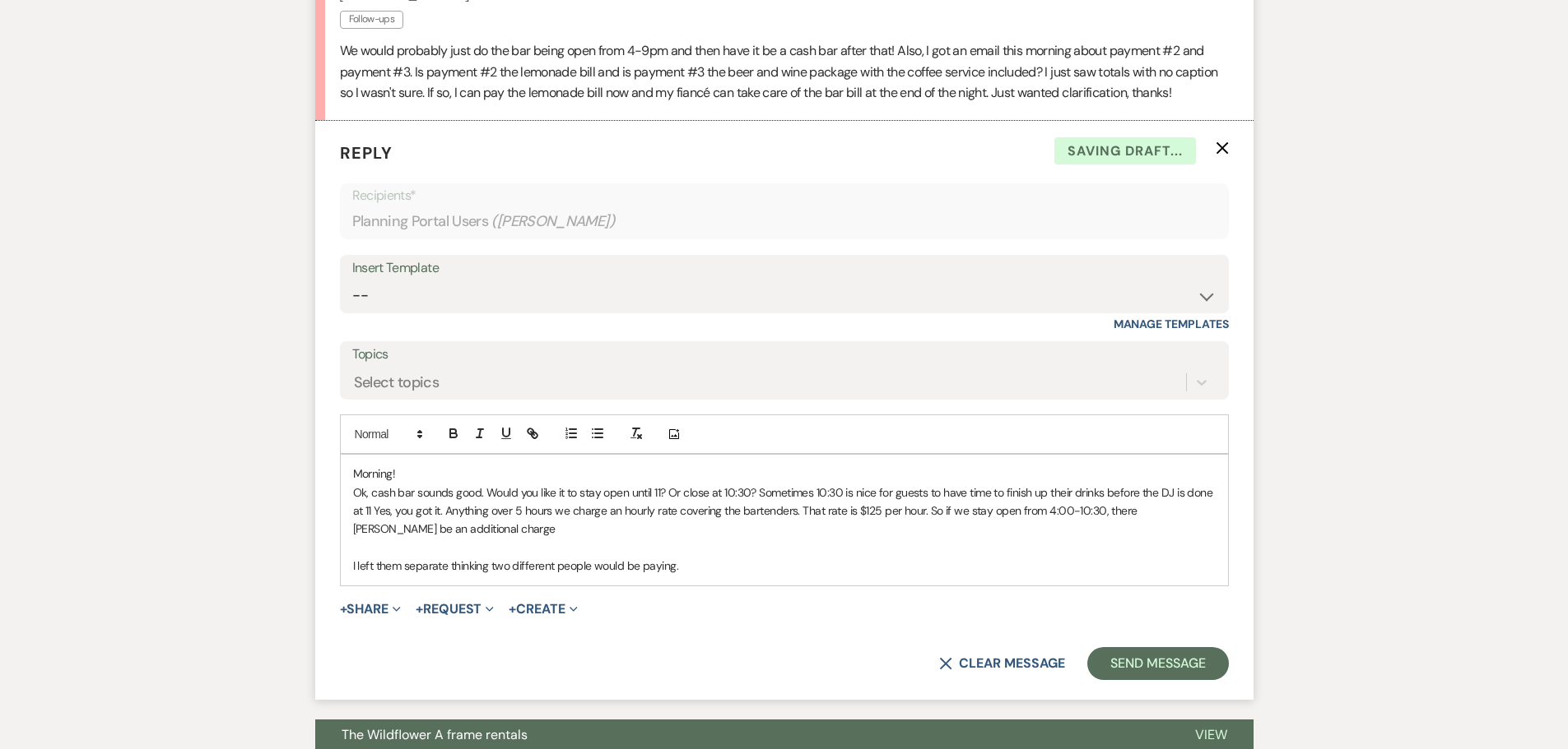
click at [1147, 512] on p "Ok, cash bar sounds good. Would you like it to stay open until 11? Or close at …" at bounding box center [784, 511] width 862 height 55
click at [445, 534] on p "Ok, cash bar sounds good. Would you like it to stay open until 11? Or close at …" at bounding box center [784, 511] width 862 height 55
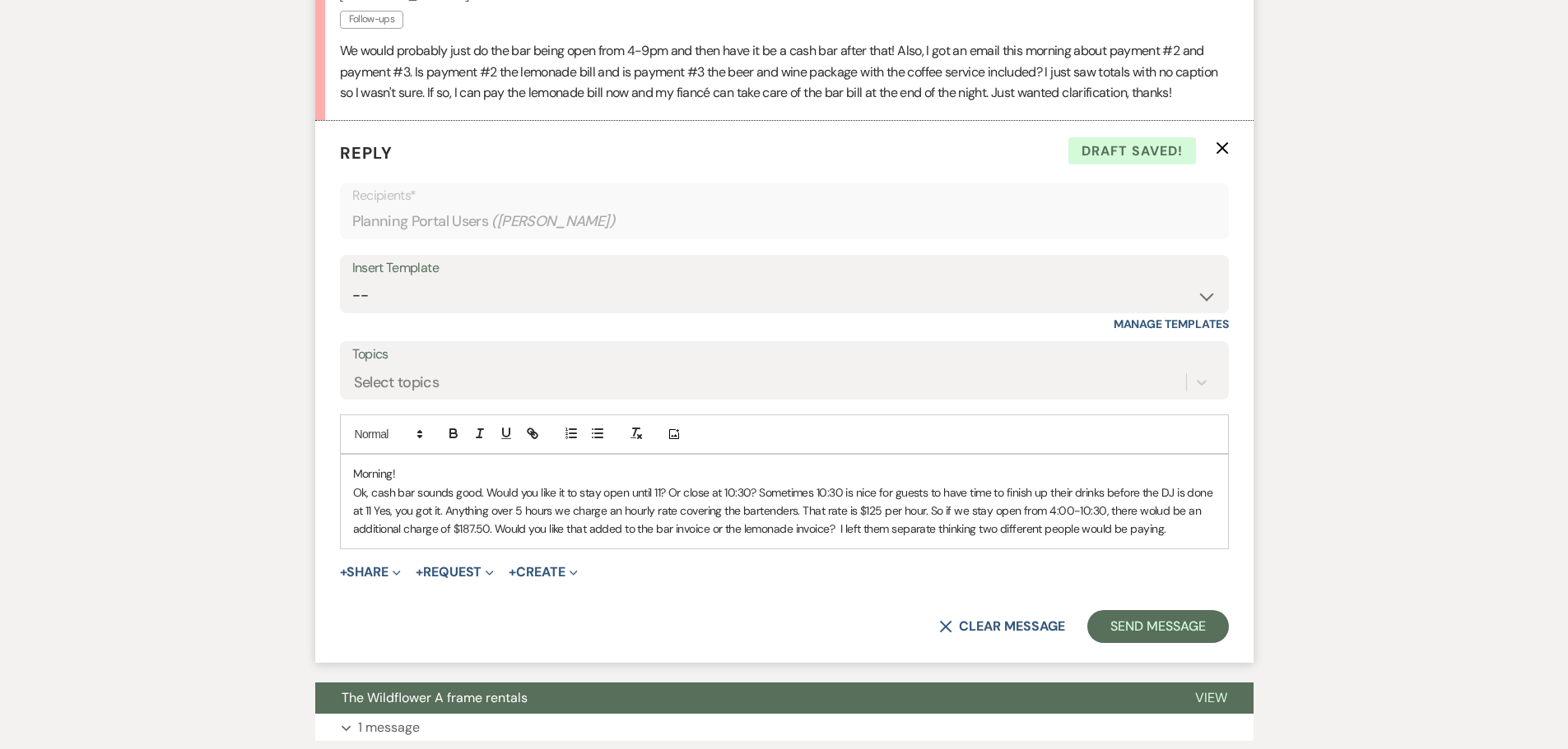
click at [1182, 533] on p "Ok, cash bar sounds good. Would you like it to stay open until 11? Or close at …" at bounding box center [784, 511] width 862 height 55
click at [885, 533] on p "Ok, cash bar sounds good. Would you like it to stay open until 11? Or close at …" at bounding box center [784, 511] width 862 height 55
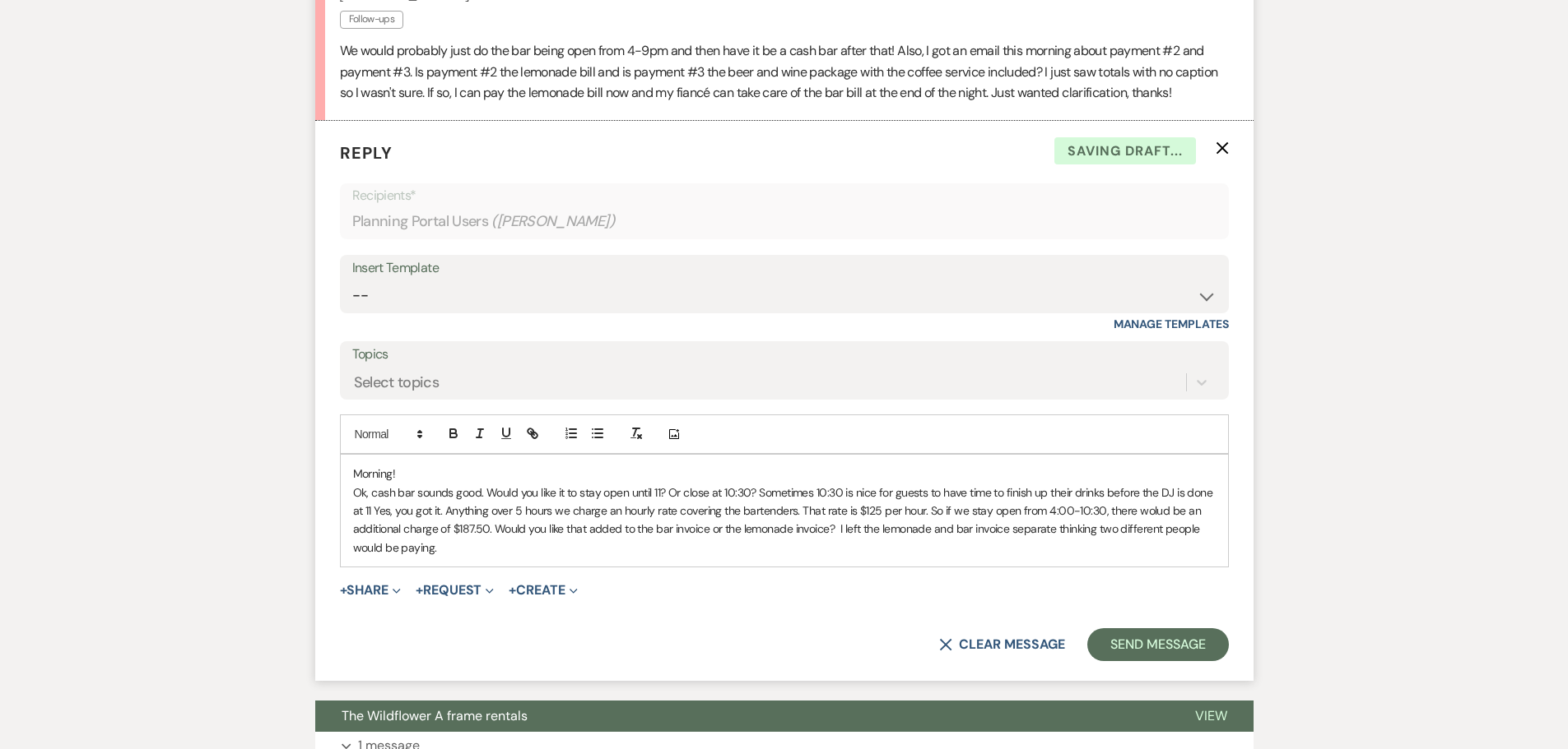
click at [838, 530] on p "Ok, cash bar sounds good. Would you like it to stay open until 11? Or close at …" at bounding box center [784, 520] width 862 height 74
click at [805, 548] on p "I left the lemonade and bar invoice separate thinking two different people woul…" at bounding box center [784, 548] width 862 height 18
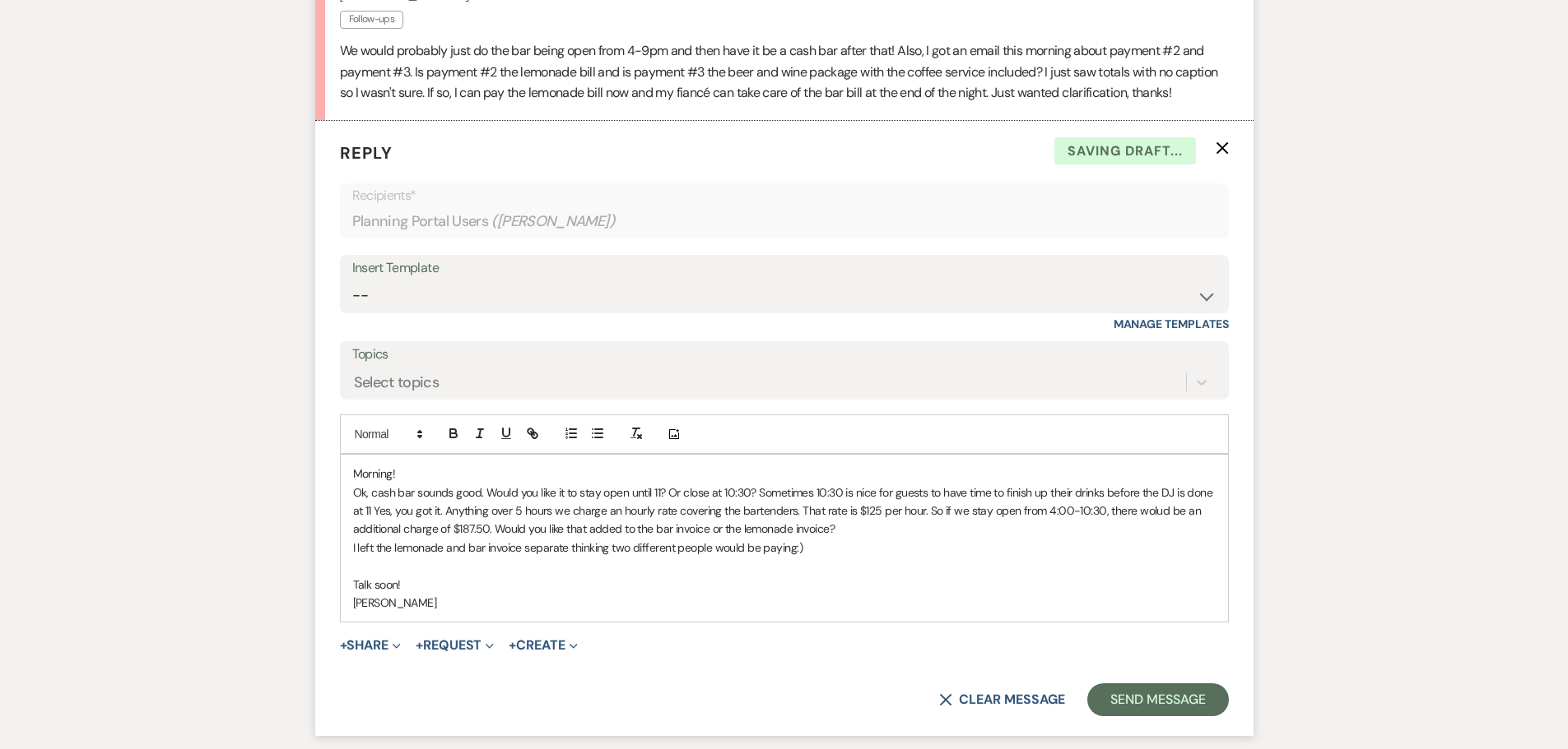
click at [355, 549] on p "I left the lemonade and bar invoice separate thinking two different people woul…" at bounding box center [784, 548] width 862 height 18
click at [1154, 512] on p "Ok, cash bar sounds good. Would you like it to stay open until 11? Or close at …" at bounding box center [784, 511] width 862 height 55
click at [1165, 696] on button "Send Message" at bounding box center [1157, 700] width 141 height 33
